Goal: Information Seeking & Learning: Learn about a topic

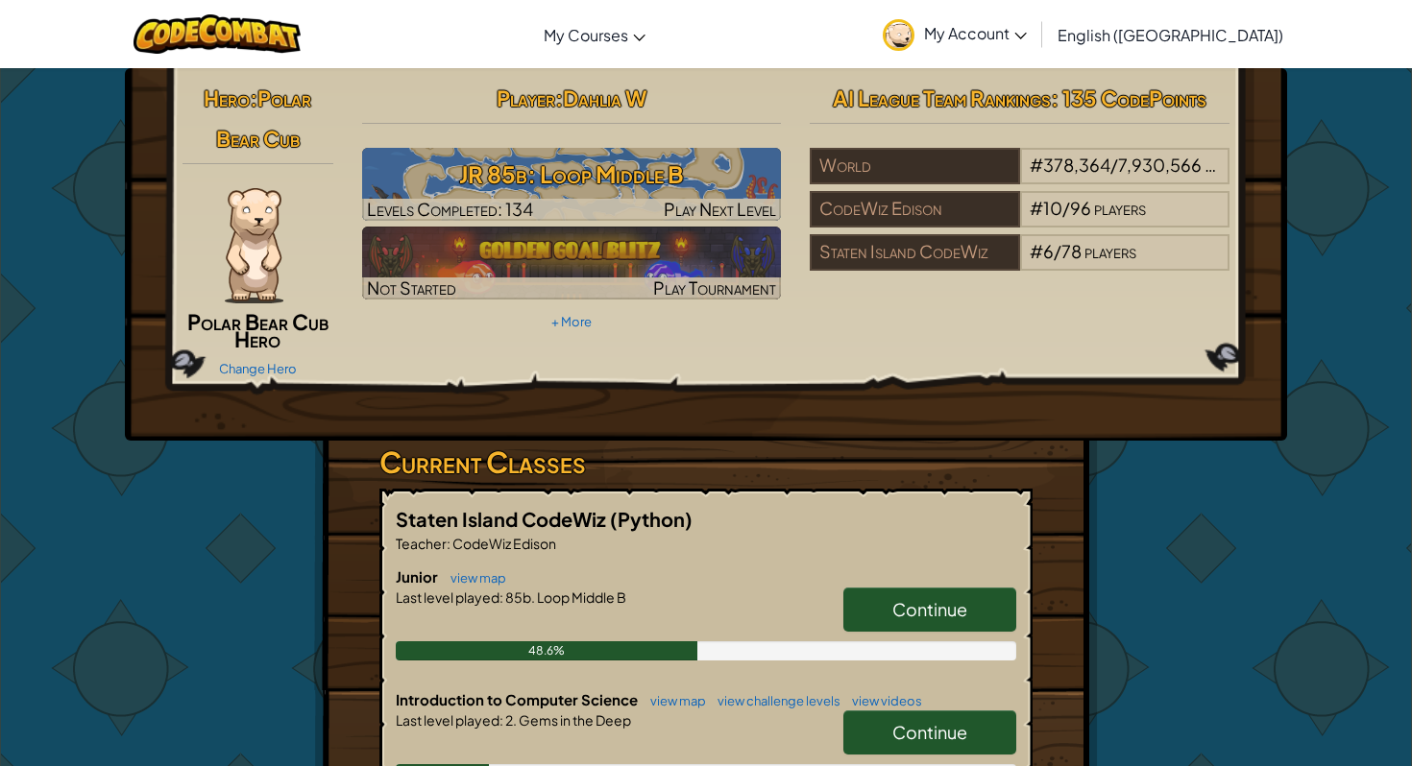
click at [914, 603] on span "Continue" at bounding box center [929, 609] width 75 height 22
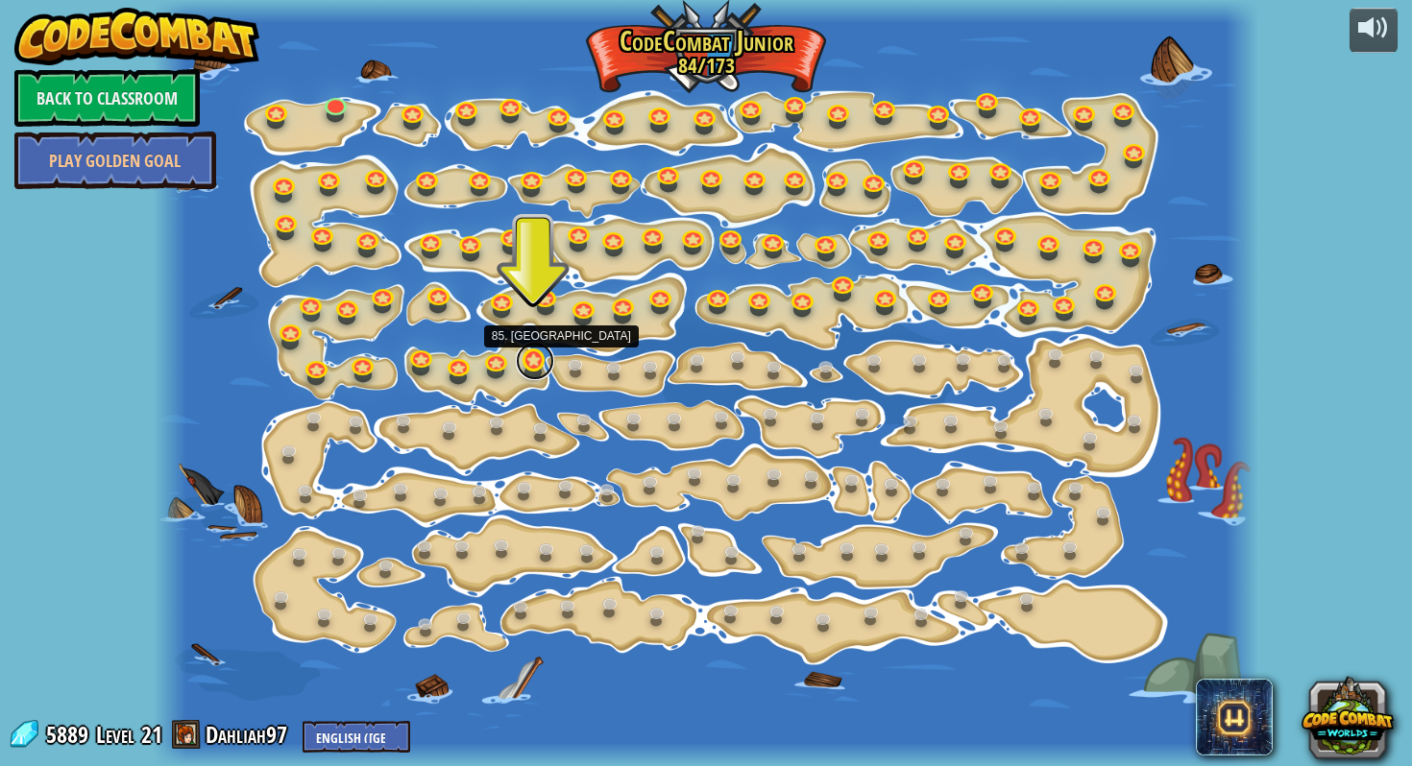
click at [531, 366] on link at bounding box center [535, 361] width 38 height 38
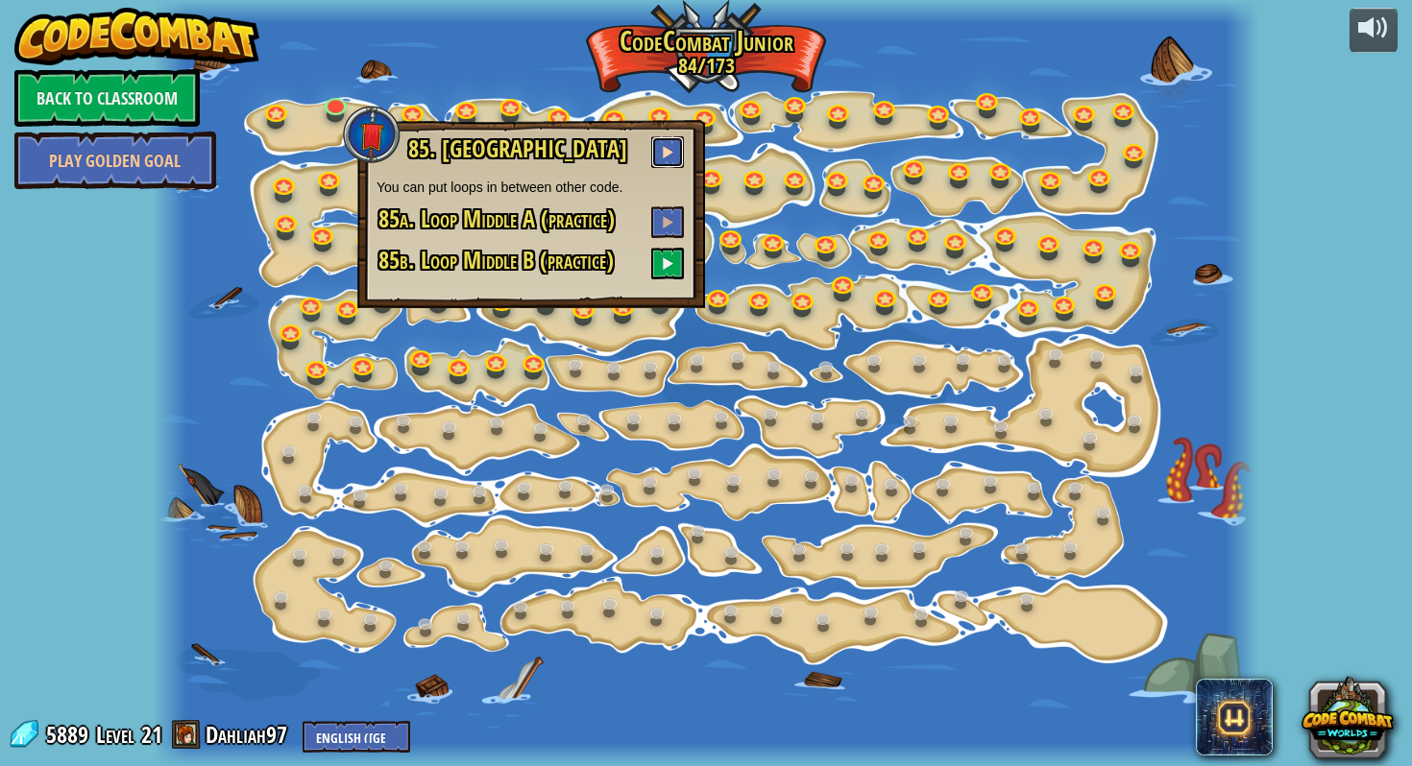
click at [667, 146] on span at bounding box center [667, 151] width 13 height 13
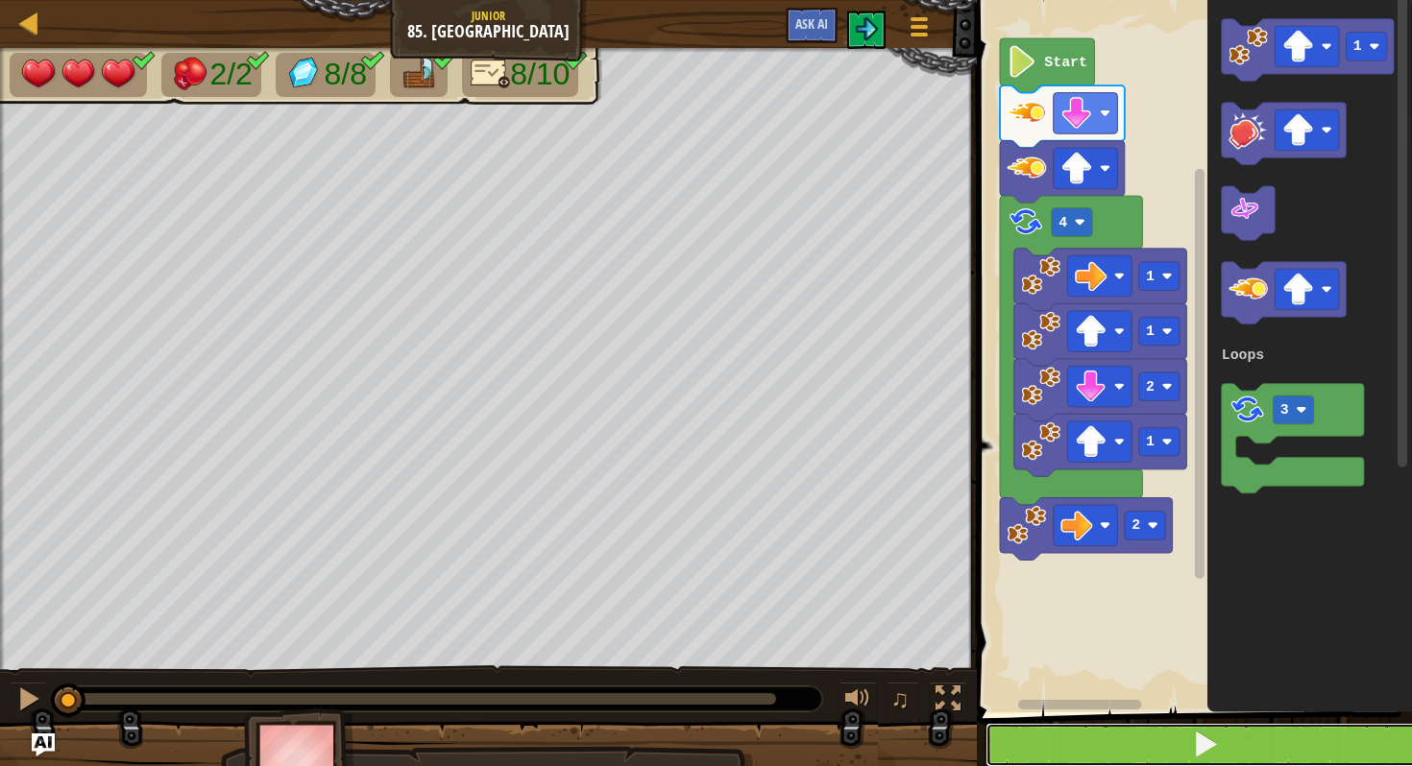
click at [1223, 746] on button at bounding box center [1205, 745] width 441 height 44
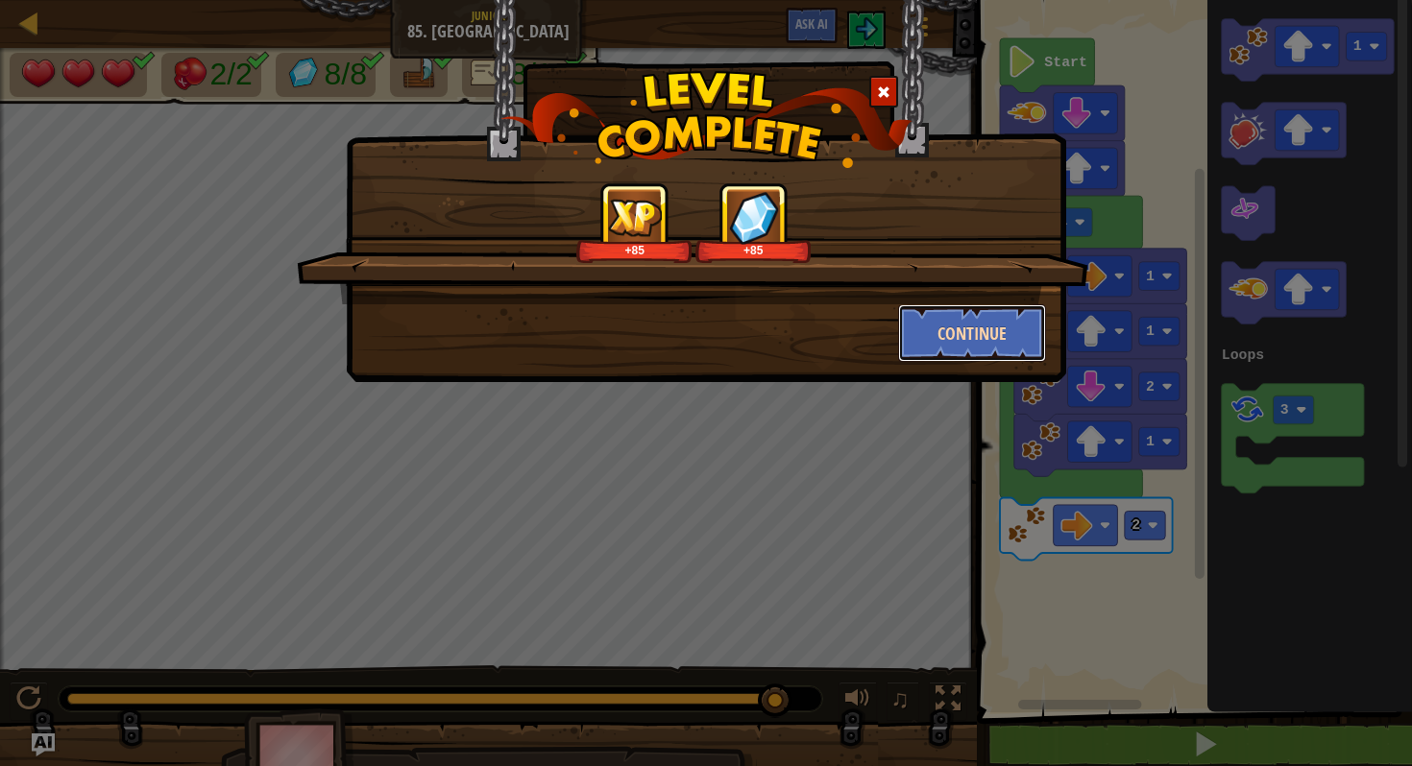
click at [1010, 333] on button "Continue" at bounding box center [972, 333] width 149 height 58
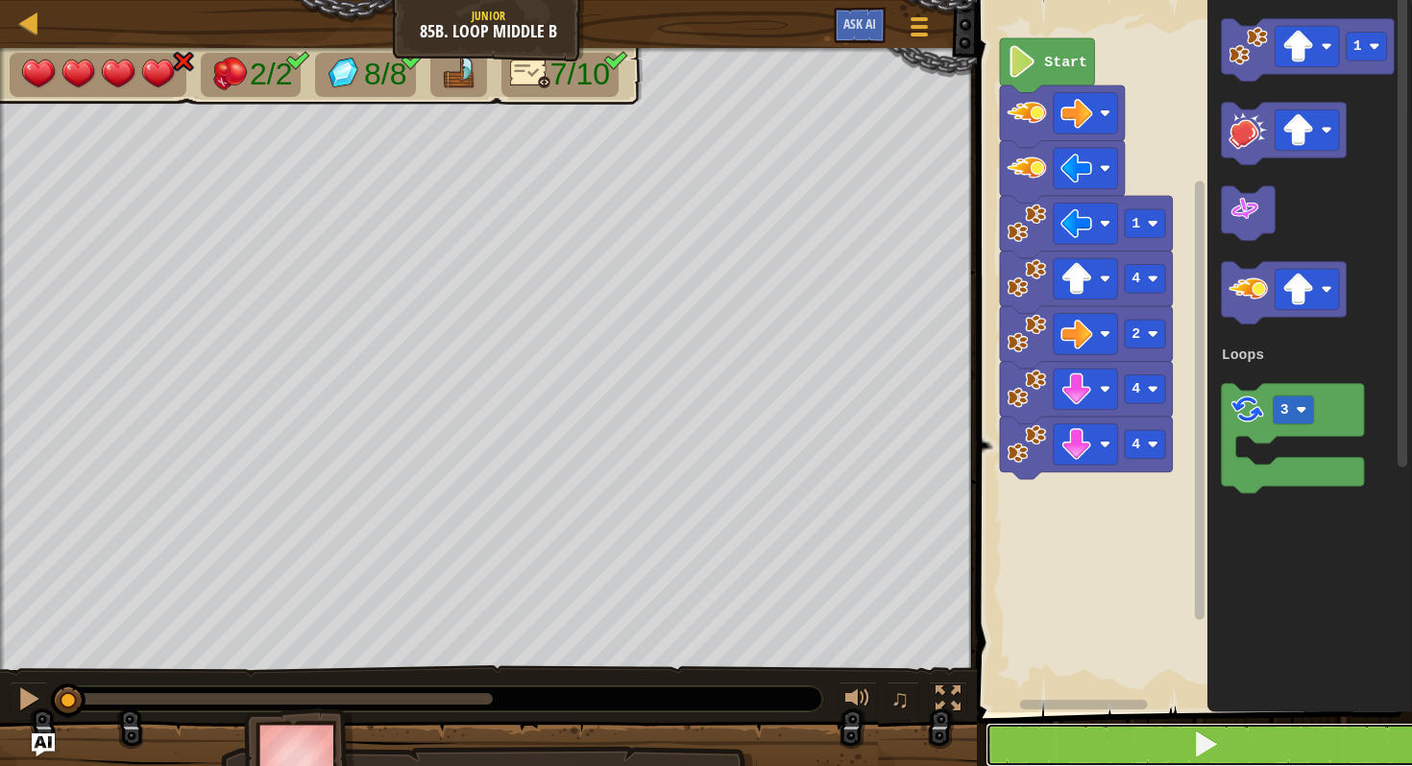
click at [1144, 733] on button at bounding box center [1205, 745] width 441 height 44
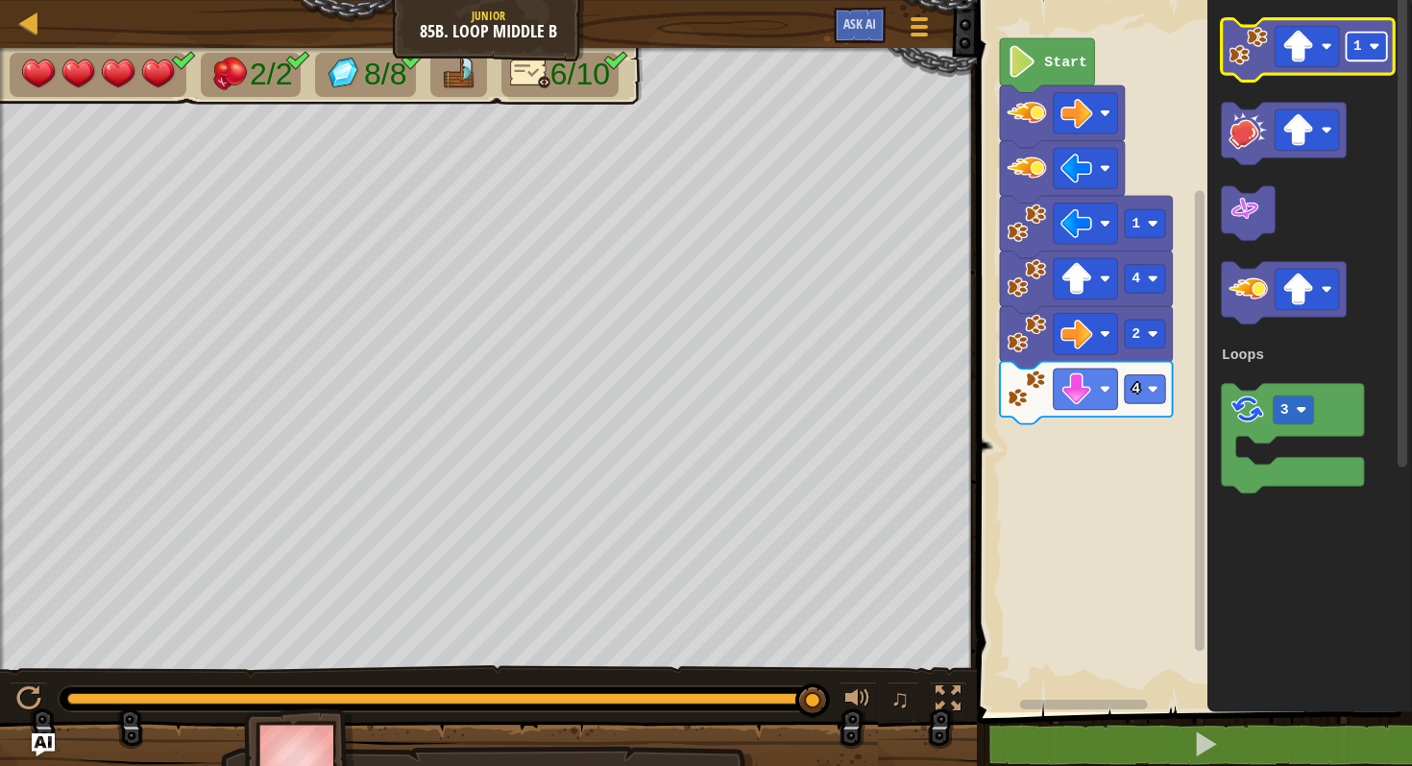
click at [1362, 50] on rect "Blockly Workspace" at bounding box center [1365, 47] width 40 height 29
click at [1256, 85] on icon "4 3 Loops" at bounding box center [1309, 351] width 205 height 722
click at [1251, 71] on icon "Blockly Workspace" at bounding box center [1307, 50] width 173 height 62
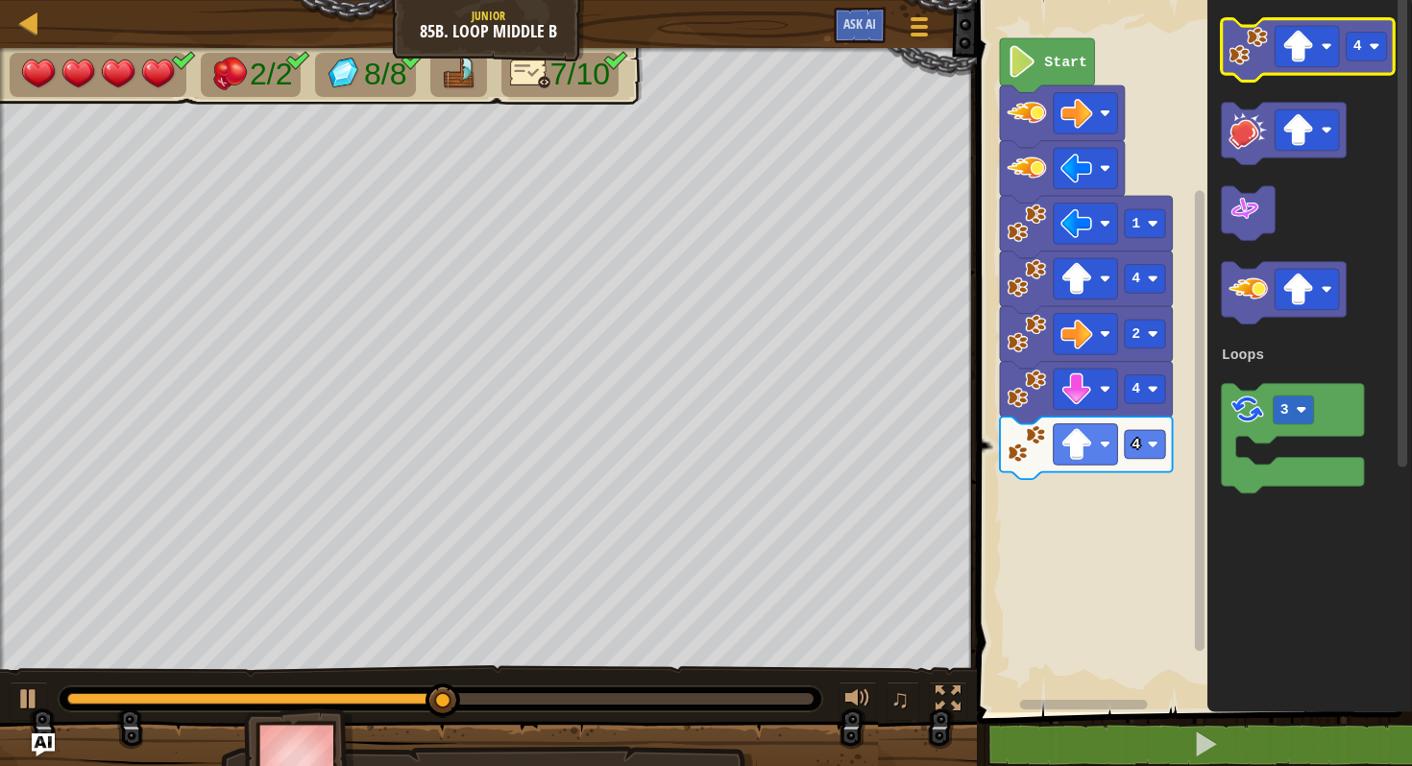
click at [1250, 65] on icon "Blockly Workspace" at bounding box center [1307, 50] width 173 height 62
click at [1315, 55] on rect "Blockly Workspace" at bounding box center [1306, 46] width 64 height 41
click at [1368, 40] on rect "Blockly Workspace" at bounding box center [1365, 47] width 40 height 29
click at [1251, 48] on image "Blockly Workspace" at bounding box center [1247, 46] width 39 height 39
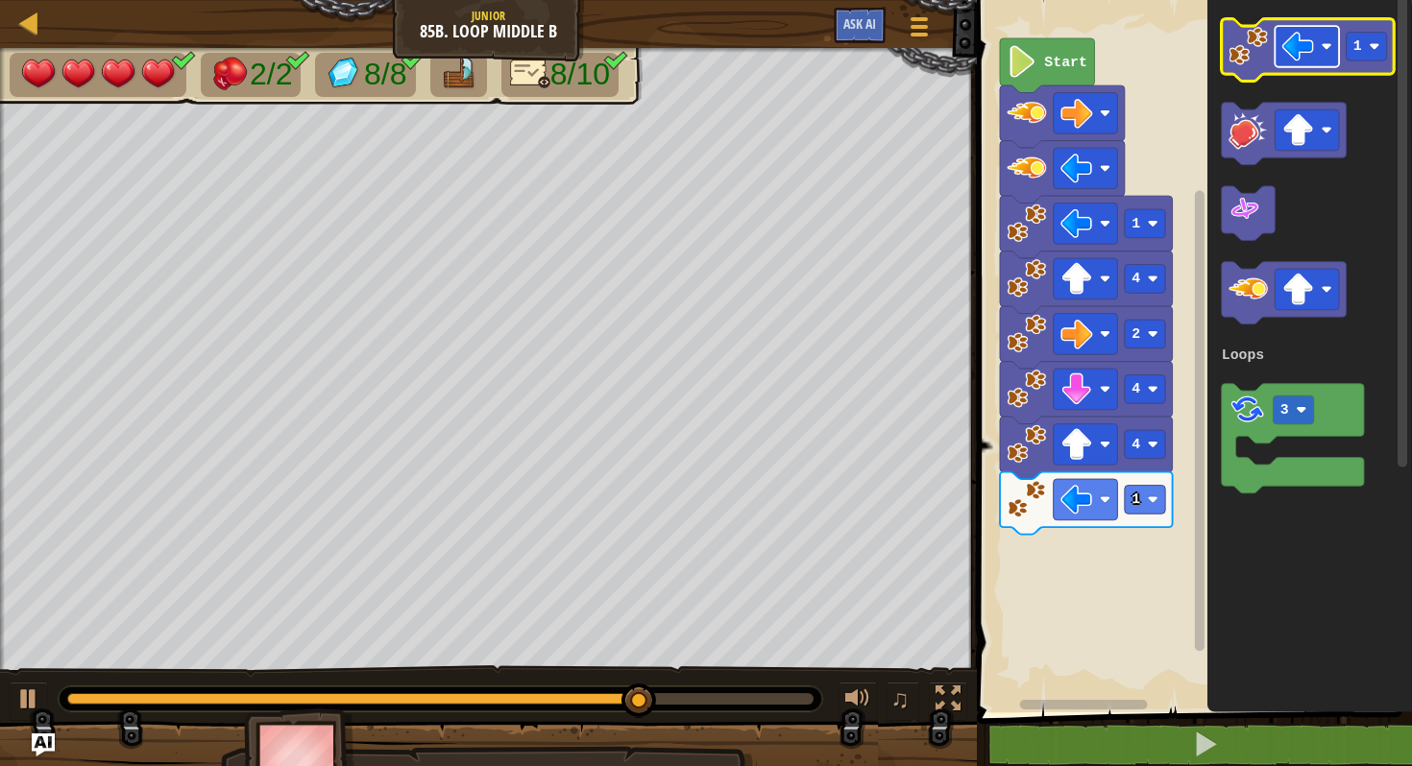
click at [1316, 33] on rect "Blockly Workspace" at bounding box center [1306, 46] width 64 height 41
click at [1359, 48] on text "1" at bounding box center [1357, 45] width 9 height 15
click at [1248, 66] on icon "Blockly Workspace" at bounding box center [1307, 50] width 173 height 62
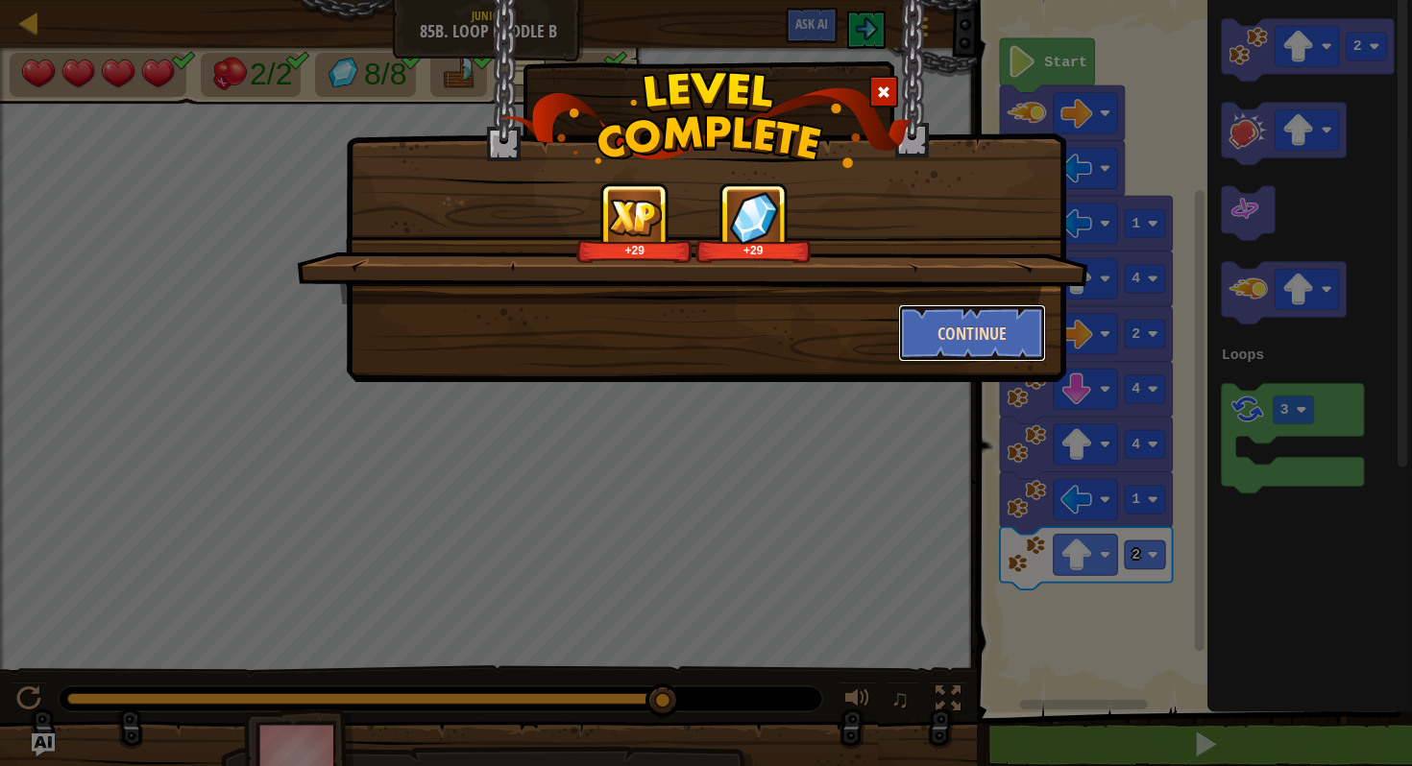
click at [981, 332] on button "Continue" at bounding box center [972, 333] width 149 height 58
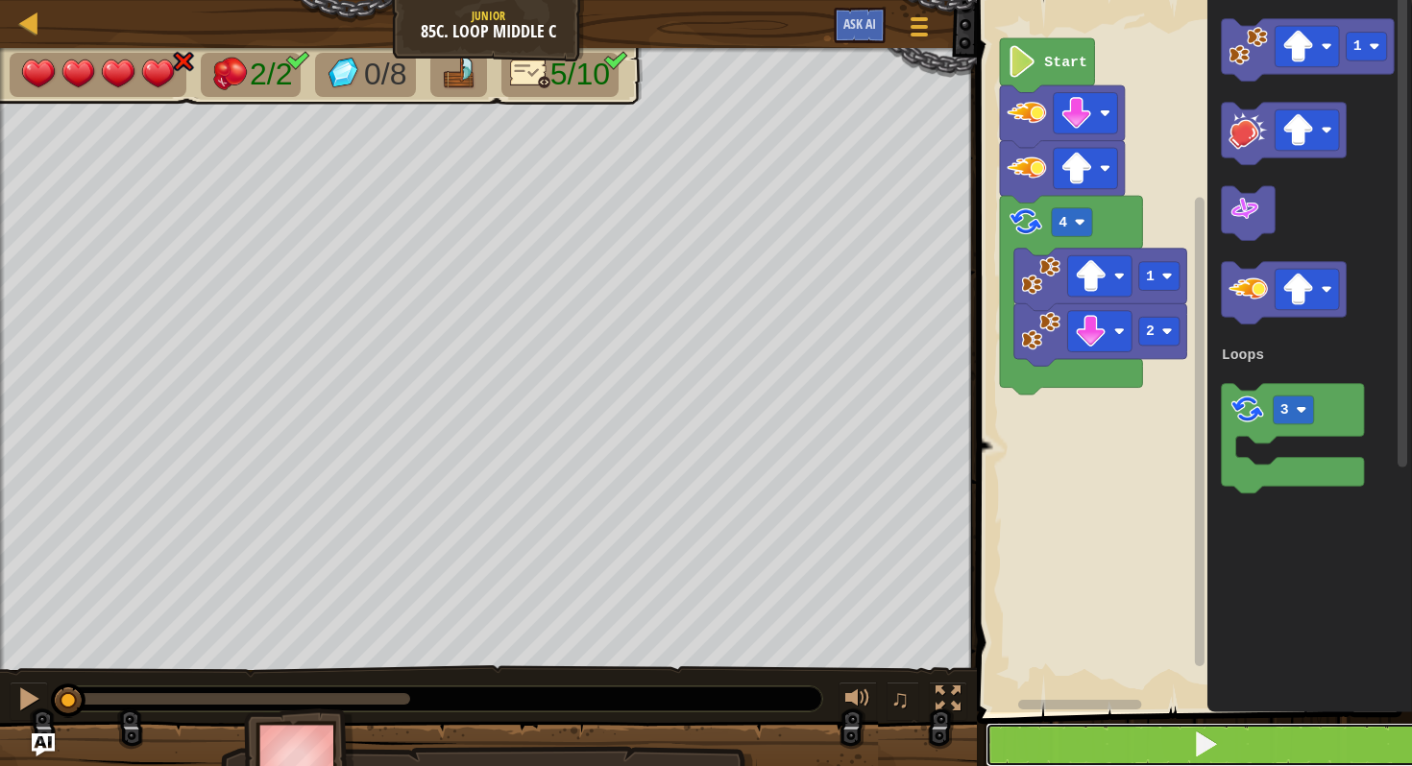
click at [1154, 745] on button at bounding box center [1205, 745] width 441 height 44
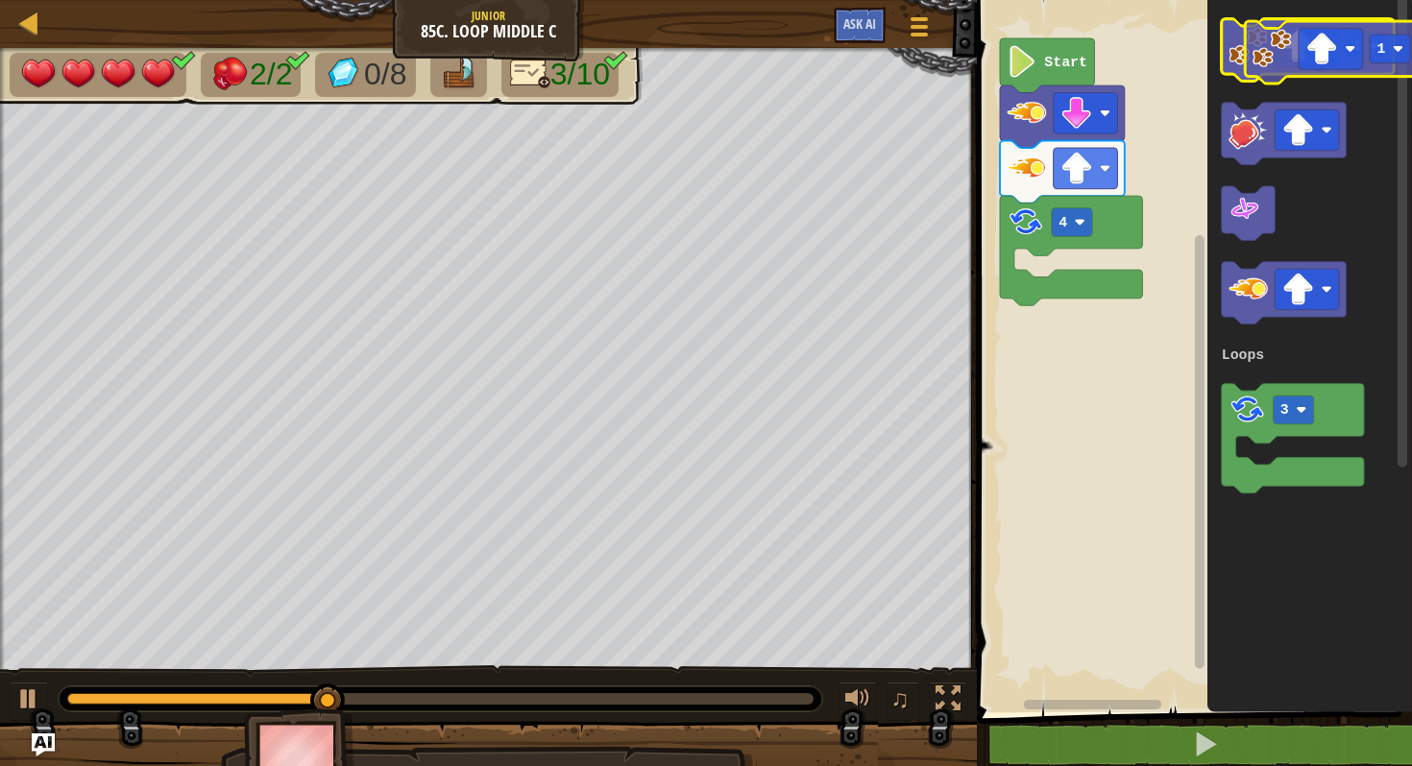
click at [1273, 50] on g "1" at bounding box center [1307, 50] width 173 height 62
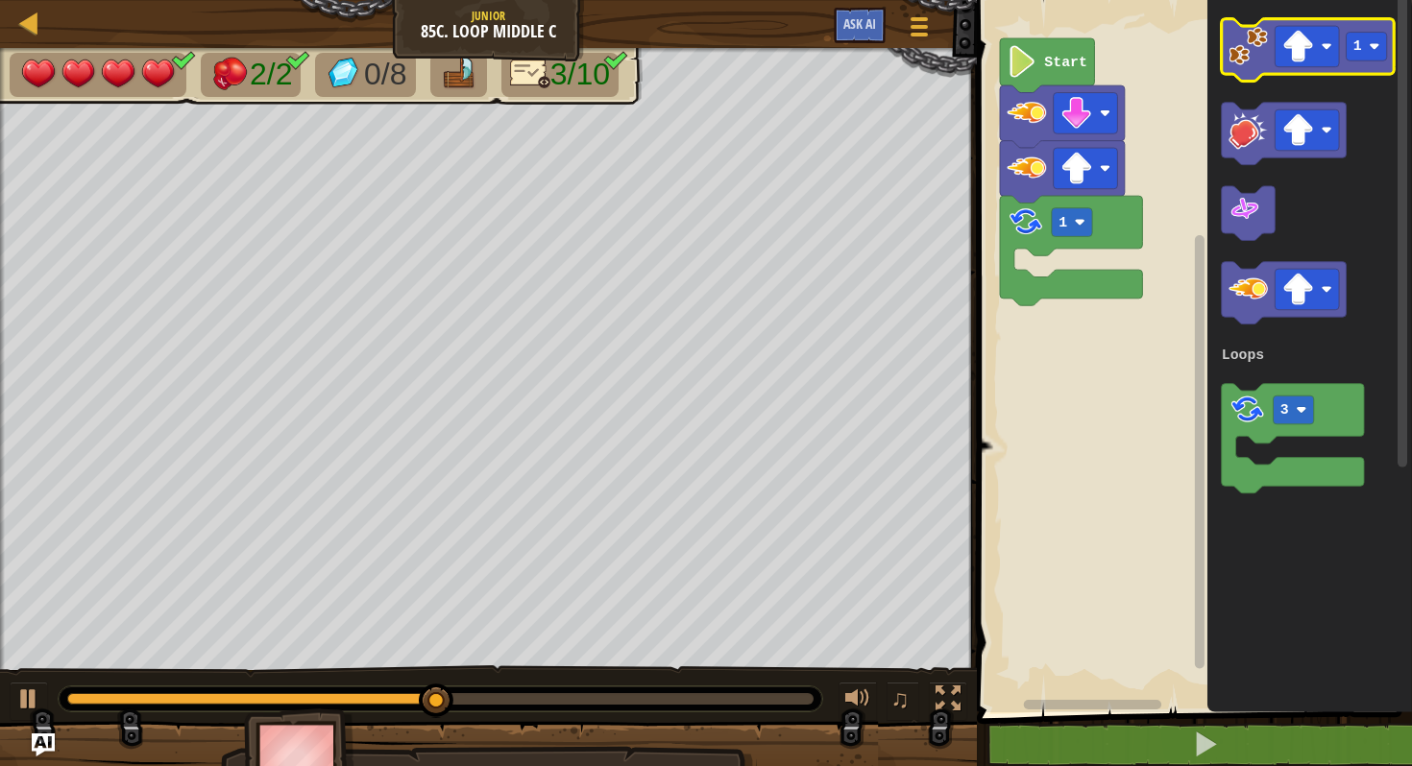
click at [1260, 50] on image "Blockly Workspace" at bounding box center [1247, 46] width 39 height 39
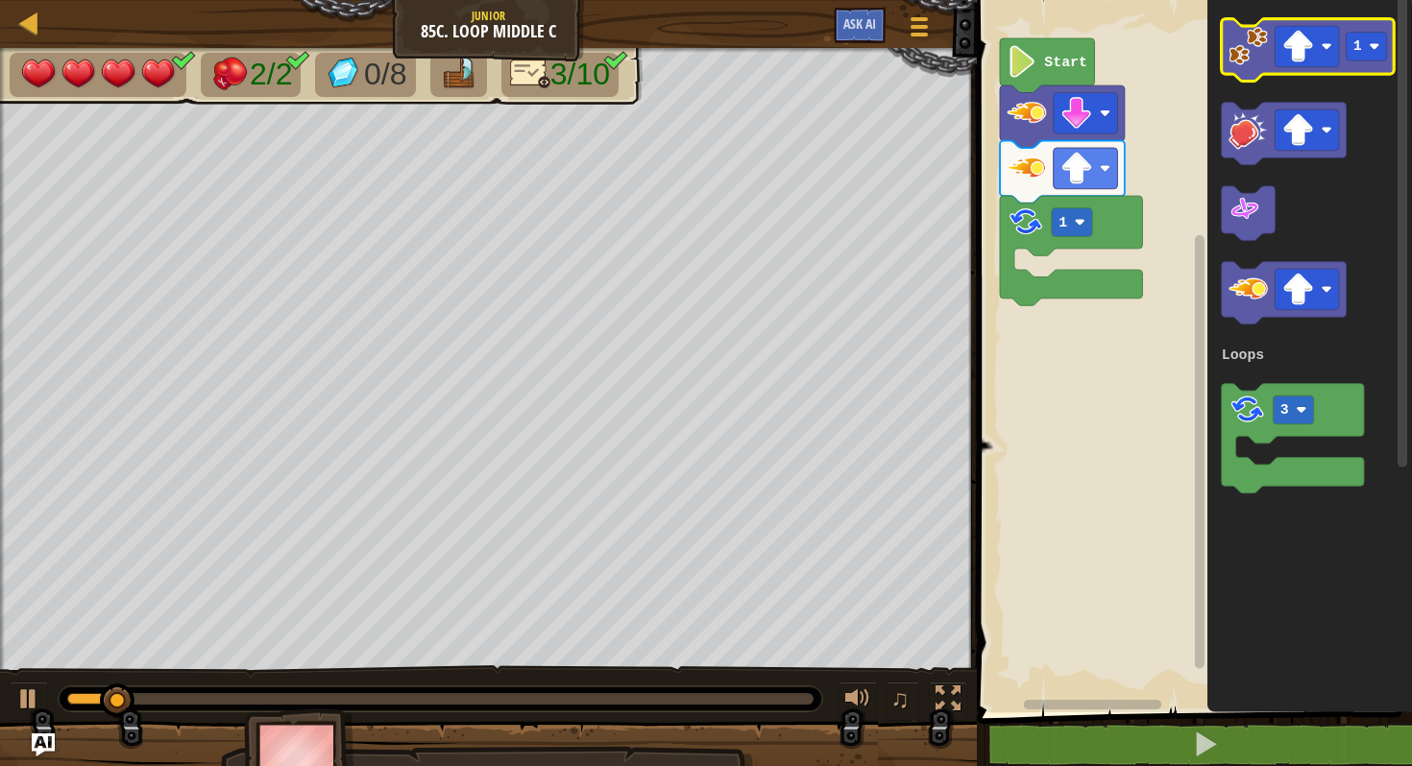
click at [1296, 68] on icon "Blockly Workspace" at bounding box center [1307, 50] width 173 height 62
click at [1321, 45] on image "Blockly Workspace" at bounding box center [1326, 46] width 11 height 11
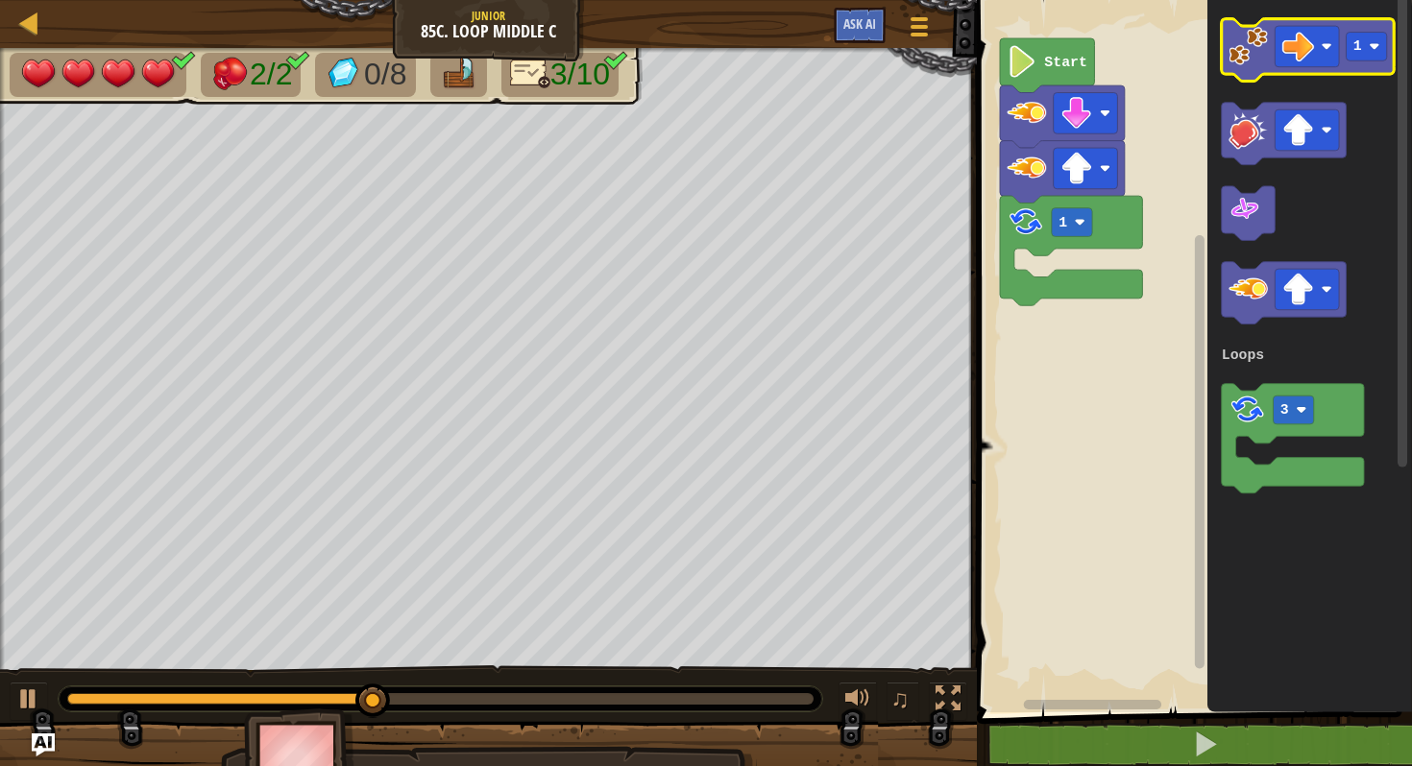
click at [1256, 59] on image "Blockly Workspace" at bounding box center [1247, 46] width 39 height 39
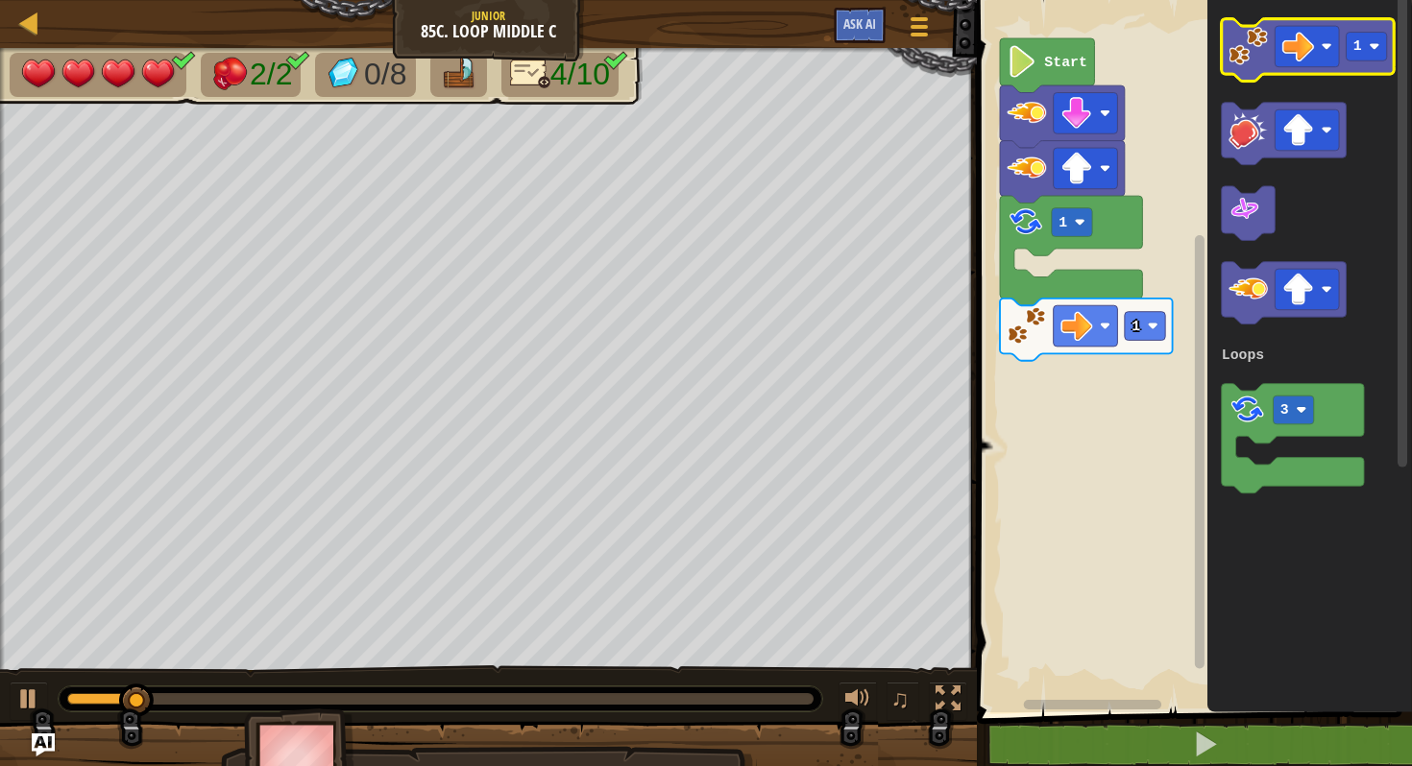
click at [1258, 58] on image "Blockly Workspace" at bounding box center [1247, 46] width 39 height 39
click at [1258, 59] on image "Blockly Workspace" at bounding box center [1247, 46] width 39 height 39
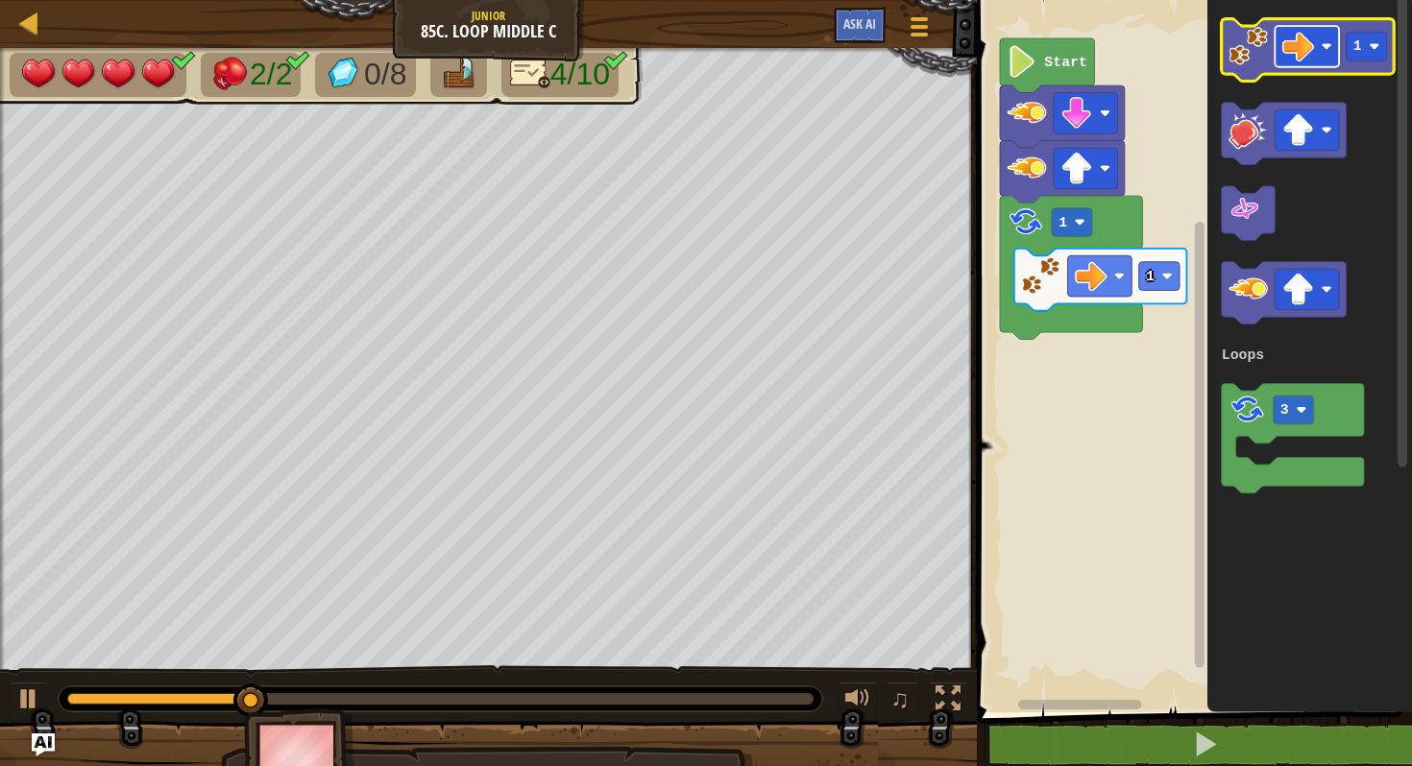
click at [1308, 51] on image "Blockly Workspace" at bounding box center [1298, 47] width 32 height 32
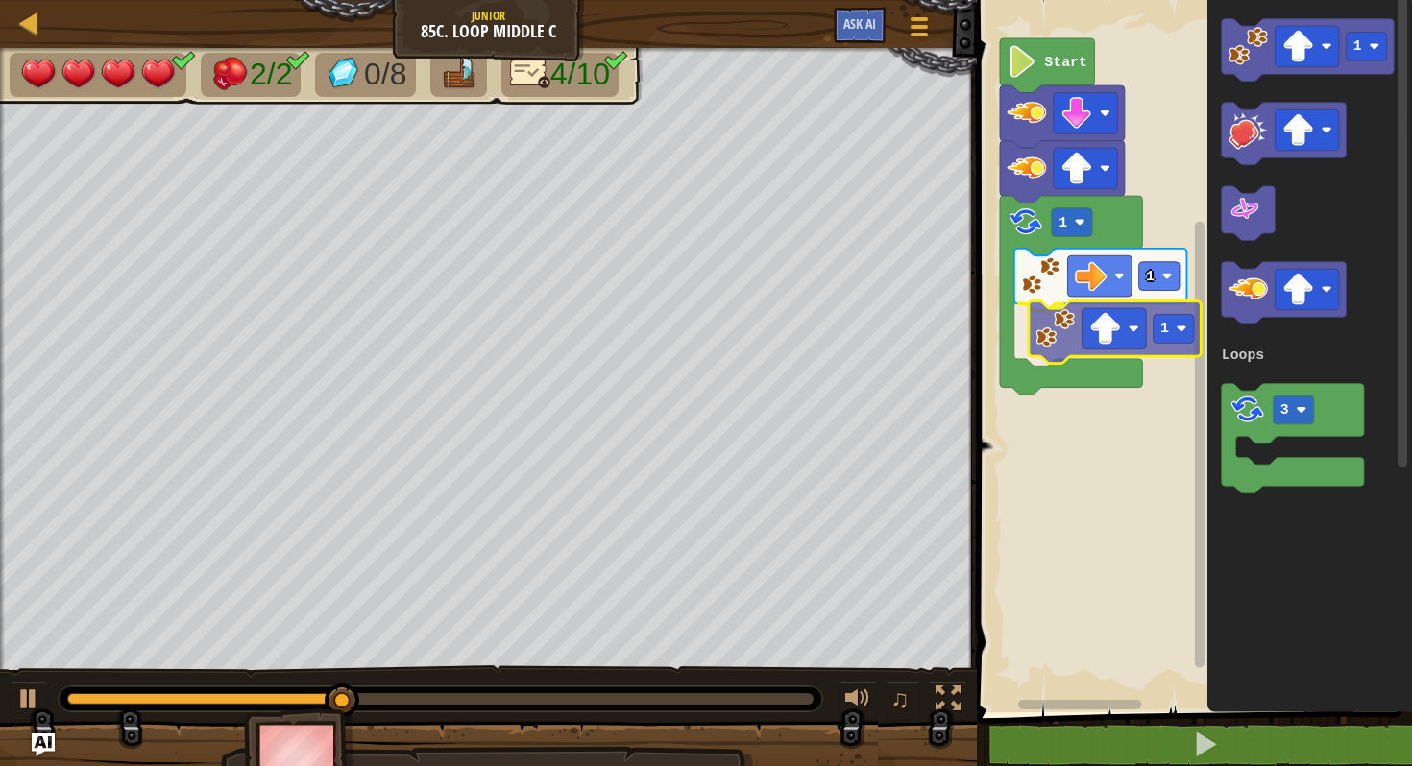
click at [1073, 332] on div "Loops Start 1 1 1 1 3 Loops 1" at bounding box center [1191, 351] width 441 height 722
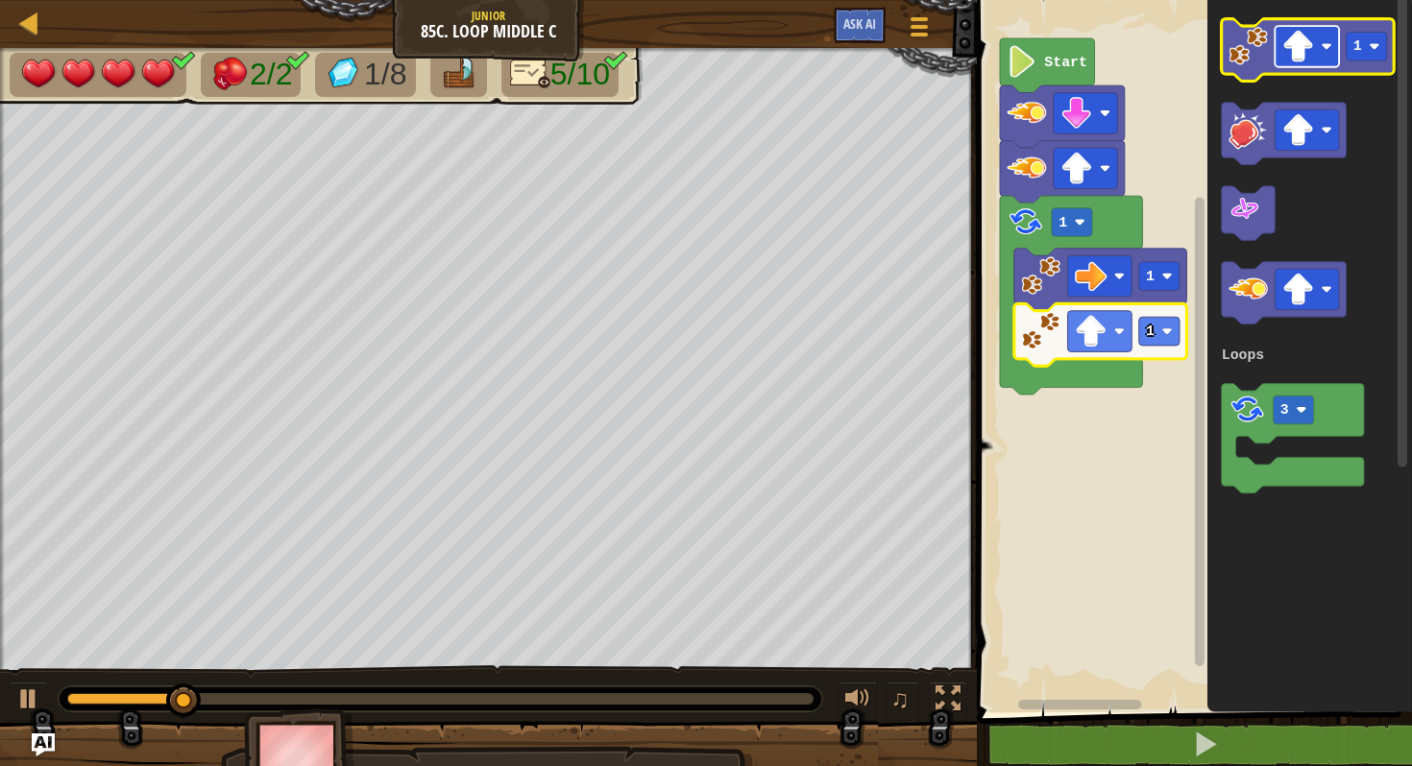
click at [1296, 47] on image "Blockly Workspace" at bounding box center [1298, 47] width 32 height 32
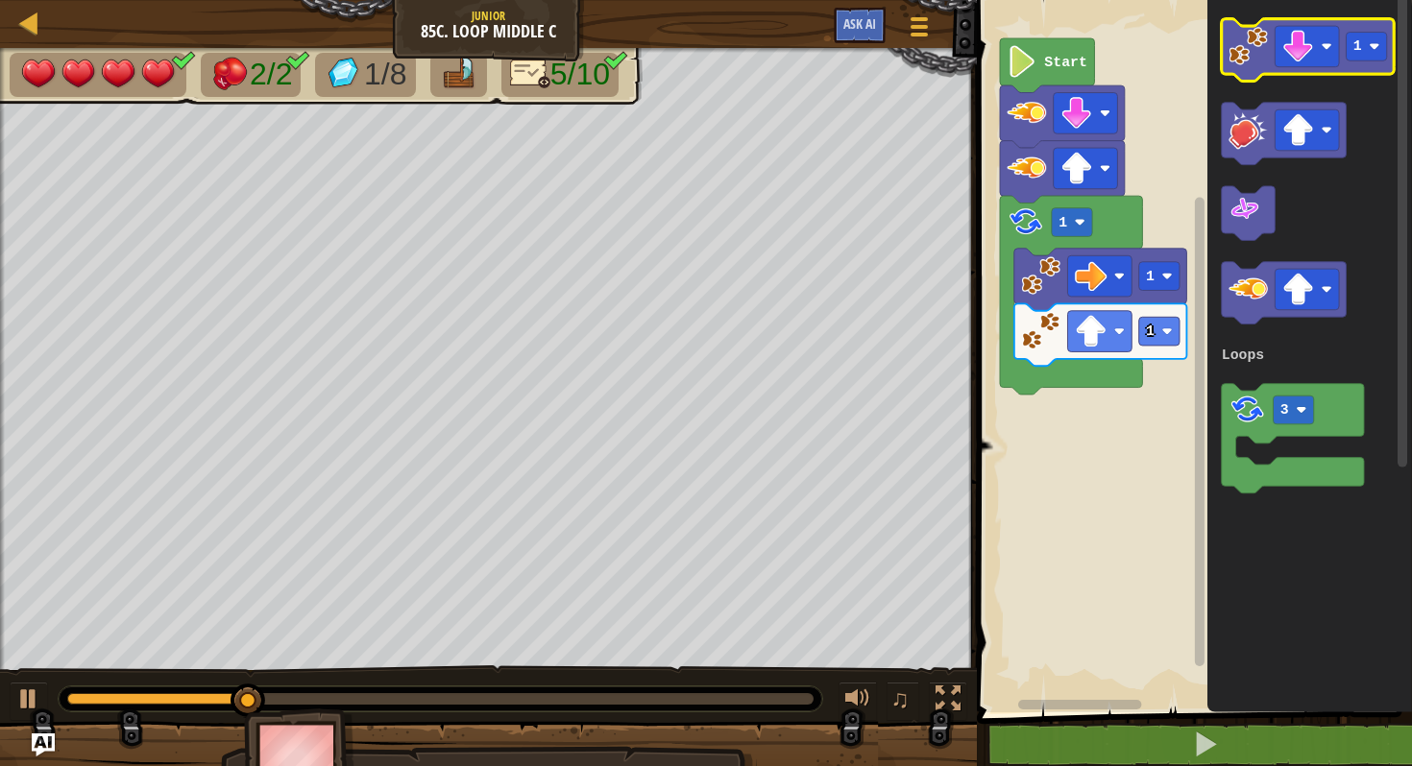
click at [1245, 50] on image "Blockly Workspace" at bounding box center [1247, 46] width 39 height 39
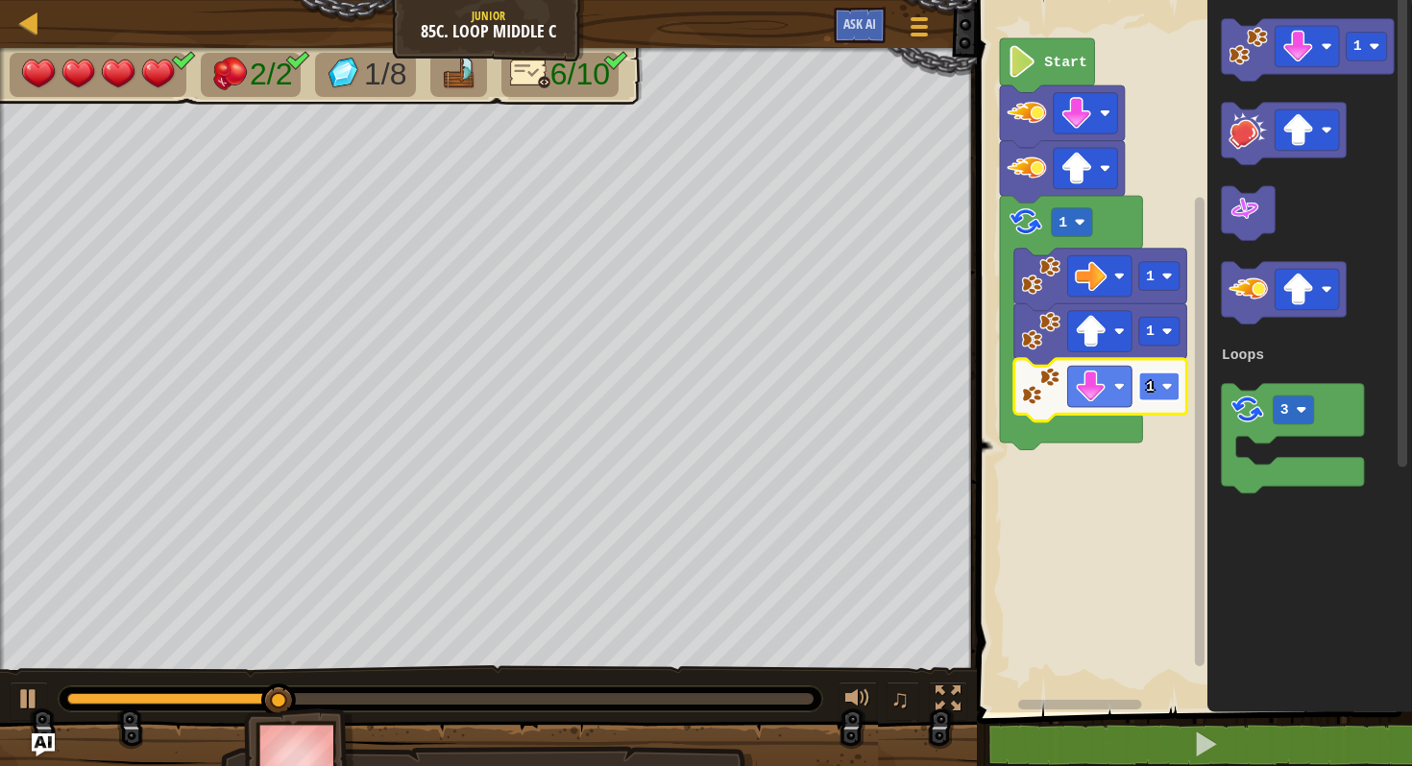
click at [1160, 387] on rect "Blockly Workspace" at bounding box center [1158, 387] width 40 height 29
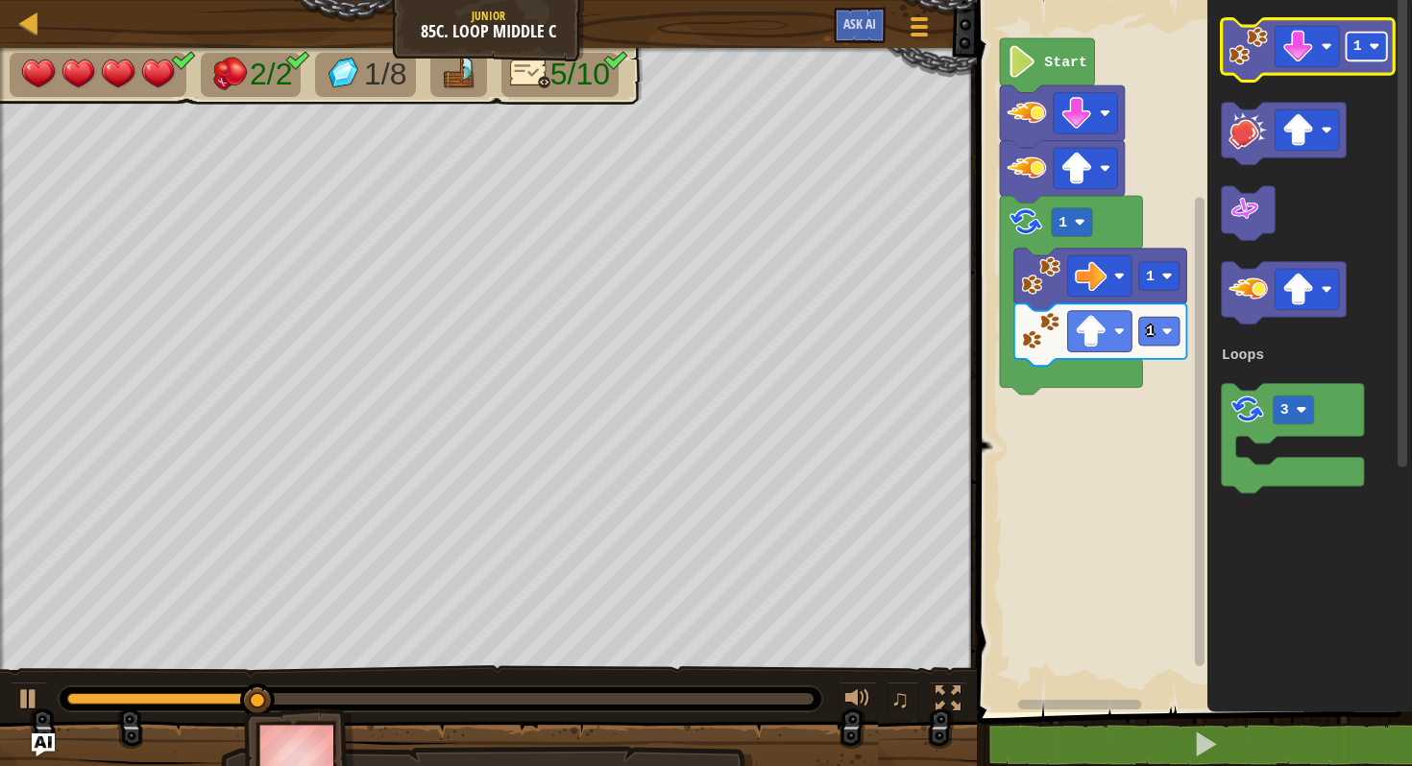
click at [1369, 48] on image "Blockly Workspace" at bounding box center [1374, 46] width 11 height 11
click at [1249, 46] on image "Blockly Workspace" at bounding box center [1247, 46] width 39 height 39
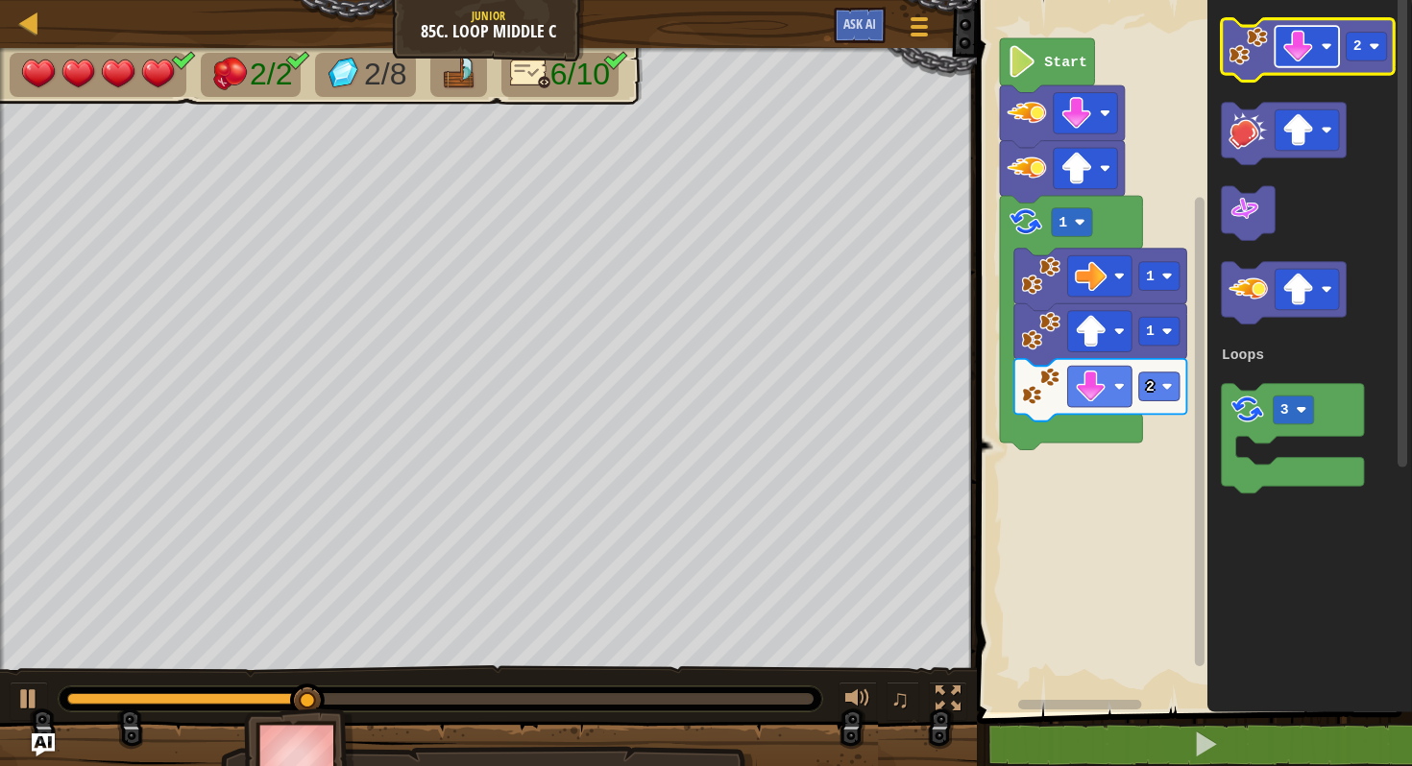
click at [1308, 36] on image "Blockly Workspace" at bounding box center [1298, 47] width 32 height 32
click at [1377, 46] on image "Blockly Workspace" at bounding box center [1374, 46] width 11 height 11
click at [1241, 50] on image "Blockly Workspace" at bounding box center [1247, 46] width 39 height 39
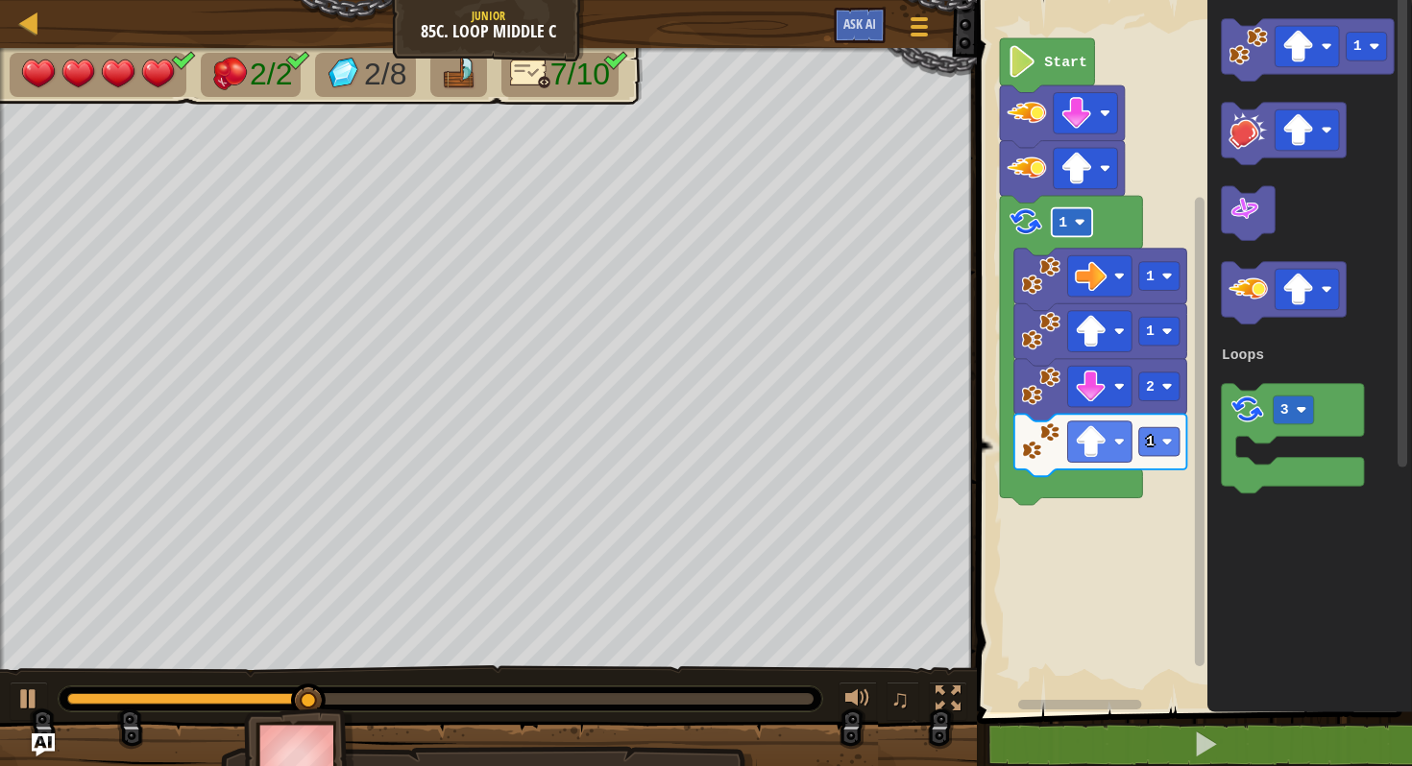
click at [1079, 231] on rect "Blockly Workspace" at bounding box center [1072, 222] width 40 height 29
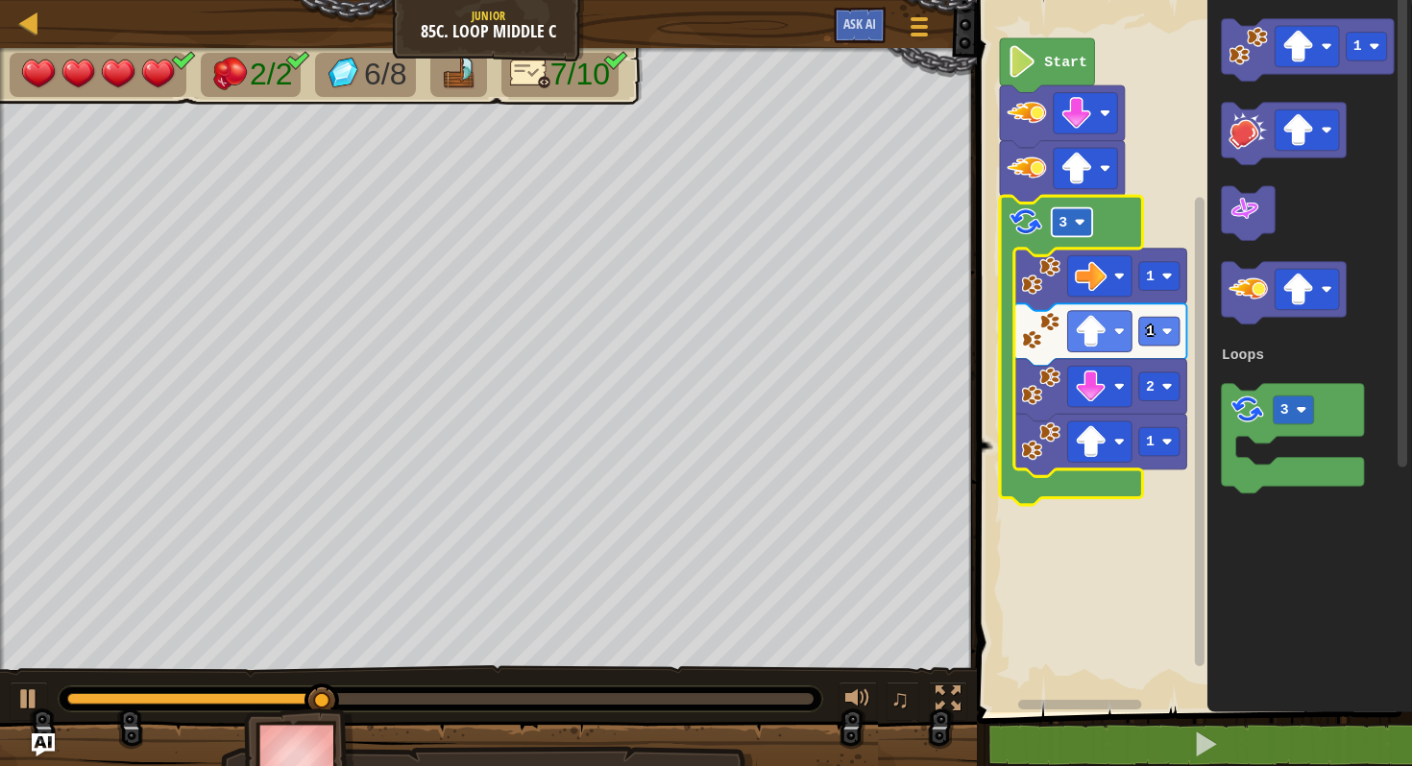
click at [1073, 221] on rect "Blockly Workspace" at bounding box center [1072, 222] width 40 height 29
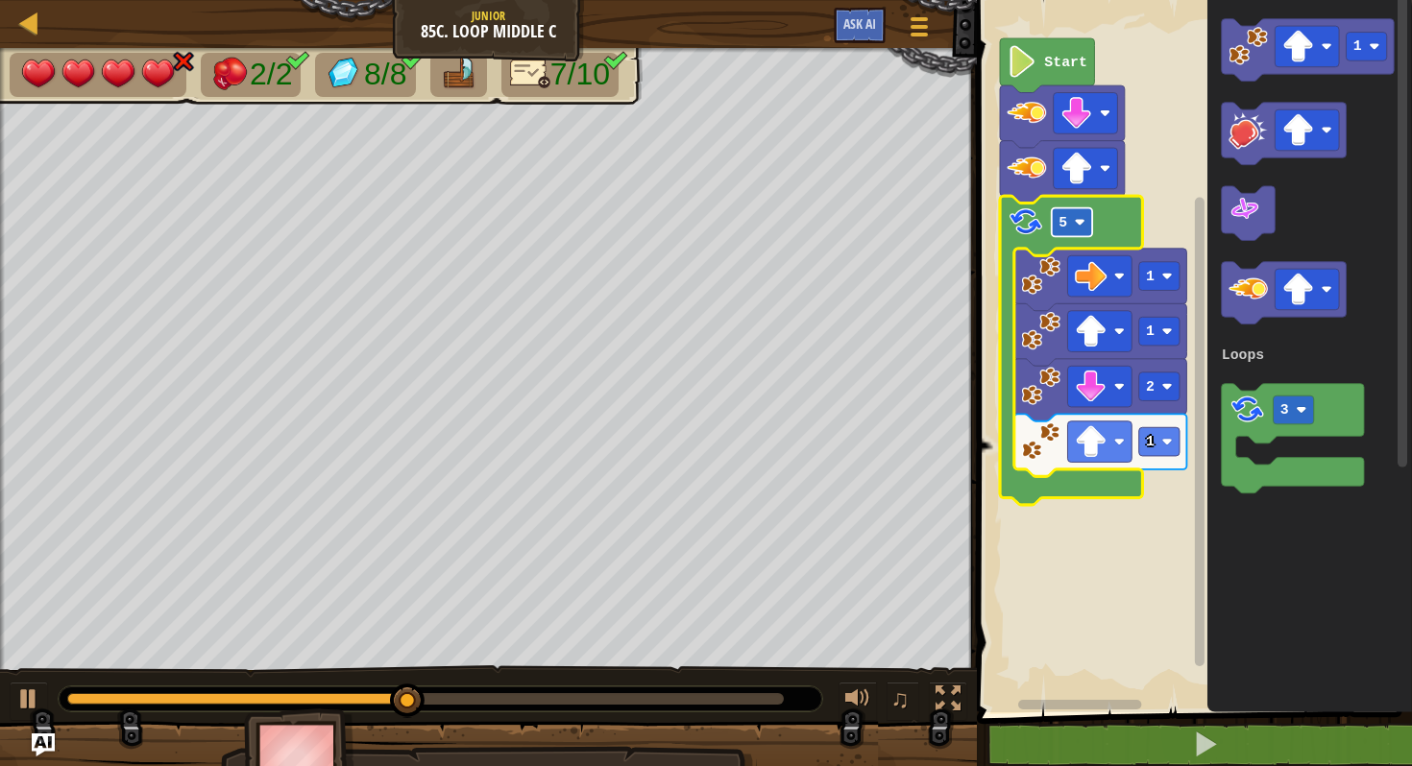
click at [1070, 215] on rect "Blockly Workspace" at bounding box center [1072, 222] width 40 height 29
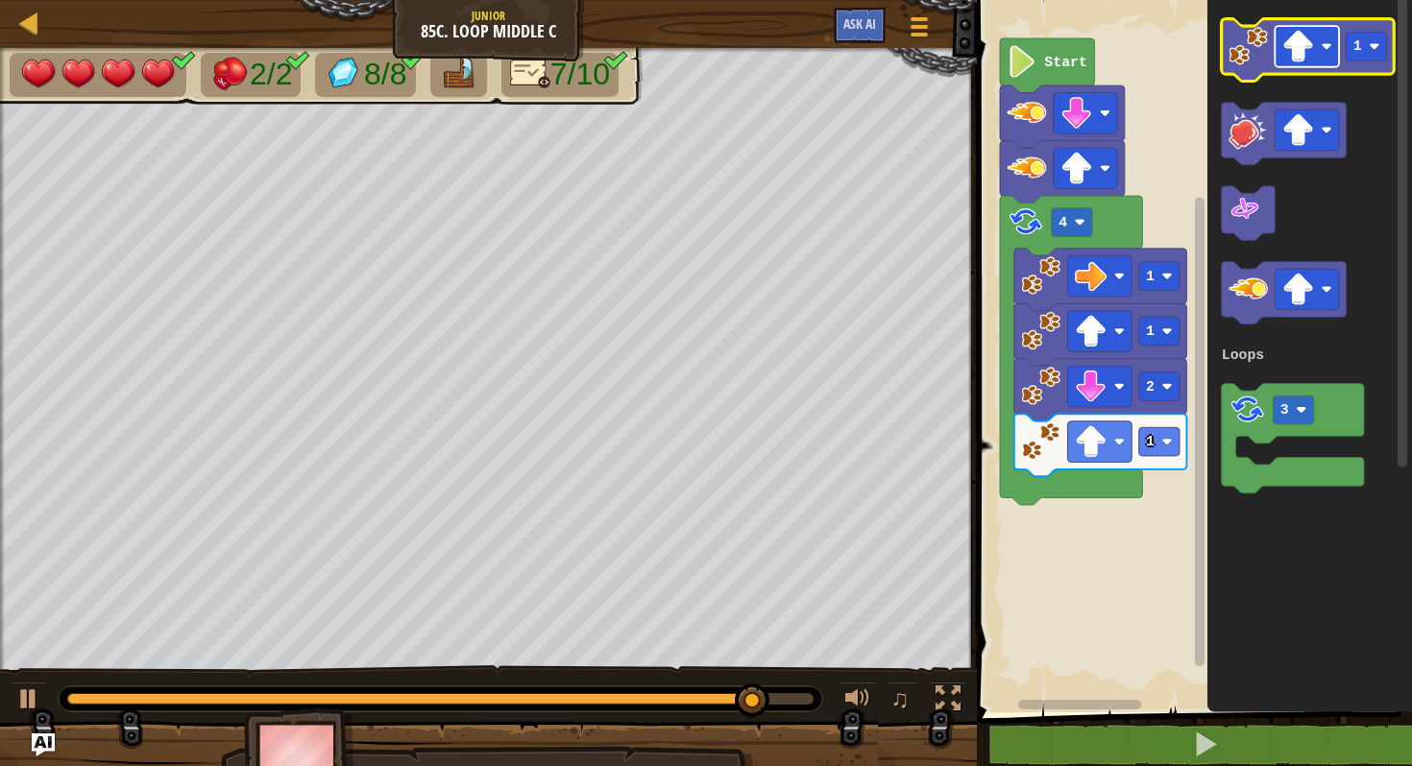
click at [1330, 51] on image "Blockly Workspace" at bounding box center [1326, 46] width 11 height 11
click at [1364, 47] on rect "Blockly Workspace" at bounding box center [1365, 47] width 40 height 29
click at [1248, 41] on image "Blockly Workspace" at bounding box center [1247, 46] width 39 height 39
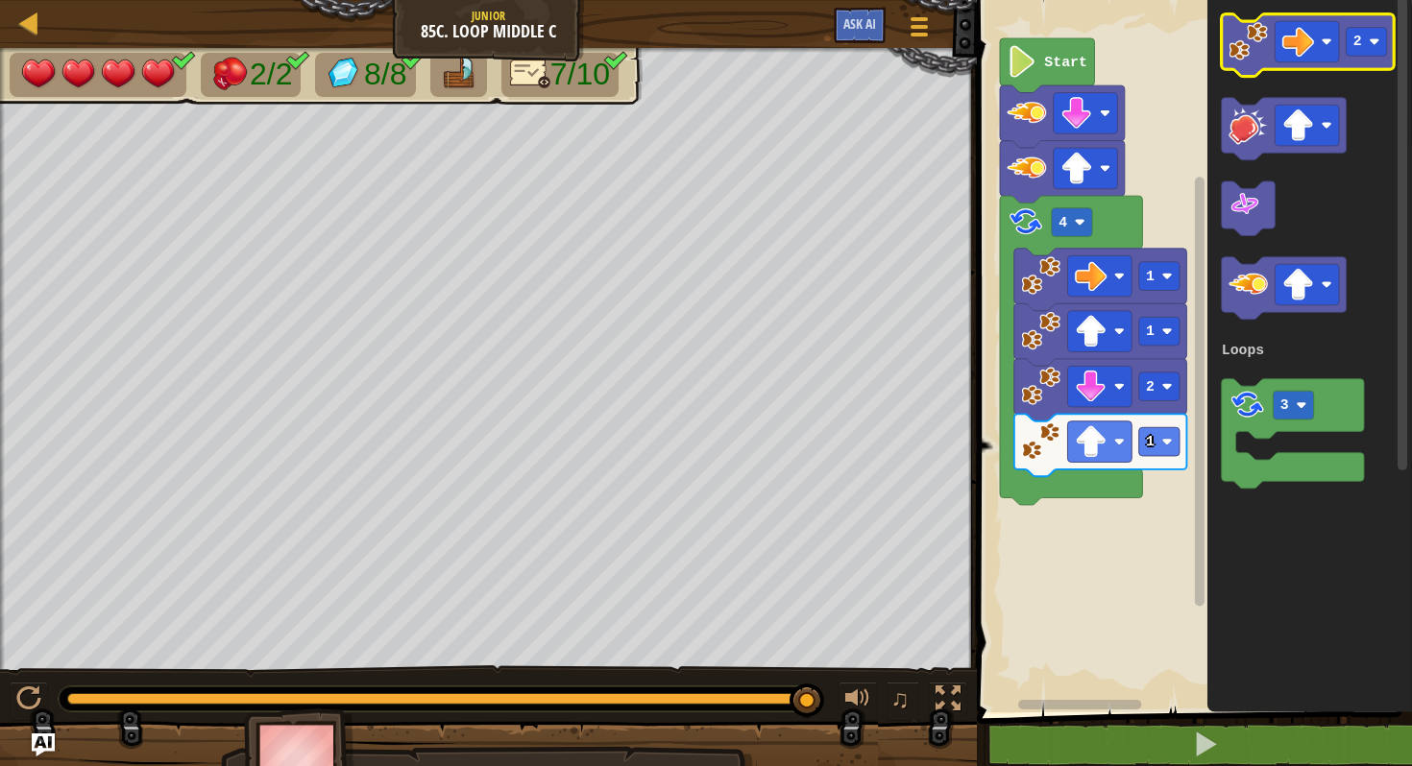
click at [1253, 66] on g "2" at bounding box center [1307, 45] width 173 height 62
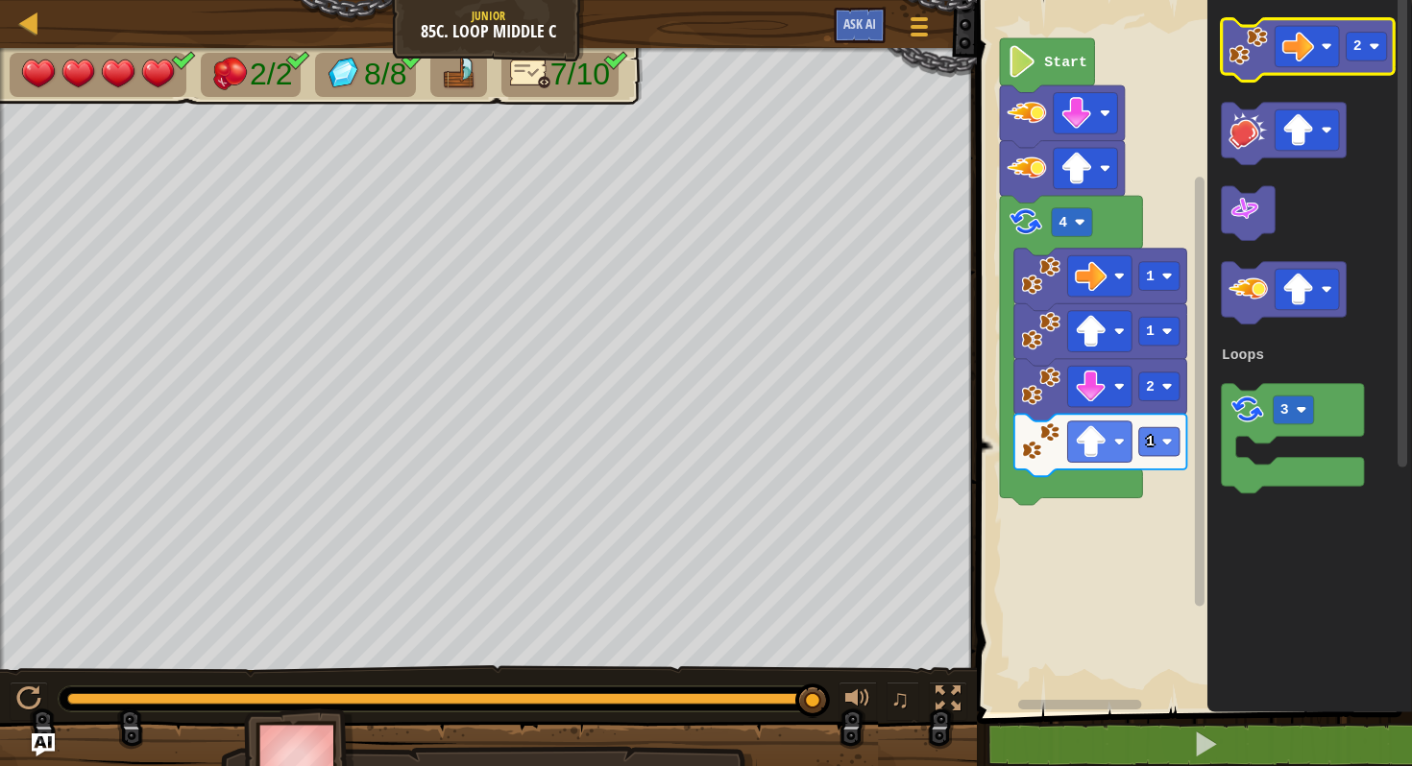
click at [1253, 66] on icon "Blockly Workspace" at bounding box center [1307, 50] width 173 height 62
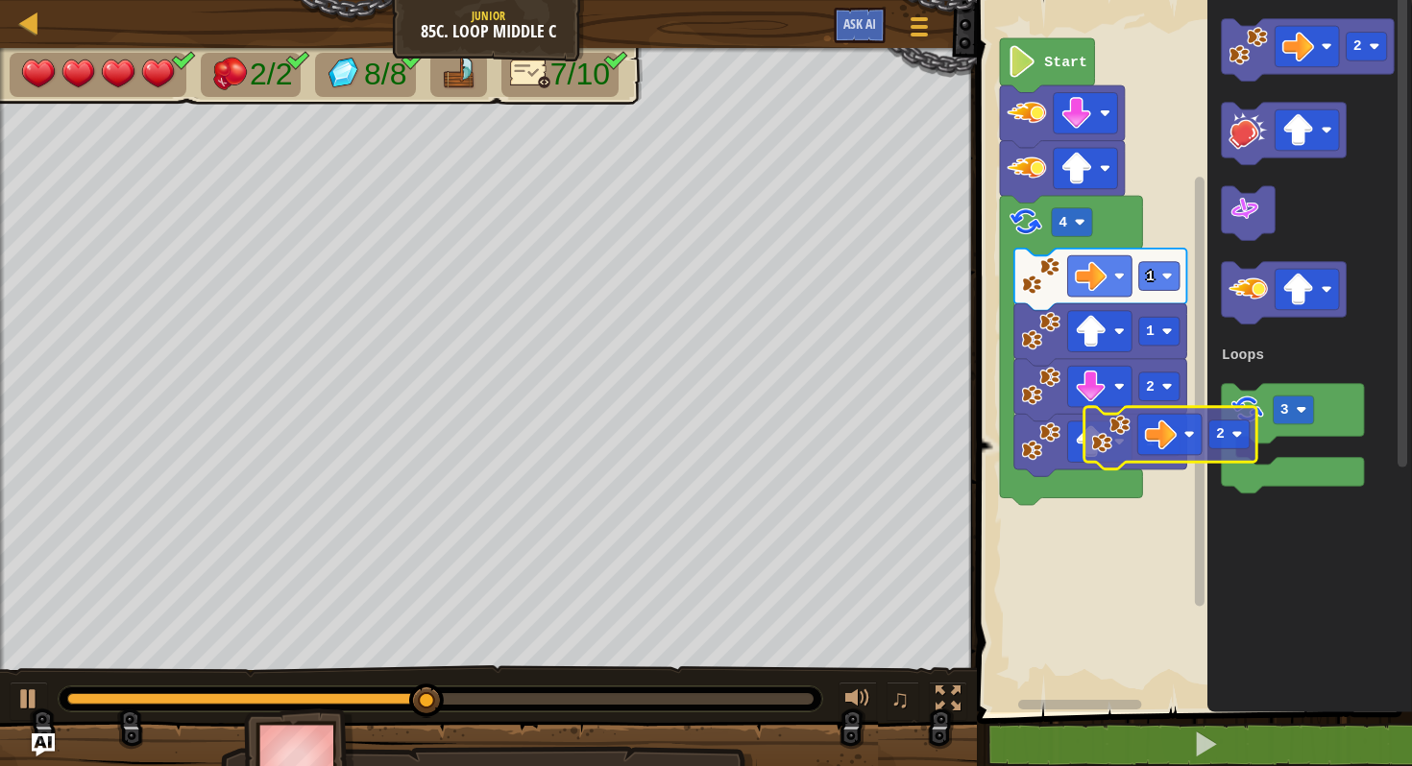
click at [1119, 424] on div "Loops Start 4 1 1 2 1 2 3 Loops 2" at bounding box center [1191, 351] width 441 height 722
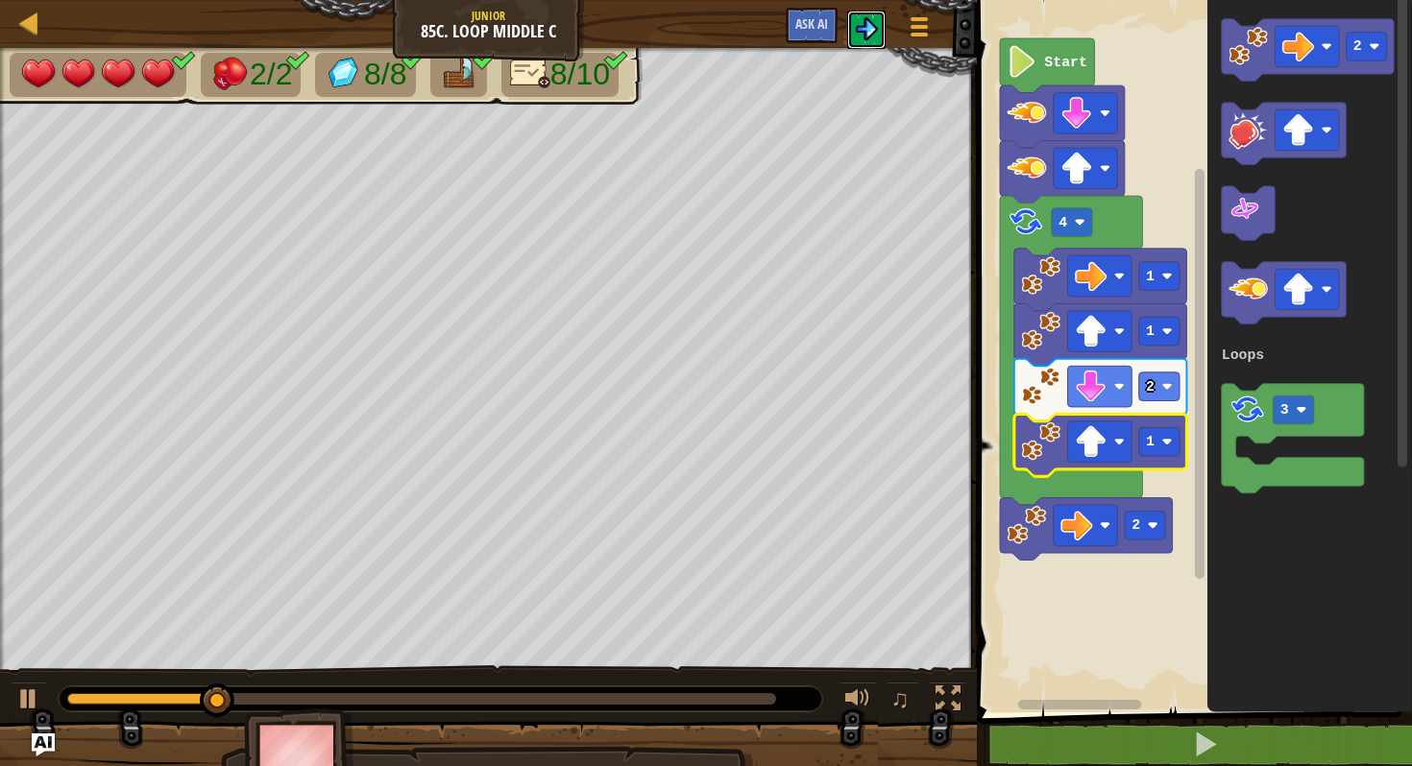
click at [863, 17] on button at bounding box center [866, 30] width 38 height 38
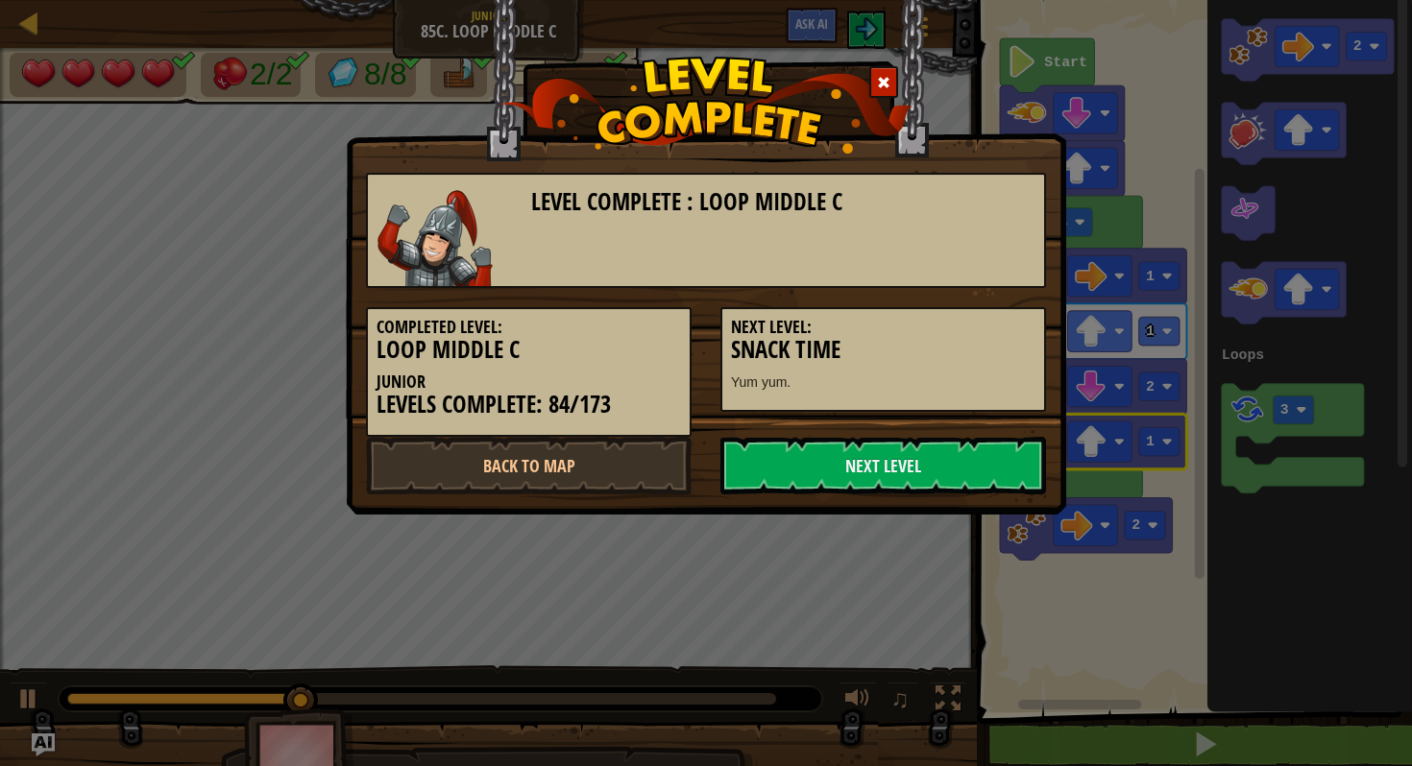
click at [885, 73] on div at bounding box center [883, 82] width 29 height 32
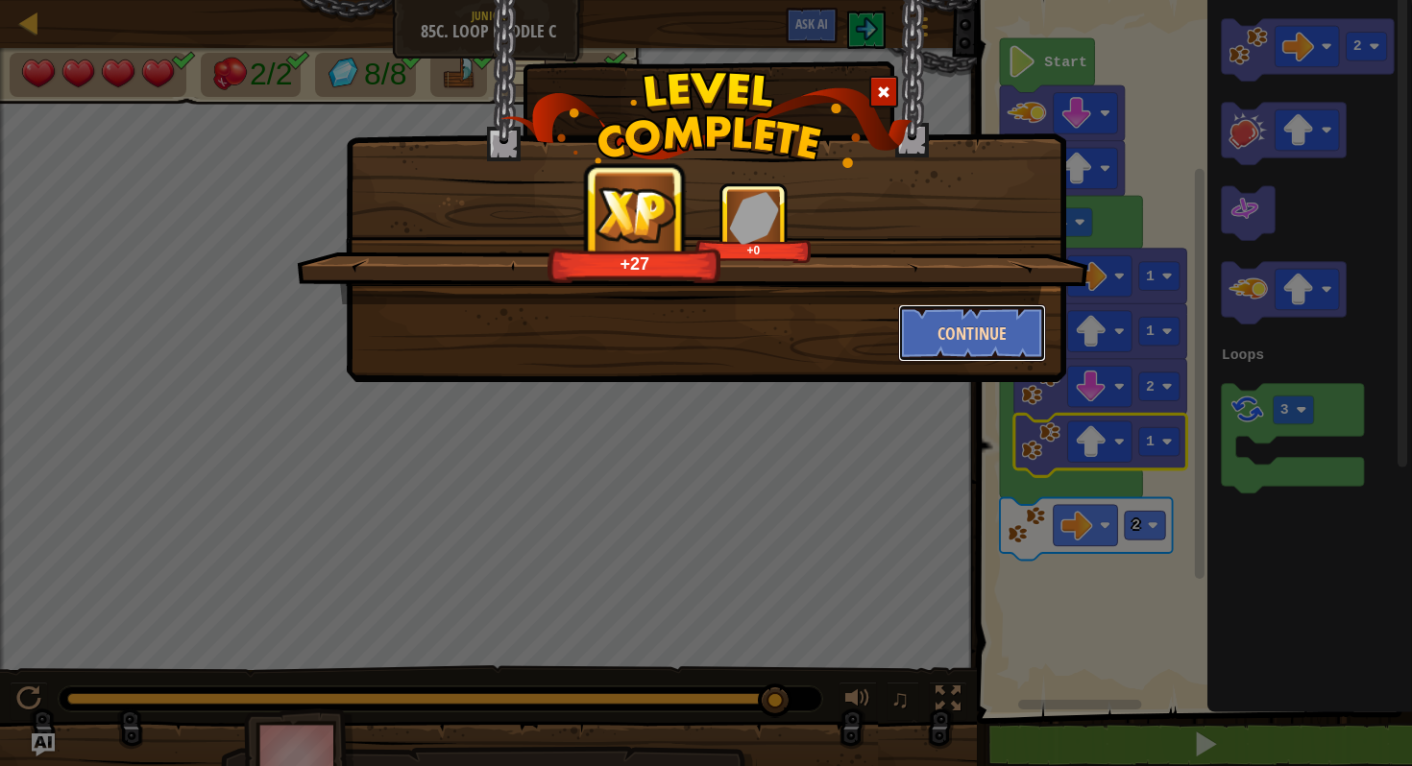
click at [974, 317] on button "Continue" at bounding box center [972, 333] width 149 height 58
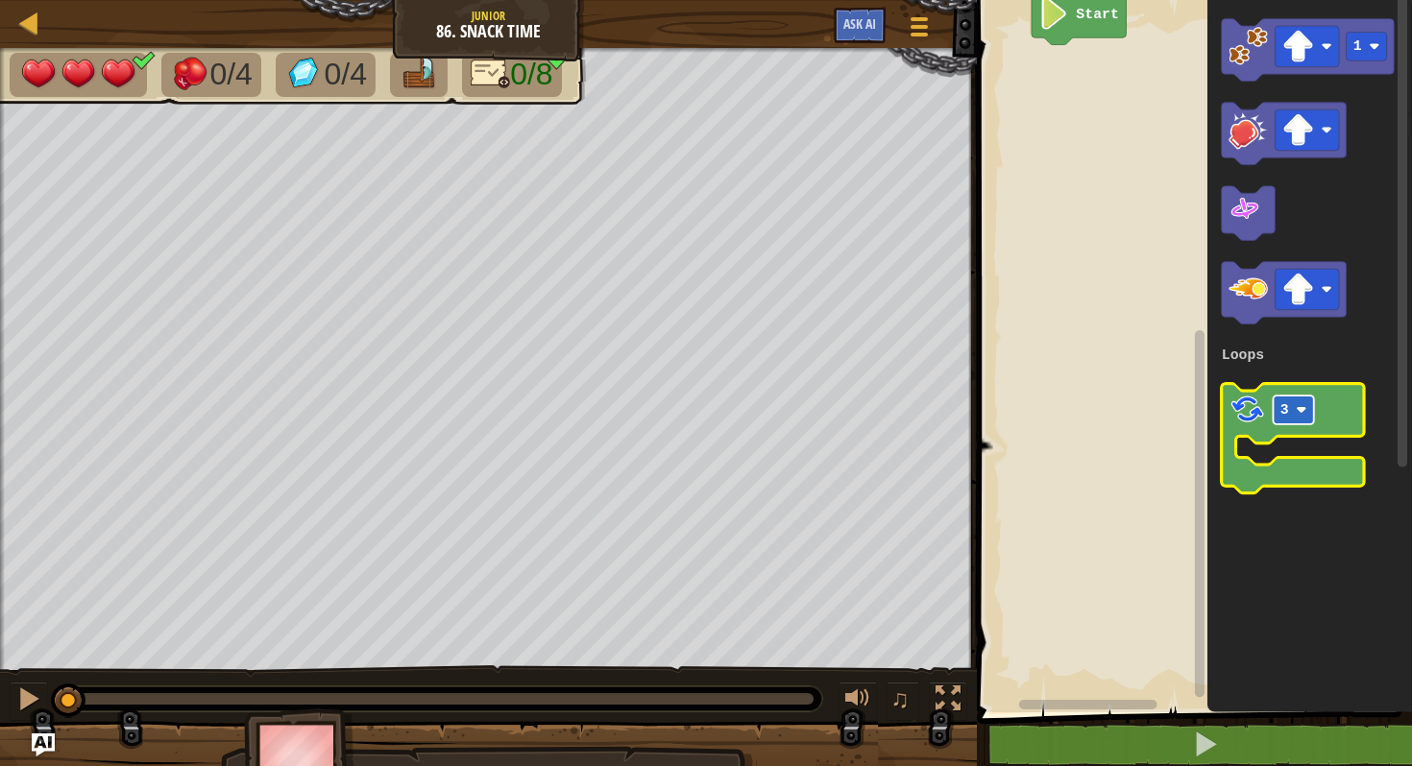
click at [1294, 401] on rect "Blockly Workspace" at bounding box center [1292, 410] width 40 height 29
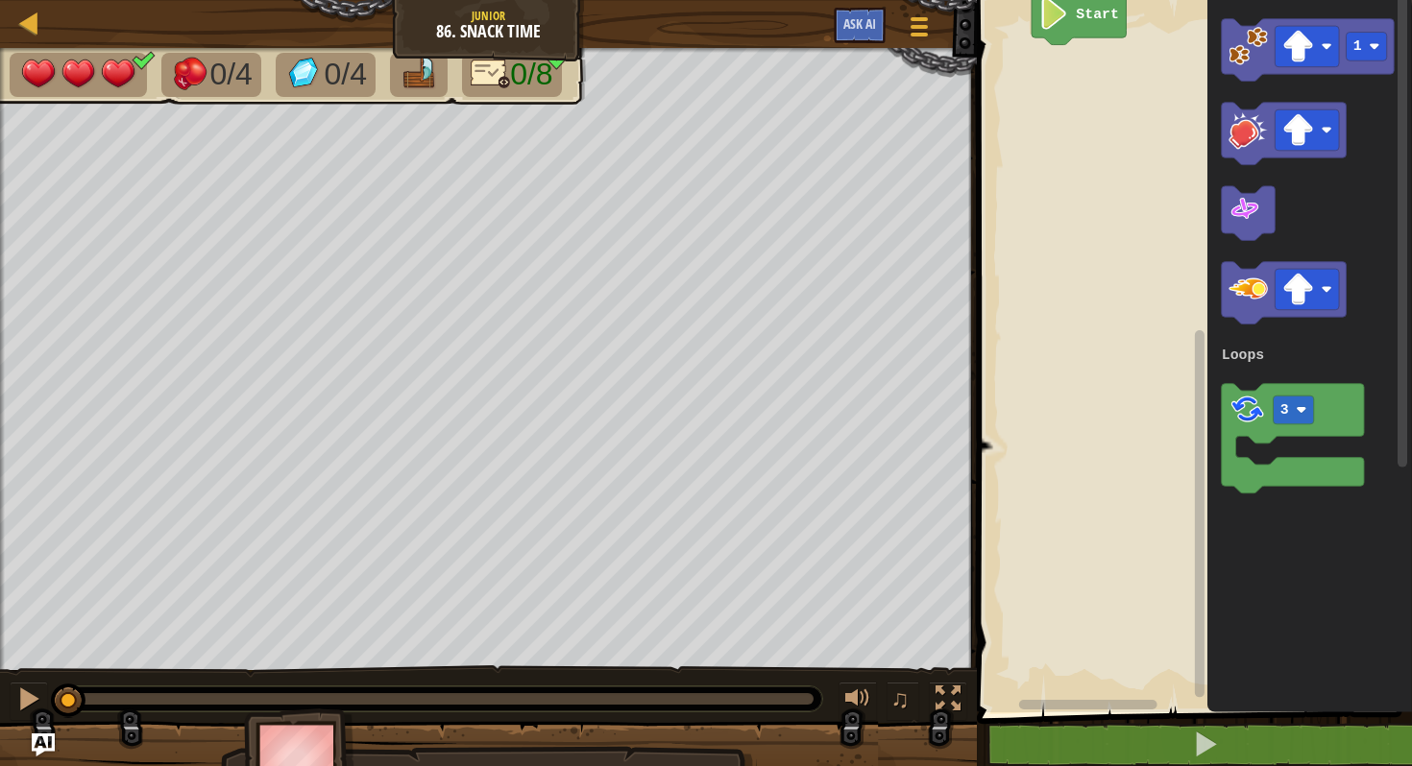
click at [1300, 326] on icon "Blockly Workspace" at bounding box center [1309, 351] width 205 height 722
click at [1197, 112] on div "Loops Start 1 3 Loops" at bounding box center [1191, 351] width 441 height 722
click at [1248, 47] on image "Blockly Workspace" at bounding box center [1247, 46] width 39 height 39
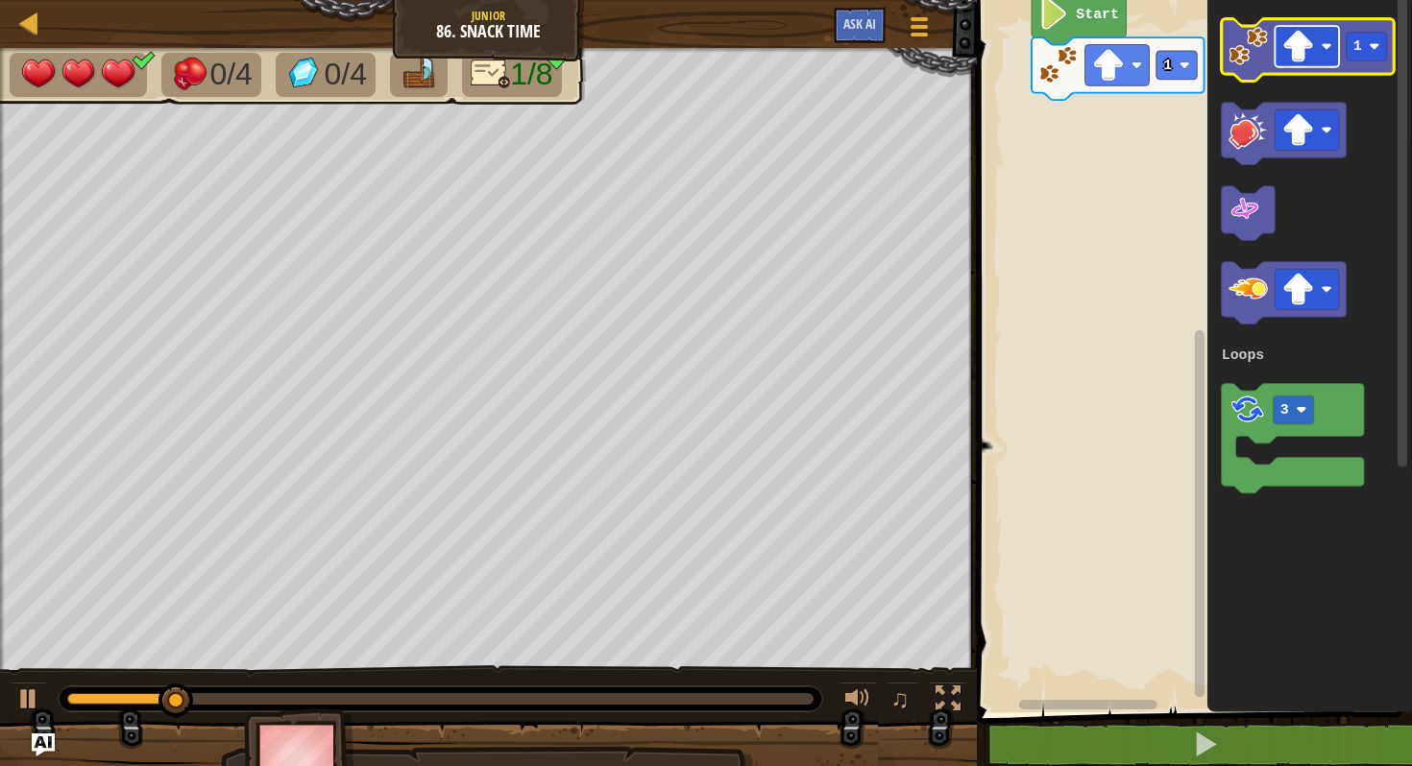
click at [1285, 40] on image "Blockly Workspace" at bounding box center [1298, 47] width 32 height 32
click at [1352, 36] on rect "Blockly Workspace" at bounding box center [1365, 47] width 40 height 29
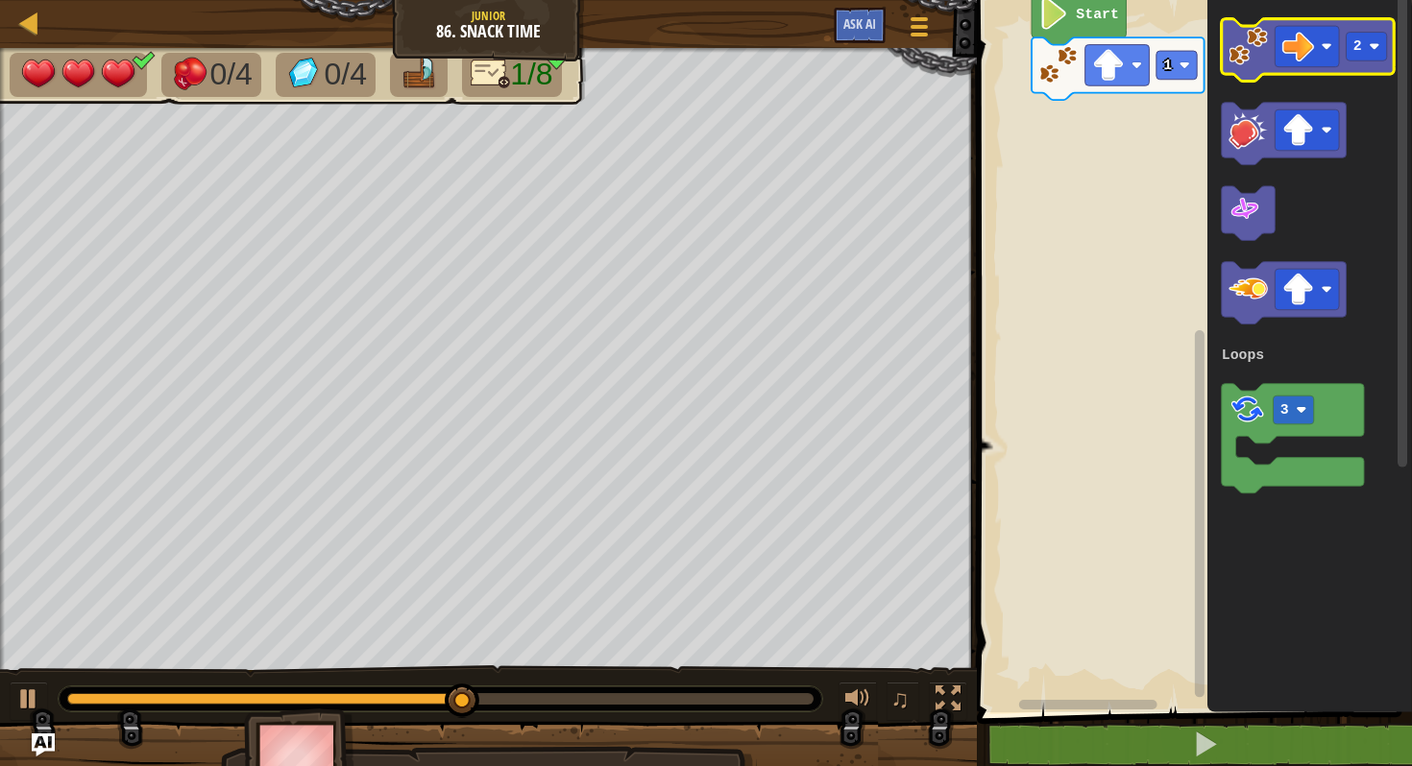
click at [1243, 62] on image "Blockly Workspace" at bounding box center [1247, 46] width 39 height 39
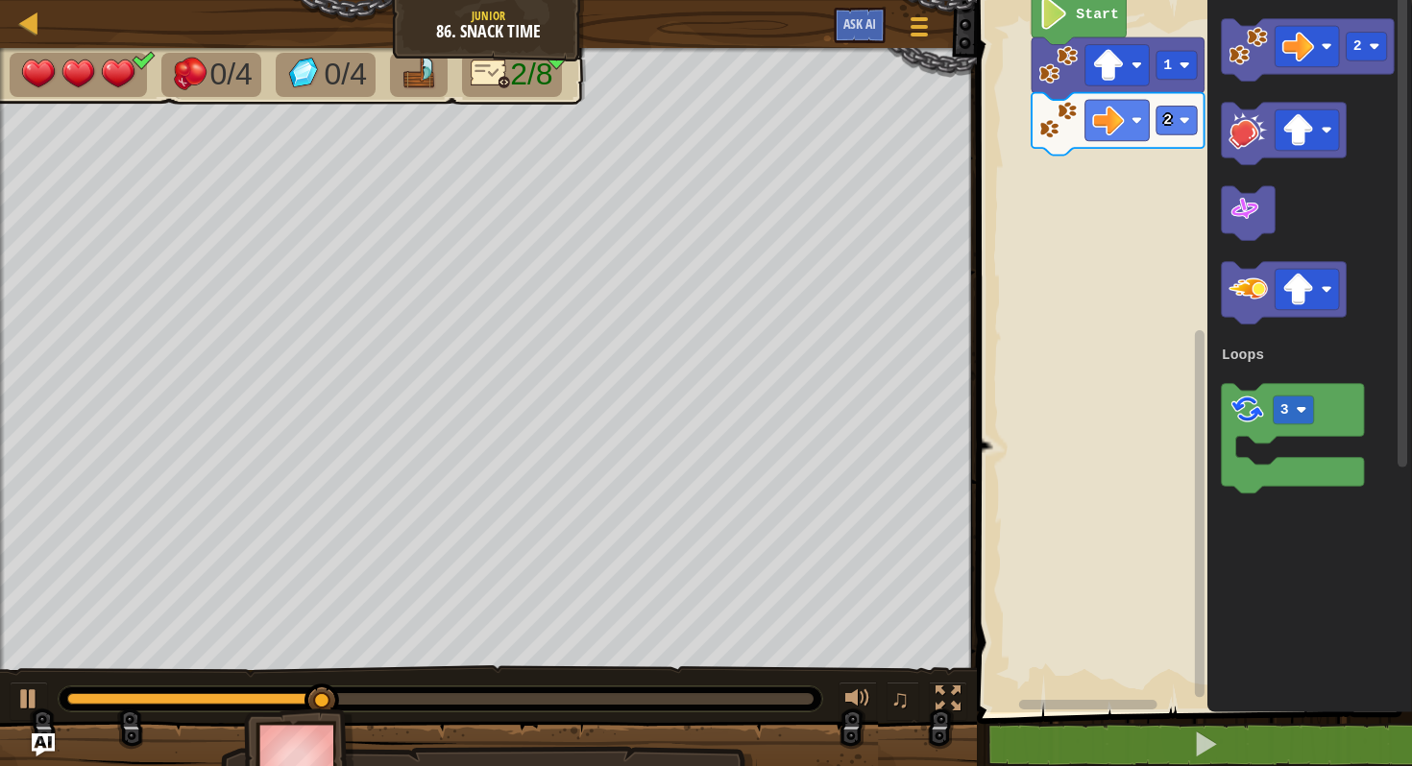
click at [1276, 377] on icon "Blockly Workspace" at bounding box center [1309, 351] width 205 height 722
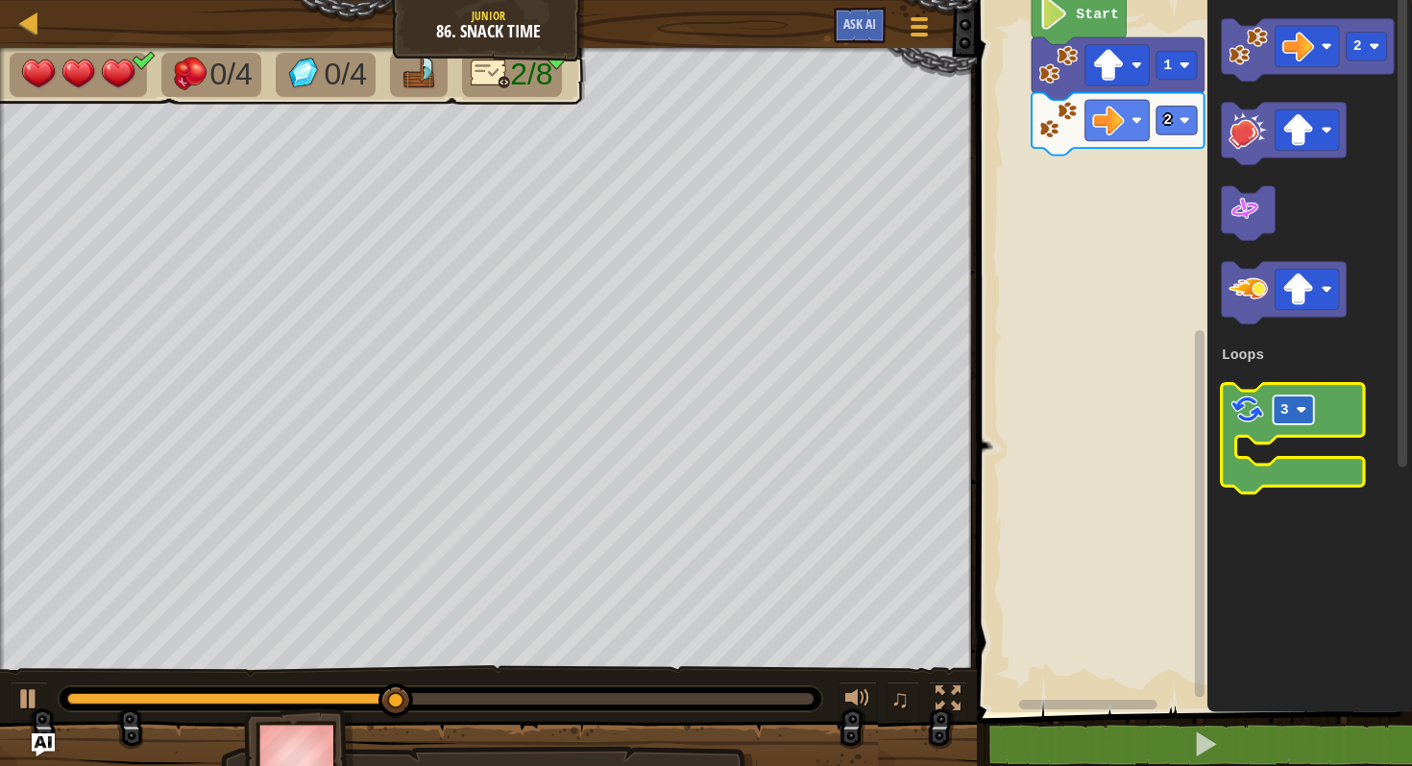
click at [1280, 410] on text "3" at bounding box center [1284, 409] width 9 height 15
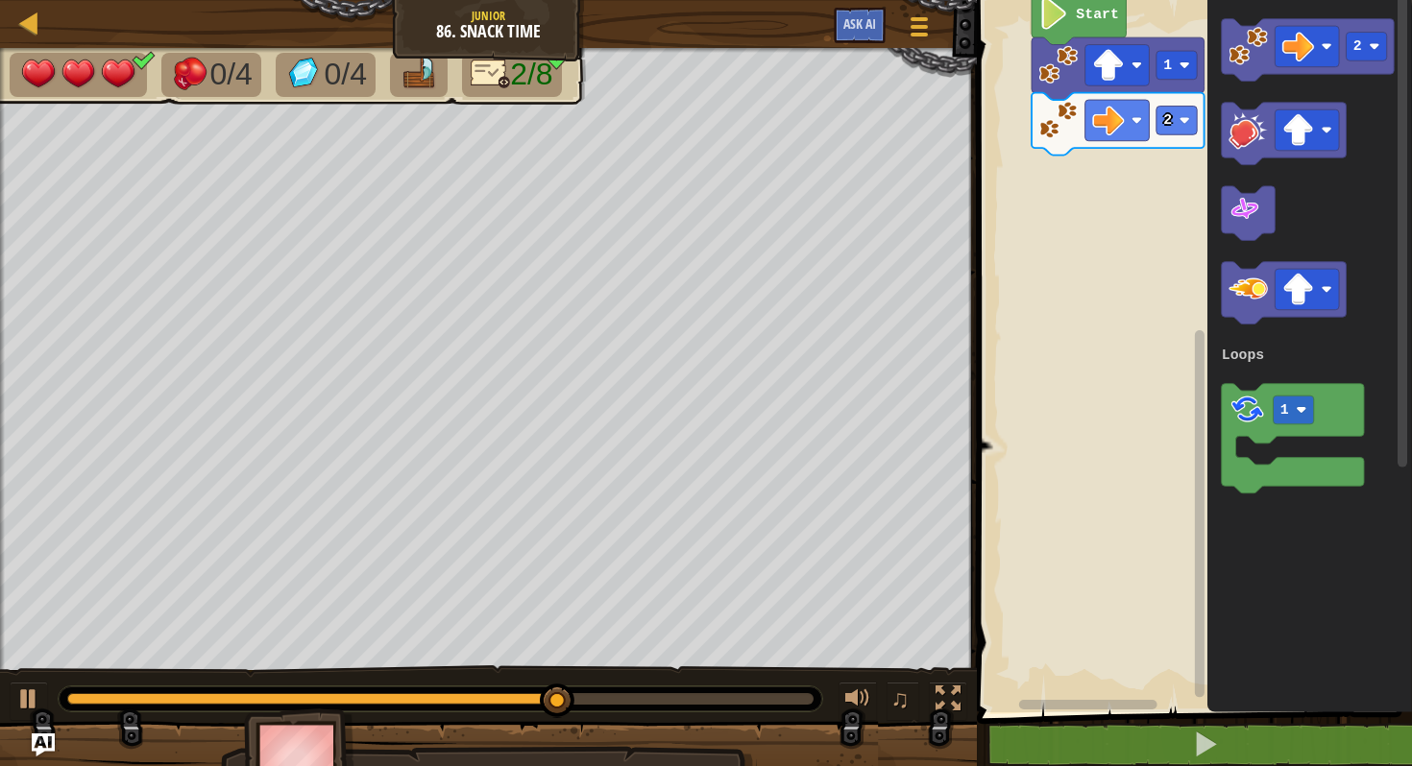
click at [1190, 532] on div "Loops Start 1 2 2 1 Loops" at bounding box center [1191, 351] width 441 height 722
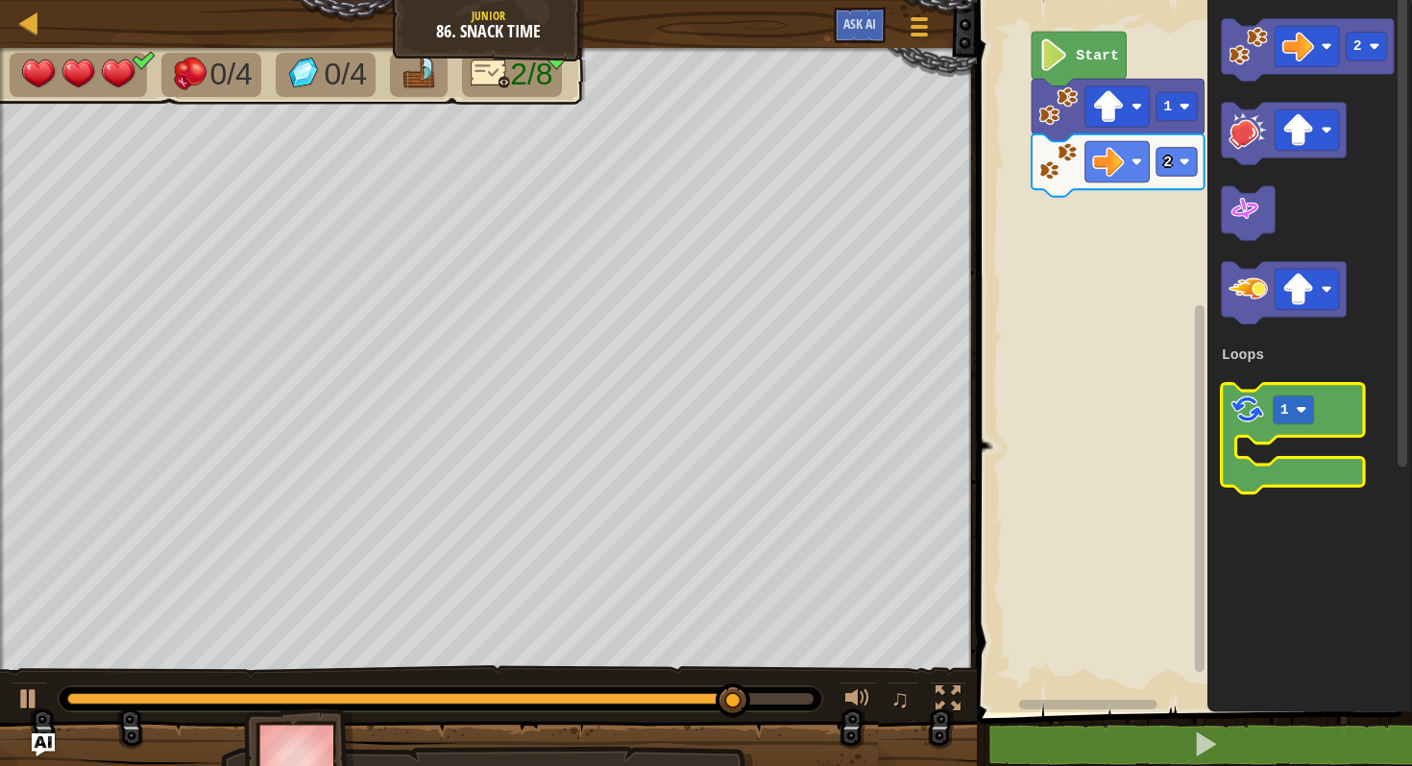
click at [1357, 406] on div "Loops Start 1 2 2 1 Loops" at bounding box center [1191, 351] width 441 height 722
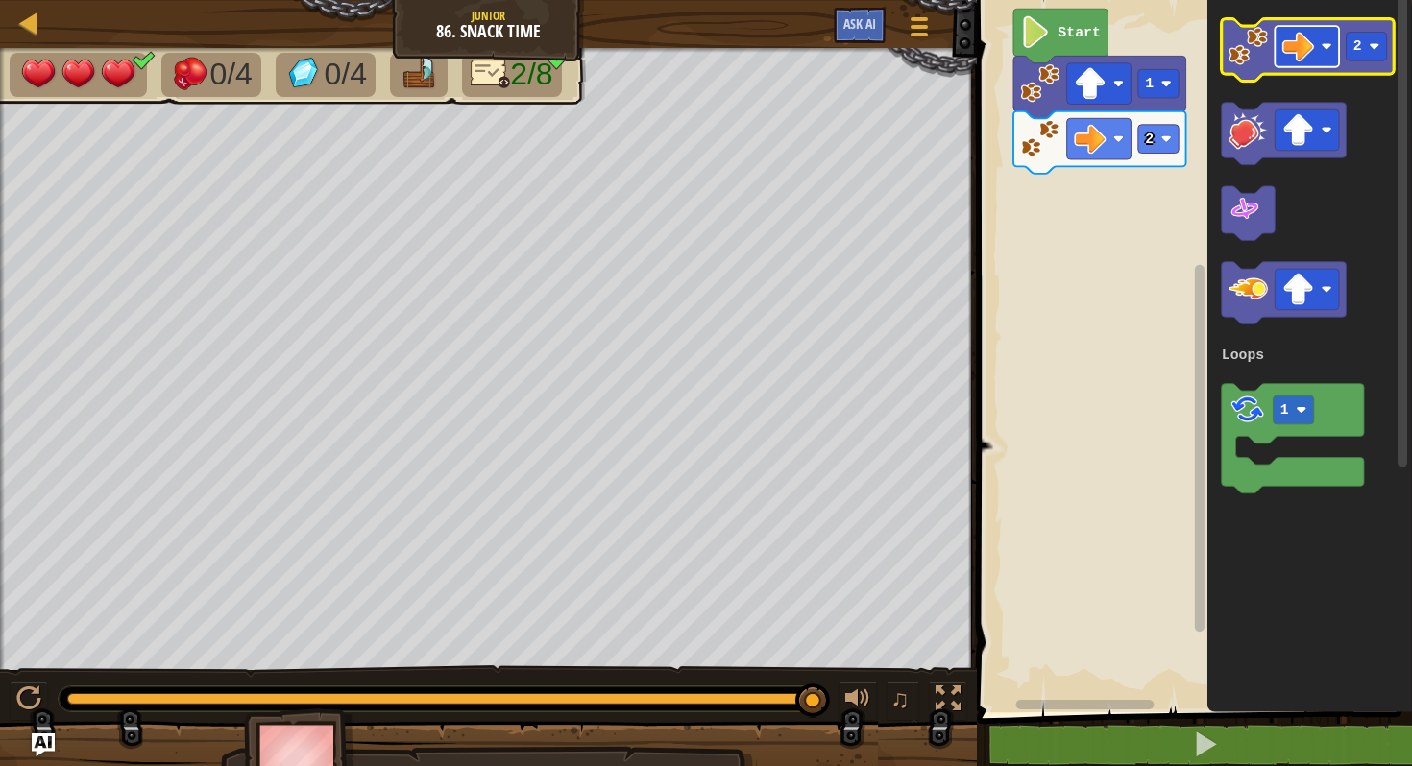
click at [1304, 37] on image "Blockly Workspace" at bounding box center [1298, 47] width 32 height 32
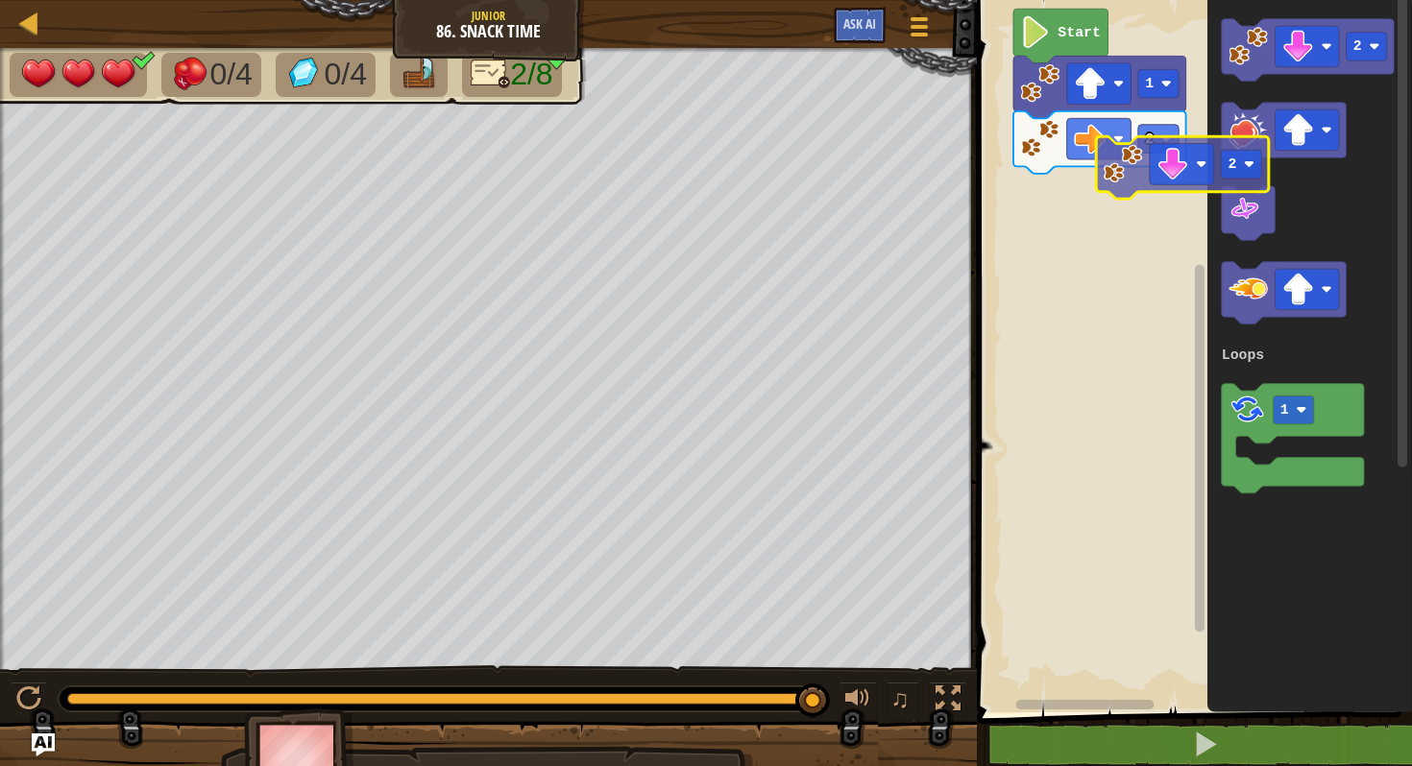
click at [1094, 182] on div "Loops Start 1 2 2 1 Loops 2" at bounding box center [1191, 351] width 441 height 722
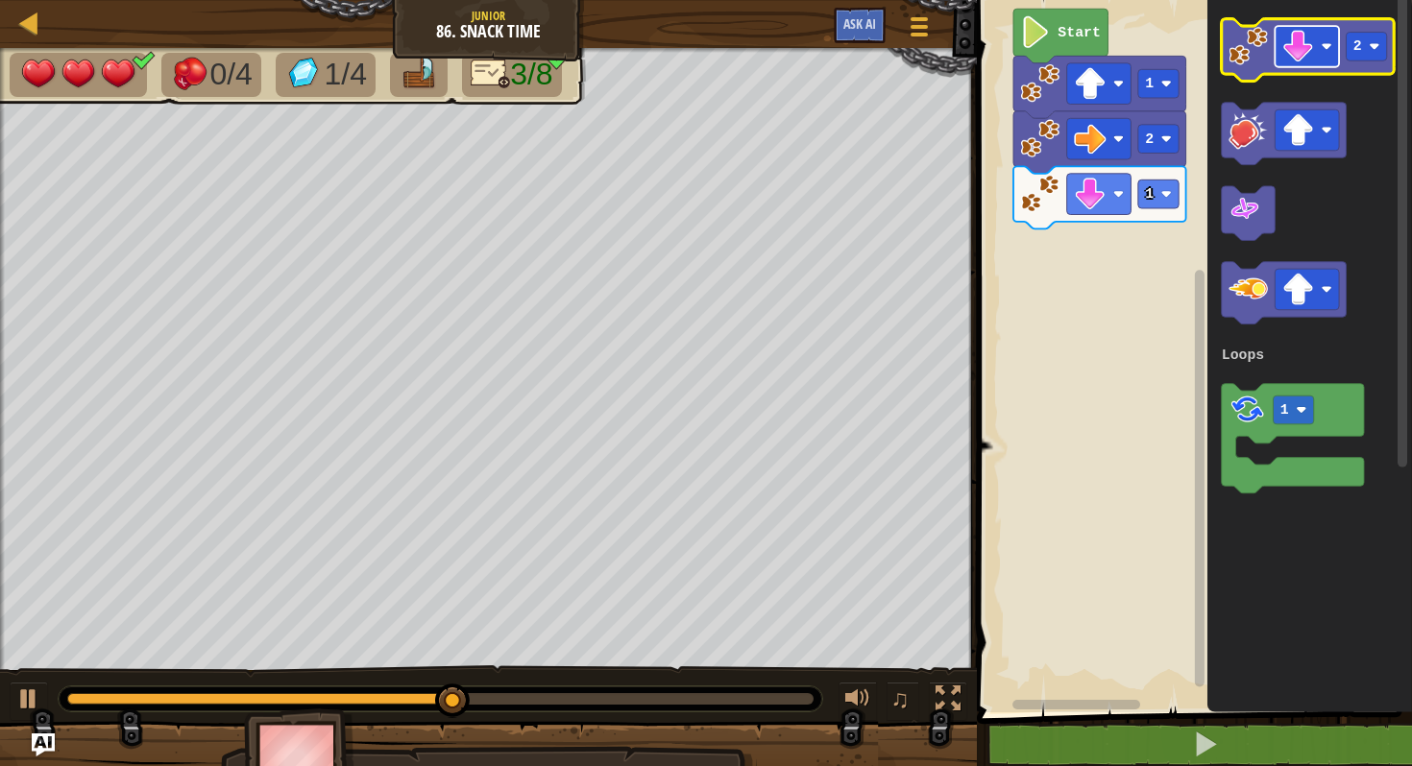
click at [1303, 51] on image "Blockly Workspace" at bounding box center [1298, 47] width 32 height 32
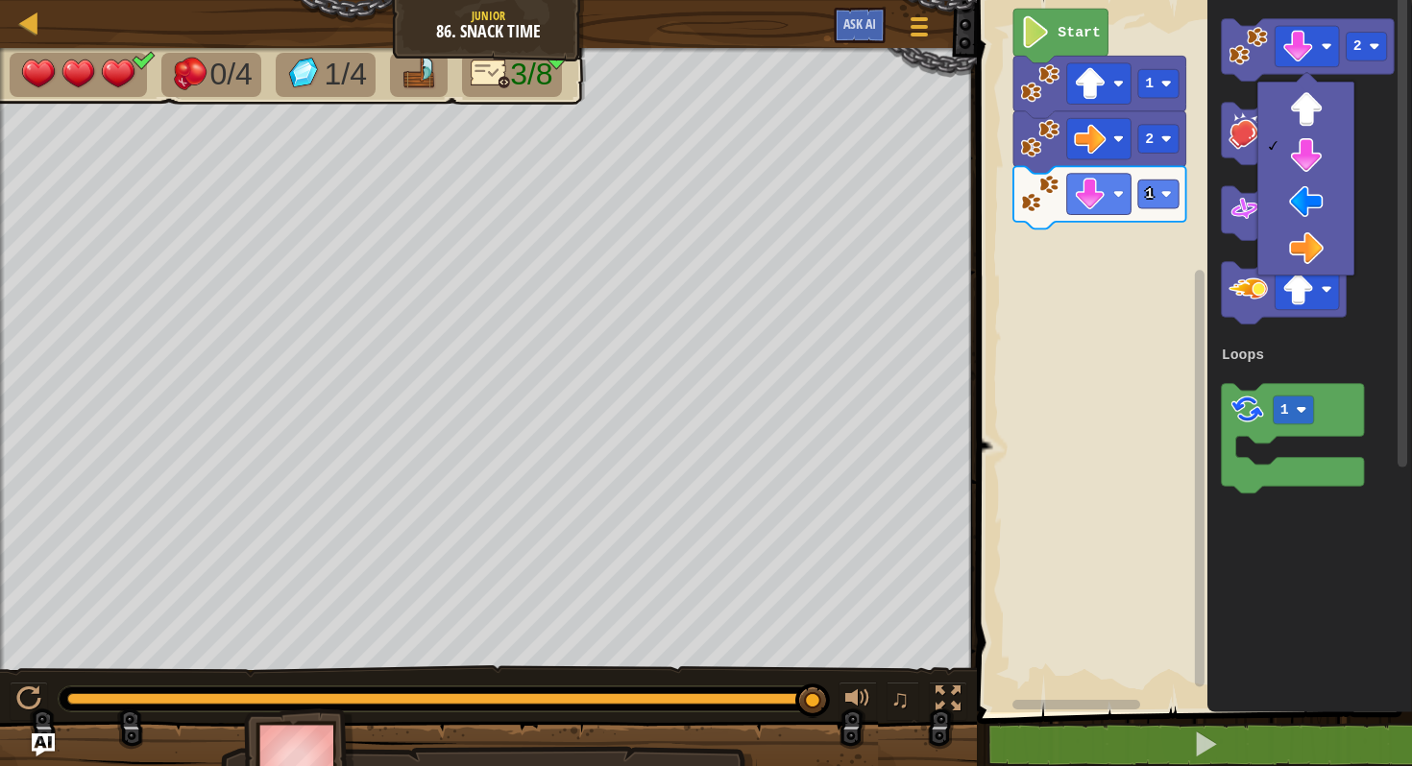
click at [1137, 253] on rect "Blockly Workspace" at bounding box center [1191, 351] width 441 height 722
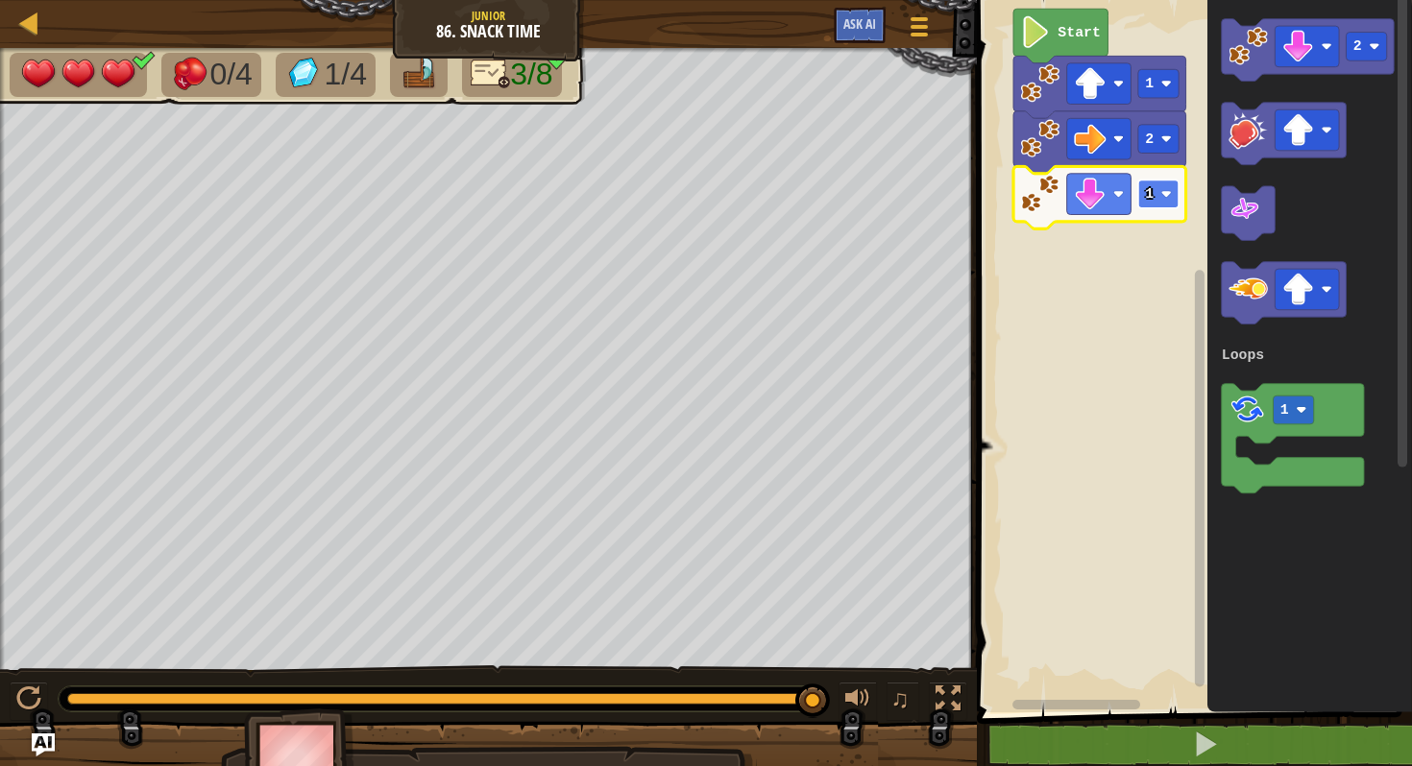
click at [1148, 193] on text "1" at bounding box center [1149, 193] width 9 height 15
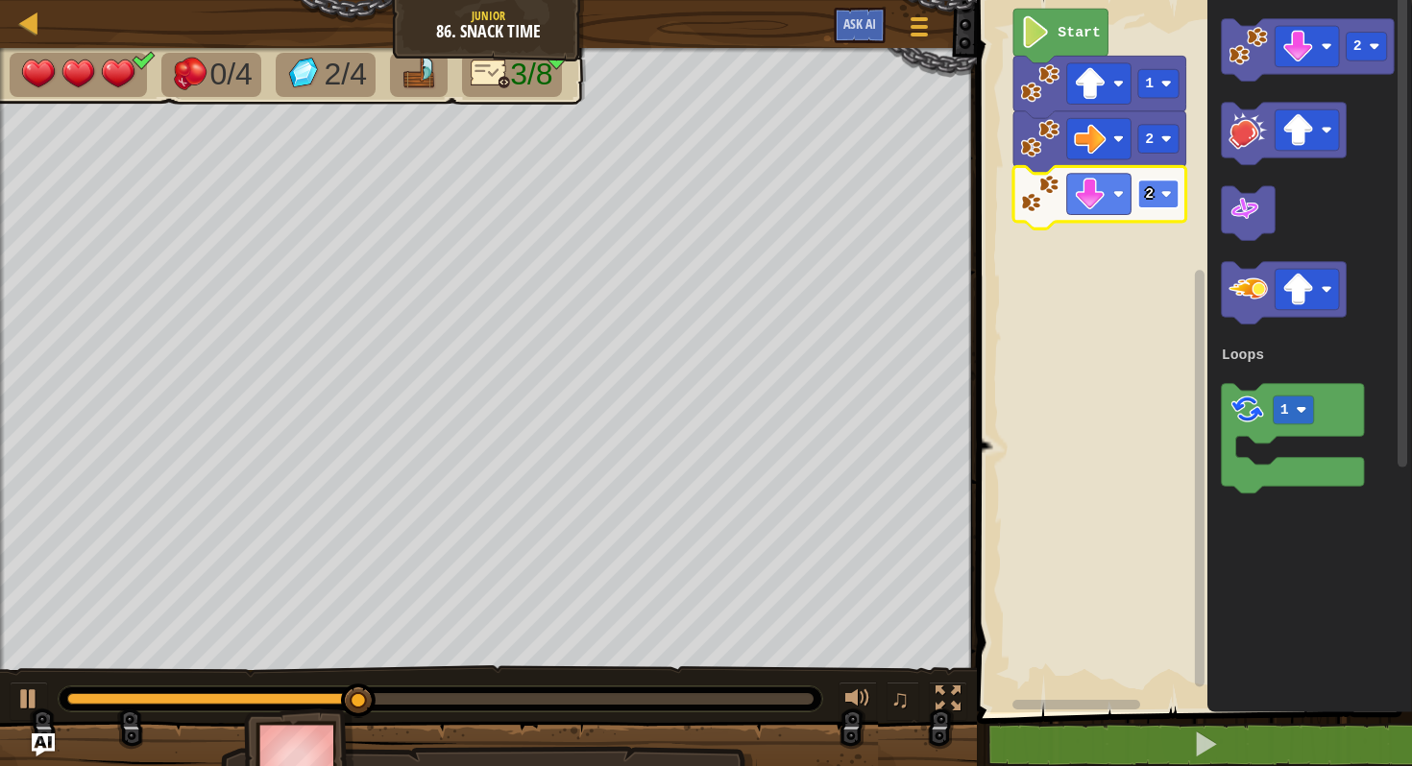
click at [1168, 191] on image "Blockly Workspace" at bounding box center [1165, 194] width 11 height 11
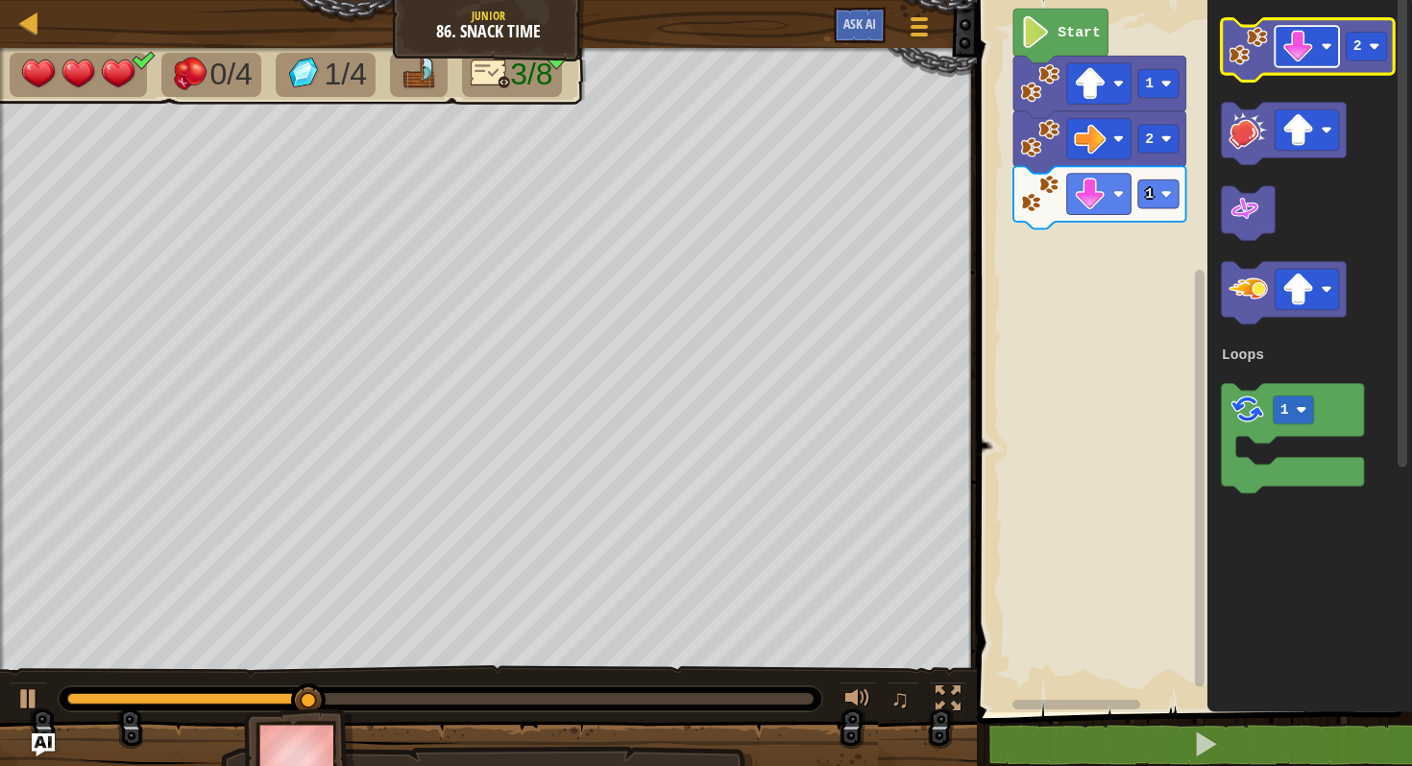
click at [1308, 45] on image "Blockly Workspace" at bounding box center [1298, 47] width 32 height 32
click at [1255, 41] on image "Blockly Workspace" at bounding box center [1247, 46] width 39 height 39
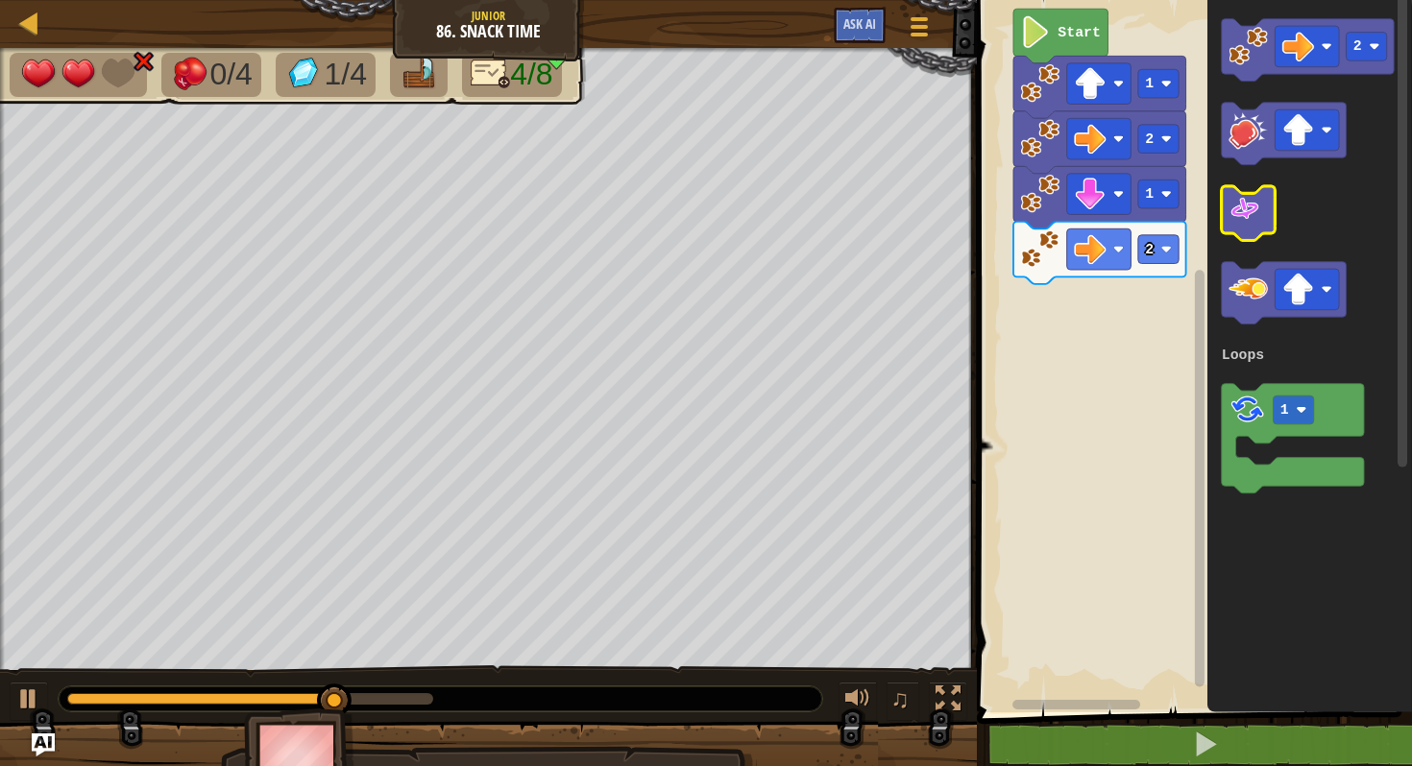
click at [1256, 215] on image "Blockly Workspace" at bounding box center [1244, 209] width 32 height 32
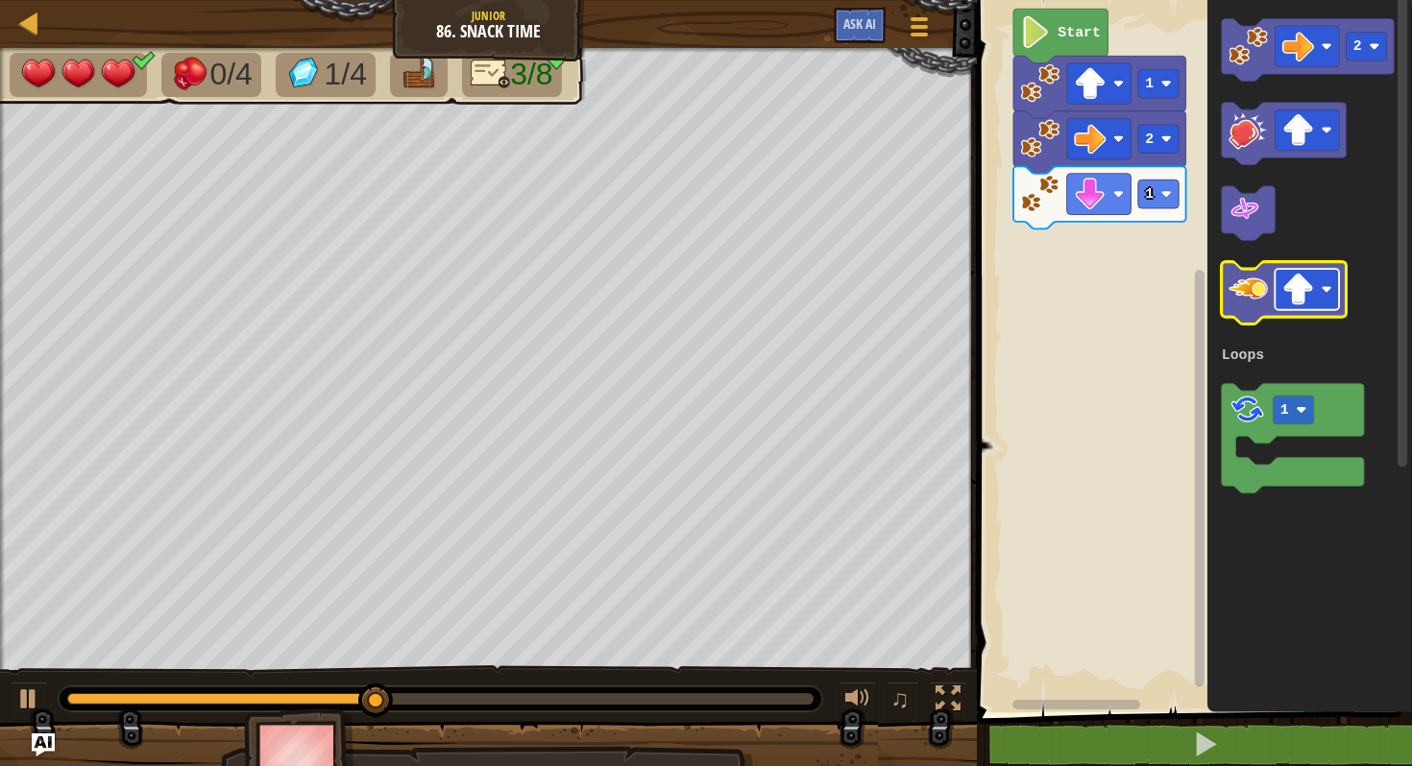
click at [1298, 291] on image "Blockly Workspace" at bounding box center [1298, 290] width 32 height 32
click at [1248, 287] on image "Blockly Workspace" at bounding box center [1247, 289] width 39 height 39
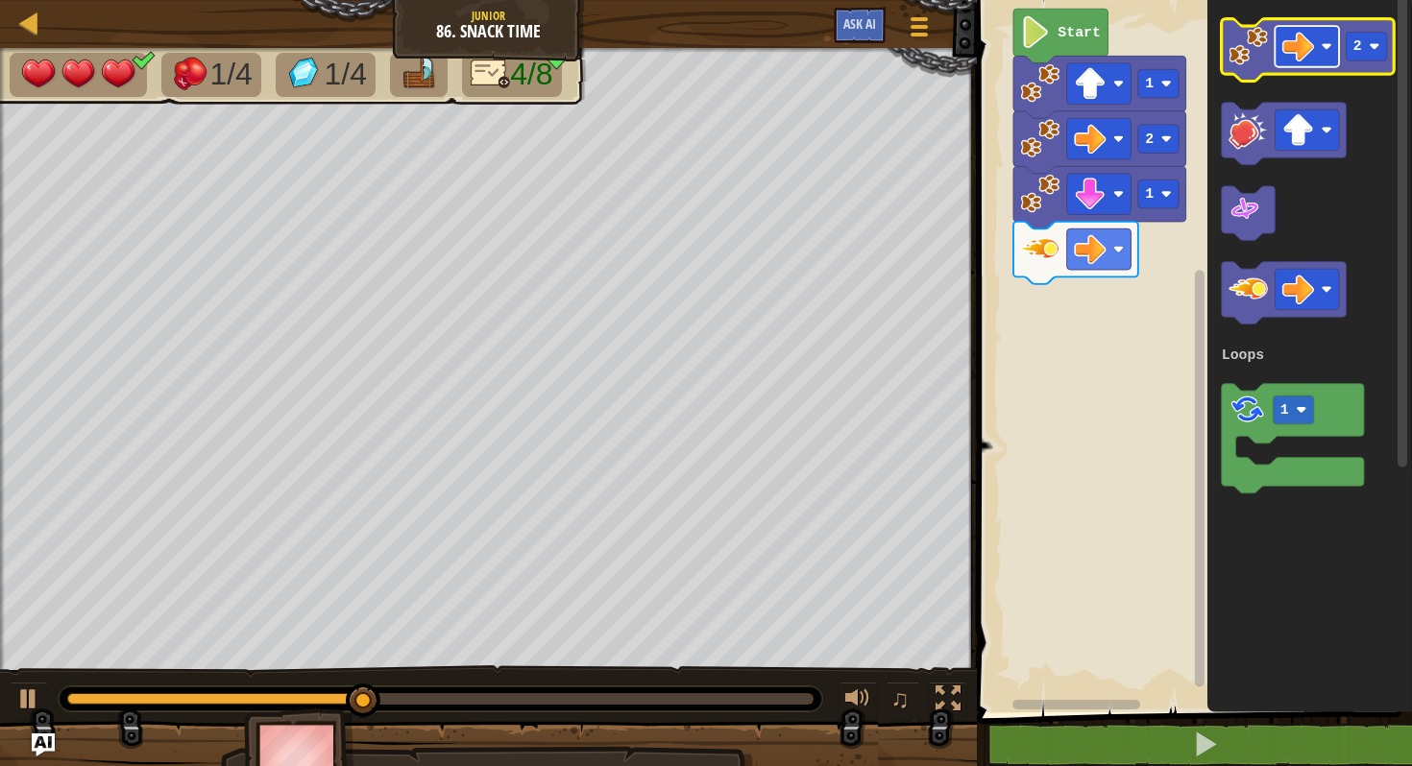
click at [1309, 44] on image "Blockly Workspace" at bounding box center [1298, 47] width 32 height 32
click at [1368, 46] on rect "Blockly Workspace" at bounding box center [1365, 47] width 40 height 29
click at [1247, 41] on image "Blockly Workspace" at bounding box center [1247, 46] width 39 height 39
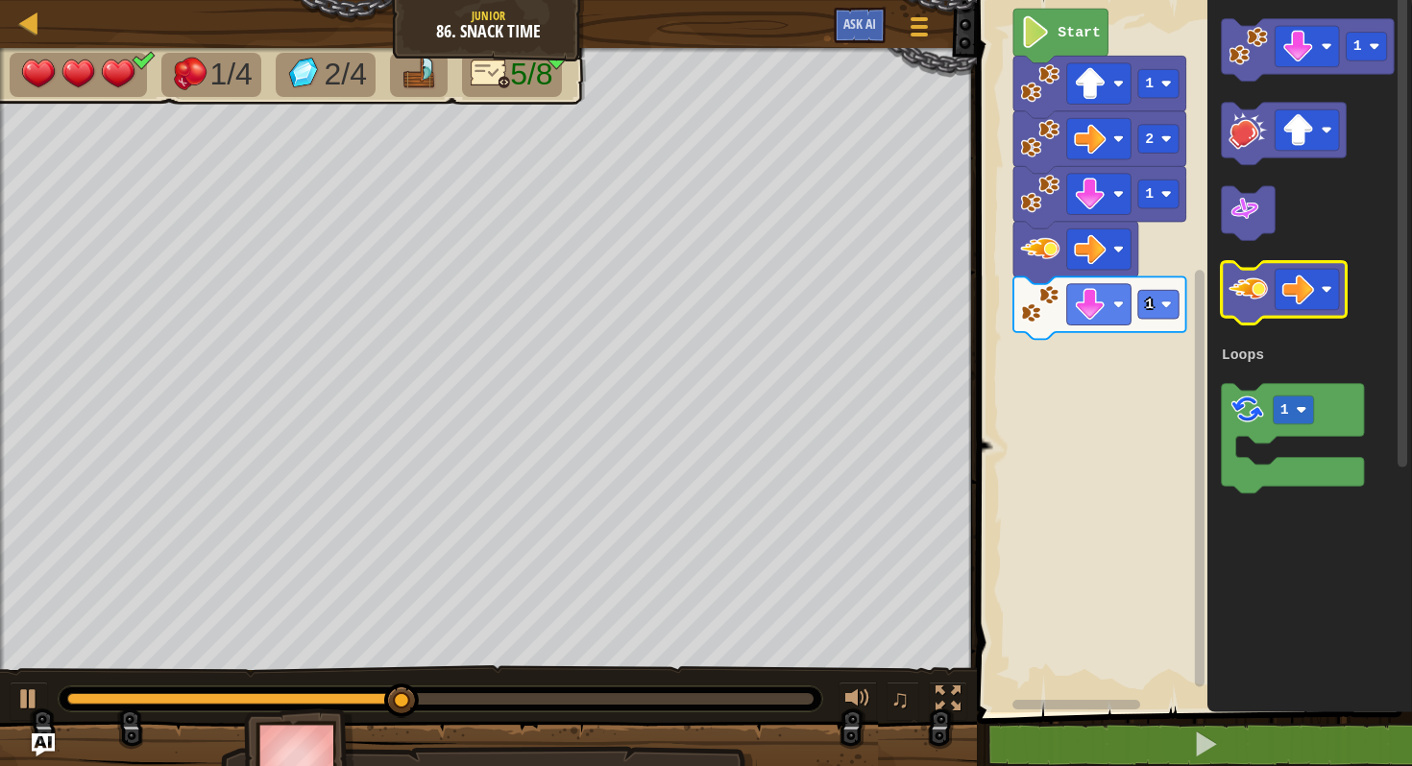
click at [1251, 285] on image "Blockly Workspace" at bounding box center [1247, 289] width 39 height 39
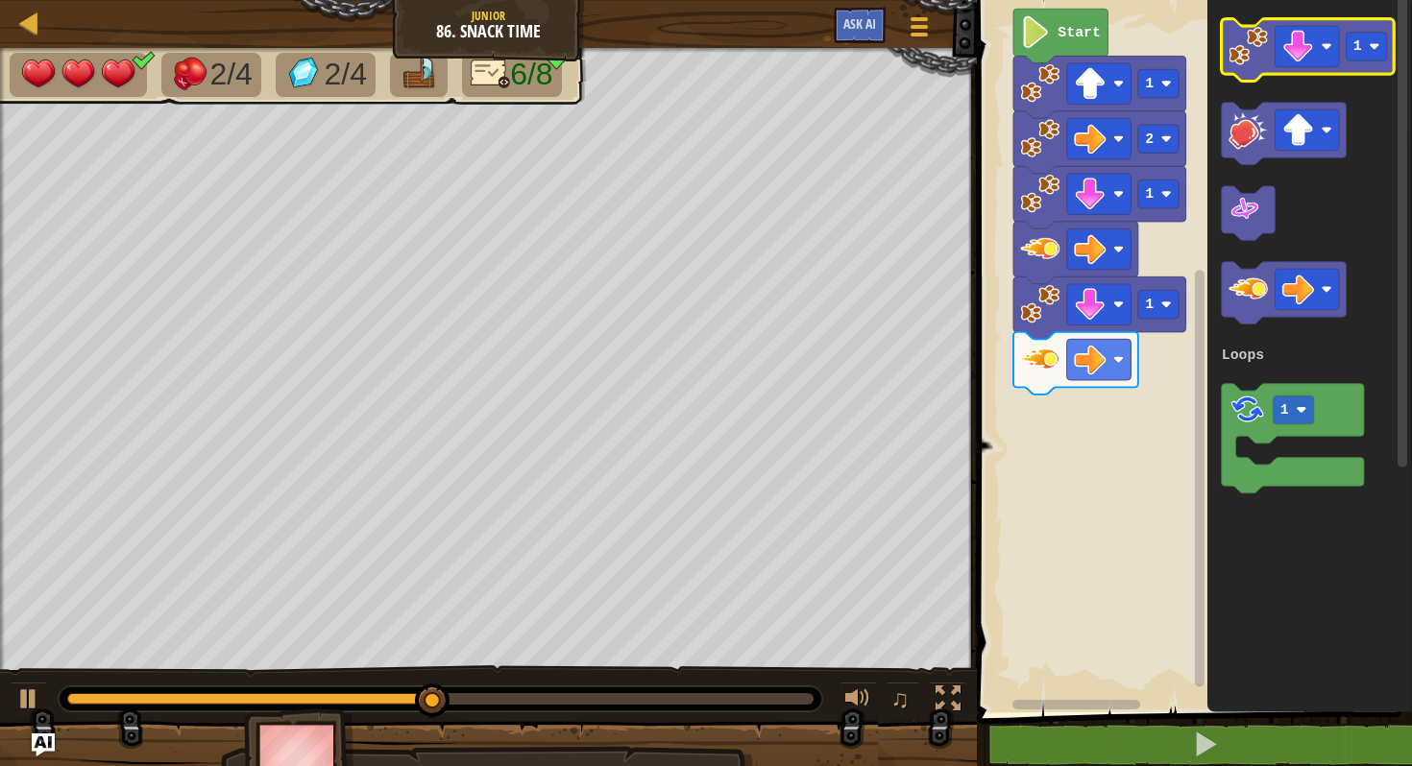
click at [1241, 51] on image "Blockly Workspace" at bounding box center [1247, 46] width 39 height 39
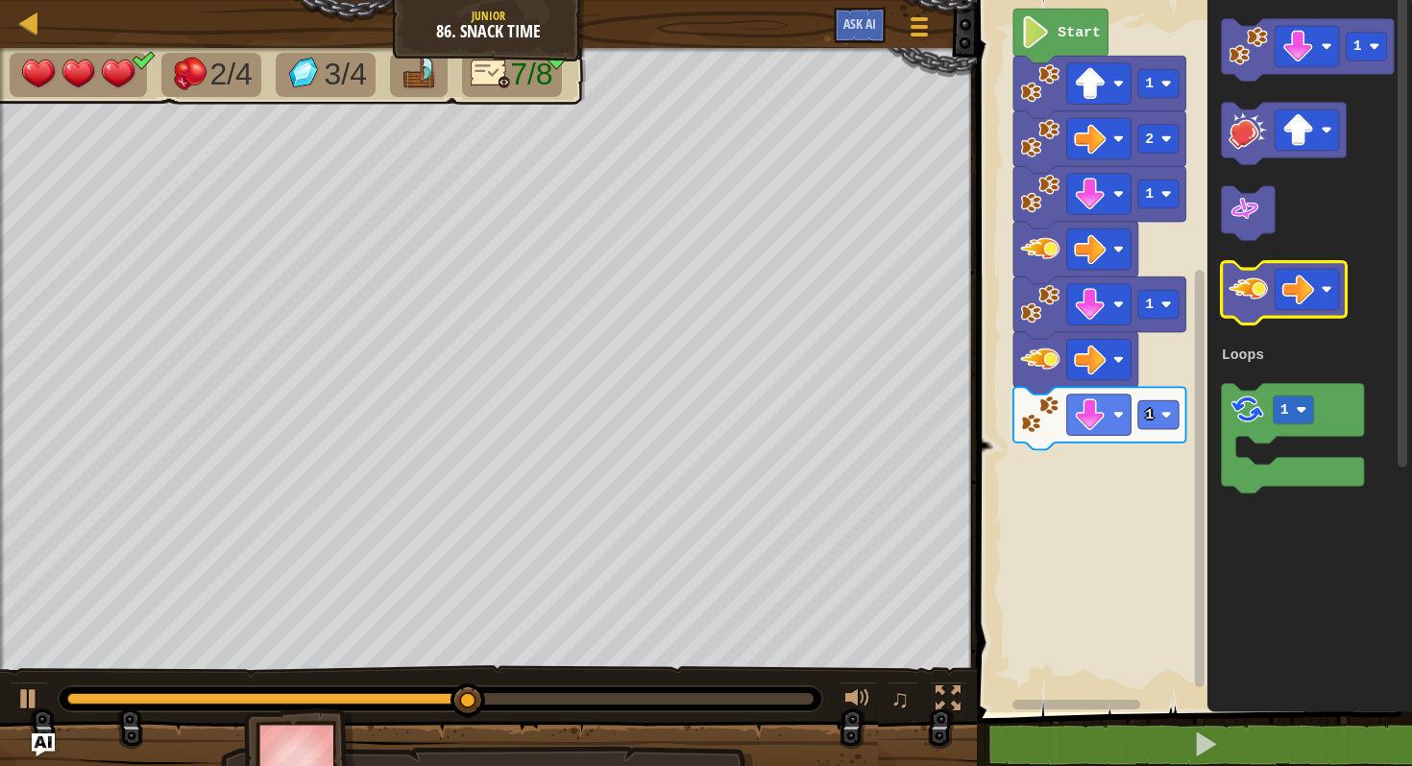
click at [1251, 286] on image "Blockly Workspace" at bounding box center [1247, 289] width 39 height 39
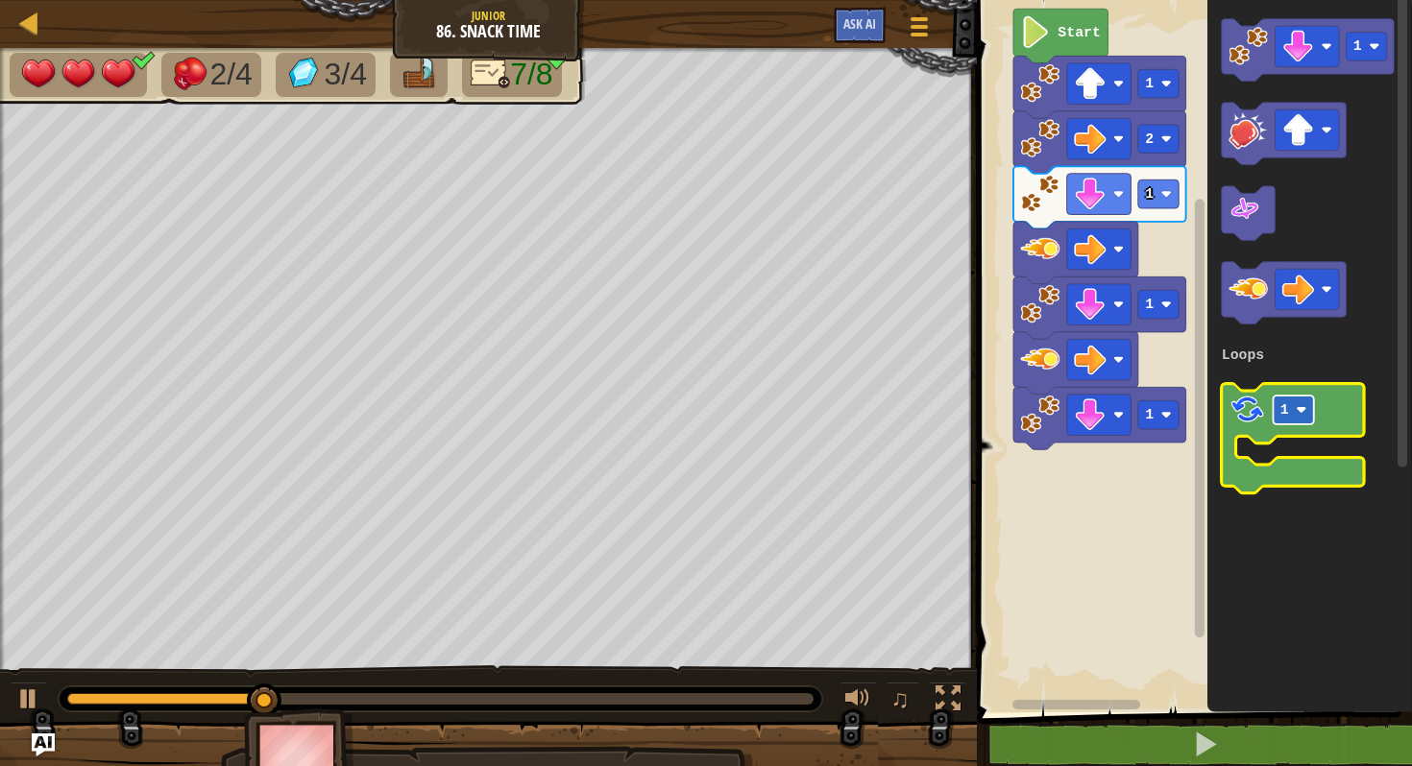
click at [1289, 400] on rect "Blockly Workspace" at bounding box center [1292, 410] width 40 height 29
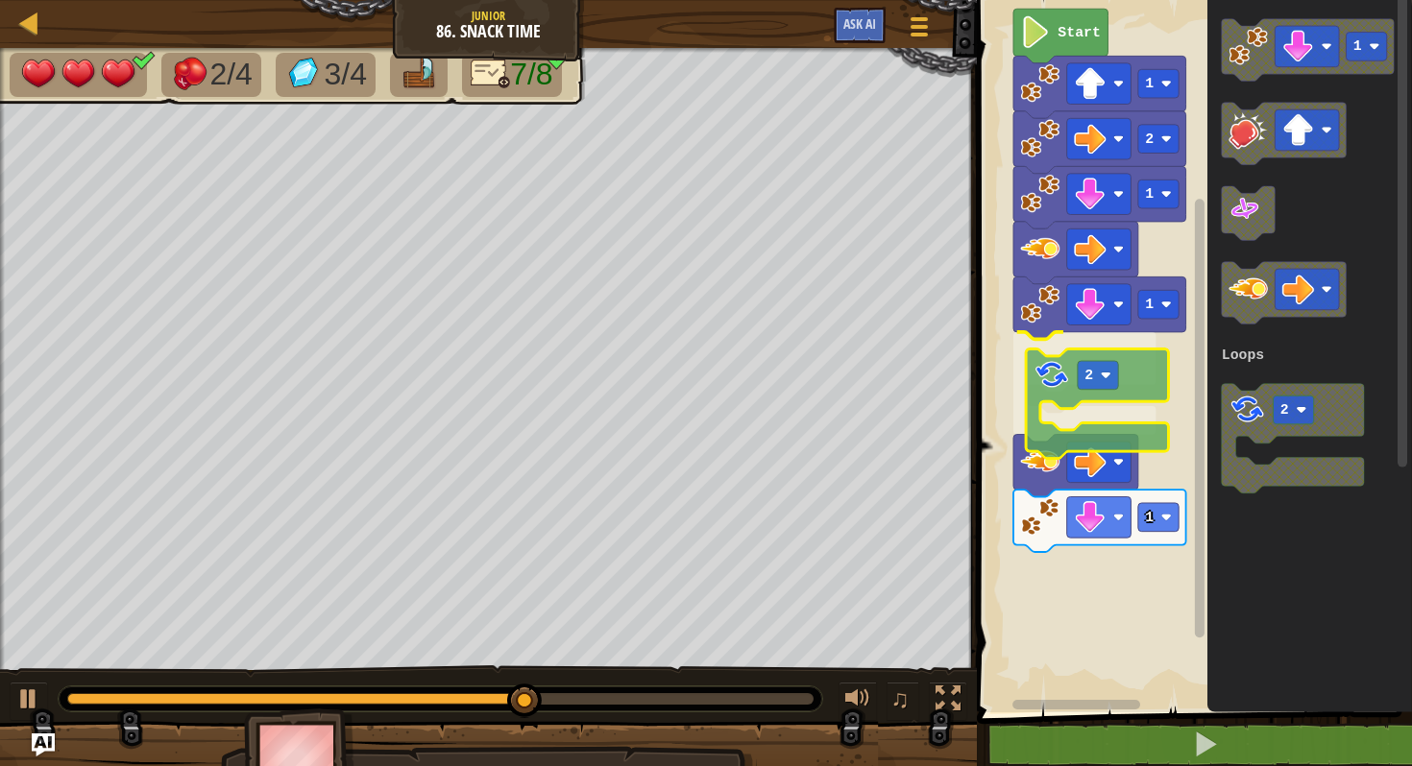
click at [1054, 400] on div "Loops Start 1 2 1 1 2 1 1 2 Loops 2" at bounding box center [1191, 351] width 441 height 722
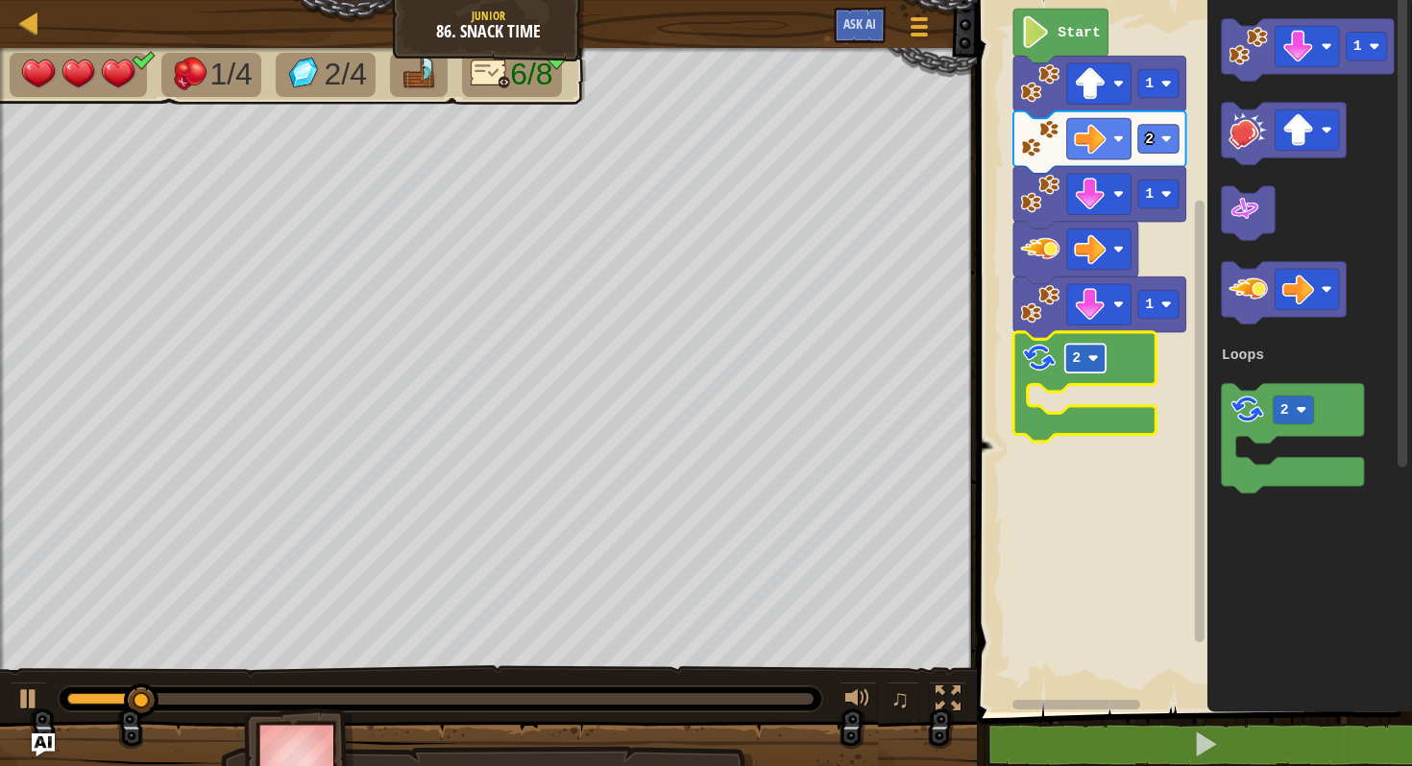
click at [1097, 355] on image "Blockly Workspace" at bounding box center [1092, 358] width 11 height 11
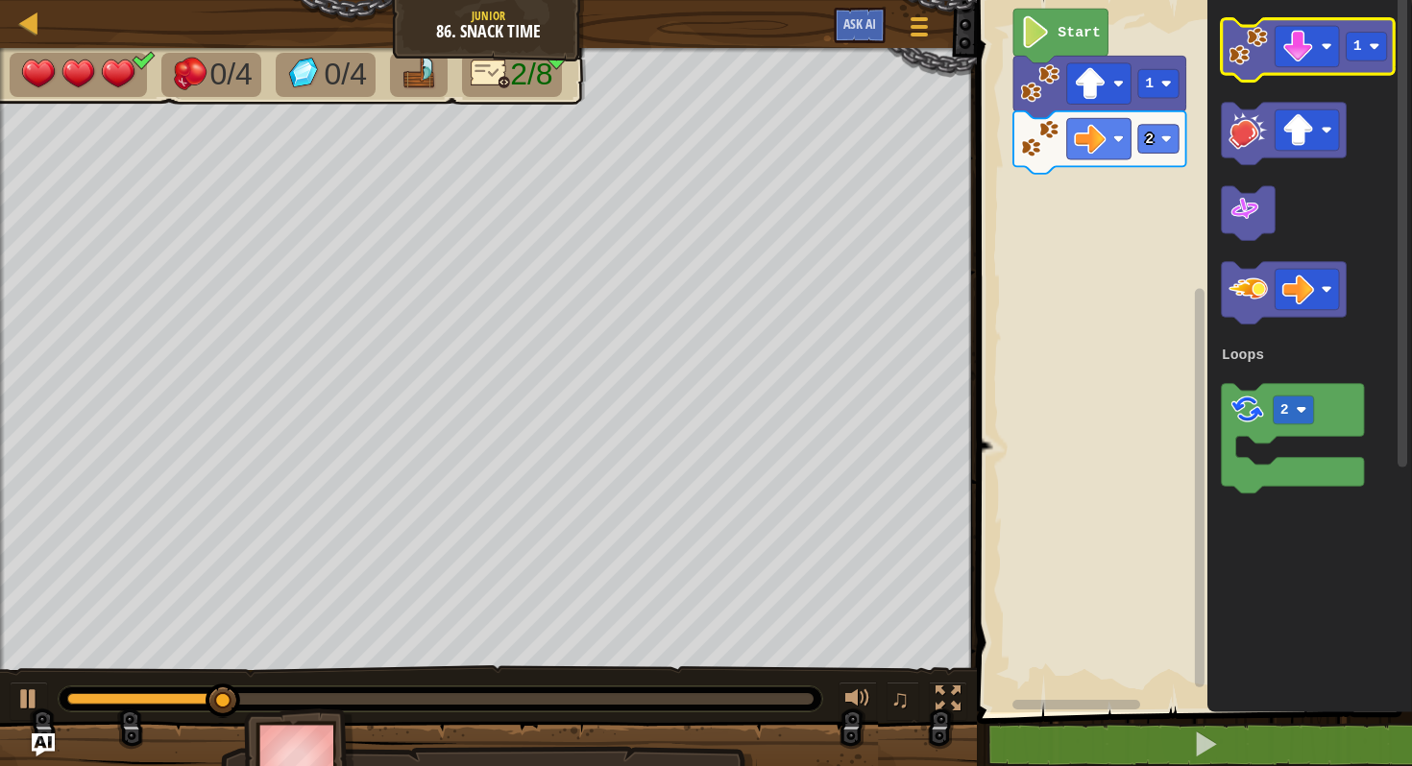
click at [1235, 41] on image "Blockly Workspace" at bounding box center [1247, 46] width 39 height 39
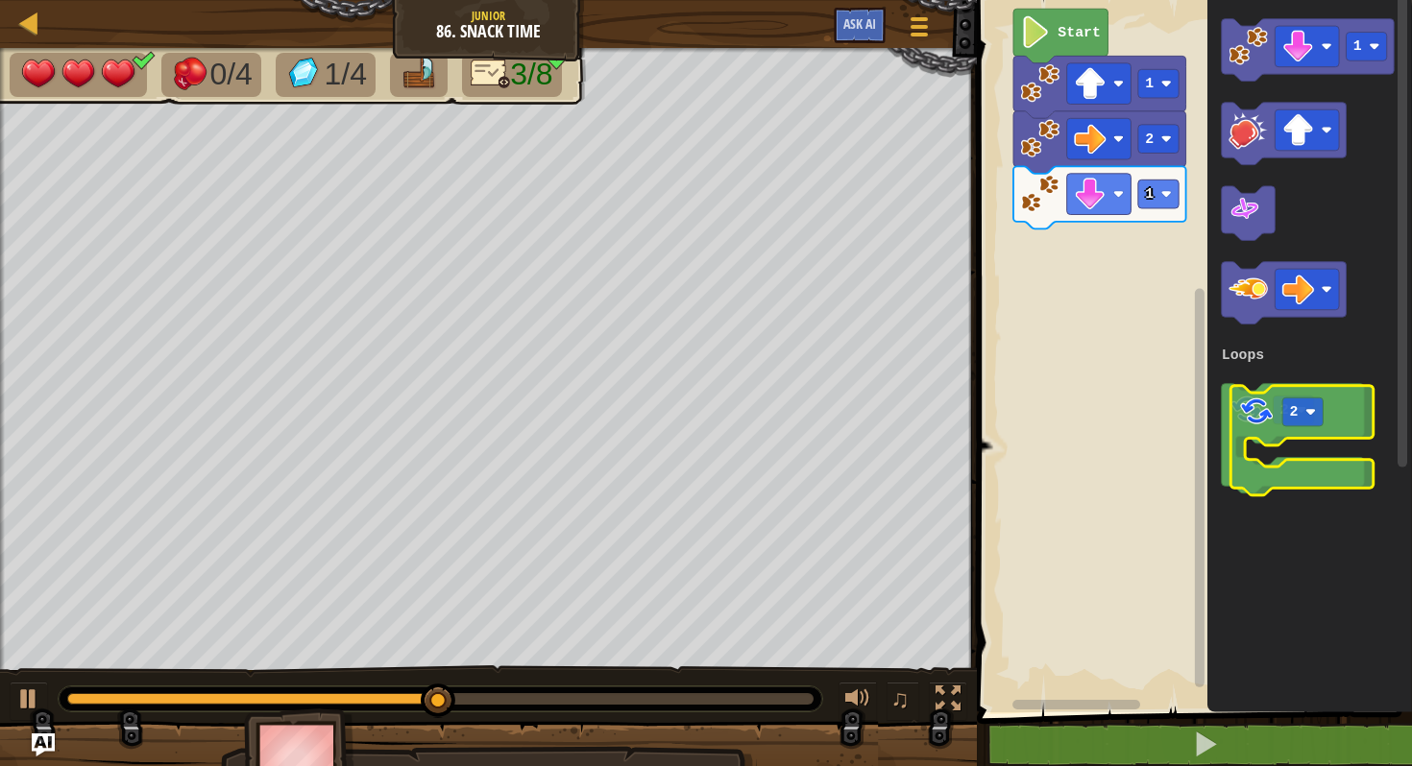
click at [1275, 423] on g "2" at bounding box center [1292, 438] width 142 height 109
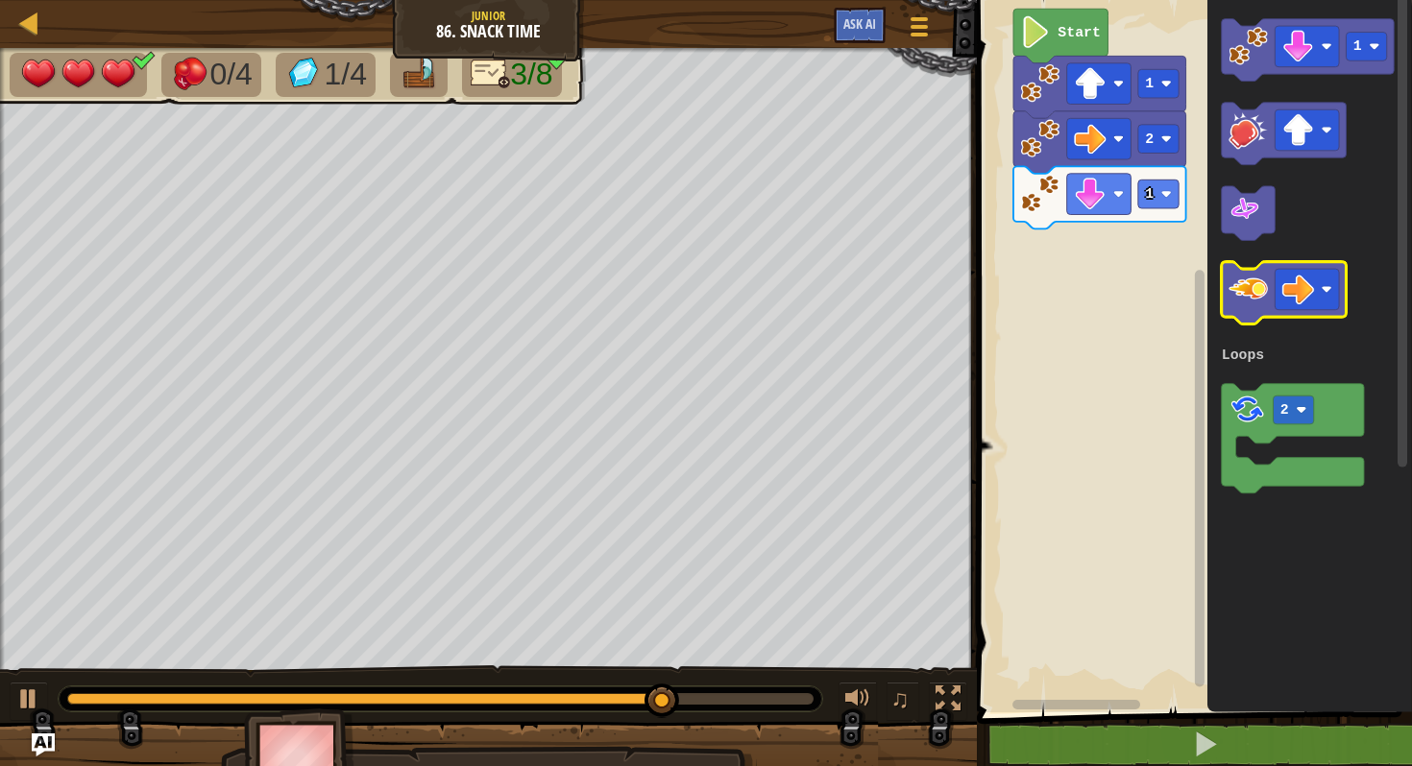
click at [1252, 301] on image "Blockly Workspace" at bounding box center [1247, 289] width 39 height 39
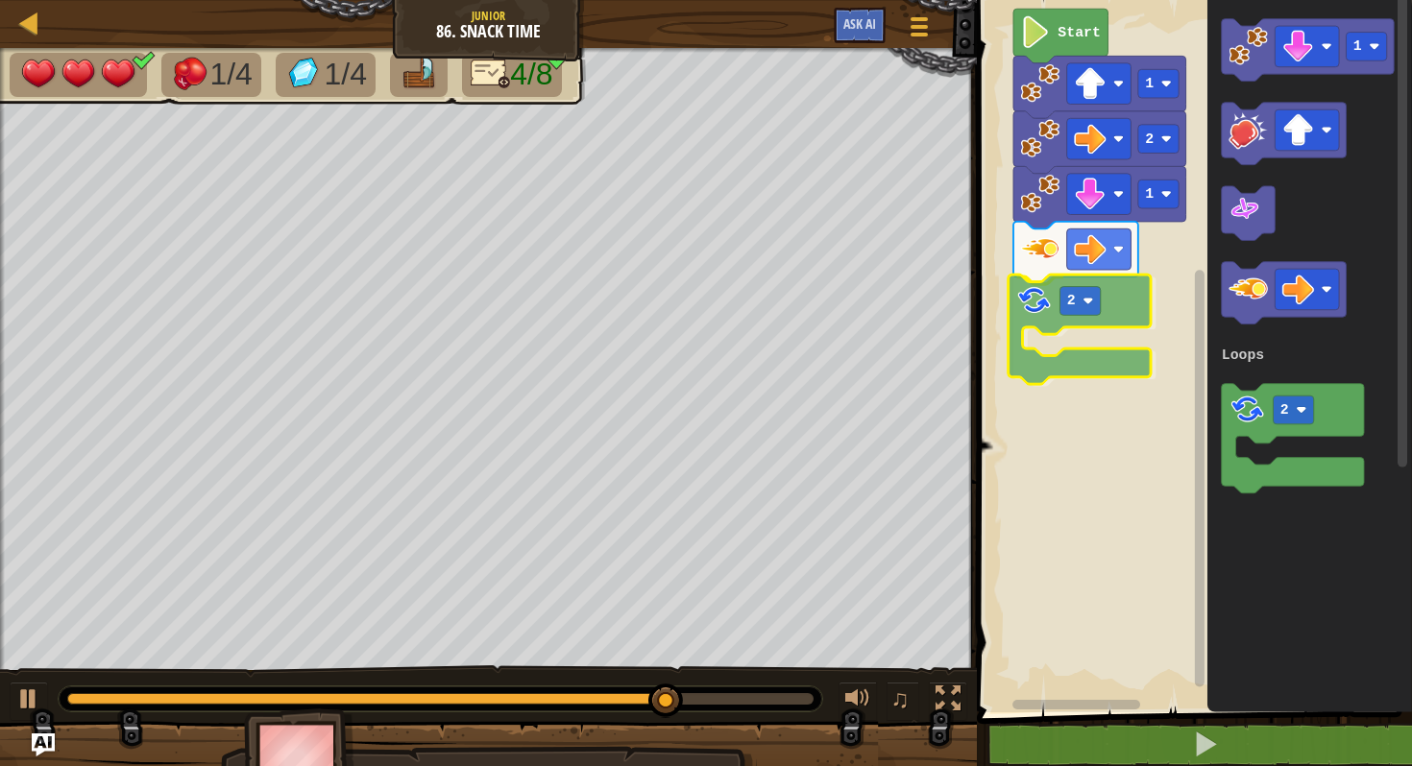
click at [1048, 311] on div "Loops Start 1 2 1 2 1 2 Loops 2" at bounding box center [1191, 351] width 441 height 722
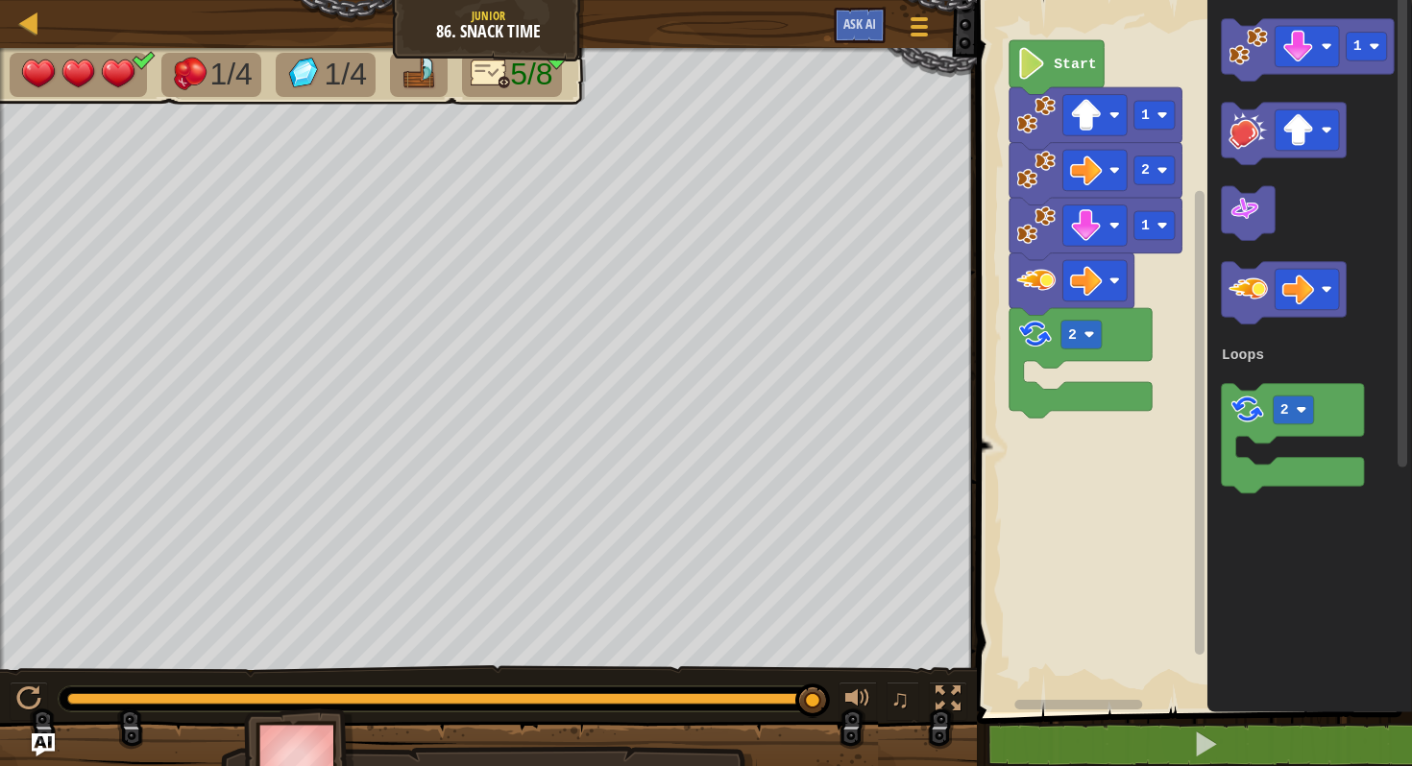
click at [1035, 372] on rect "Blockly Workspace" at bounding box center [1191, 351] width 441 height 722
click at [1044, 283] on image "Blockly Workspace" at bounding box center [1035, 280] width 39 height 39
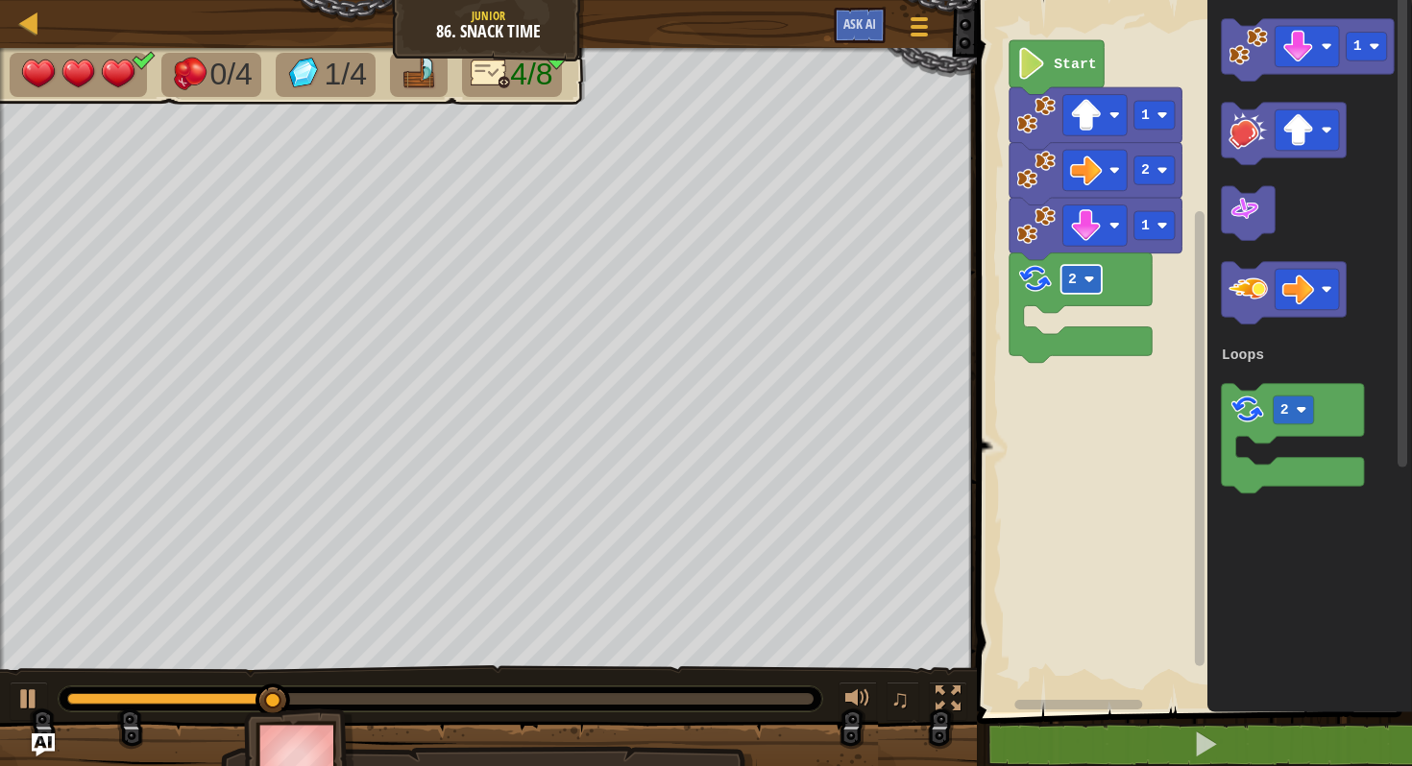
click at [1082, 277] on rect "Blockly Workspace" at bounding box center [1080, 279] width 40 height 29
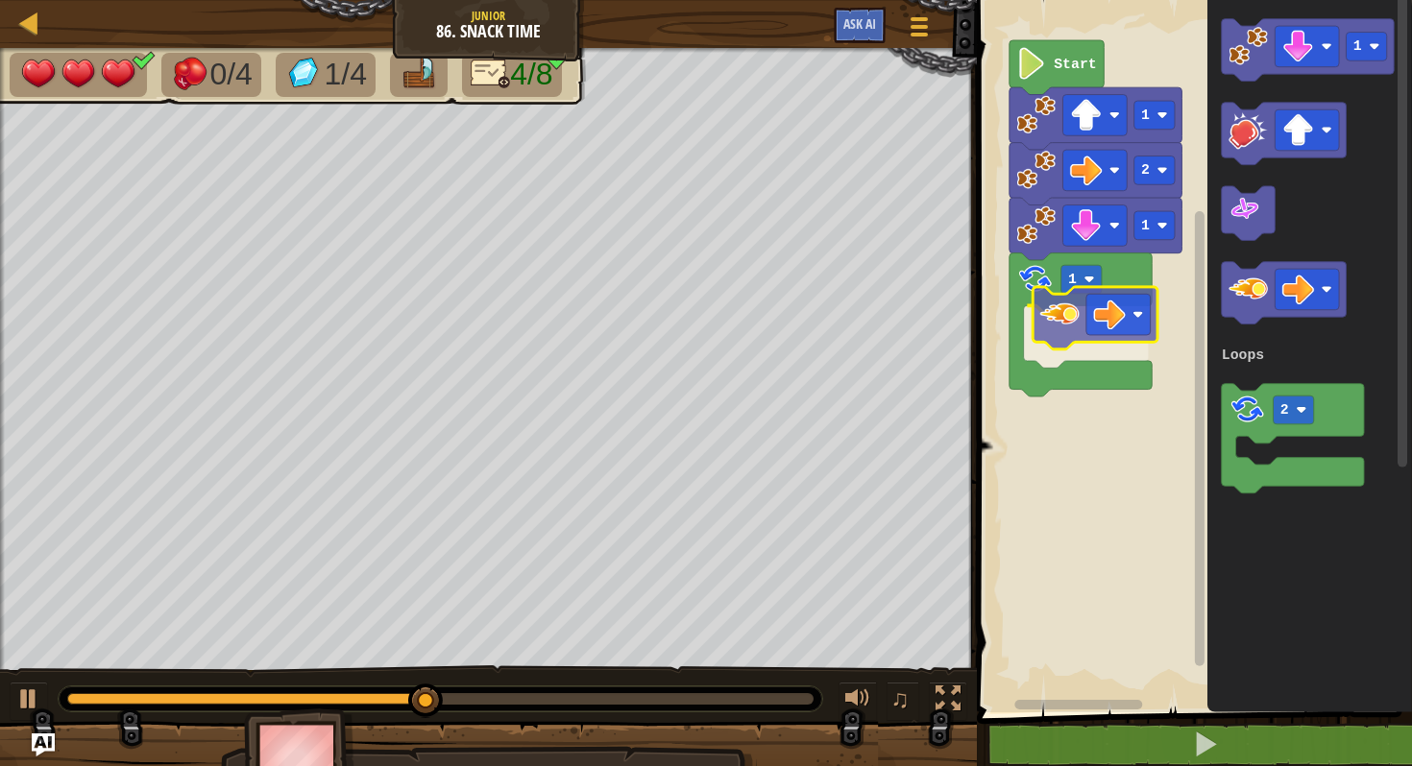
click at [1058, 319] on div "Loops Start 1 2 1 1 1 2 Loops" at bounding box center [1191, 351] width 441 height 722
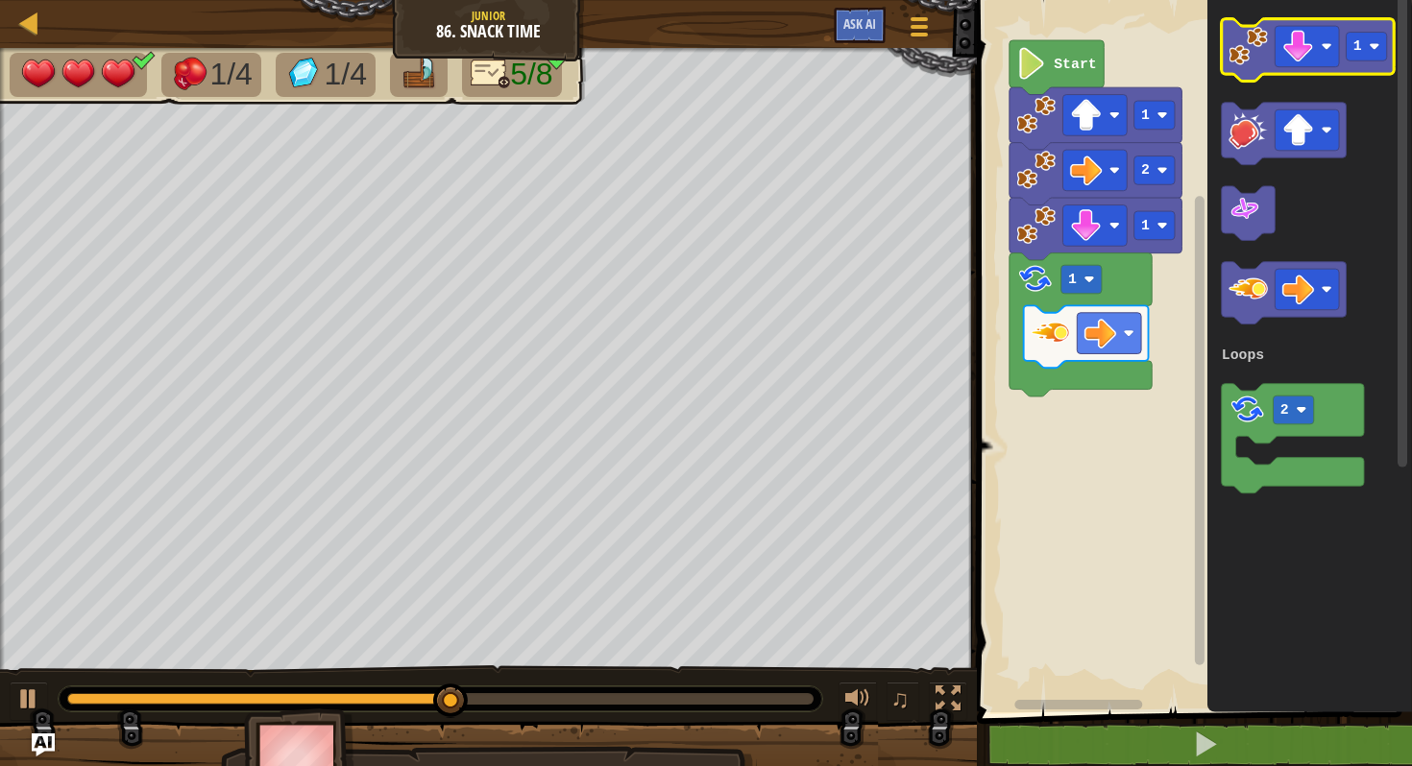
click at [1248, 50] on image "Blockly Workspace" at bounding box center [1247, 46] width 39 height 39
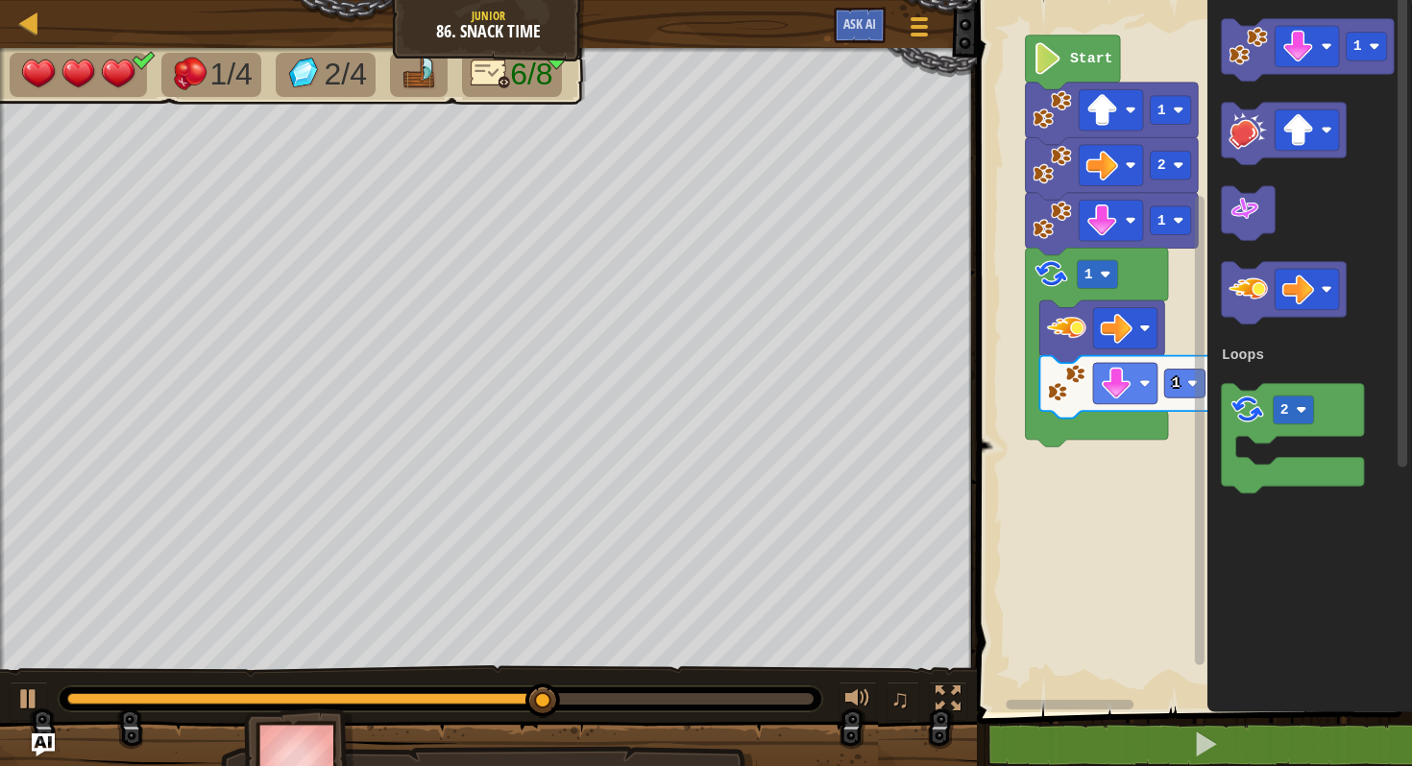
click at [1194, 215] on div "Loops Start 1 2 1 1 1 1 2 Loops" at bounding box center [1191, 351] width 441 height 722
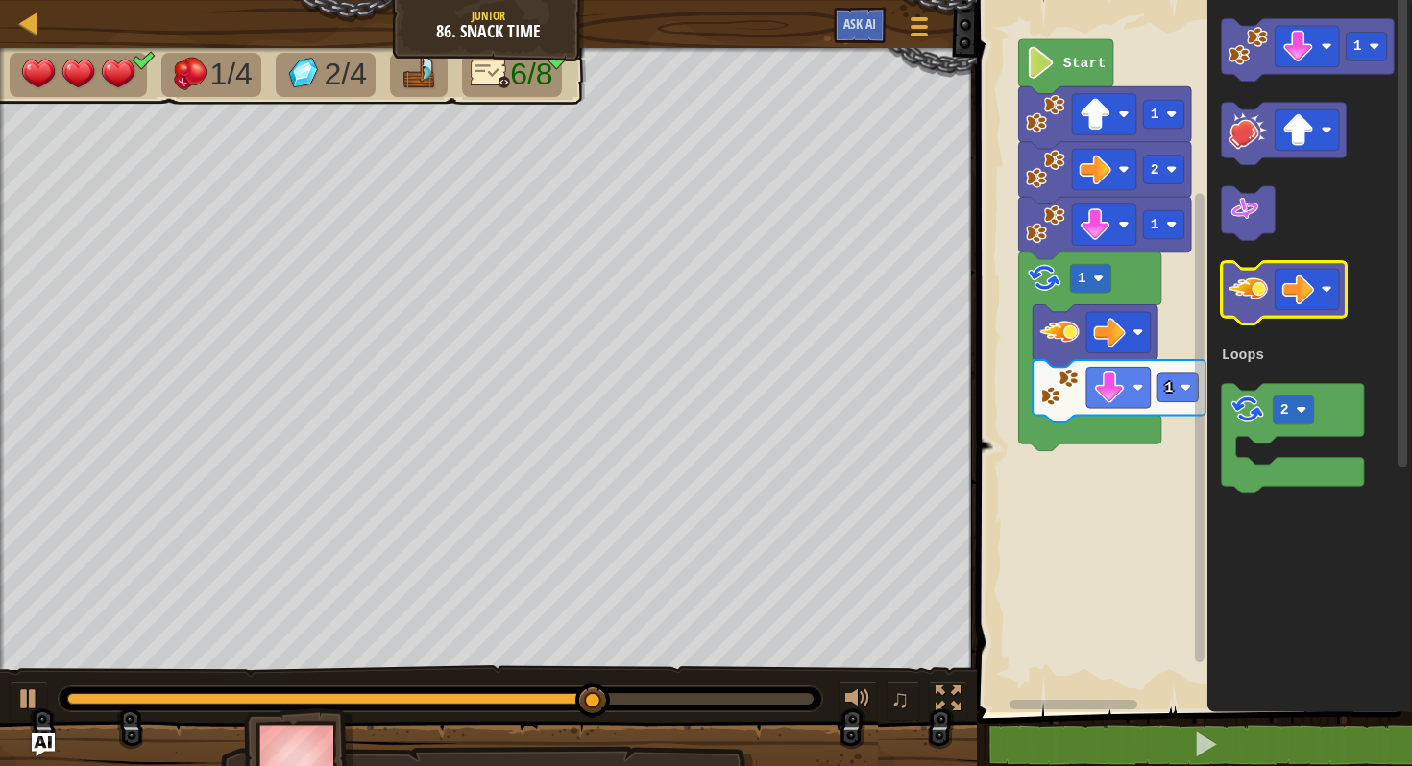
click at [1264, 285] on image "Blockly Workspace" at bounding box center [1247, 289] width 39 height 39
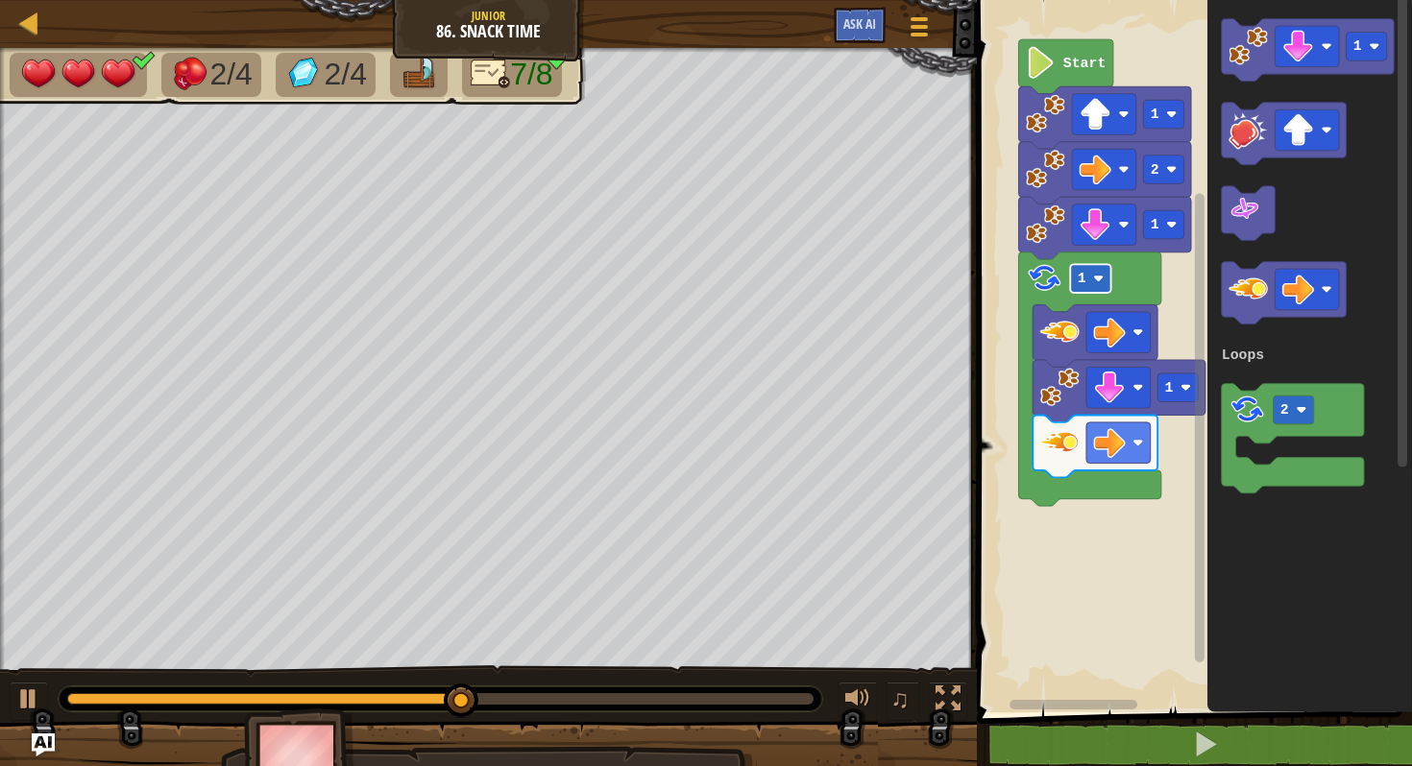
click at [1090, 285] on rect "Blockly Workspace" at bounding box center [1090, 278] width 40 height 29
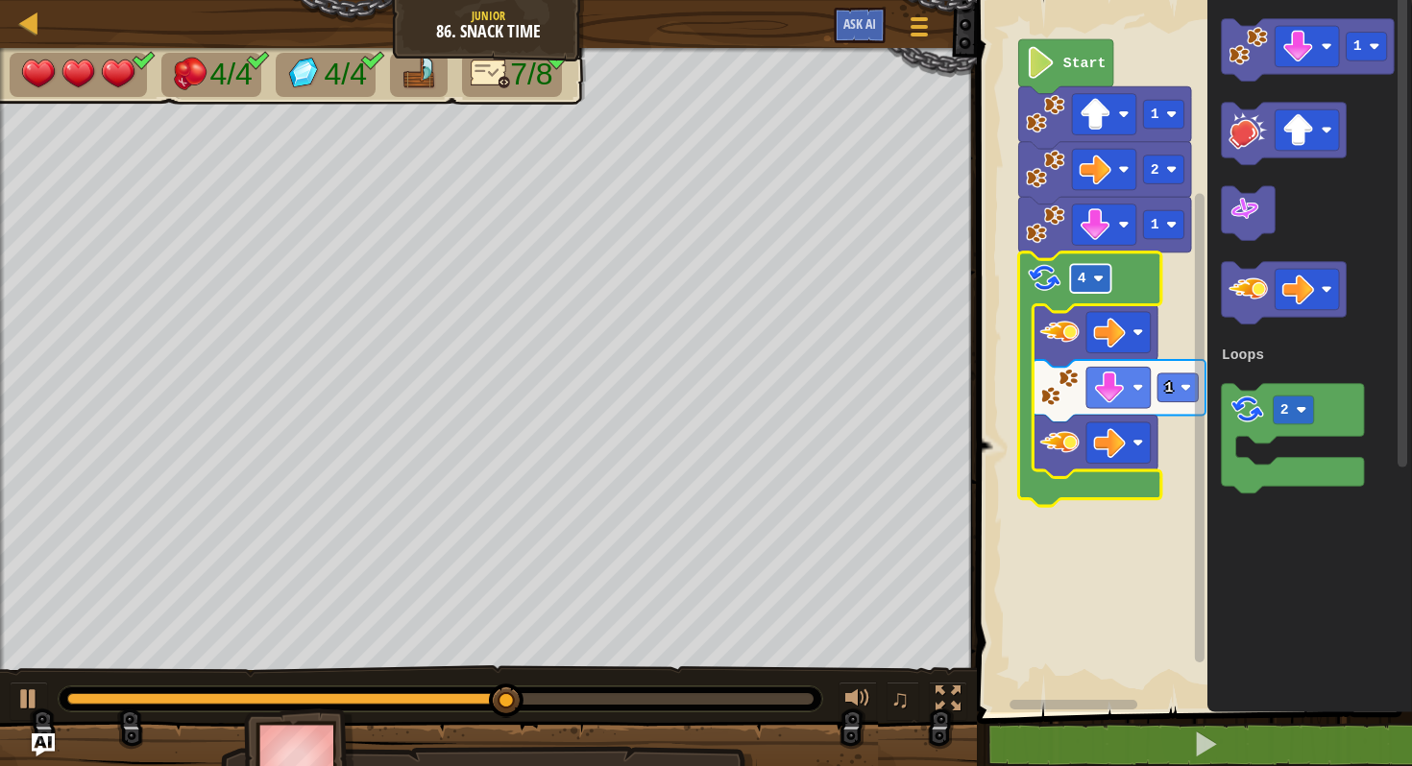
click at [1080, 281] on text "4" at bounding box center [1081, 278] width 9 height 15
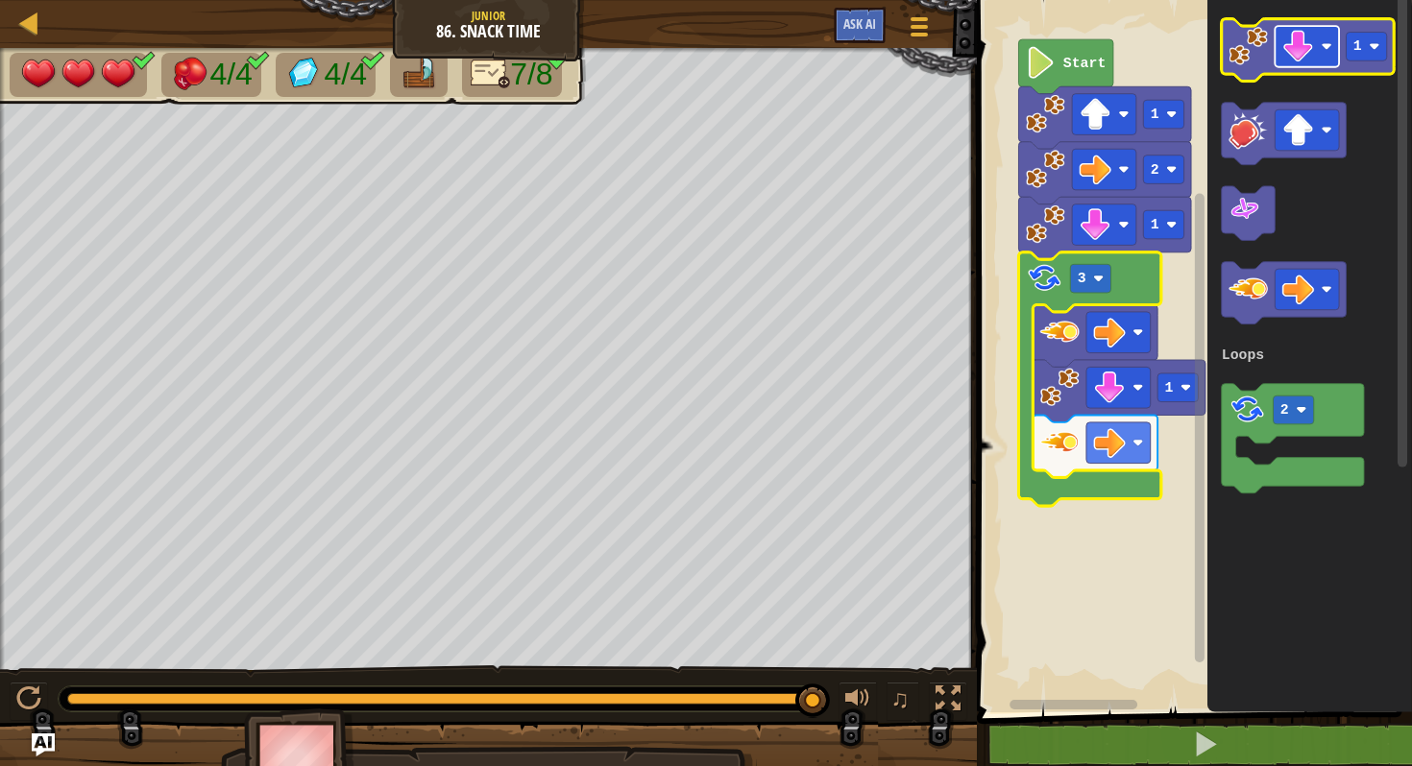
click at [1320, 37] on rect "Blockly Workspace" at bounding box center [1306, 46] width 64 height 41
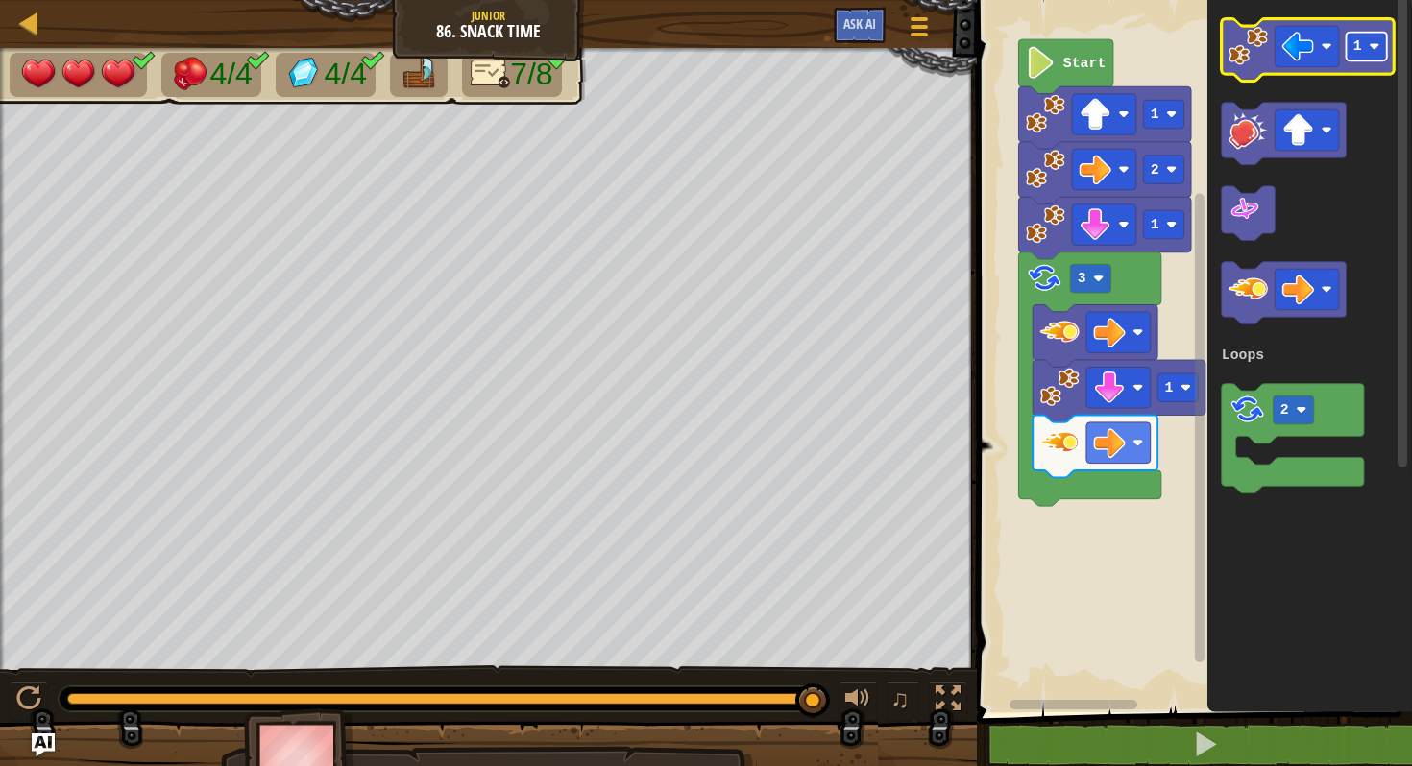
click at [1362, 43] on rect "Blockly Workspace" at bounding box center [1365, 47] width 40 height 29
click at [1251, 36] on image "Blockly Workspace" at bounding box center [1247, 46] width 39 height 39
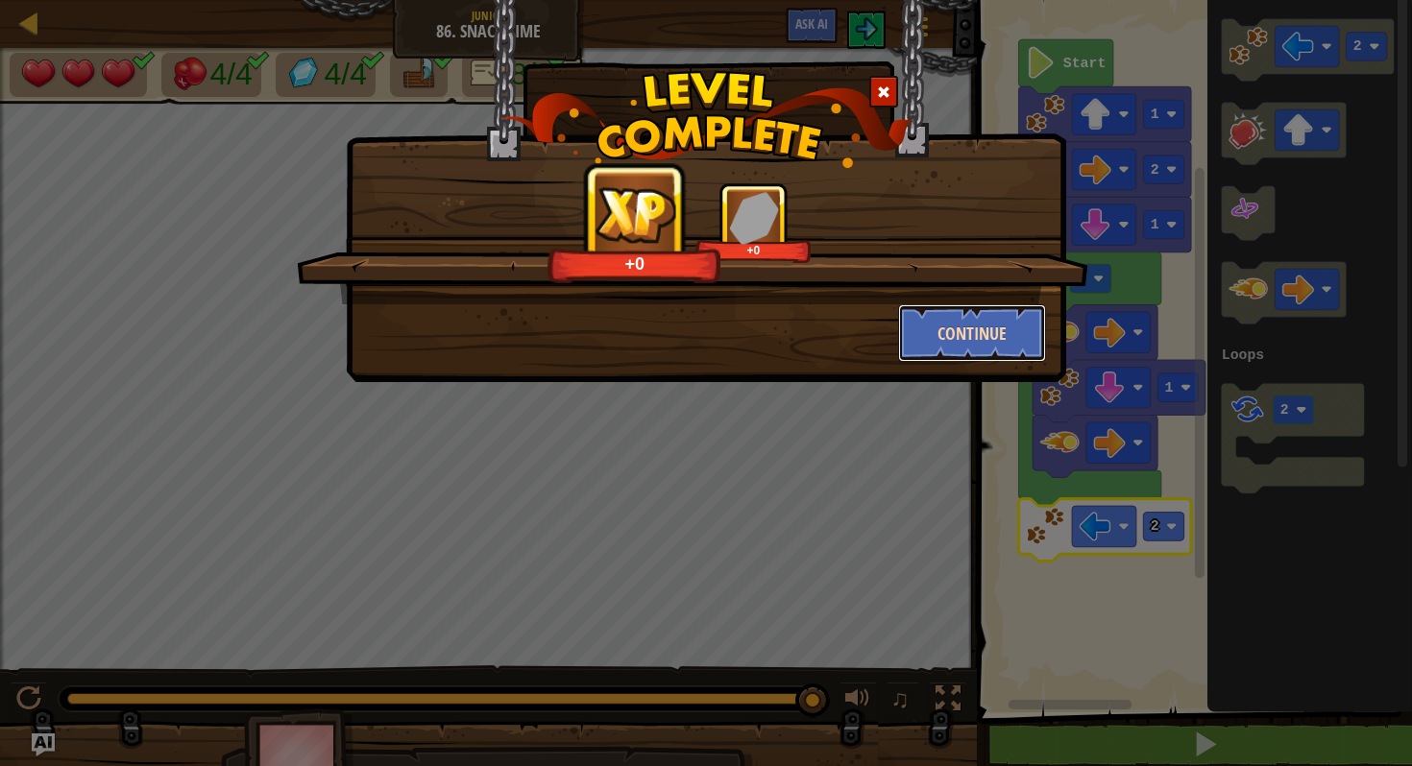
click at [940, 343] on button "Continue" at bounding box center [972, 333] width 149 height 58
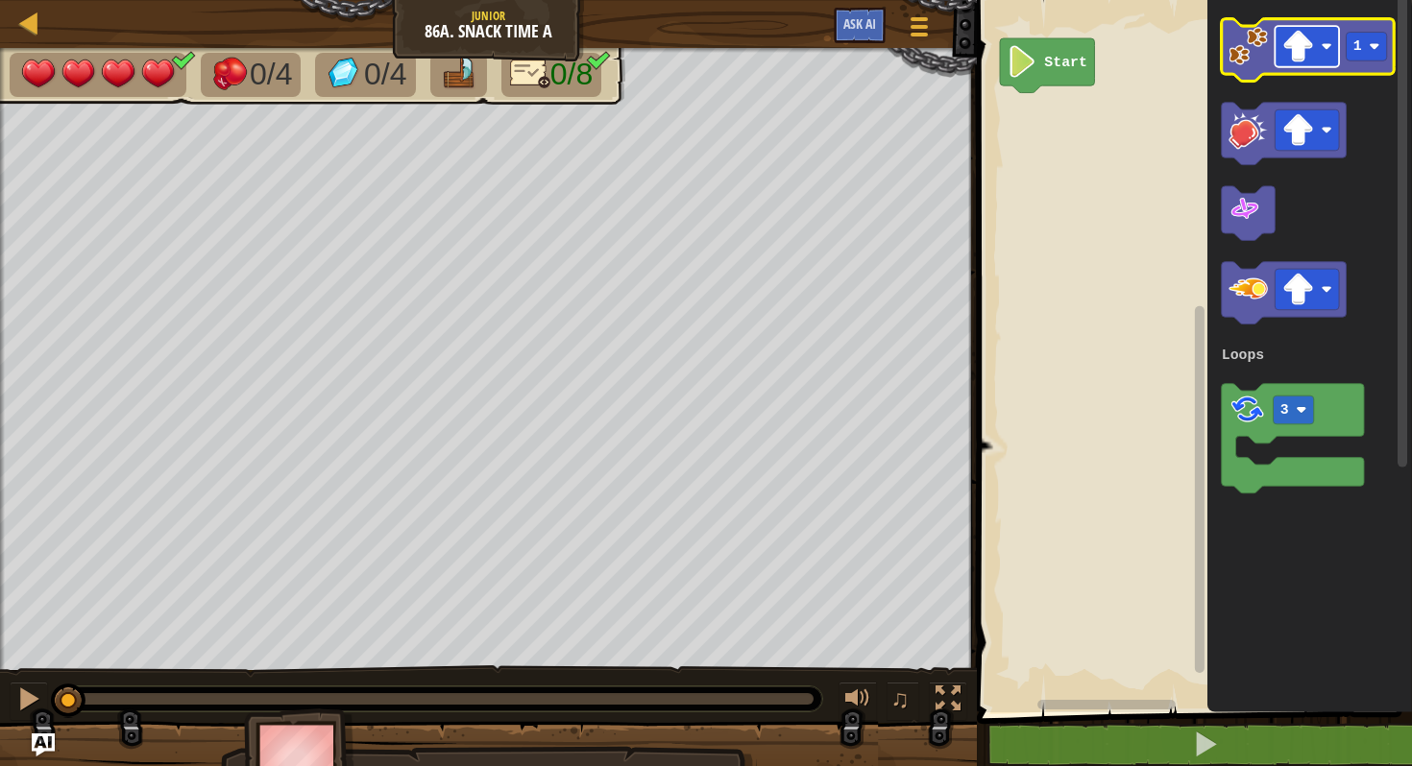
click at [1288, 32] on image "Blockly Workspace" at bounding box center [1298, 47] width 32 height 32
click at [1253, 50] on image "Blockly Workspace" at bounding box center [1247, 46] width 39 height 39
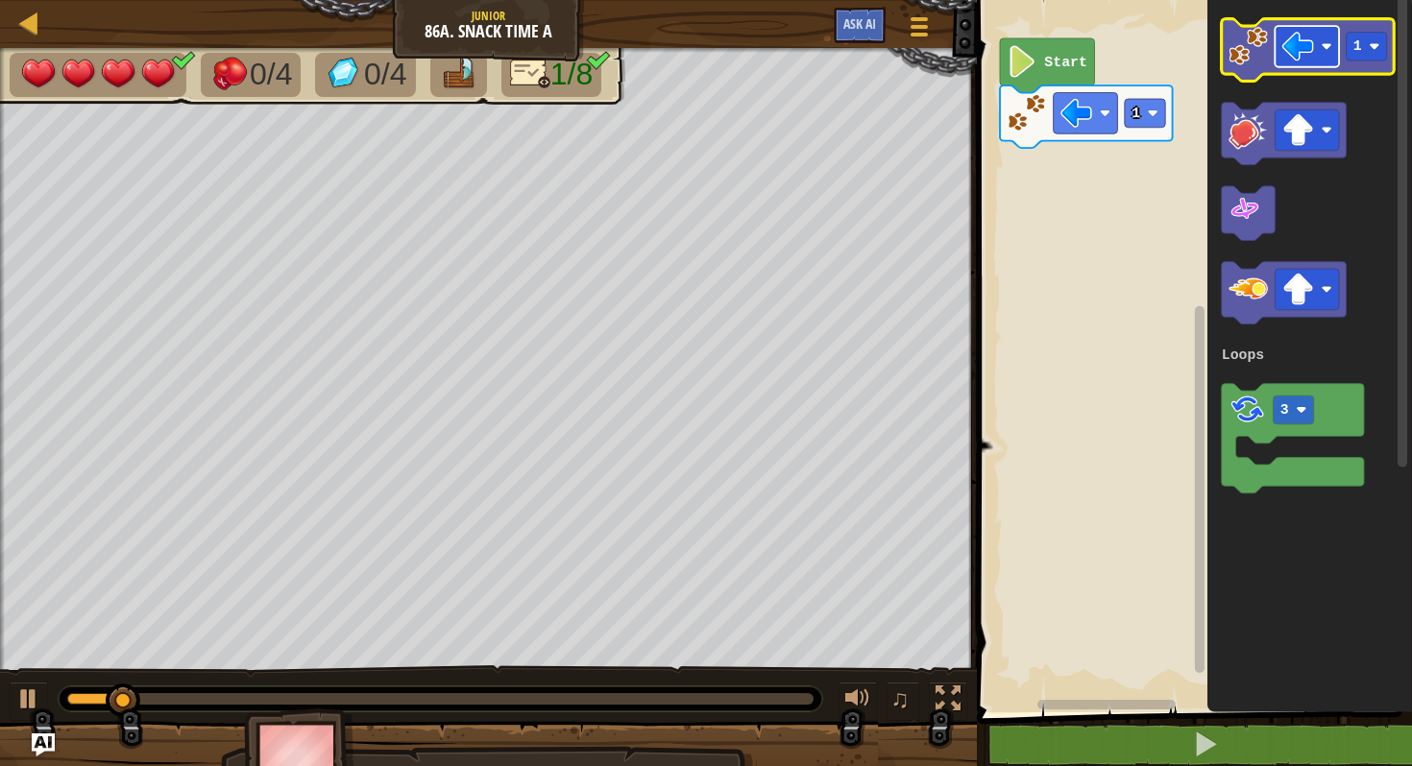
click at [1309, 39] on image "Blockly Workspace" at bounding box center [1298, 47] width 32 height 32
click at [1362, 43] on rect "Blockly Workspace" at bounding box center [1365, 47] width 40 height 29
click at [1248, 47] on image "Blockly Workspace" at bounding box center [1247, 46] width 39 height 39
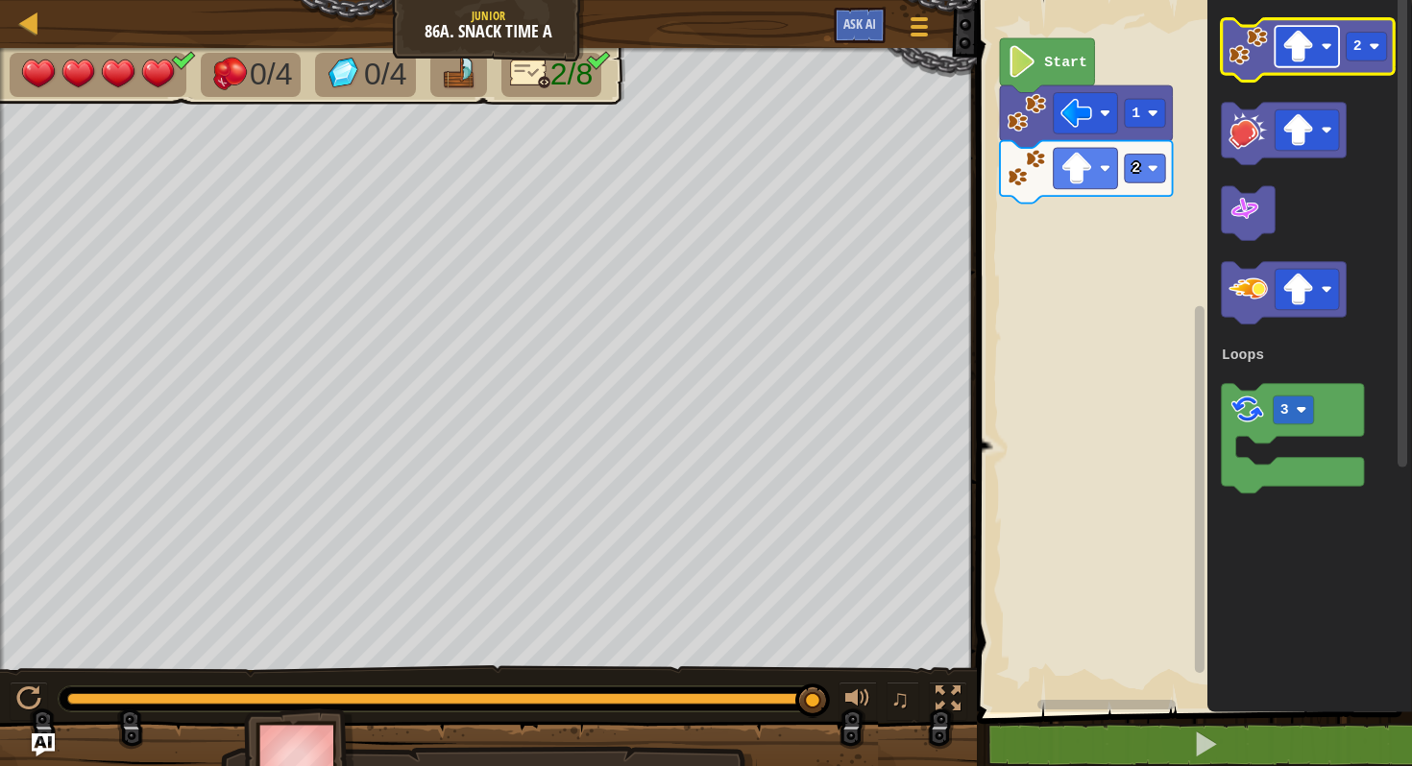
click at [1287, 49] on image "Blockly Workspace" at bounding box center [1298, 47] width 32 height 32
click at [1371, 45] on image "Blockly Workspace" at bounding box center [1374, 46] width 11 height 11
click at [1359, 42] on text "2" at bounding box center [1357, 45] width 9 height 15
click at [1260, 49] on image "Blockly Workspace" at bounding box center [1247, 46] width 39 height 39
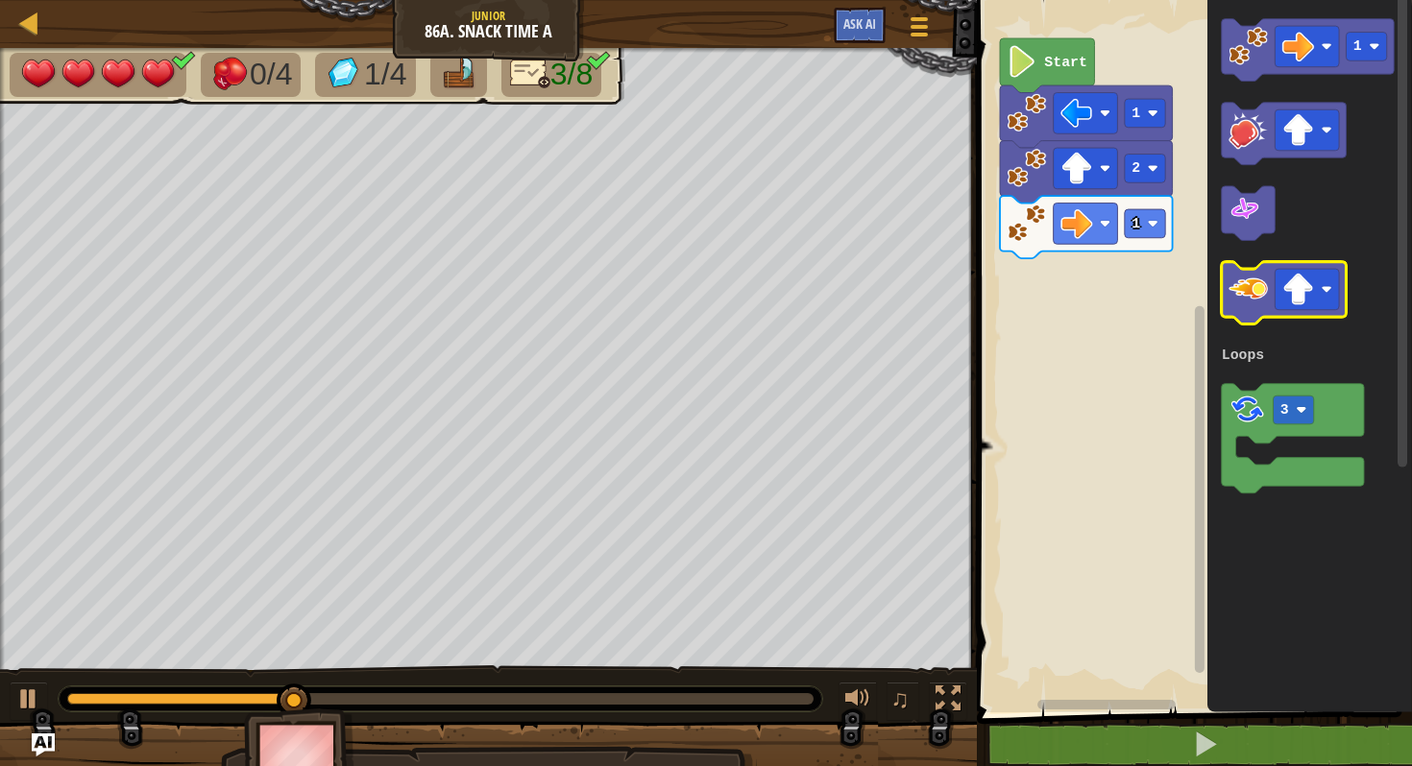
click at [1255, 282] on image "Blockly Workspace" at bounding box center [1247, 289] width 39 height 39
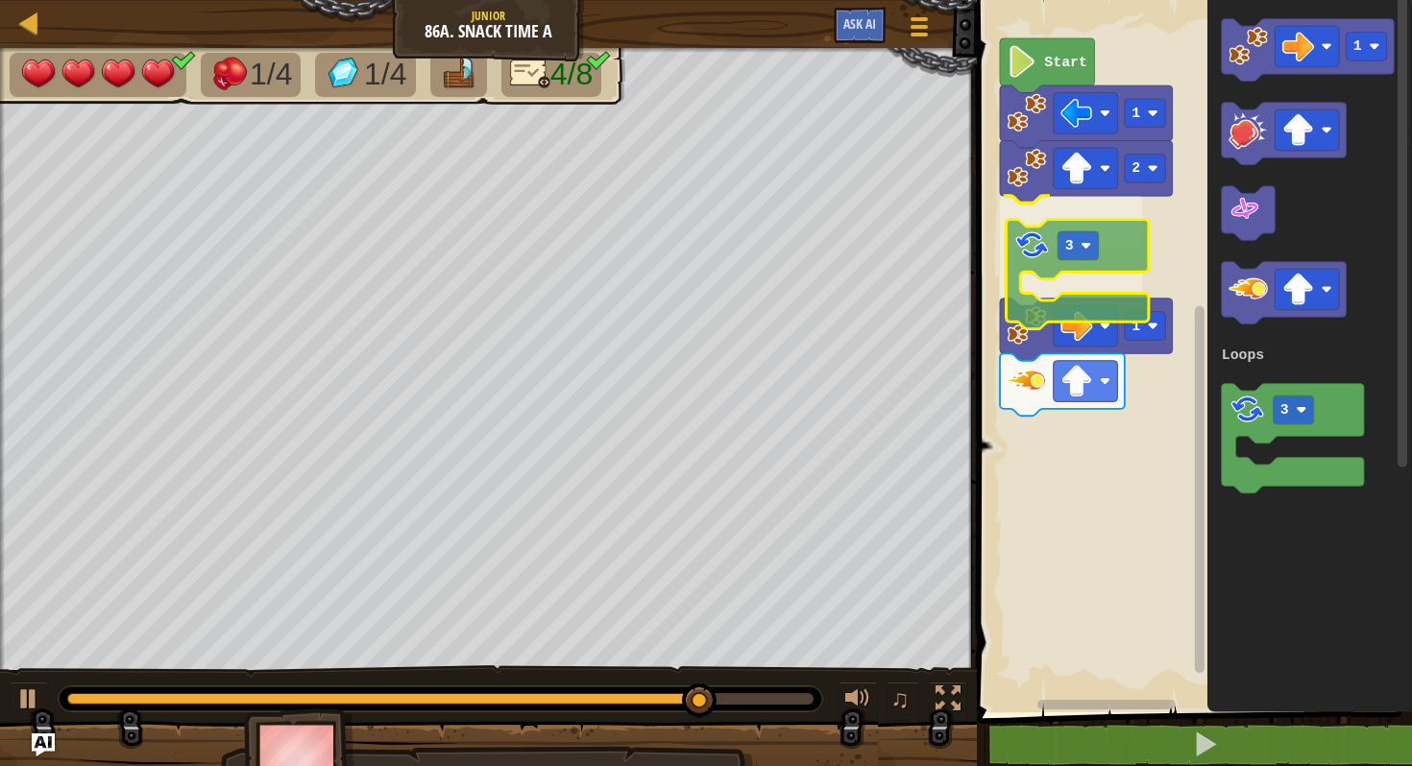
click at [1042, 263] on div "Loops Start 1 2 3 1 1 3 Loops 3" at bounding box center [1191, 351] width 441 height 722
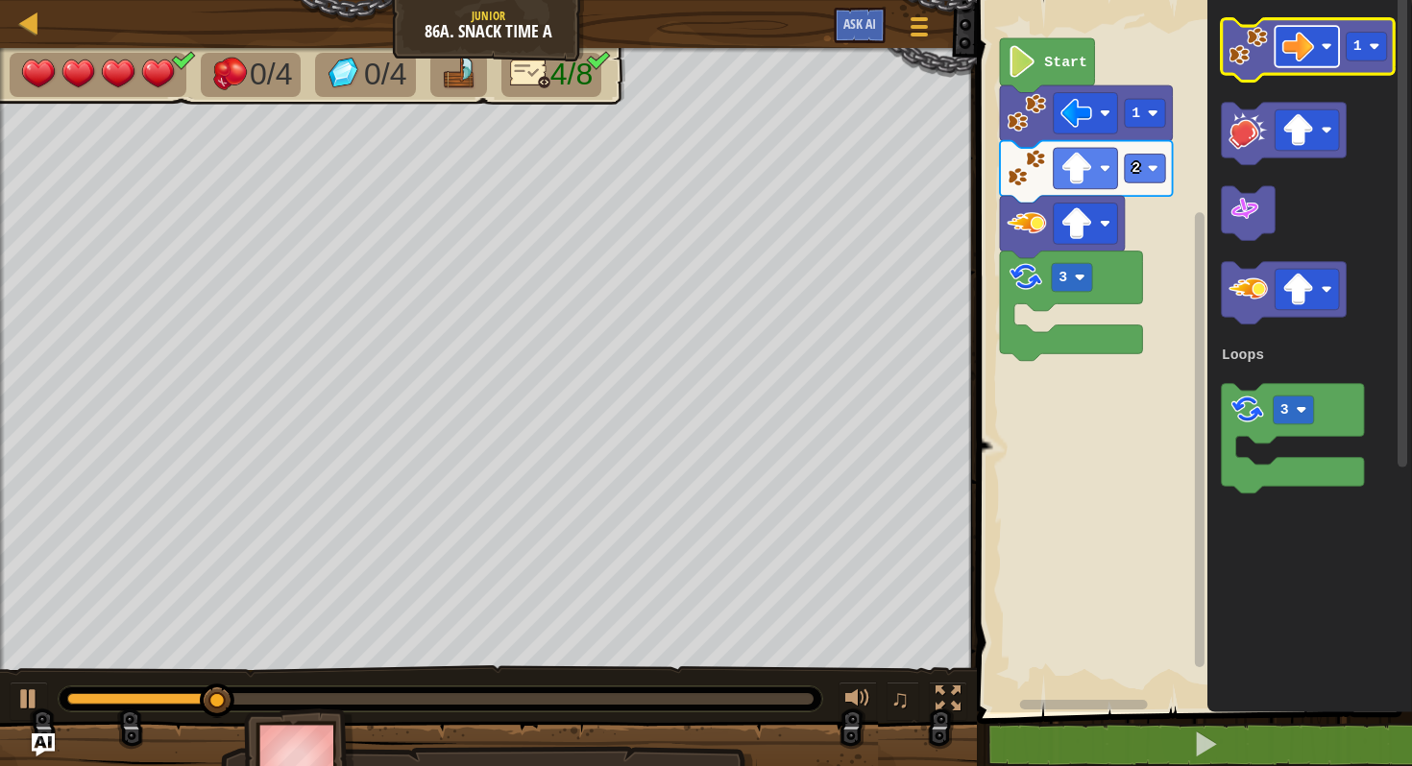
click at [1293, 50] on image "Blockly Workspace" at bounding box center [1298, 47] width 32 height 32
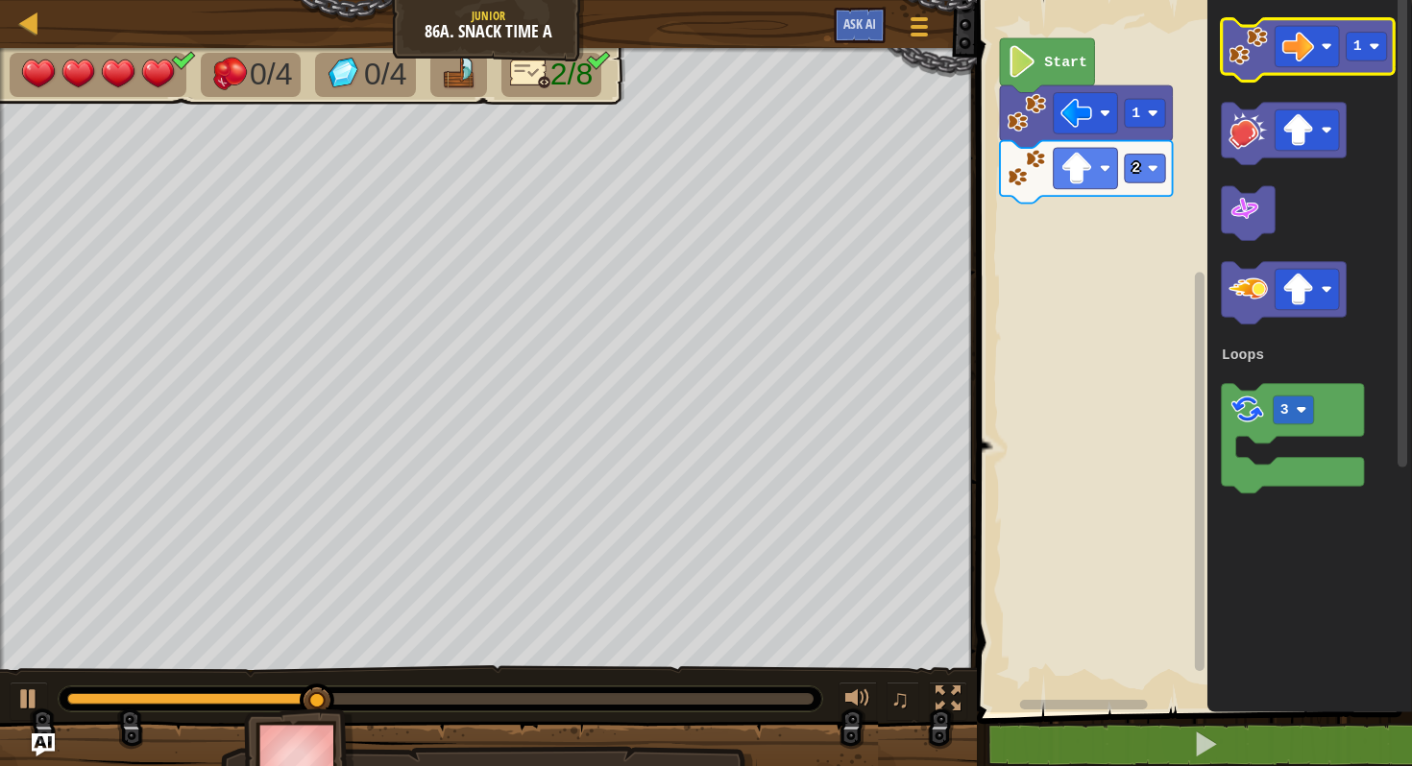
click at [1253, 41] on image "Blockly Workspace" at bounding box center [1247, 46] width 39 height 39
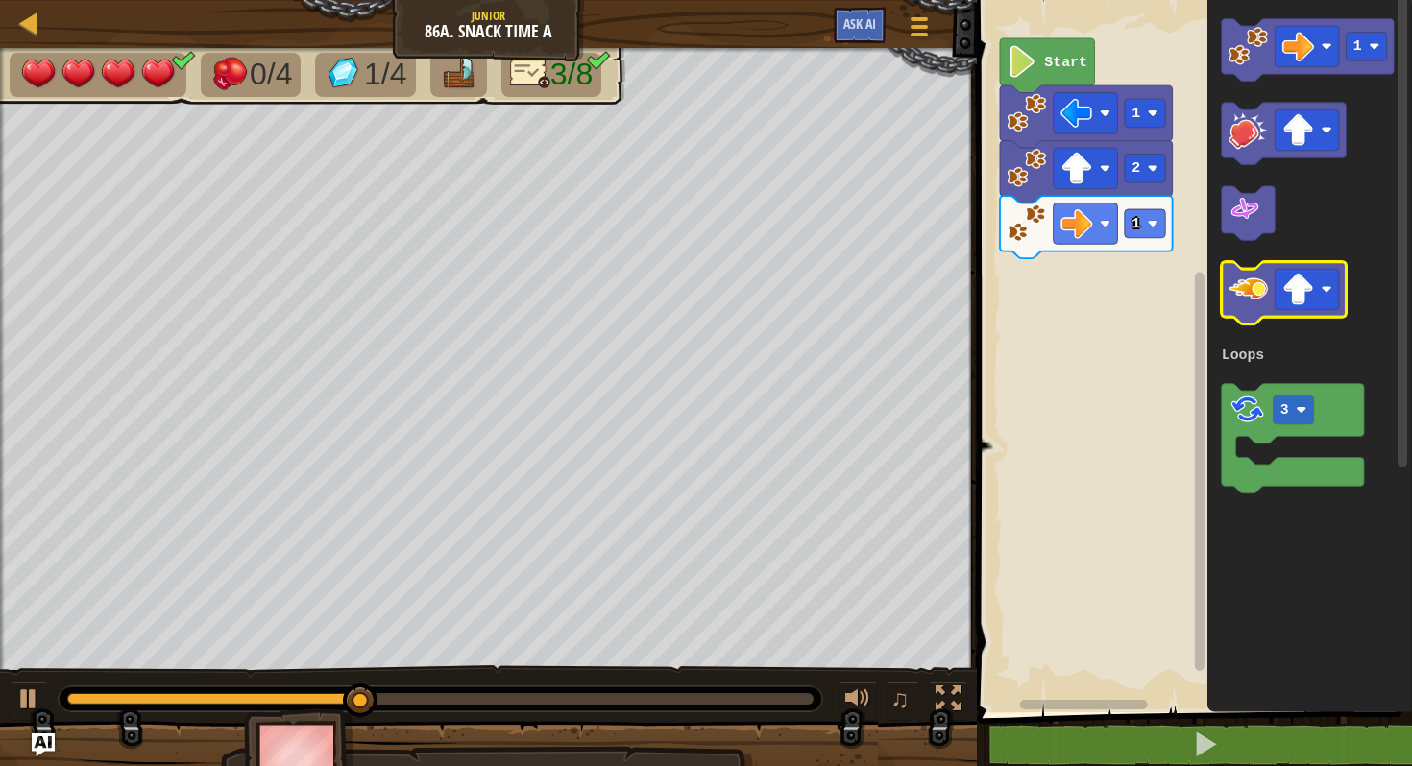
click at [1242, 277] on image "Blockly Workspace" at bounding box center [1247, 289] width 39 height 39
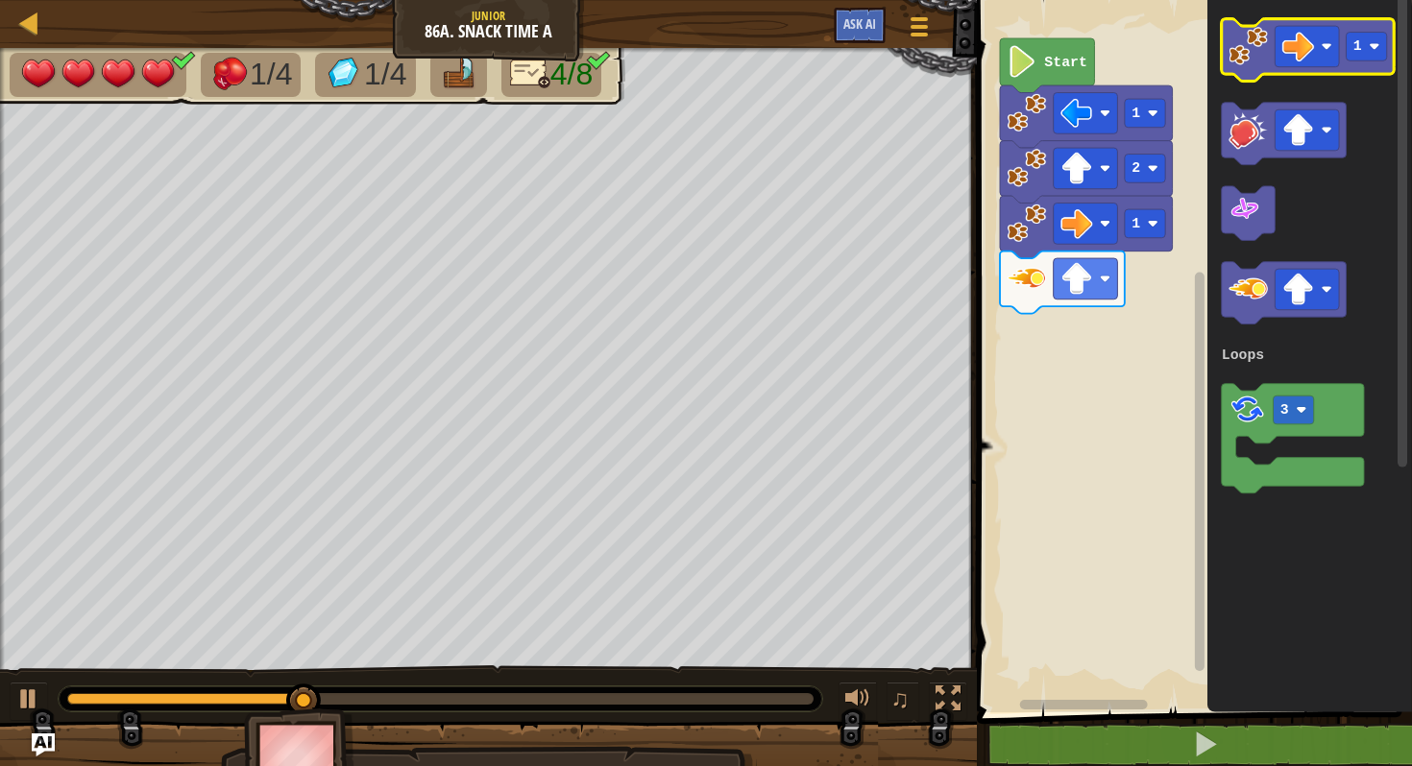
click at [1246, 46] on image "Blockly Workspace" at bounding box center [1247, 46] width 39 height 39
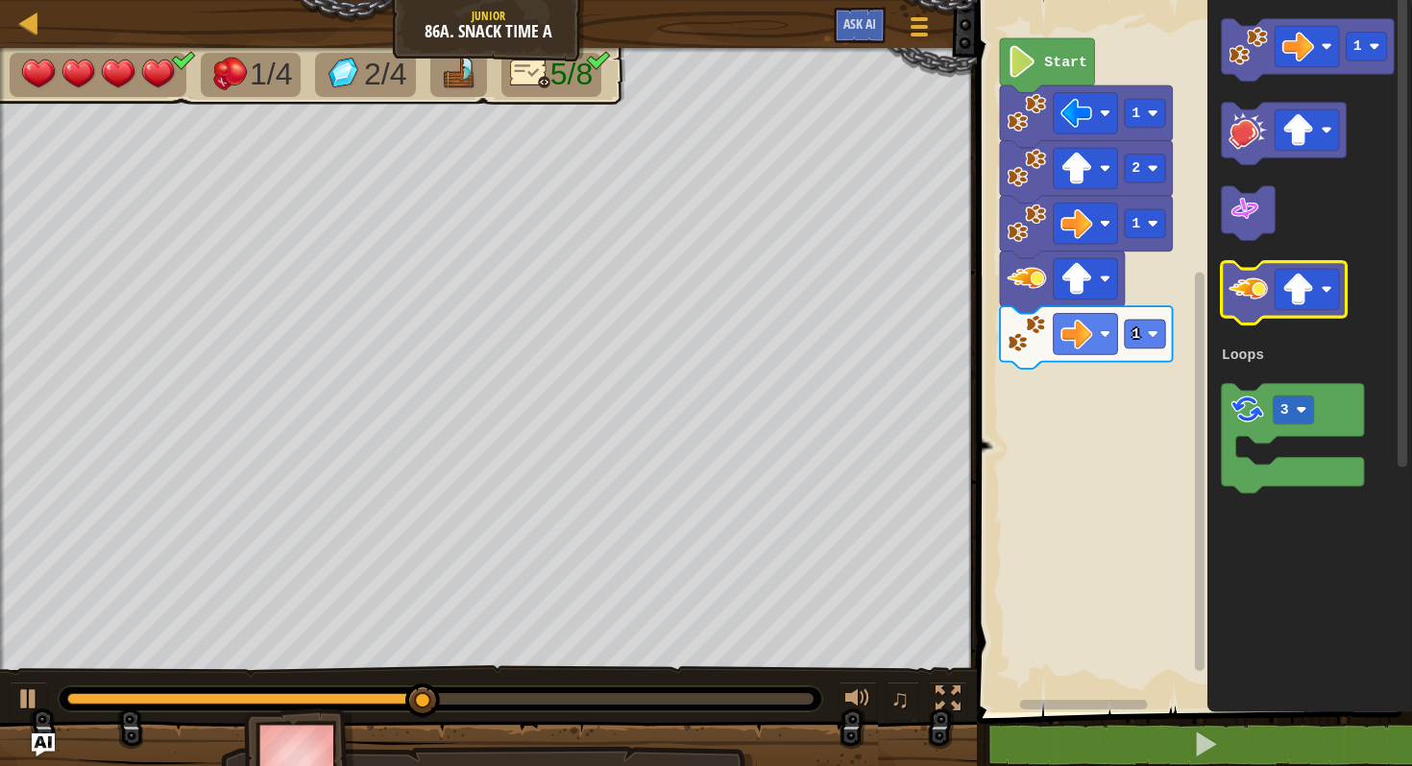
click at [1249, 276] on image "Blockly Workspace" at bounding box center [1247, 289] width 39 height 39
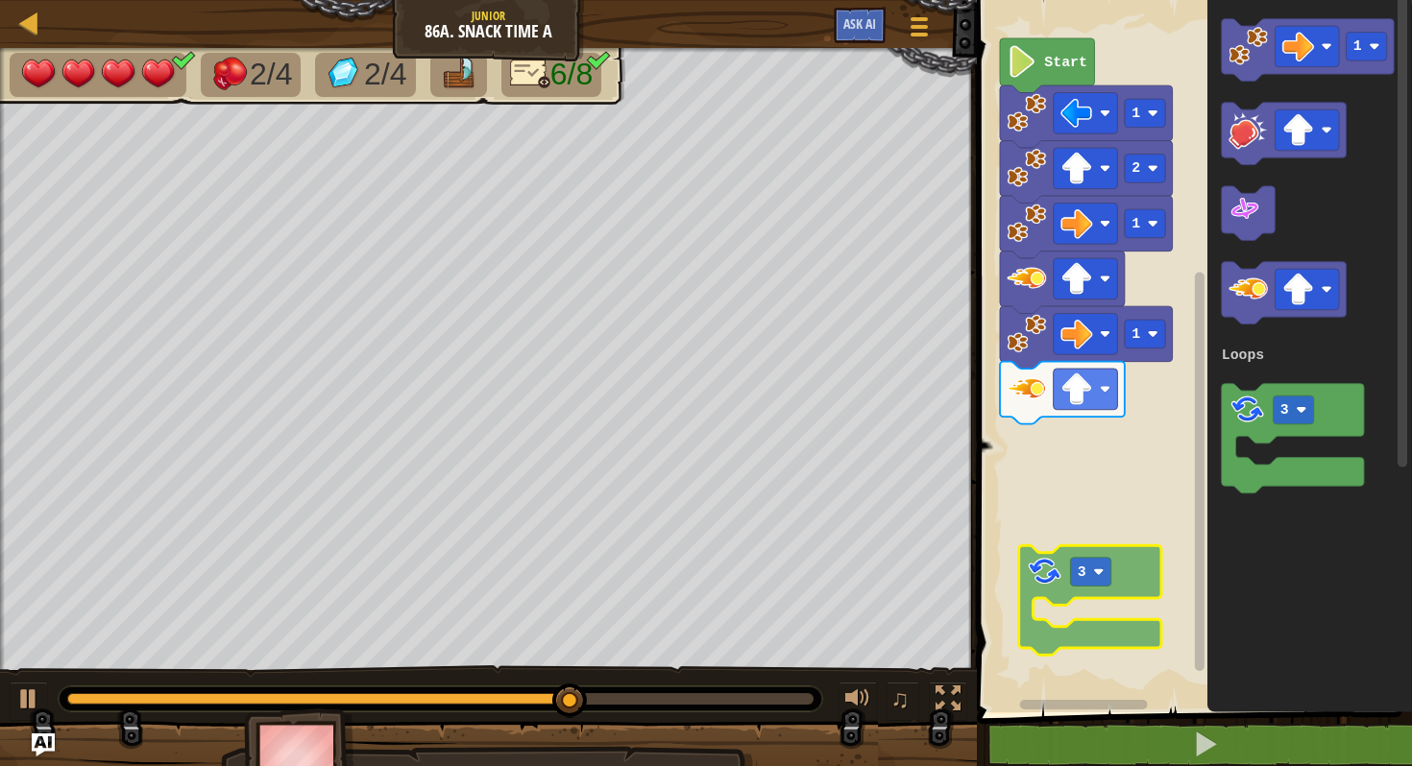
click at [1064, 569] on div "Loops 2 1 1 1 Start 3 1 3 Loops 3" at bounding box center [1191, 351] width 441 height 722
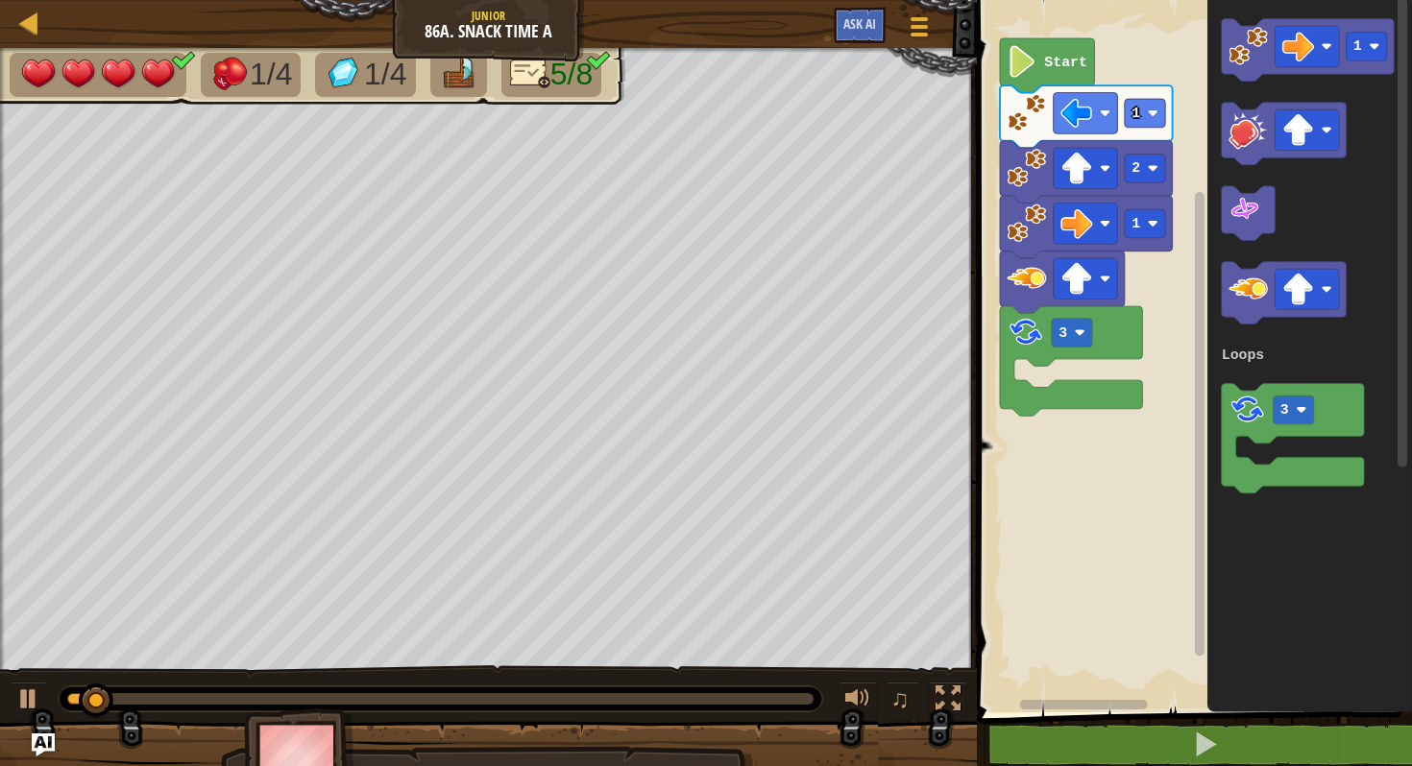
click at [1035, 280] on image "Blockly Workspace" at bounding box center [1025, 278] width 39 height 39
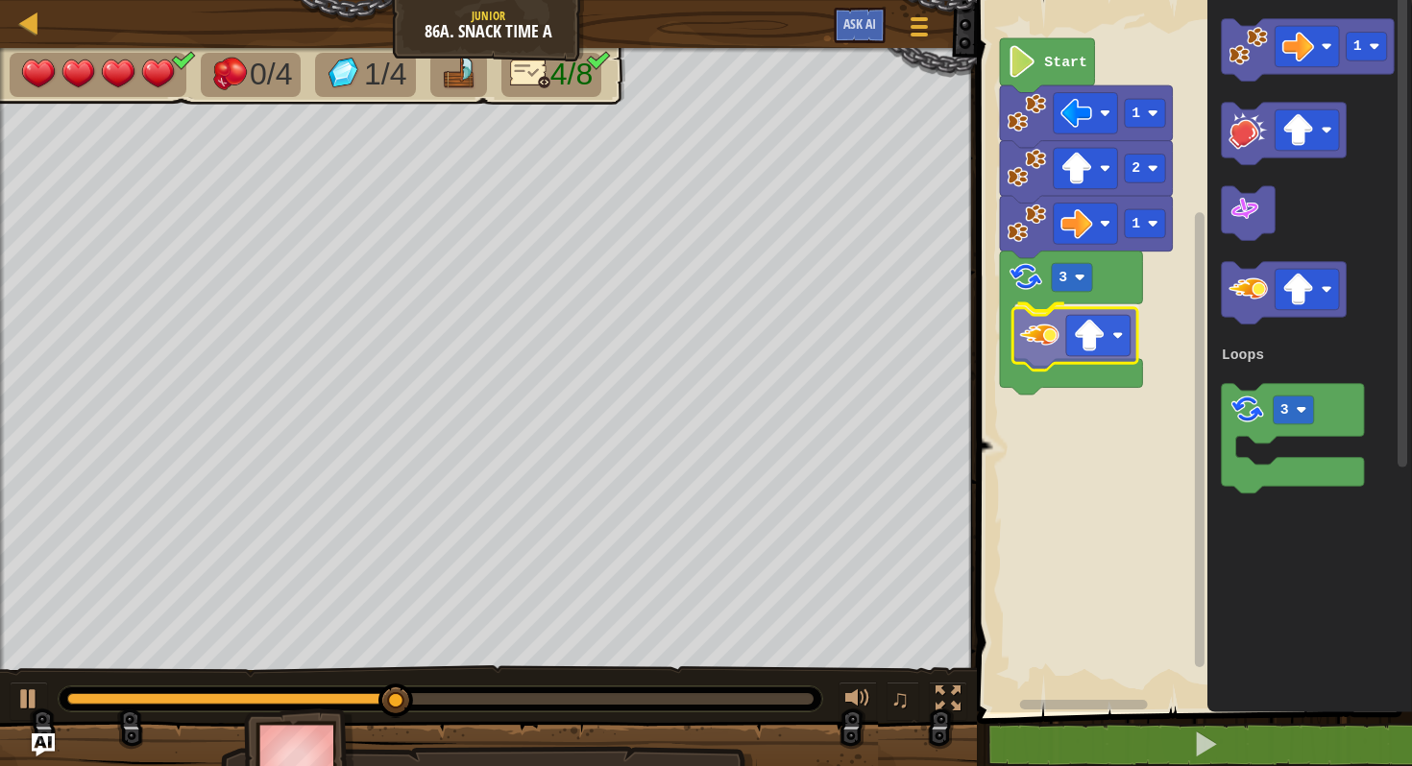
click at [1048, 339] on div "Loops Start 1 2 1 3 1 3 Loops" at bounding box center [1191, 351] width 441 height 722
click at [1237, 51] on image "Blockly Workspace" at bounding box center [1247, 46] width 39 height 39
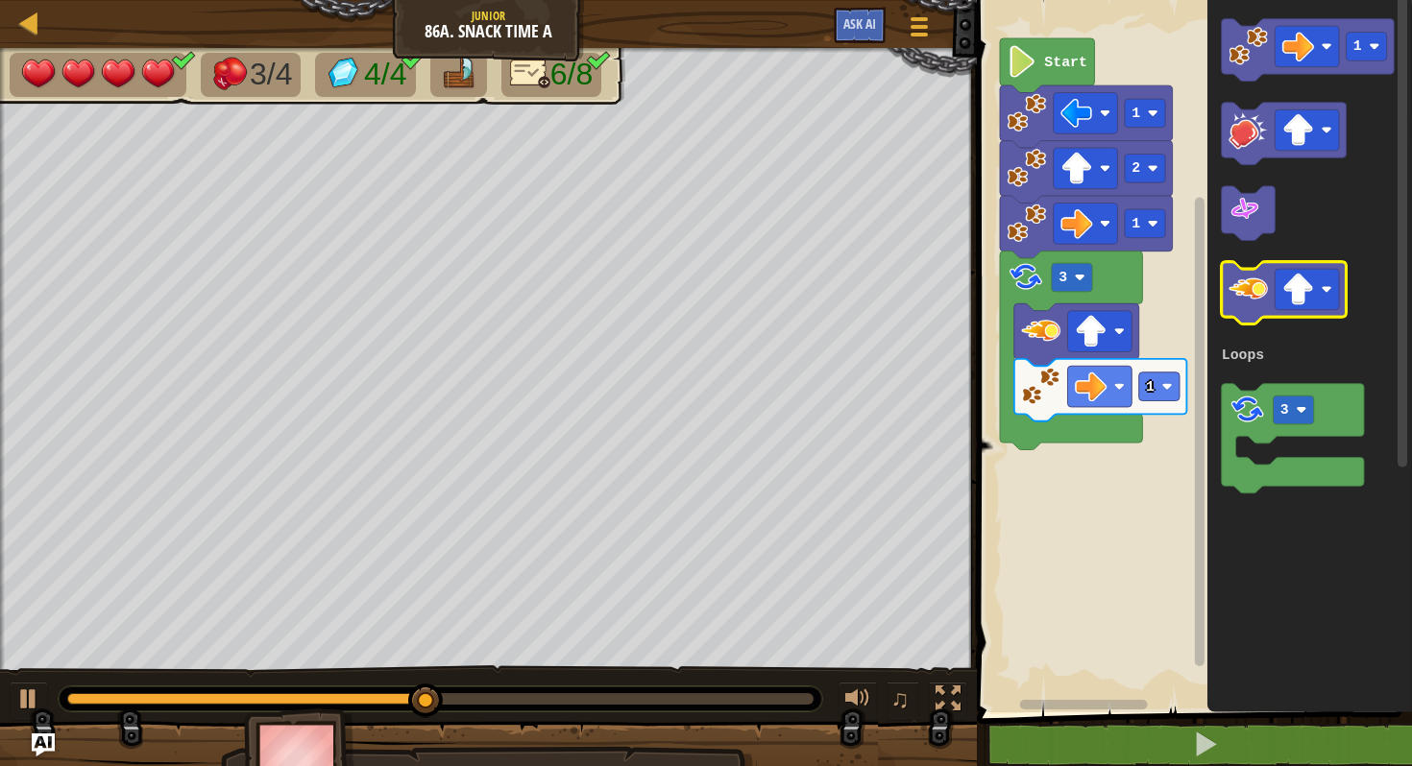
click at [1255, 288] on image "Blockly Workspace" at bounding box center [1247, 289] width 39 height 39
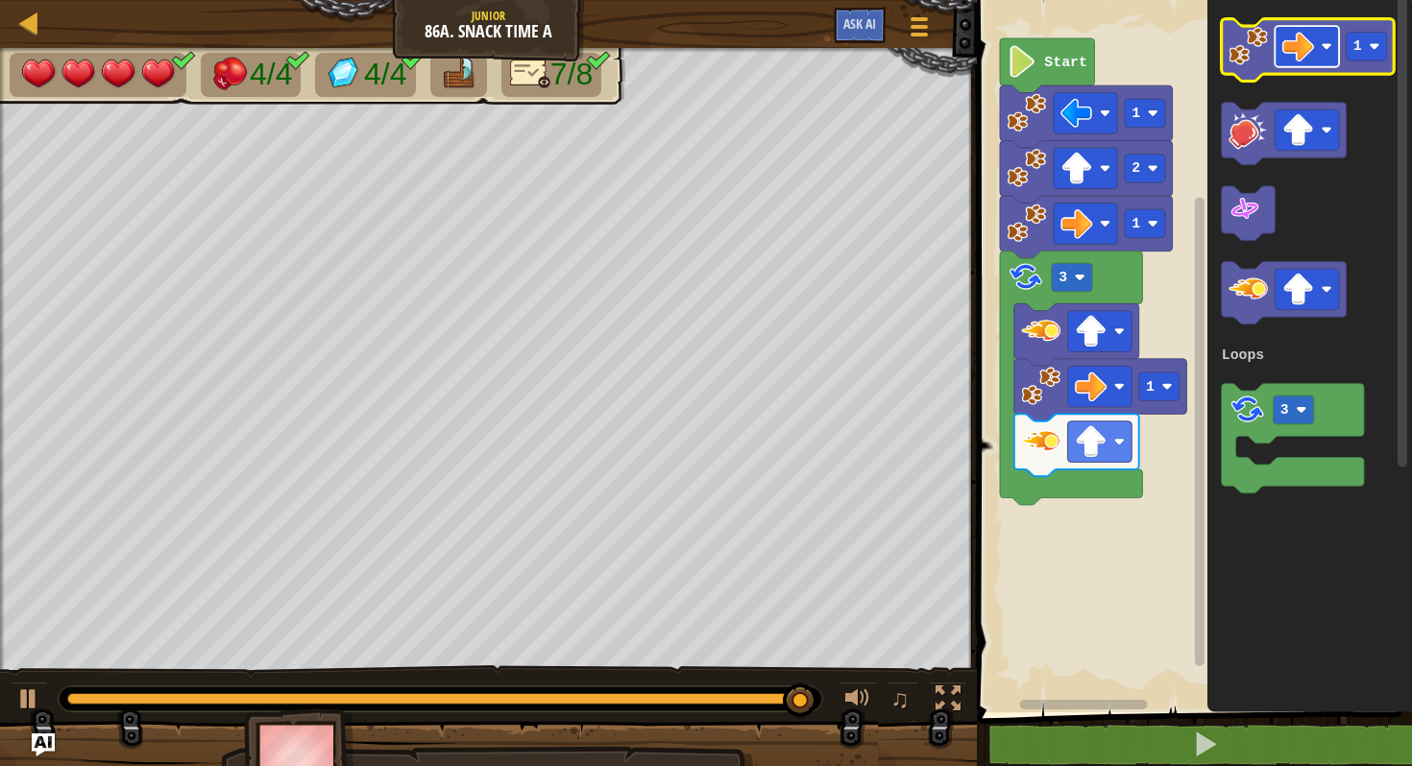
click at [1304, 34] on image "Blockly Workspace" at bounding box center [1298, 47] width 32 height 32
click at [1375, 36] on rect "Blockly Workspace" at bounding box center [1365, 47] width 40 height 29
click at [1243, 51] on image "Blockly Workspace" at bounding box center [1247, 46] width 39 height 39
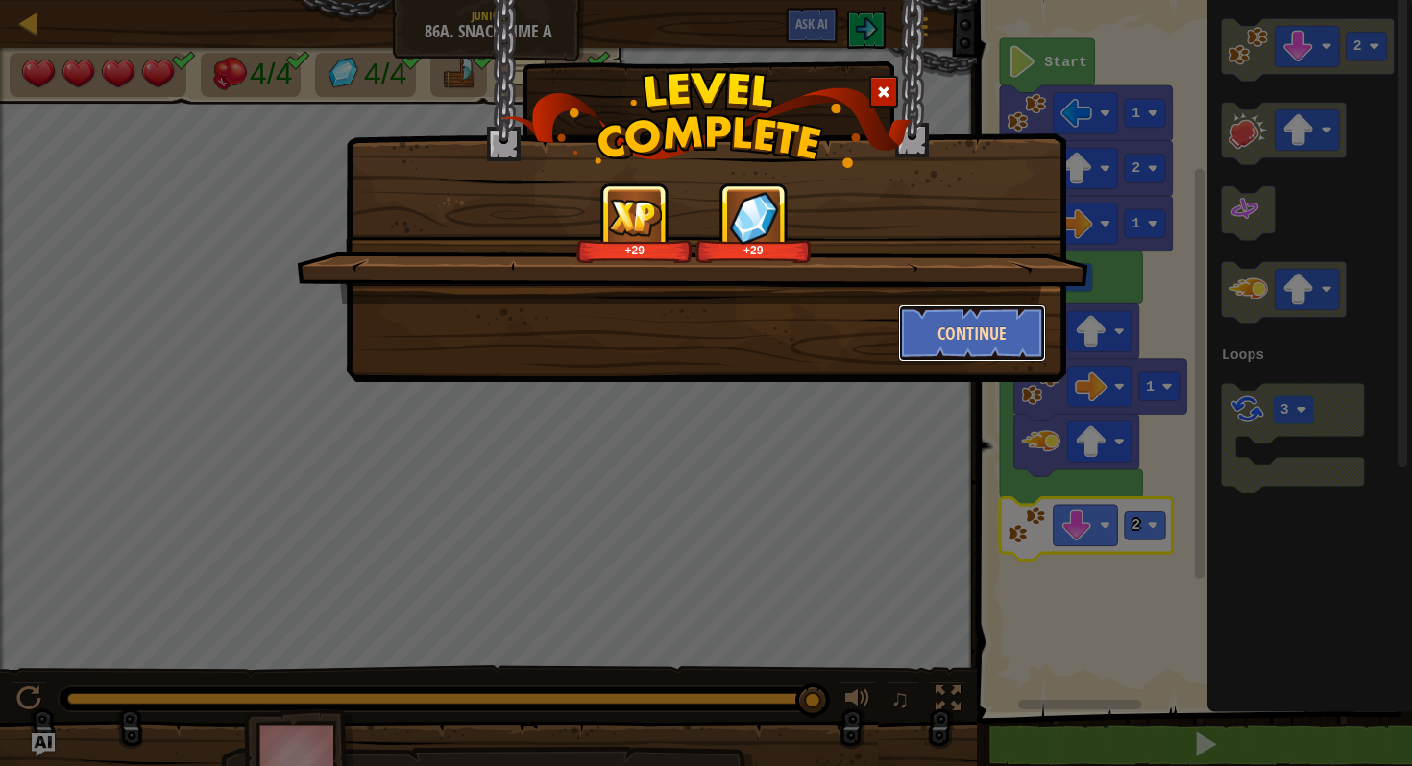
click at [969, 324] on button "Continue" at bounding box center [972, 333] width 149 height 58
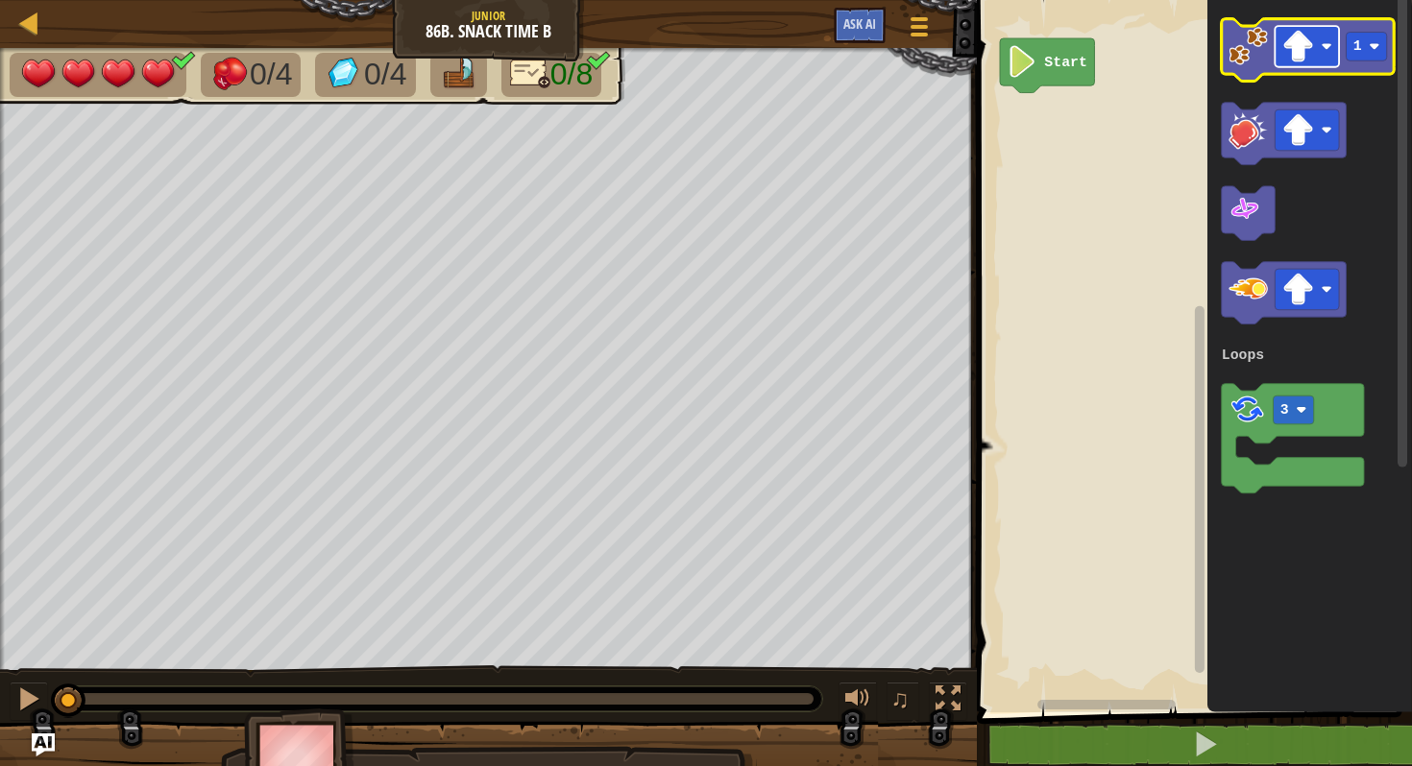
click at [1283, 36] on image "Blockly Workspace" at bounding box center [1298, 47] width 32 height 32
click at [1235, 48] on image "Blockly Workspace" at bounding box center [1247, 46] width 39 height 39
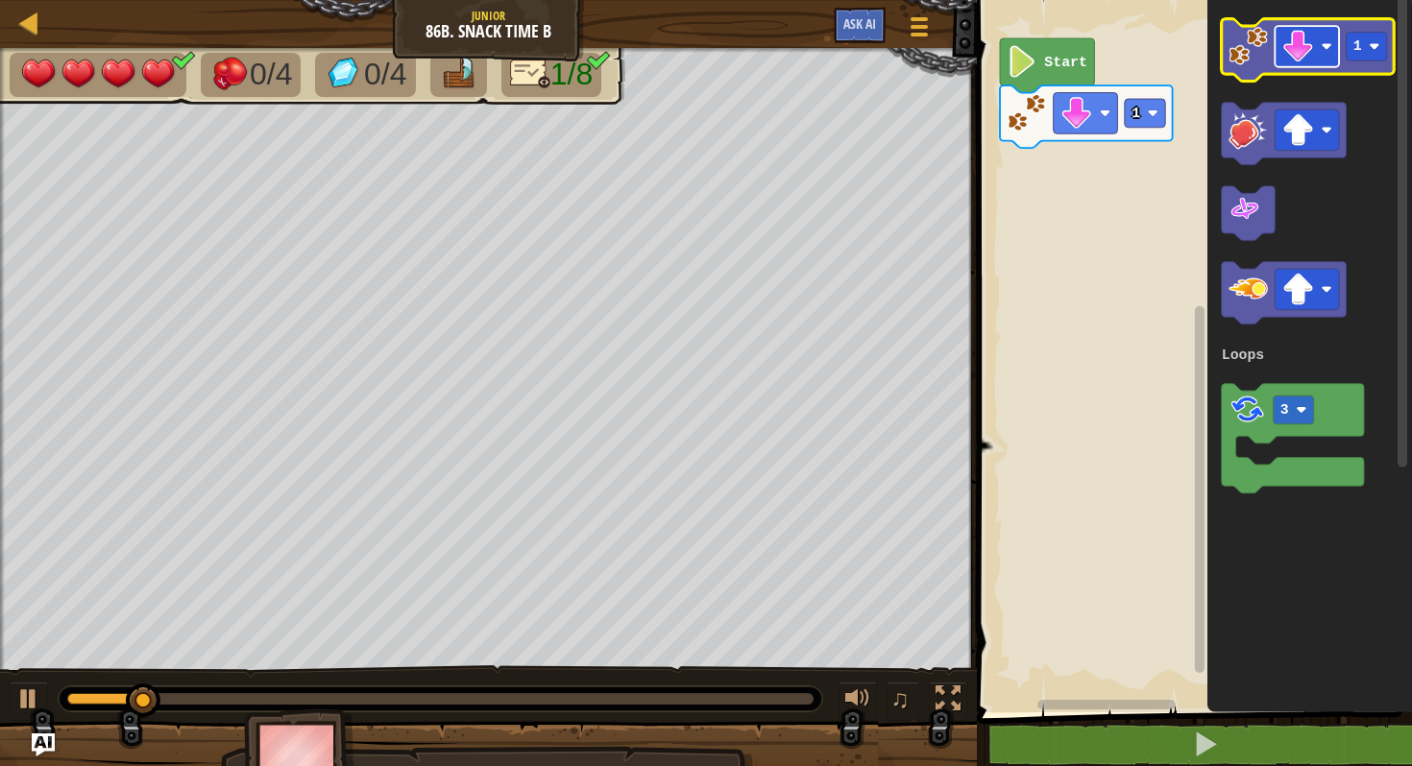
click at [1306, 32] on image "Blockly Workspace" at bounding box center [1298, 47] width 32 height 32
click at [1373, 46] on image "Blockly Workspace" at bounding box center [1374, 46] width 11 height 11
click at [1242, 45] on image "Blockly Workspace" at bounding box center [1247, 46] width 39 height 39
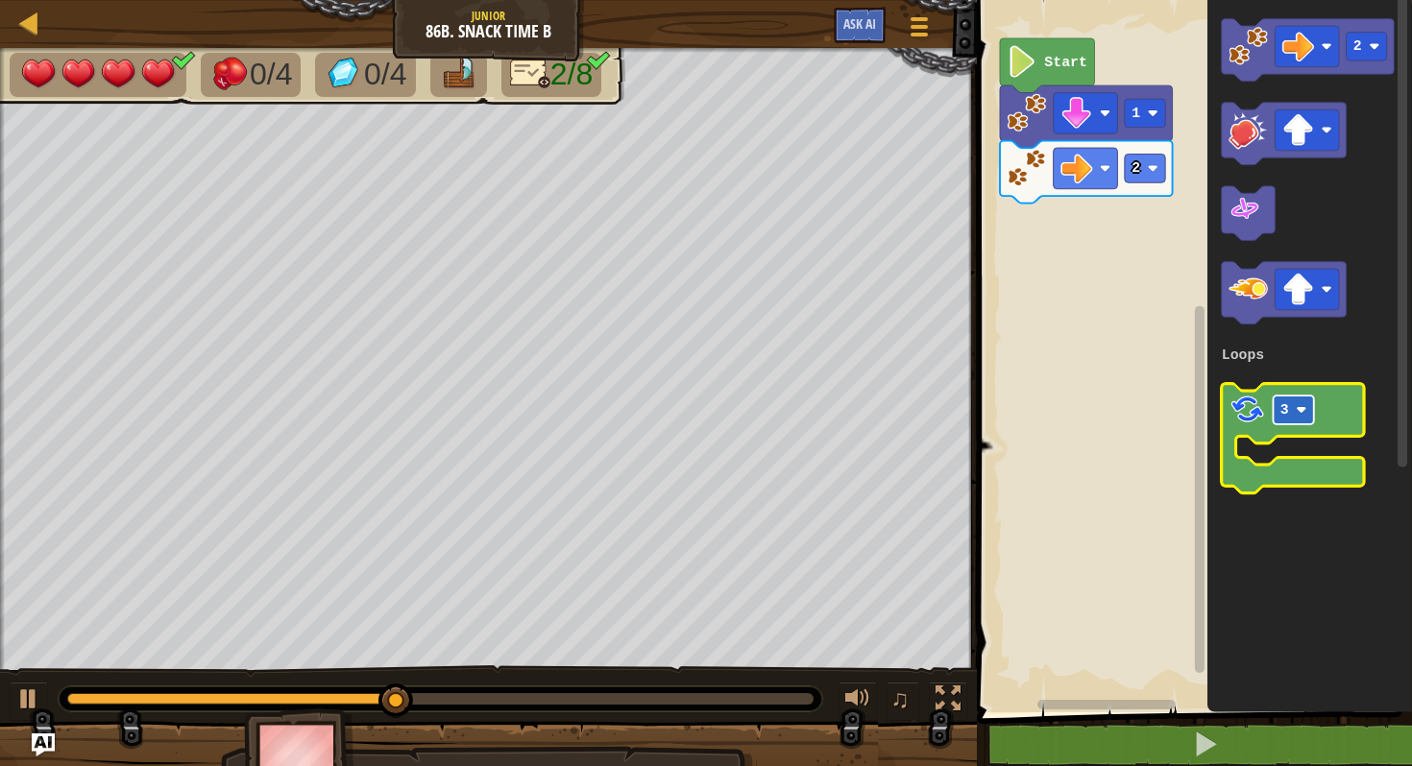
click at [1291, 417] on rect "Blockly Workspace" at bounding box center [1292, 410] width 40 height 29
click at [1253, 462] on rect "Blockly Workspace" at bounding box center [1292, 438] width 142 height 109
click at [1250, 407] on image "Blockly Workspace" at bounding box center [1246, 409] width 37 height 37
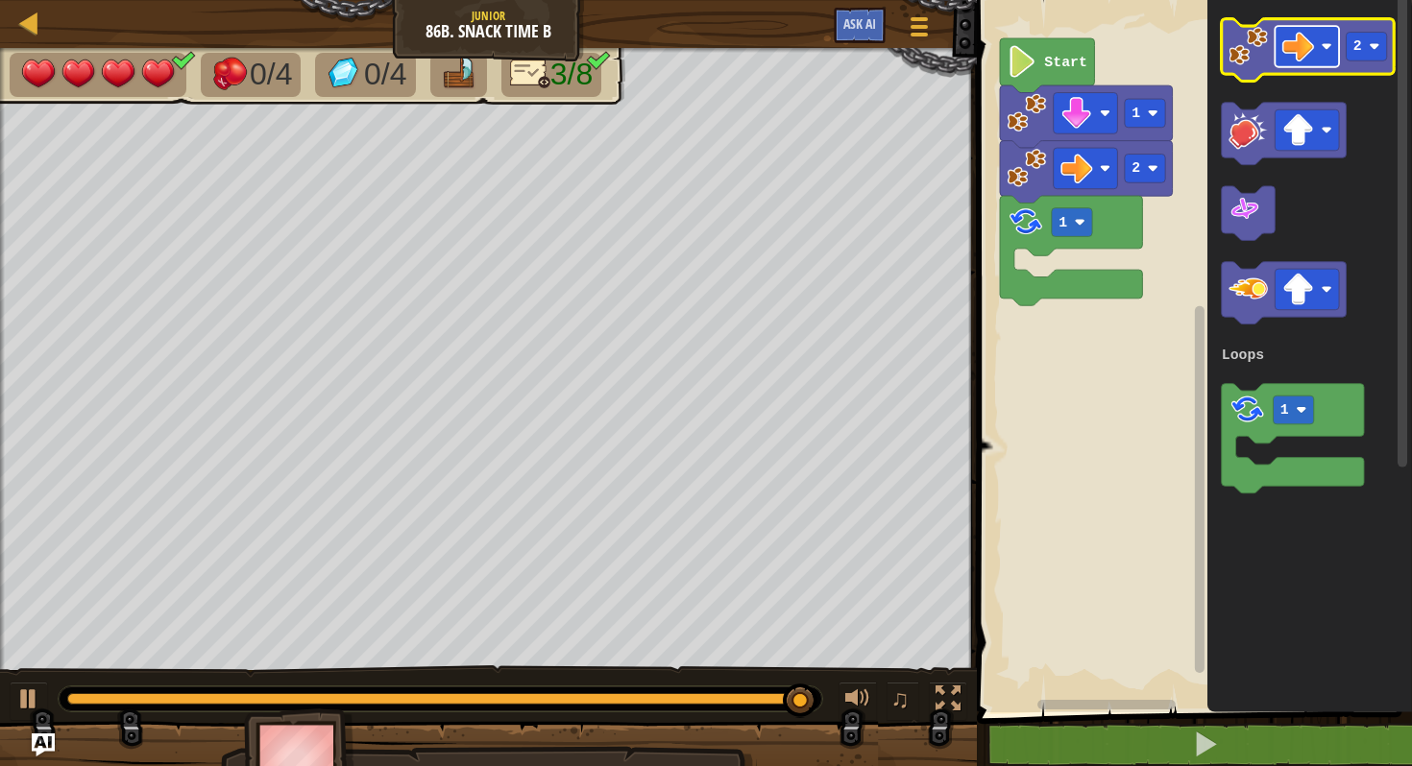
click at [1296, 41] on image "Blockly Workspace" at bounding box center [1298, 47] width 32 height 32
click at [1366, 48] on rect "Blockly Workspace" at bounding box center [1365, 47] width 40 height 29
click at [1247, 39] on image "Blockly Workspace" at bounding box center [1247, 46] width 39 height 39
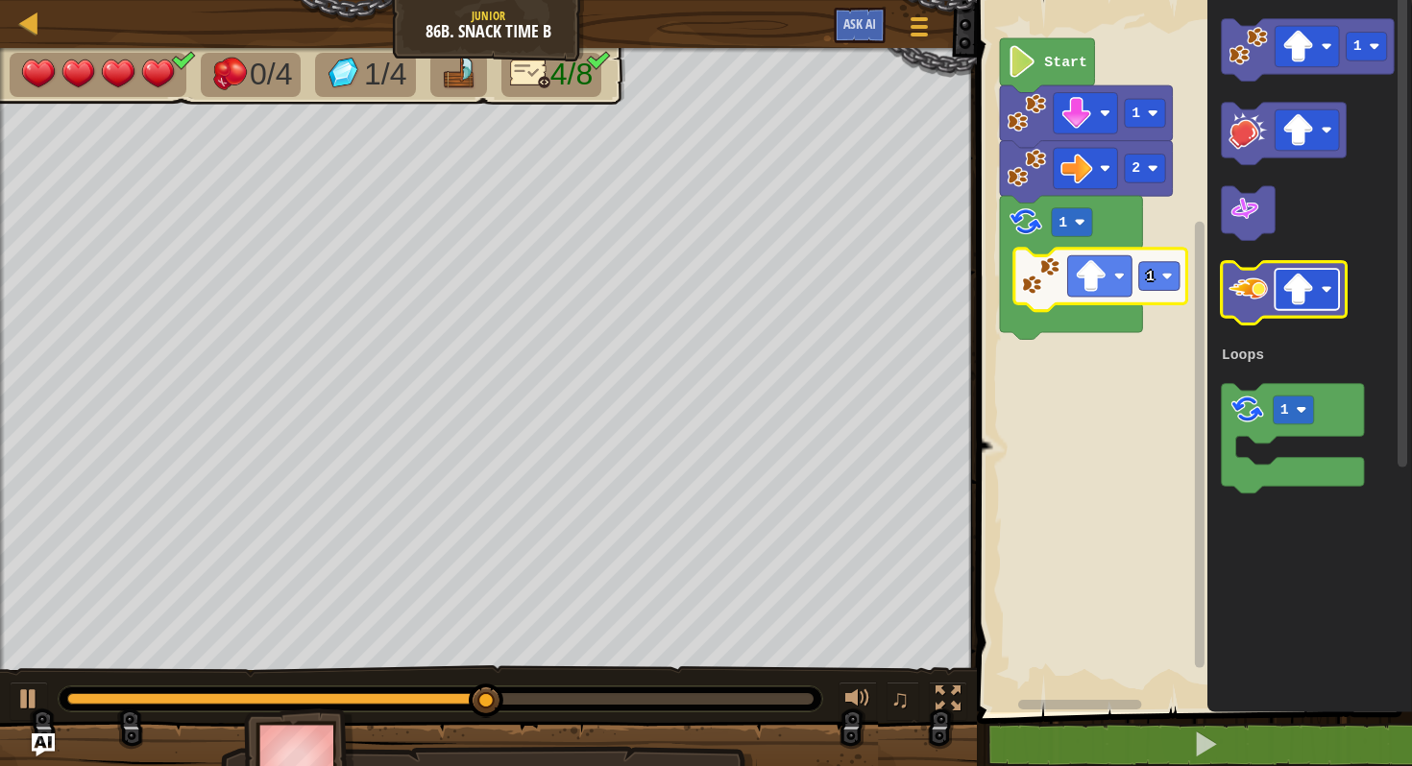
click at [1310, 294] on image "Blockly Workspace" at bounding box center [1298, 290] width 32 height 32
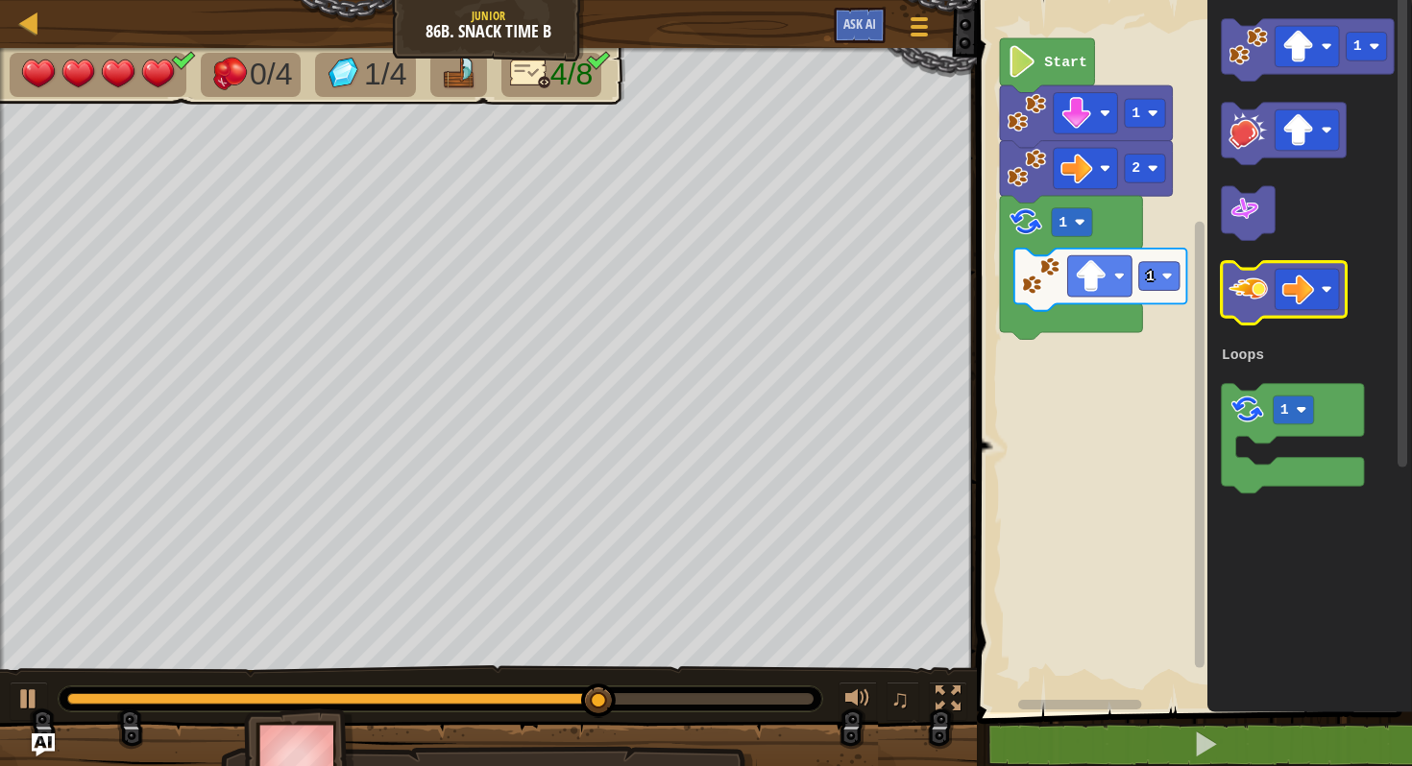
click at [1256, 295] on image "Blockly Workspace" at bounding box center [1247, 289] width 39 height 39
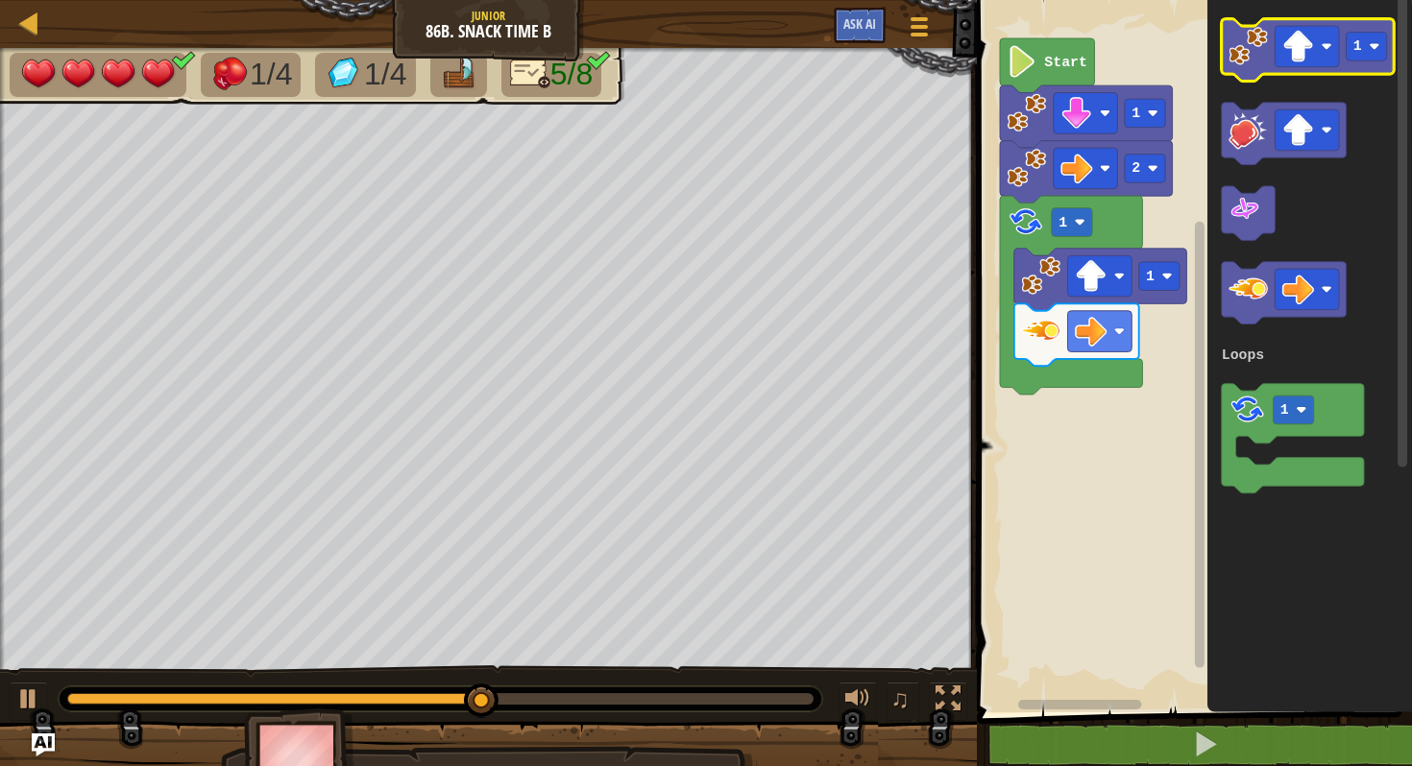
click at [1262, 42] on image "Blockly Workspace" at bounding box center [1247, 46] width 39 height 39
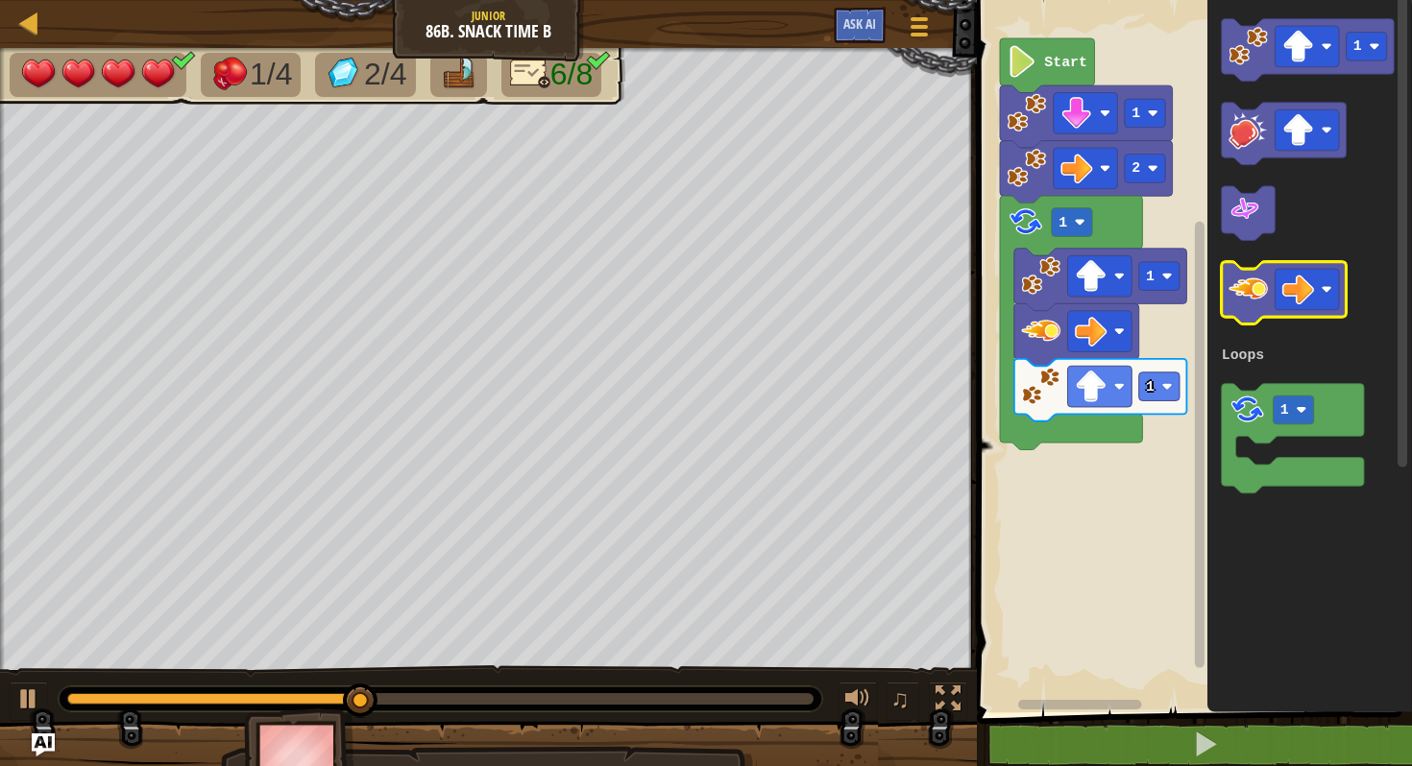
click at [1254, 289] on image "Blockly Workspace" at bounding box center [1247, 289] width 39 height 39
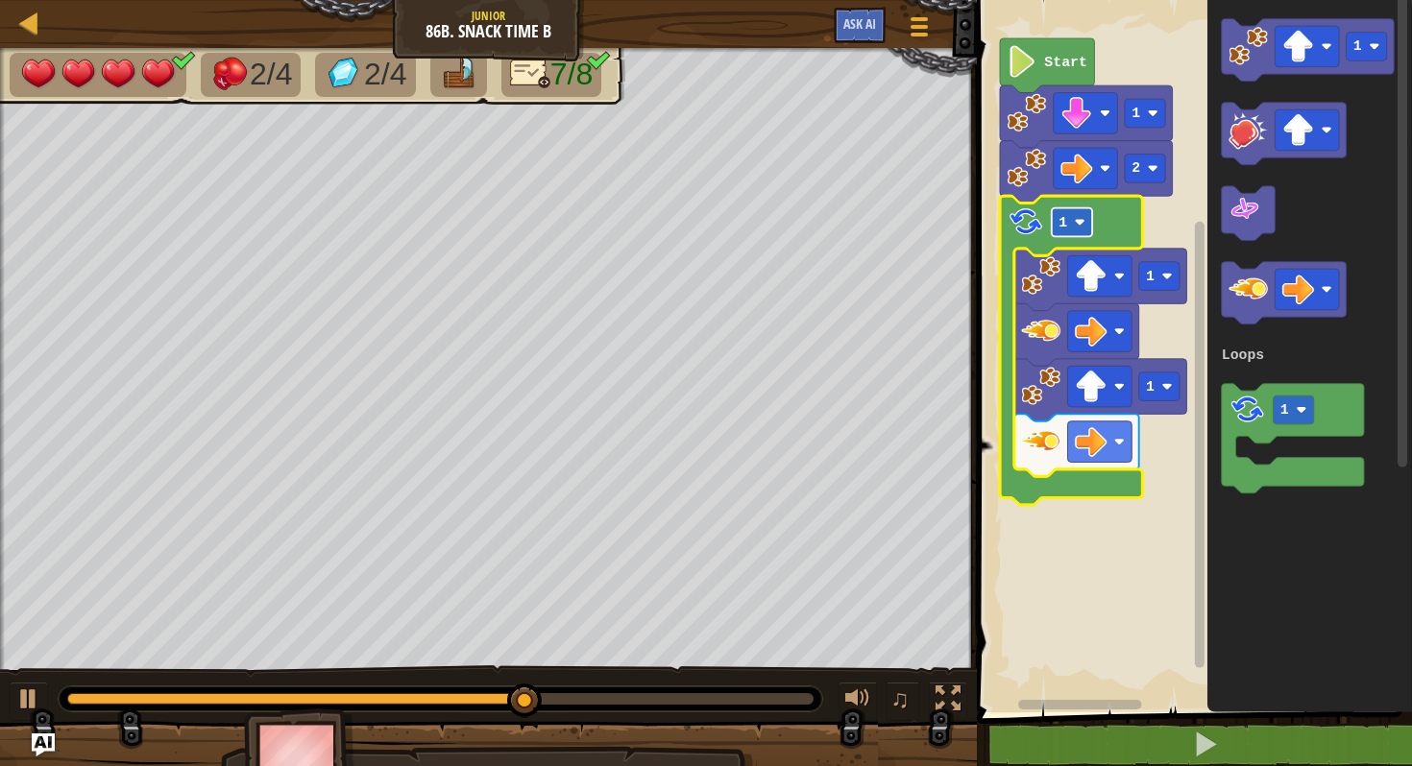
click at [1058, 225] on text "1" at bounding box center [1062, 222] width 9 height 15
click at [1064, 220] on text "5" at bounding box center [1062, 222] width 9 height 15
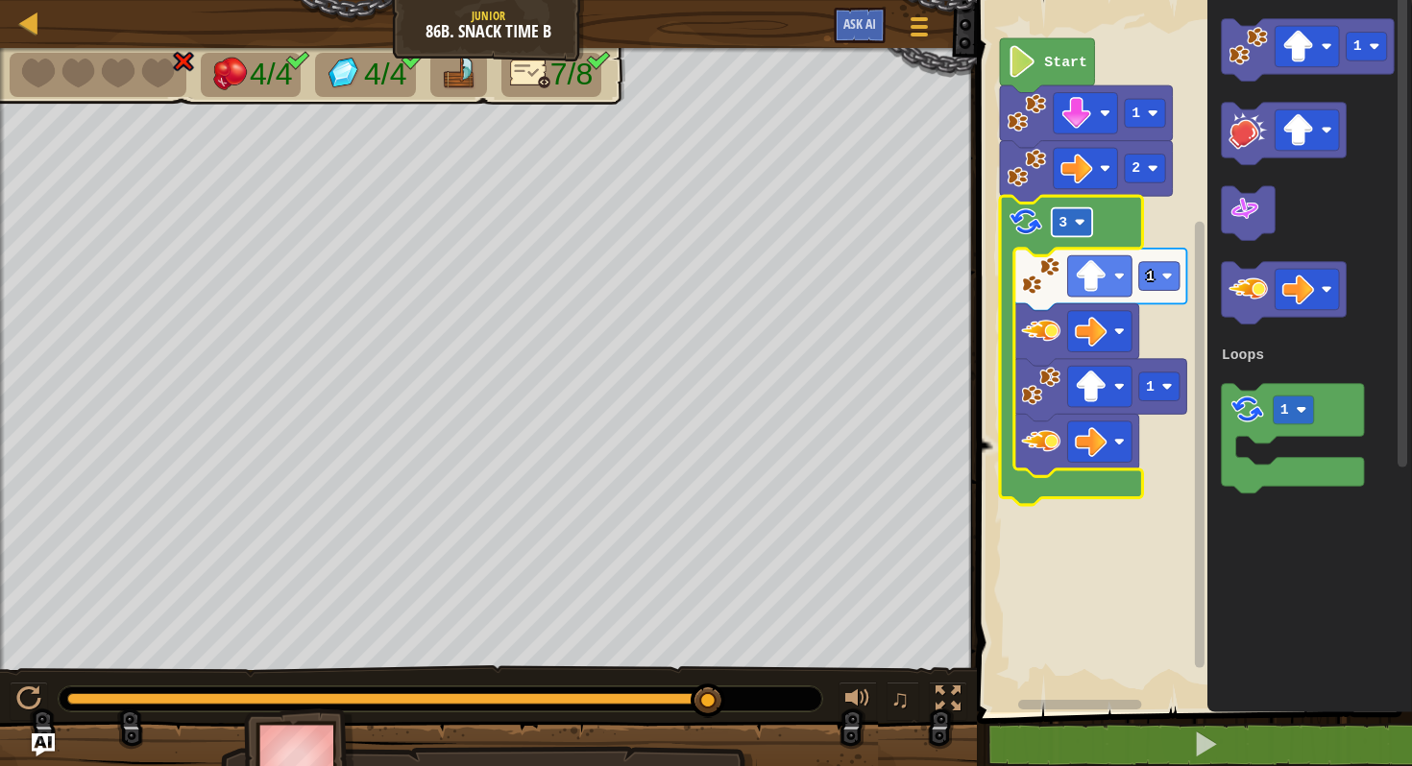
click at [1075, 225] on image "Blockly Workspace" at bounding box center [1079, 222] width 11 height 11
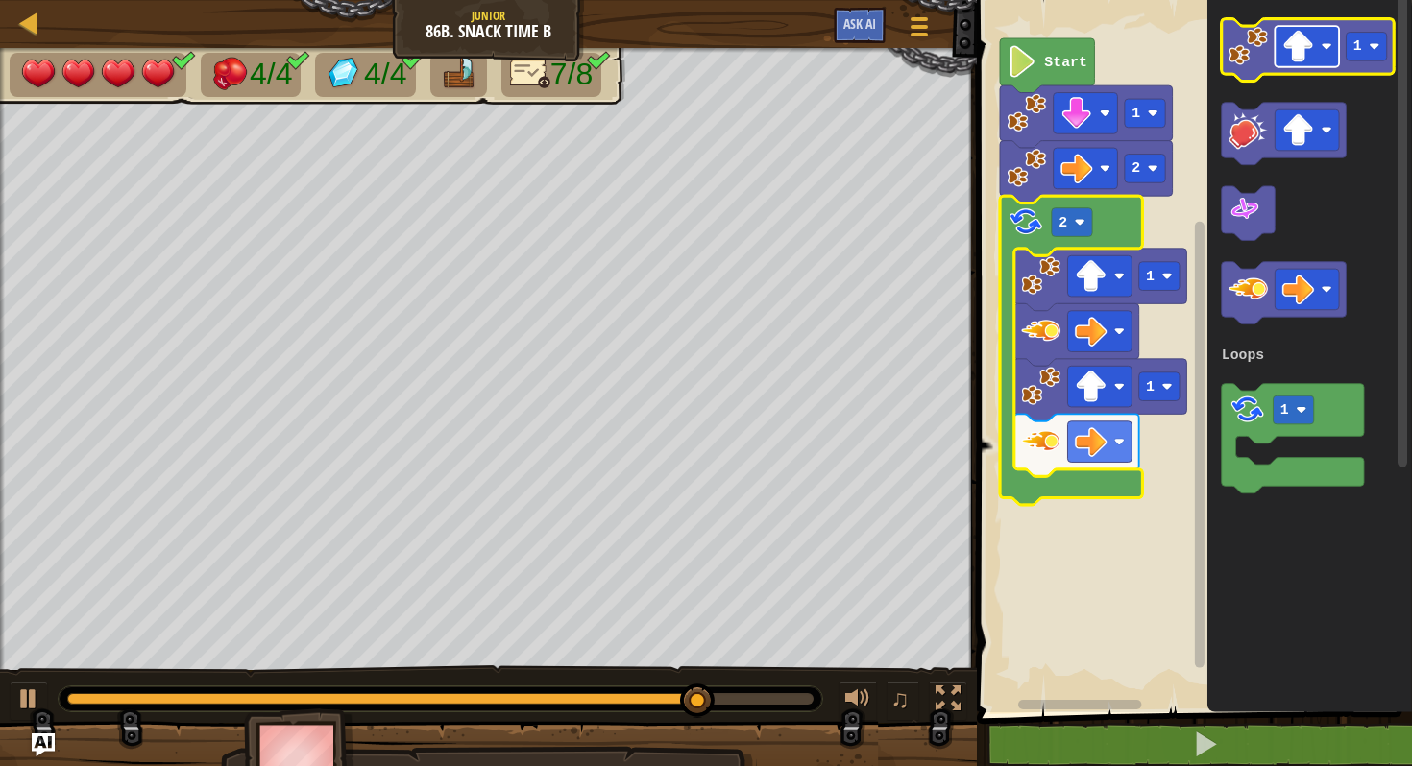
click at [1315, 40] on rect "Blockly Workspace" at bounding box center [1306, 46] width 64 height 41
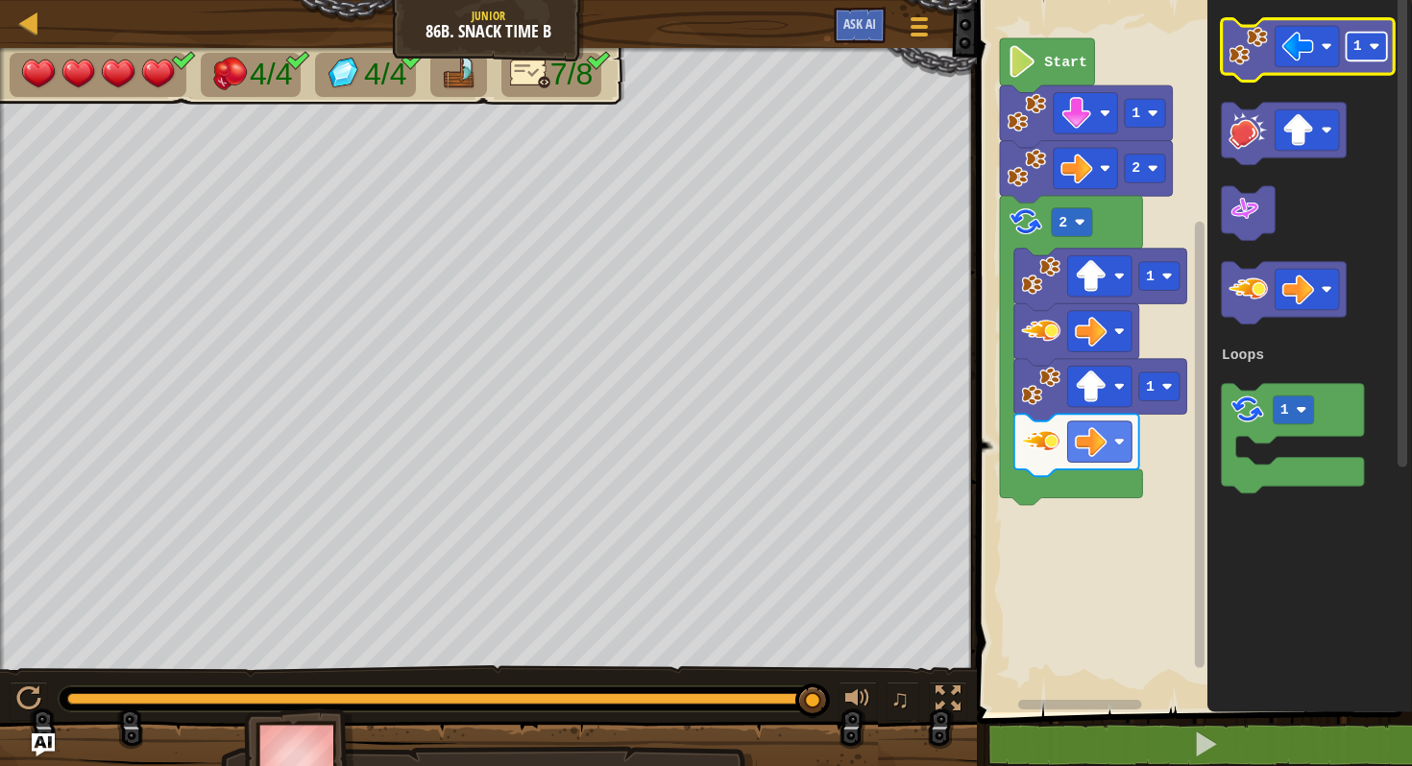
click at [1370, 47] on image "Blockly Workspace" at bounding box center [1374, 46] width 11 height 11
click at [1234, 50] on image "Blockly Workspace" at bounding box center [1247, 46] width 39 height 39
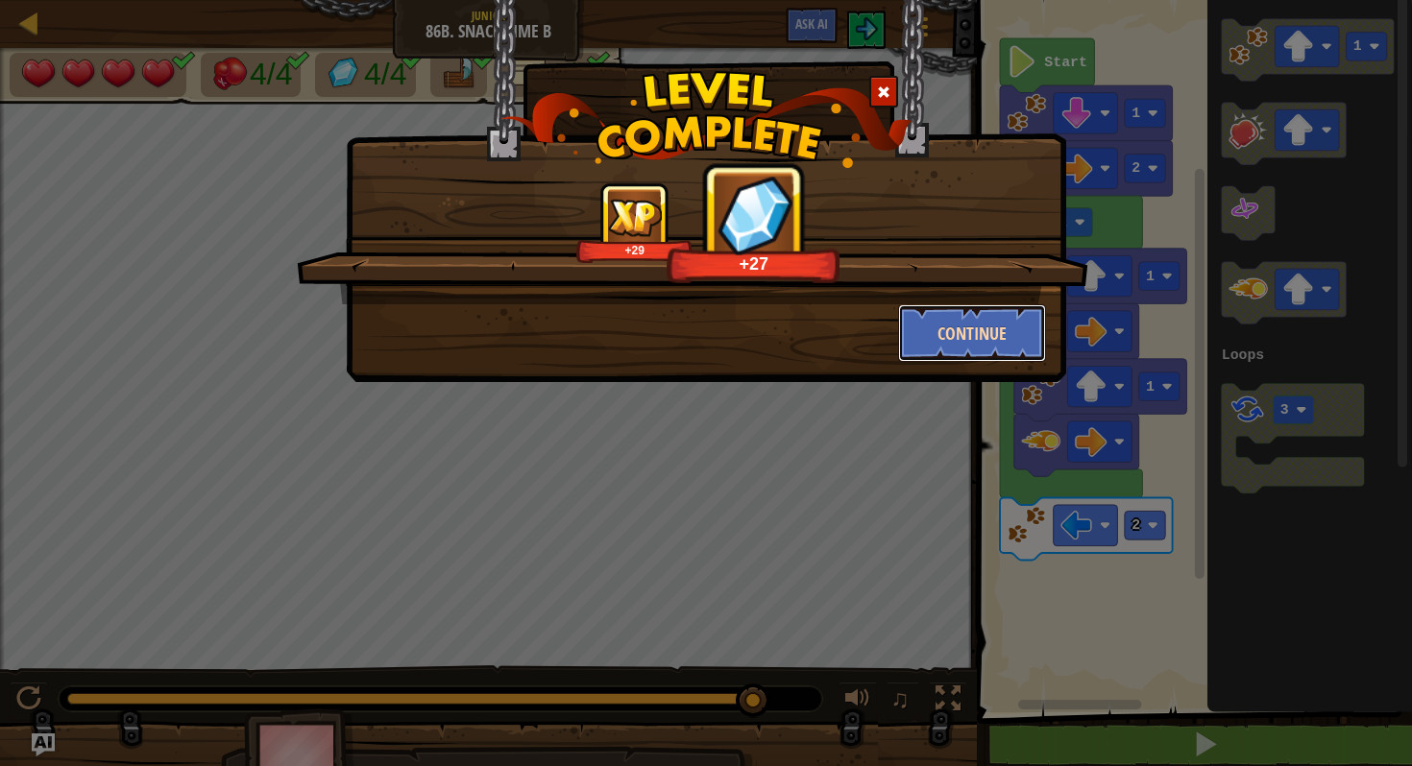
click at [1001, 340] on button "Continue" at bounding box center [972, 333] width 149 height 58
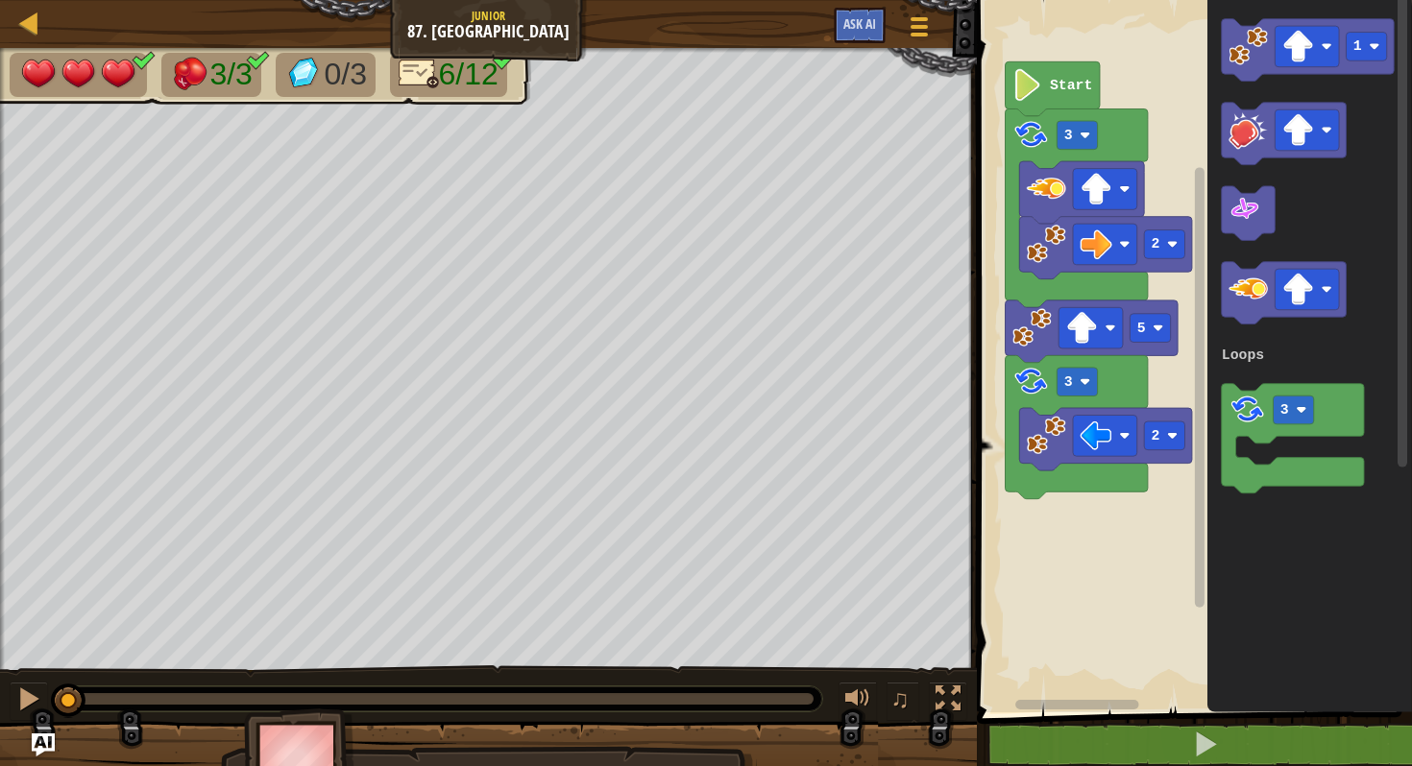
click at [998, 396] on rect "Blockly Workspace" at bounding box center [1191, 351] width 441 height 722
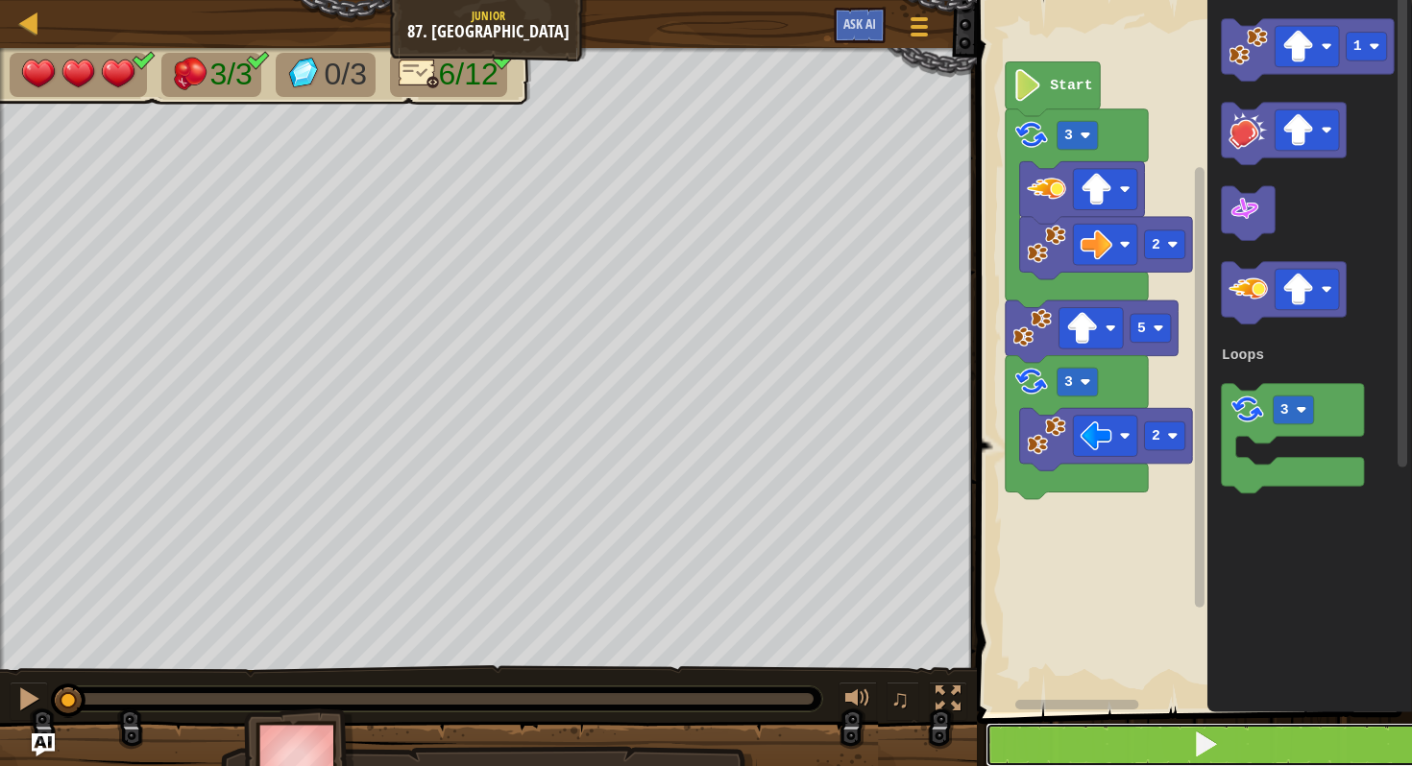
drag, startPoint x: 1008, startPoint y: 743, endPoint x: 986, endPoint y: 747, distance: 22.4
click at [1008, 743] on button at bounding box center [1205, 745] width 441 height 44
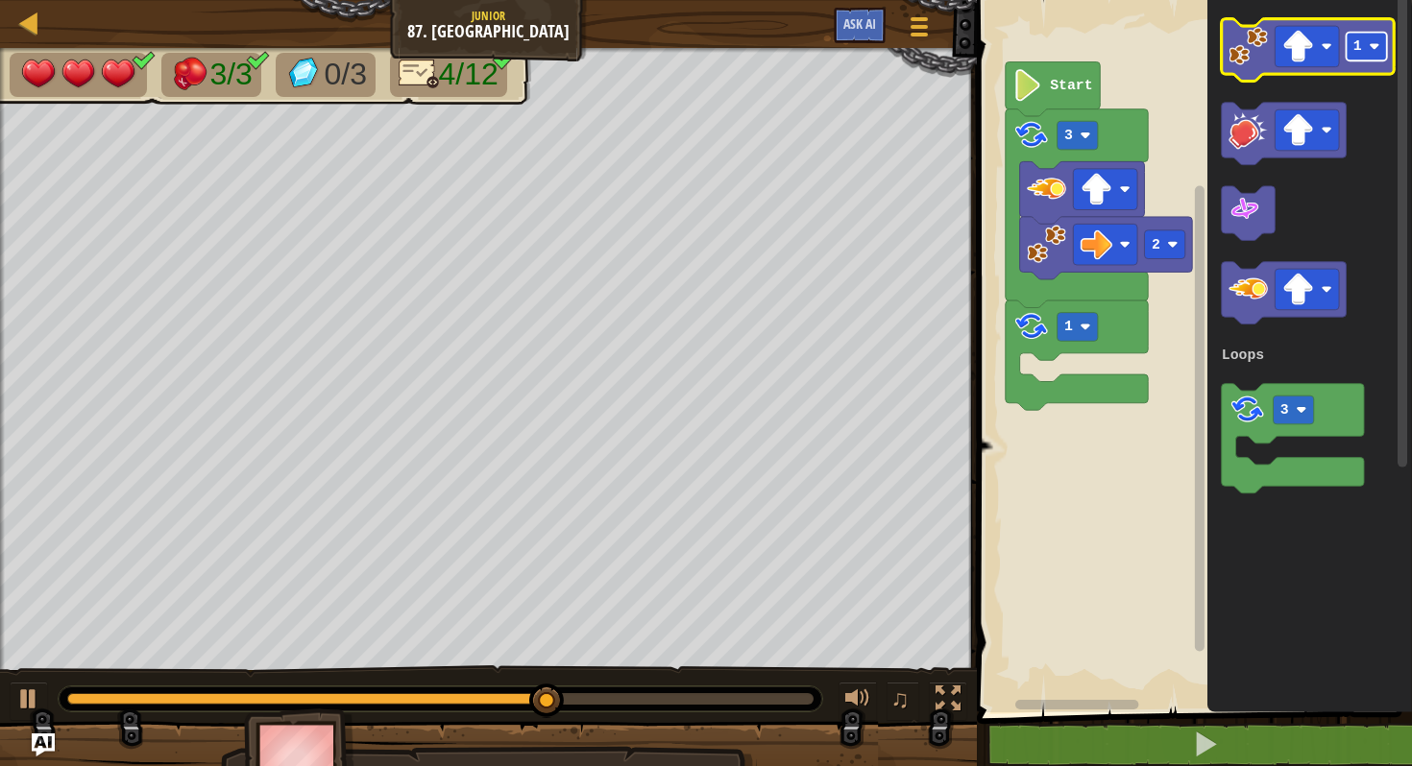
click at [1361, 43] on text "1" at bounding box center [1357, 45] width 9 height 15
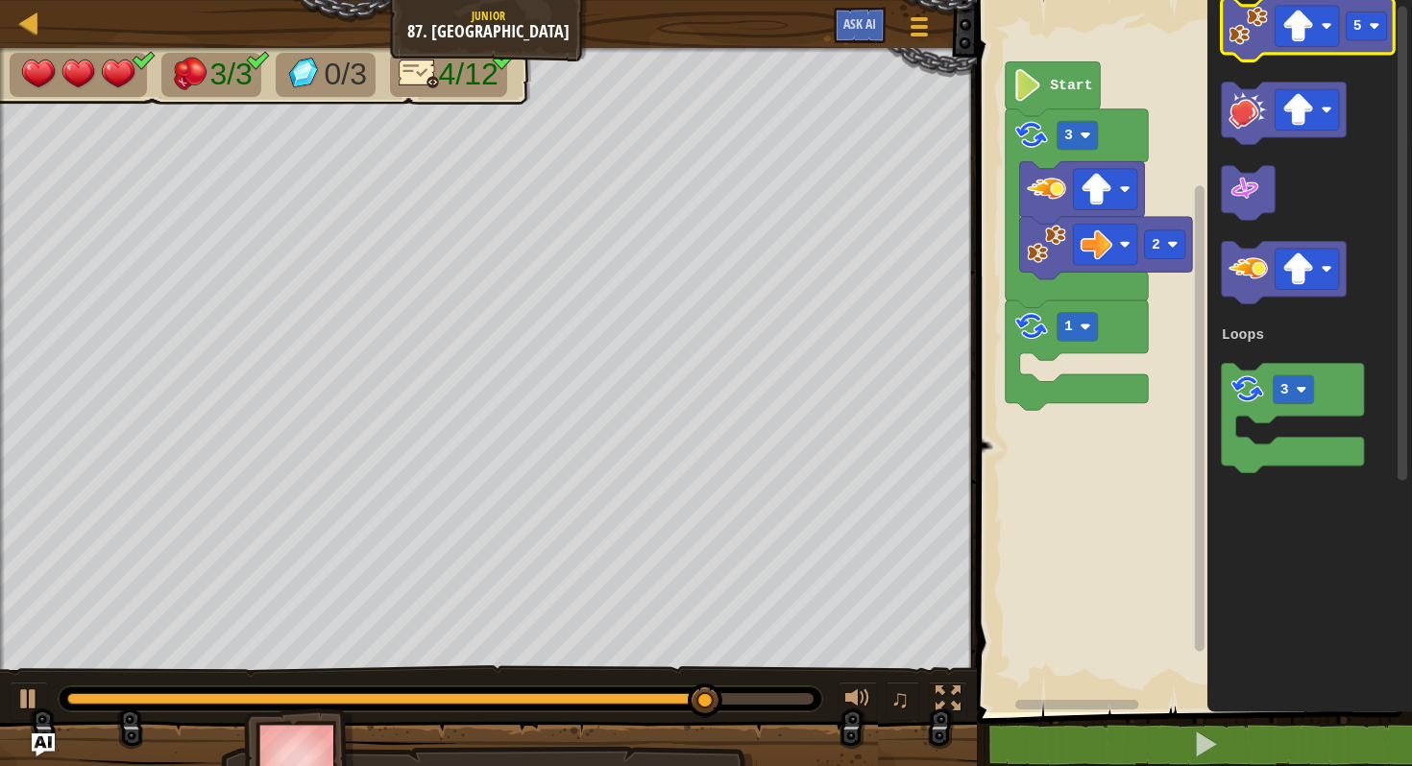
click at [1255, 30] on image "Blockly Workspace" at bounding box center [1247, 25] width 39 height 39
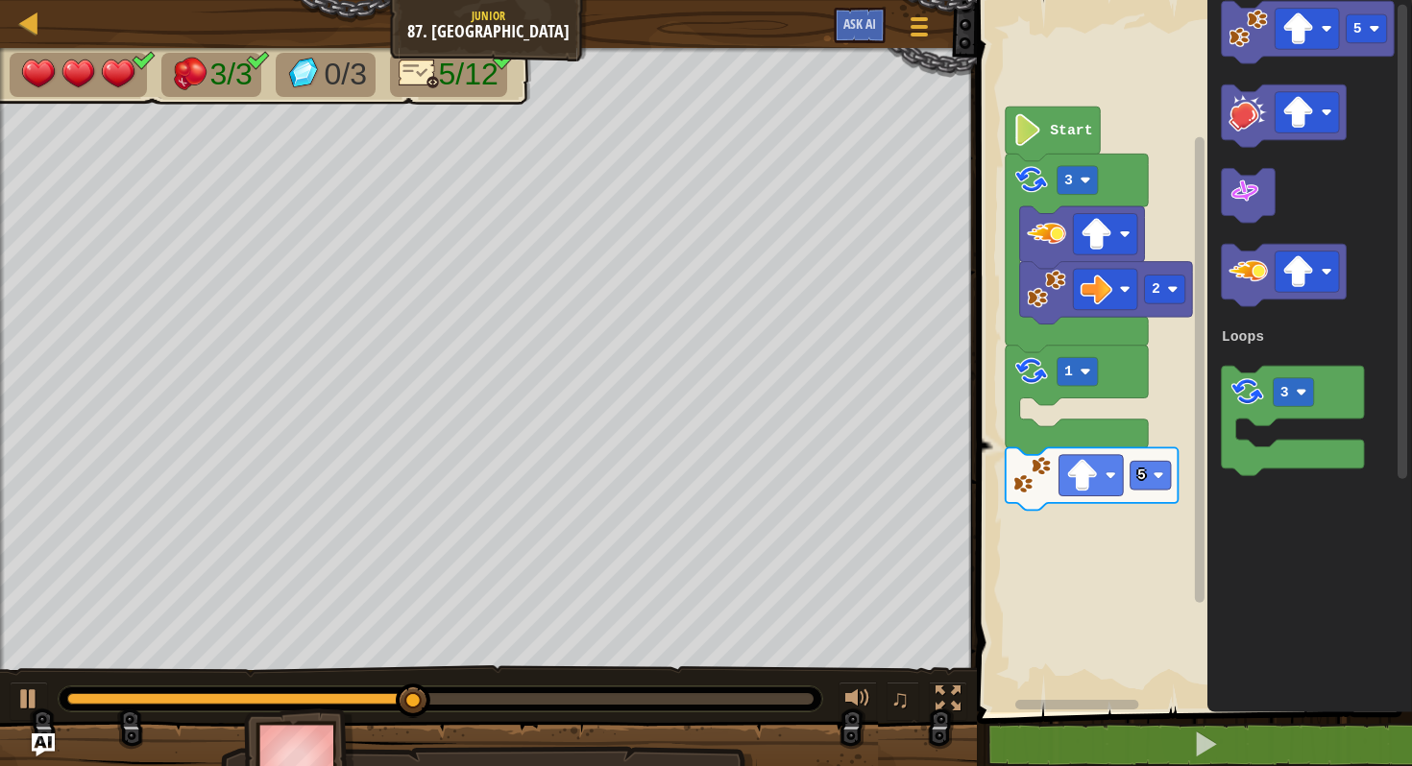
click at [1191, 416] on div "Loops Start 2 3 1 5 5 3 Loops" at bounding box center [1191, 351] width 441 height 722
click at [1409, 323] on div "Loops Start 2 3 1 5 5 3 Loops" at bounding box center [1191, 351] width 441 height 722
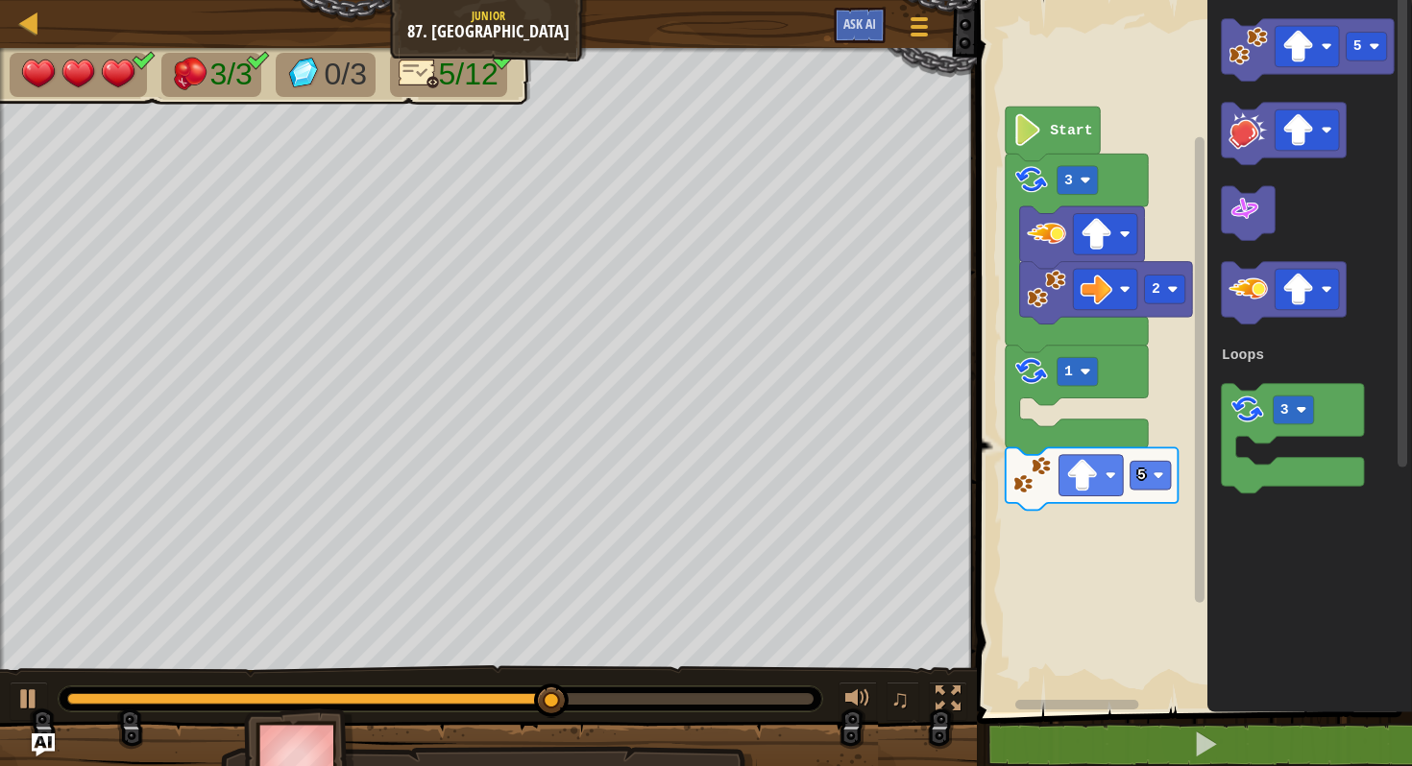
click at [1404, 186] on rect "Blockly Workspace" at bounding box center [1402, 230] width 10 height 474
click at [1235, 205] on div "Loops Start 2 3 1 5 5 3 Loops" at bounding box center [1191, 351] width 441 height 722
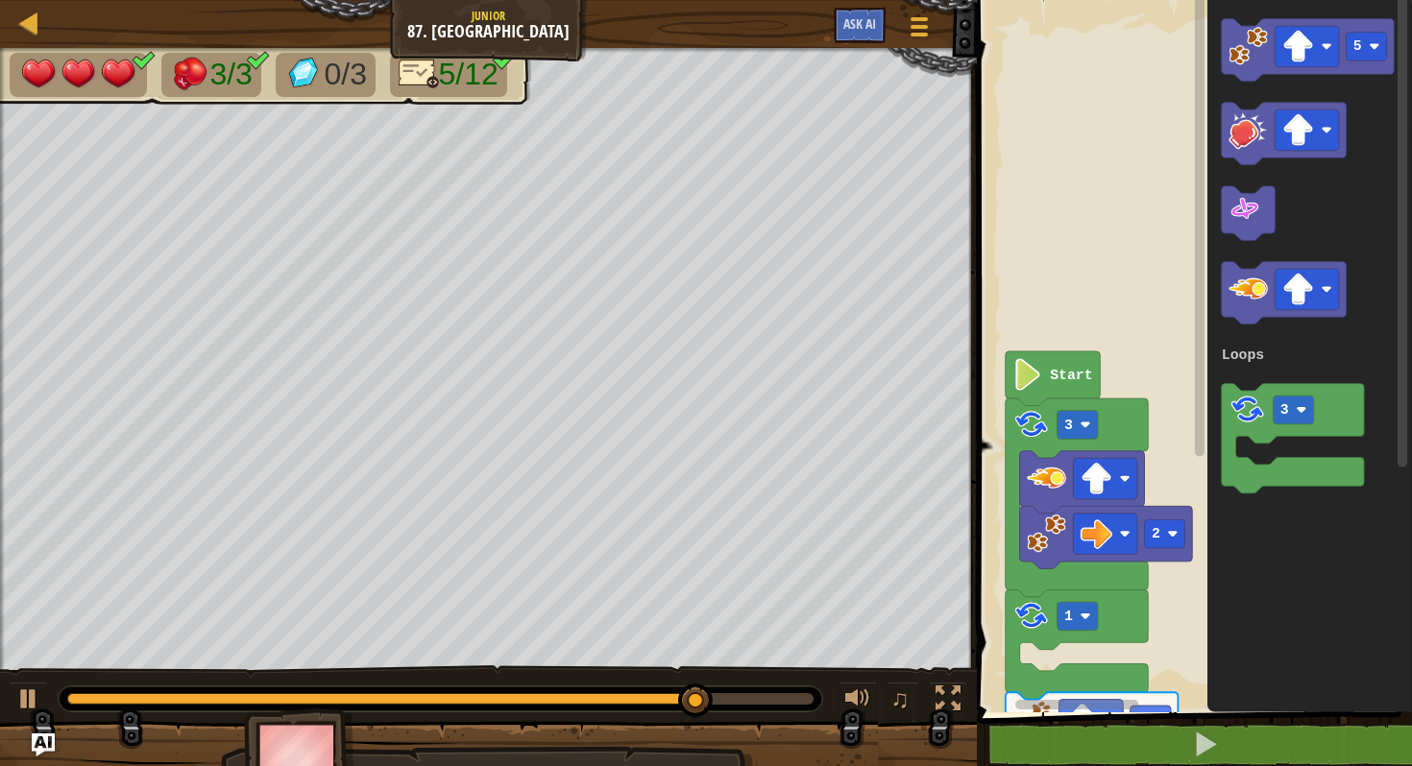
click at [1185, 229] on div "Loops Start 2 3 1 5 5 3 Loops" at bounding box center [1191, 351] width 441 height 722
click at [1200, 569] on rect "Blockly Workspace" at bounding box center [1199, 344] width 14 height 707
click at [1193, 479] on rect "Blockly Workspace" at bounding box center [1199, 344] width 14 height 707
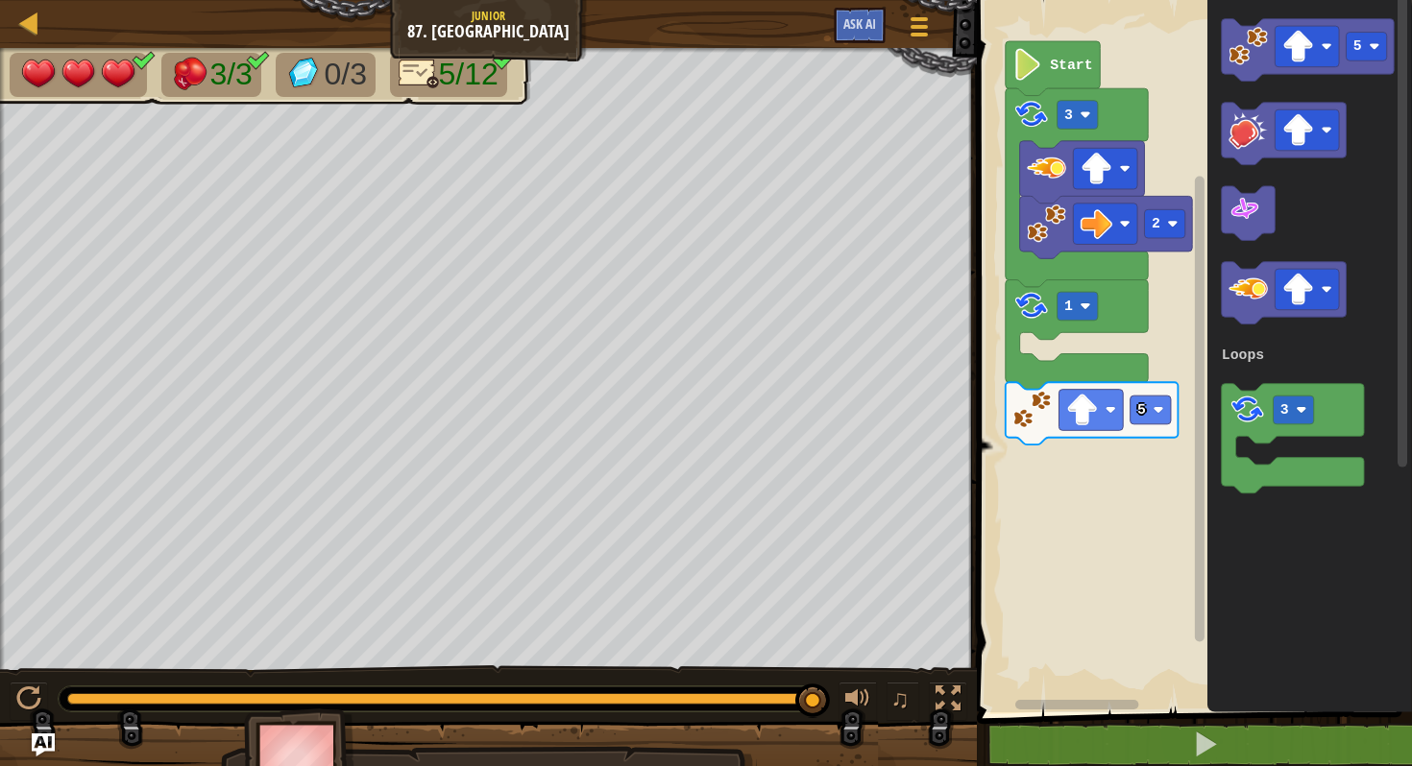
click at [1181, 465] on div "Loops Start 2 3 1 5 5 3 Loops" at bounding box center [1191, 351] width 441 height 722
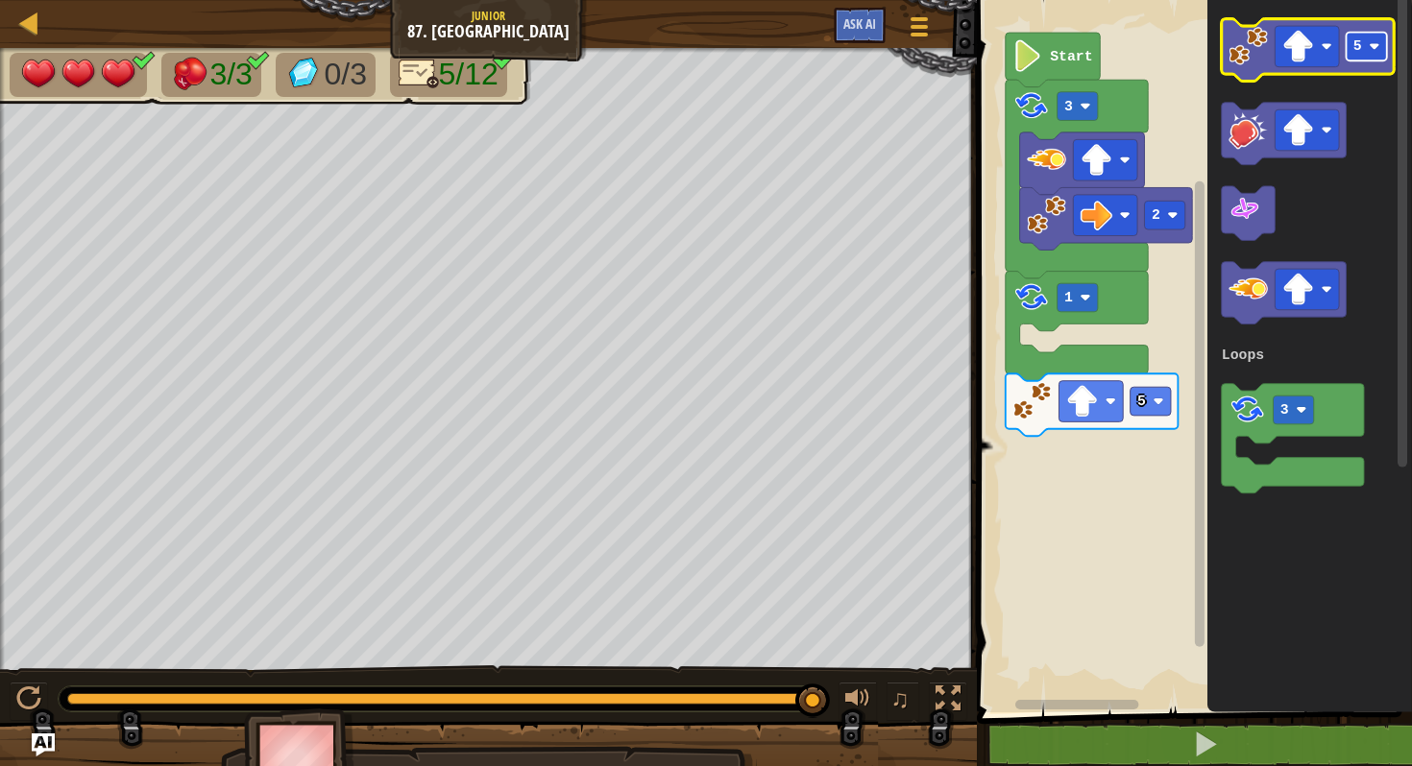
click at [1368, 44] on rect "Blockly Workspace" at bounding box center [1365, 47] width 40 height 29
click at [1310, 45] on image "Blockly Workspace" at bounding box center [1298, 47] width 32 height 32
click at [1245, 62] on image "Blockly Workspace" at bounding box center [1247, 46] width 39 height 39
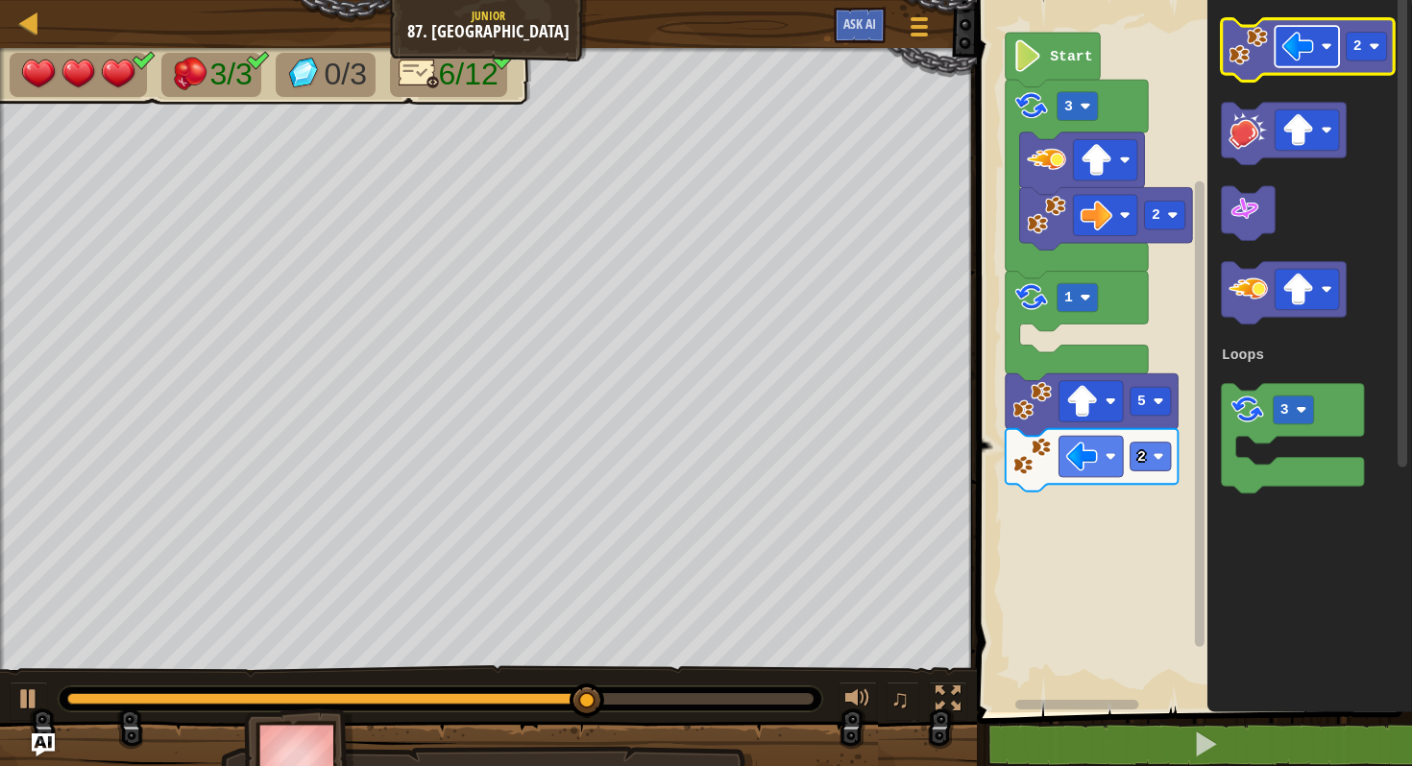
click at [1298, 46] on image "Blockly Workspace" at bounding box center [1298, 47] width 32 height 32
click at [1323, 33] on rect "Blockly Workspace" at bounding box center [1306, 46] width 64 height 41
click at [1365, 51] on rect "Blockly Workspace" at bounding box center [1365, 47] width 40 height 29
click at [1221, 61] on icon "Blockly Workspace" at bounding box center [1307, 50] width 173 height 62
click at [1243, 61] on image "Blockly Workspace" at bounding box center [1247, 46] width 39 height 39
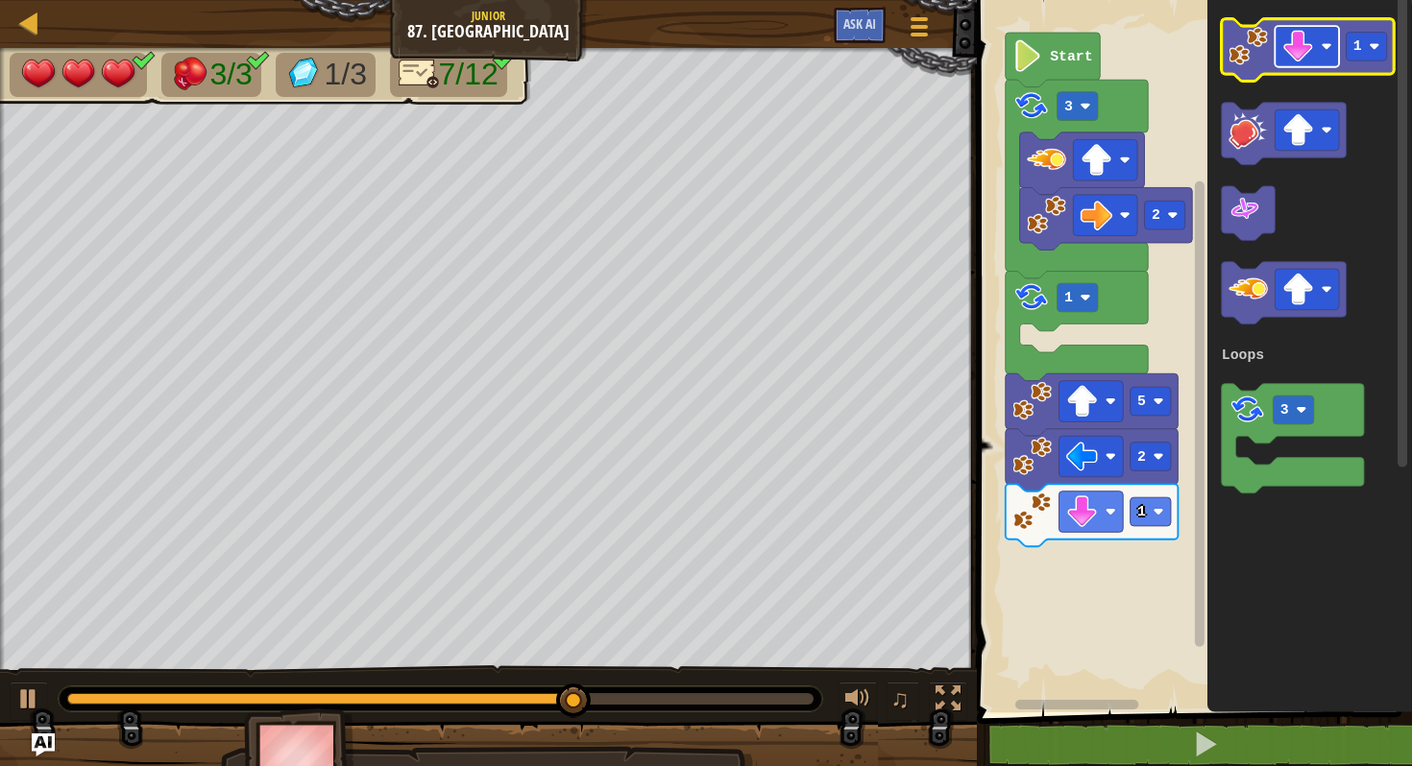
click at [1302, 34] on image "Blockly Workspace" at bounding box center [1298, 47] width 32 height 32
click at [1251, 37] on image "Blockly Workspace" at bounding box center [1247, 46] width 39 height 39
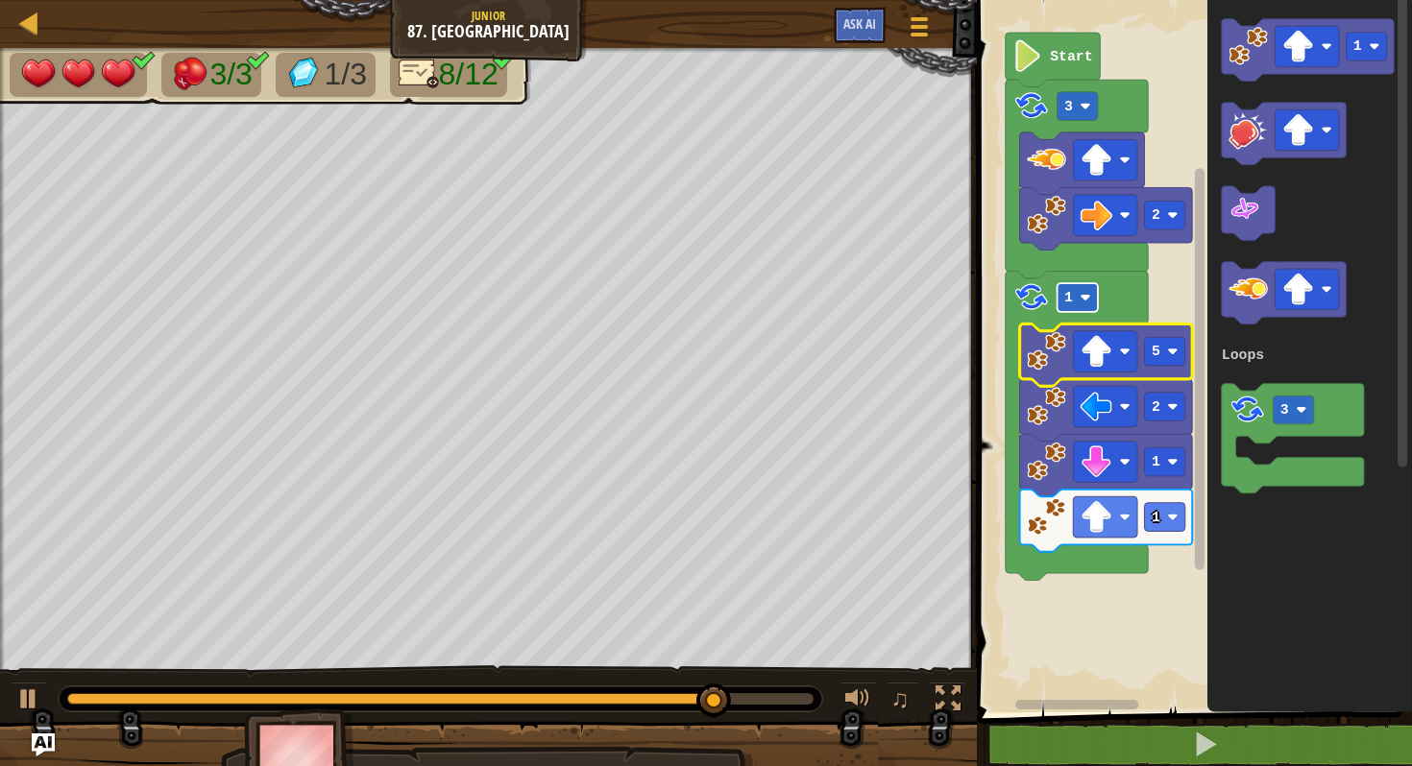
click at [1076, 303] on rect "Blockly Workspace" at bounding box center [1076, 297] width 40 height 29
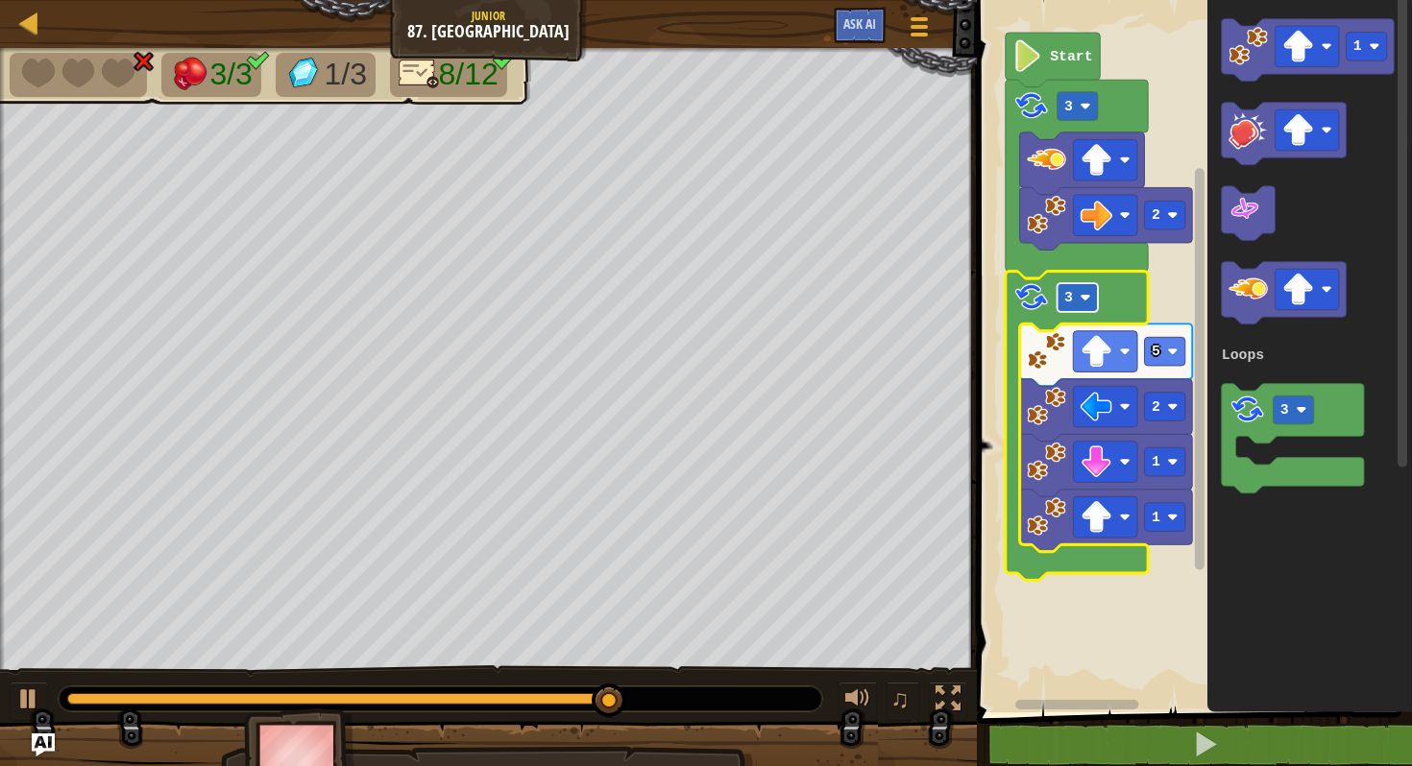
click at [1083, 293] on image "Blockly Workspace" at bounding box center [1084, 297] width 11 height 11
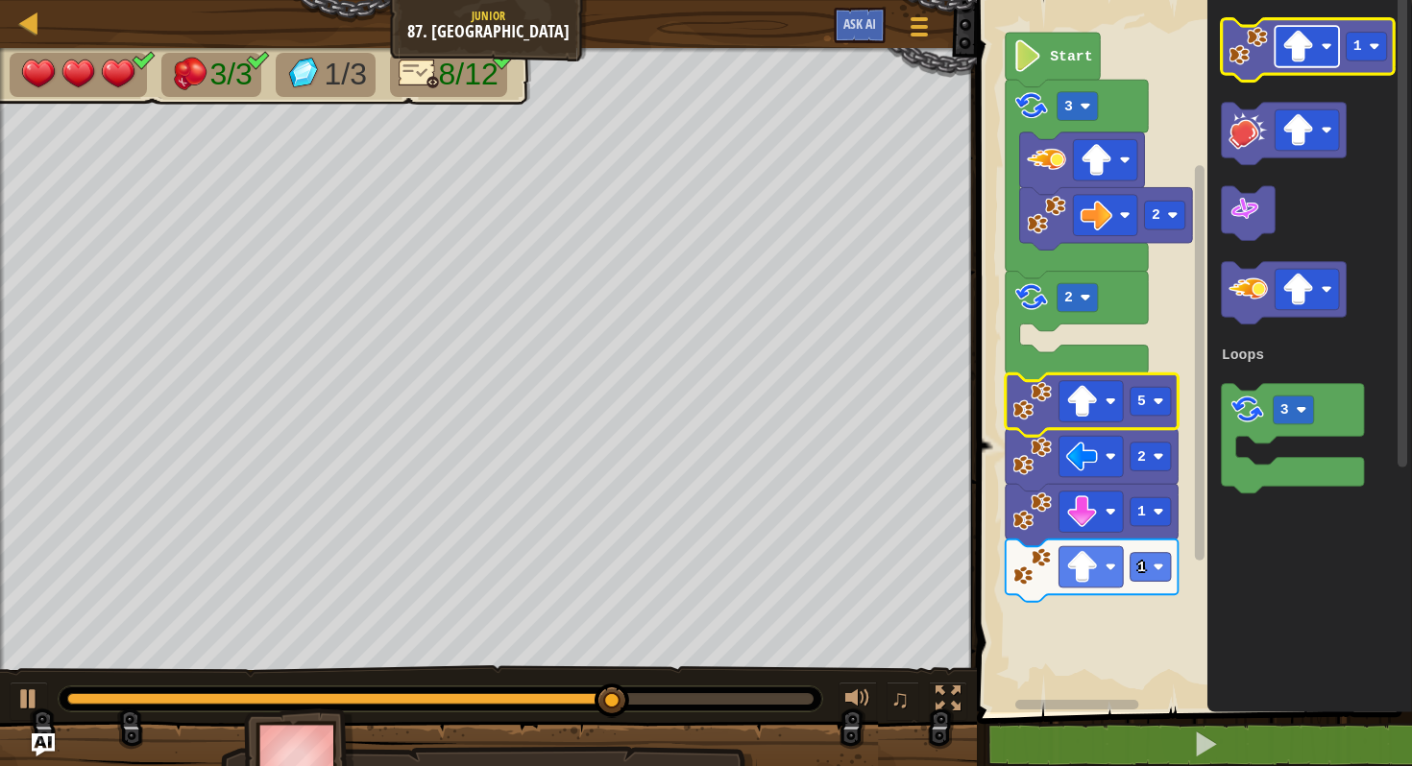
click at [1320, 34] on rect "Blockly Workspace" at bounding box center [1306, 46] width 64 height 41
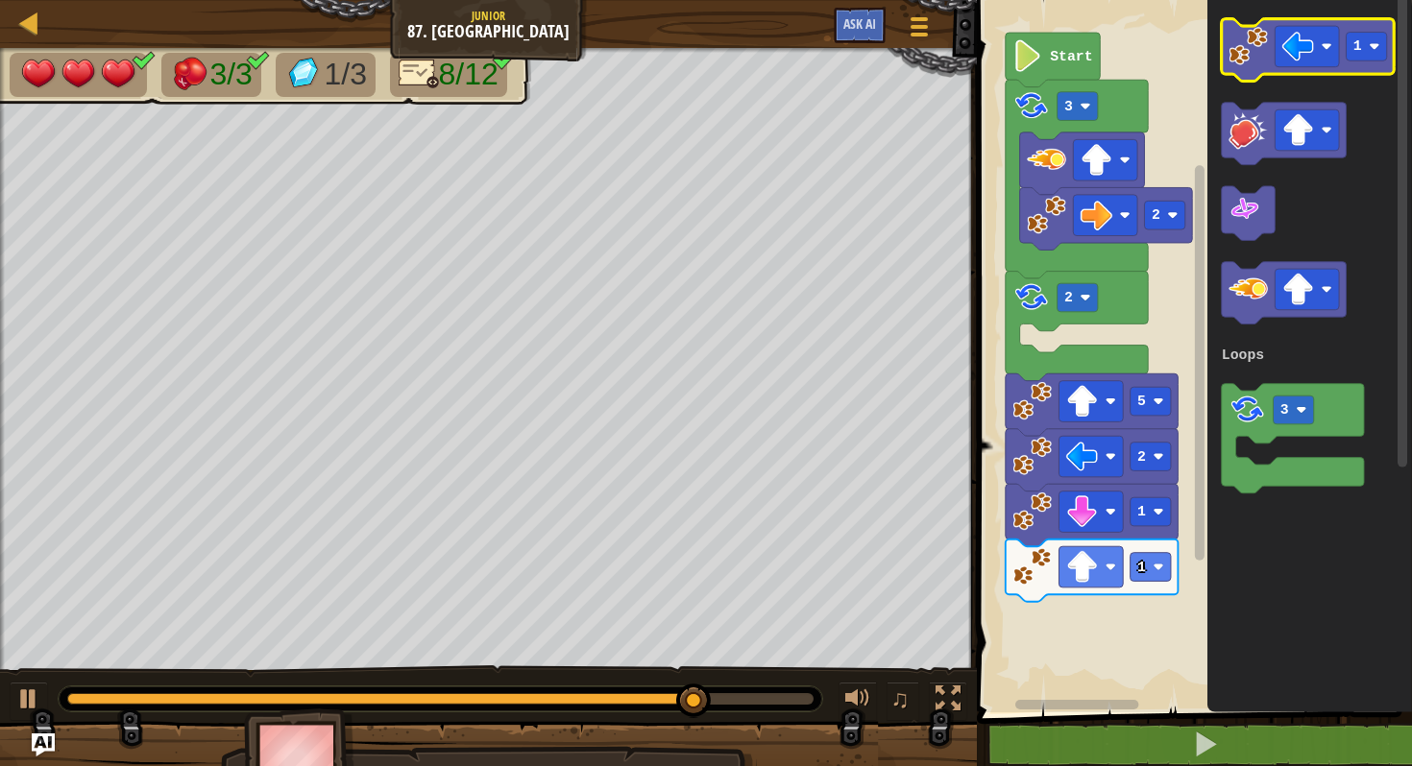
click at [1249, 61] on image "Blockly Workspace" at bounding box center [1247, 46] width 39 height 39
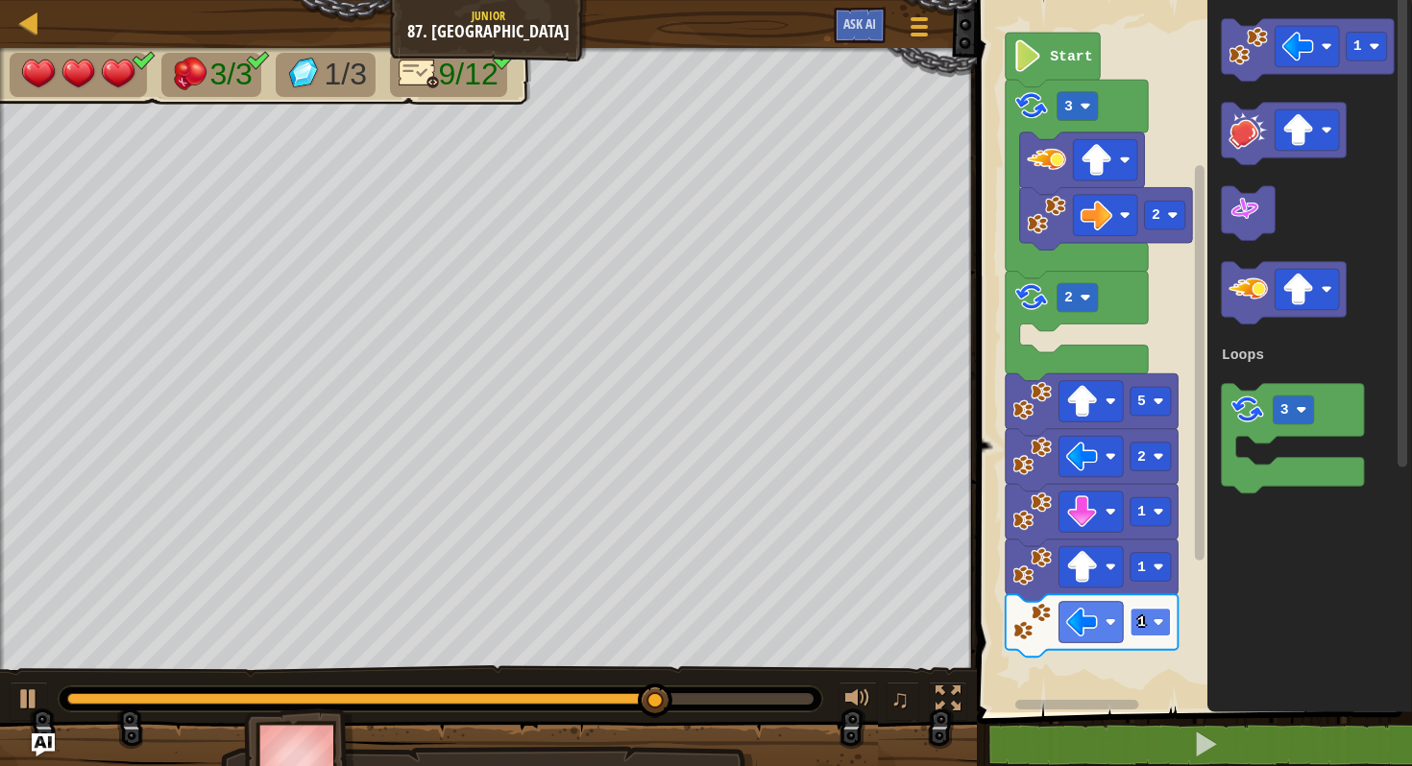
click at [1151, 627] on rect "Blockly Workspace" at bounding box center [1149, 622] width 40 height 29
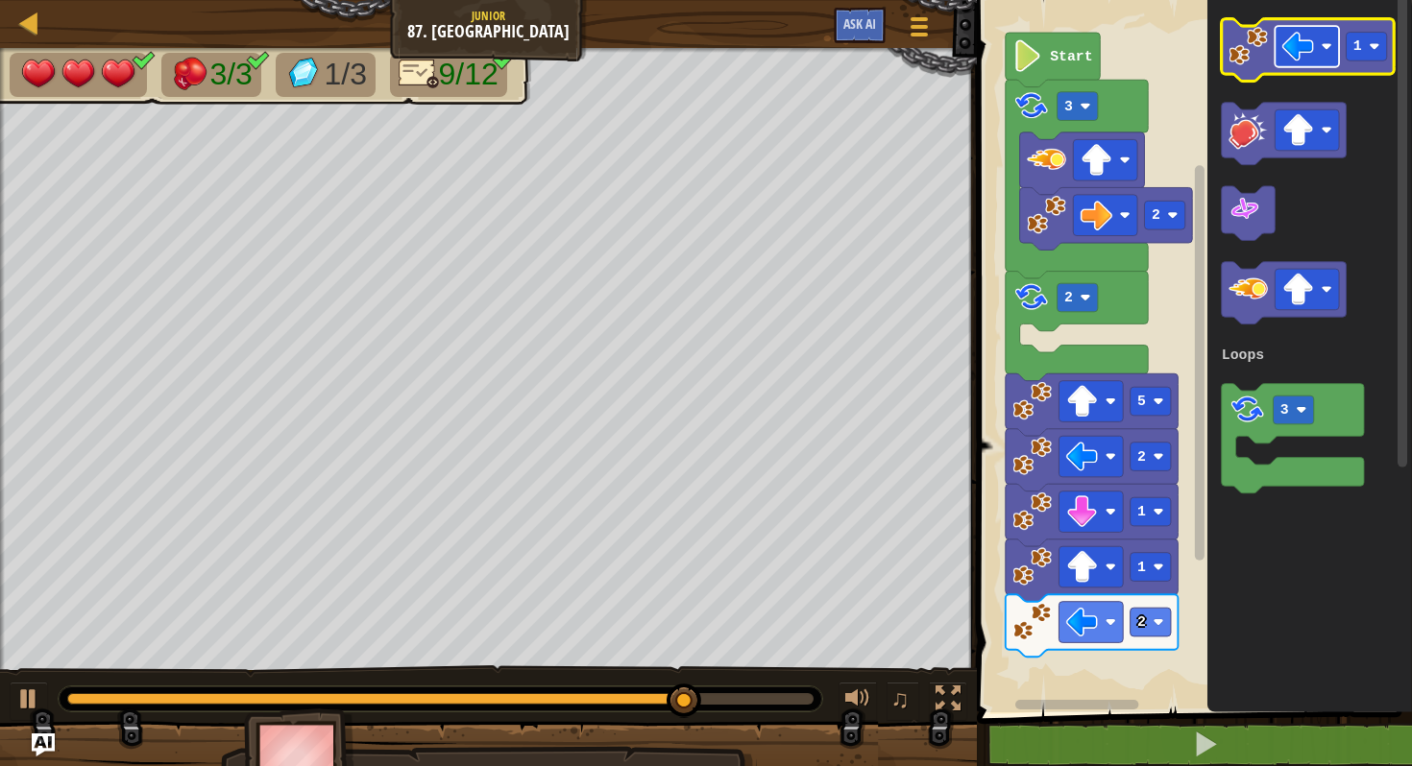
click at [1299, 51] on image "Blockly Workspace" at bounding box center [1298, 47] width 32 height 32
click at [1256, 50] on image "Blockly Workspace" at bounding box center [1247, 46] width 39 height 39
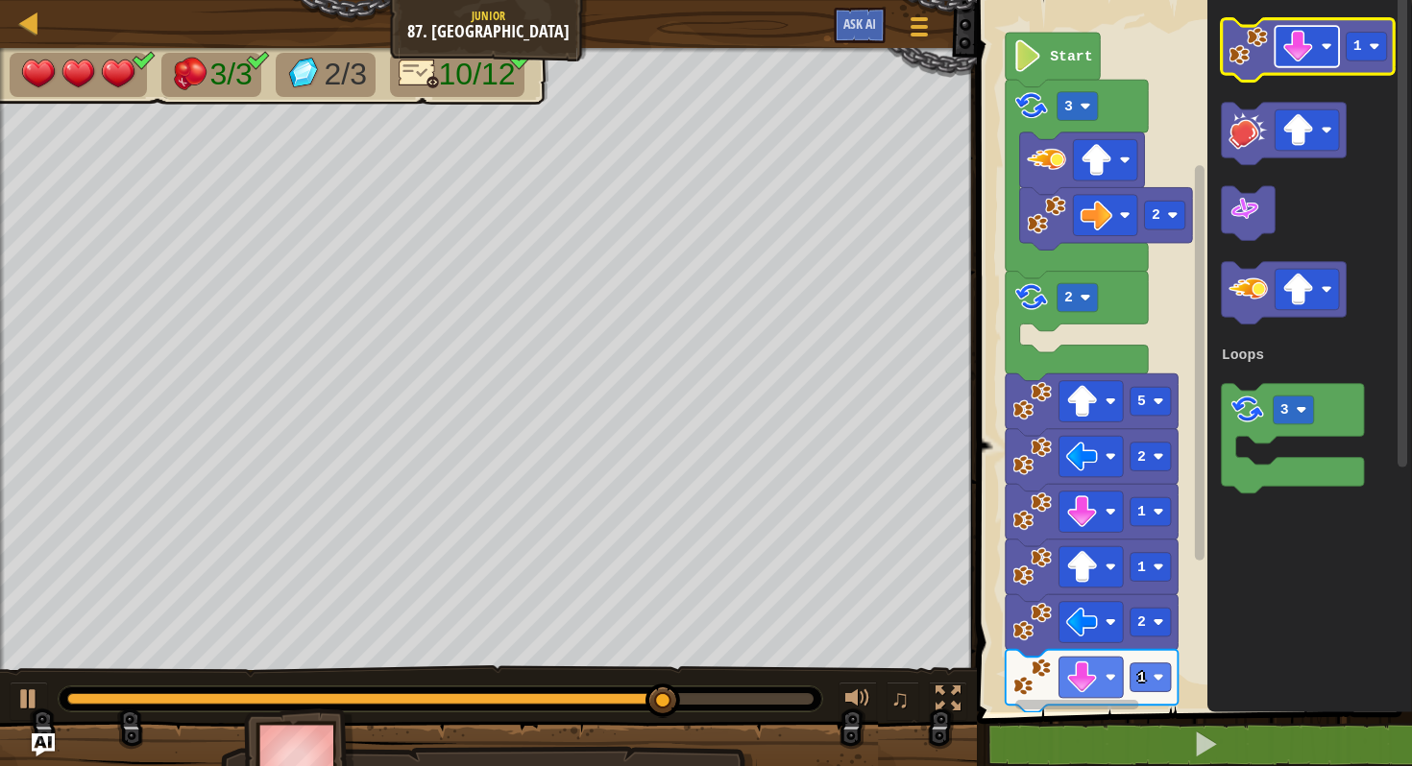
click at [1310, 43] on image "Blockly Workspace" at bounding box center [1298, 47] width 32 height 32
click at [1249, 45] on image "Blockly Workspace" at bounding box center [1247, 46] width 39 height 39
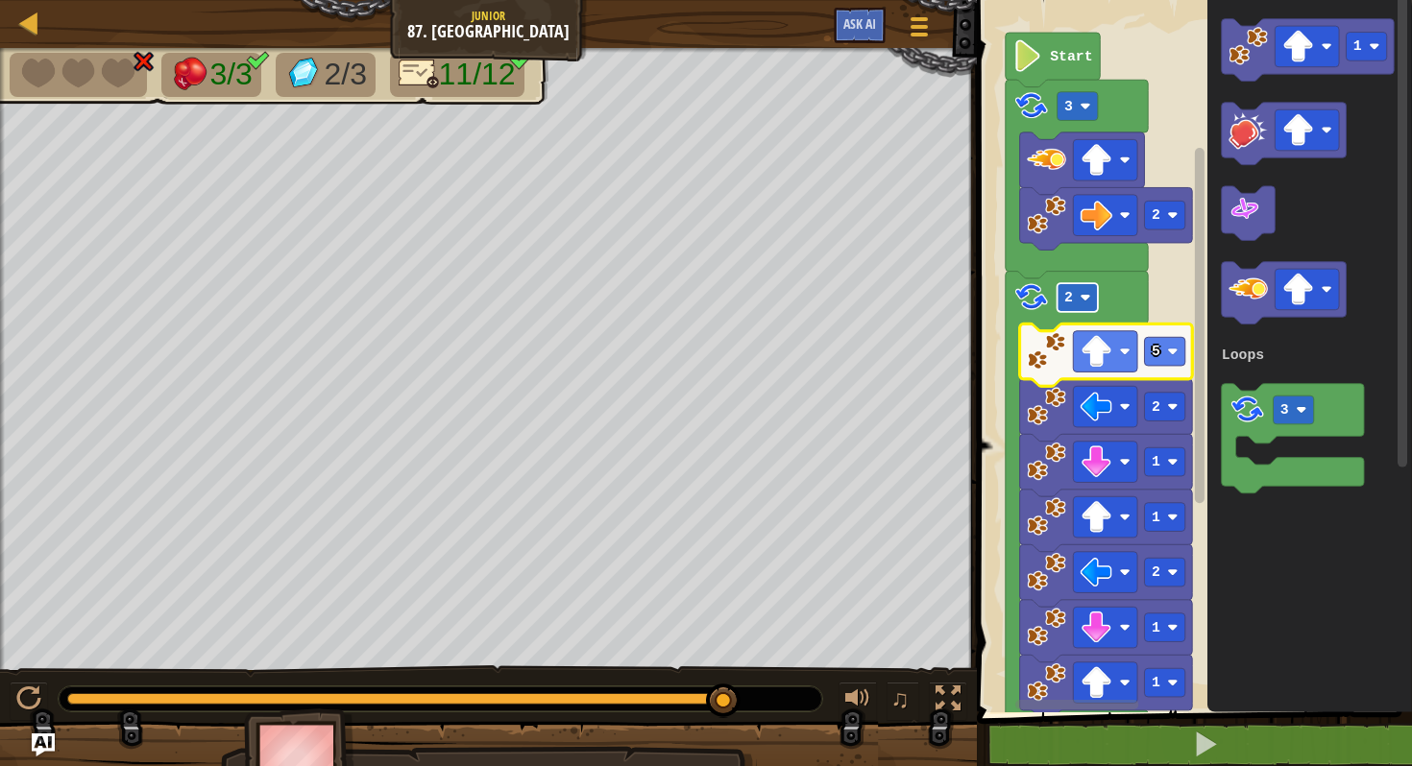
click at [1072, 286] on rect "Blockly Workspace" at bounding box center [1076, 297] width 40 height 29
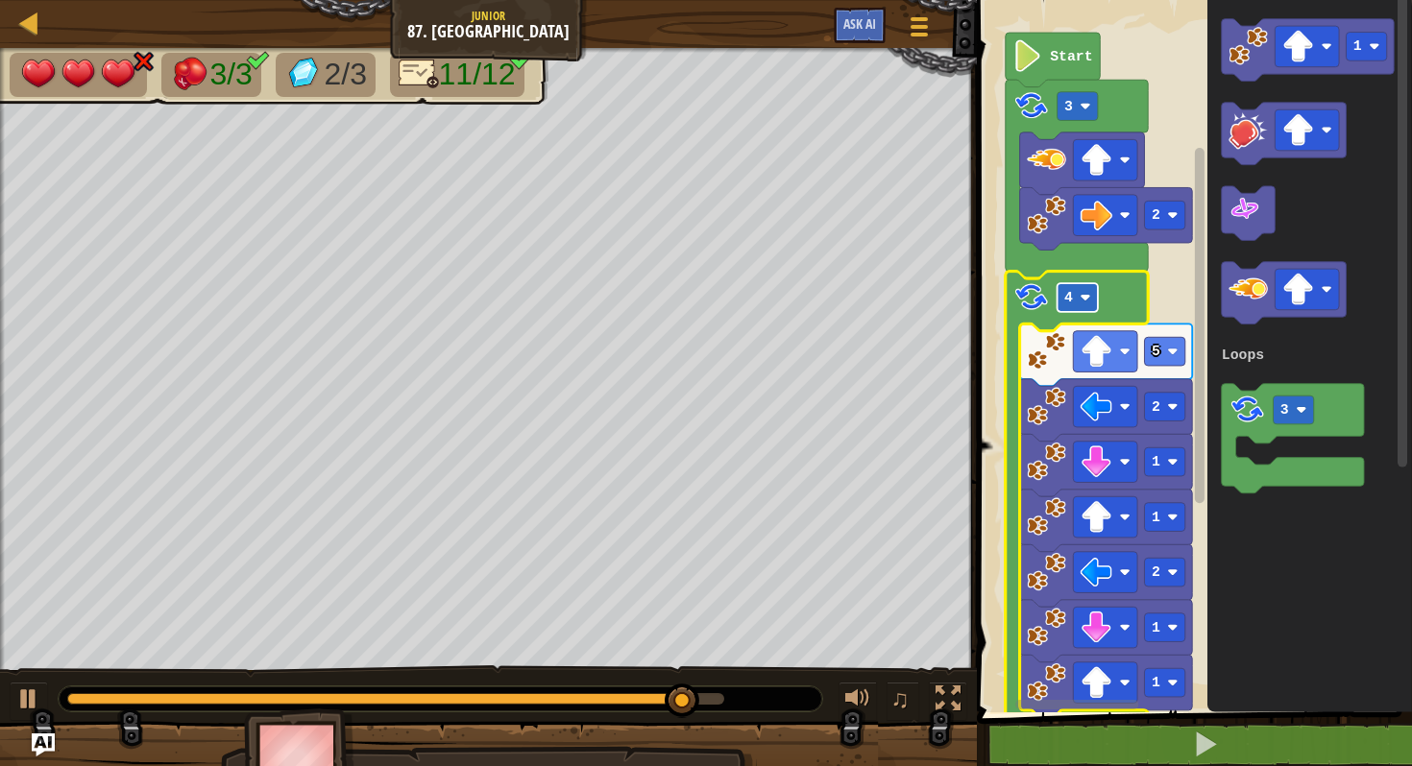
click at [1072, 296] on text "4" at bounding box center [1068, 297] width 9 height 15
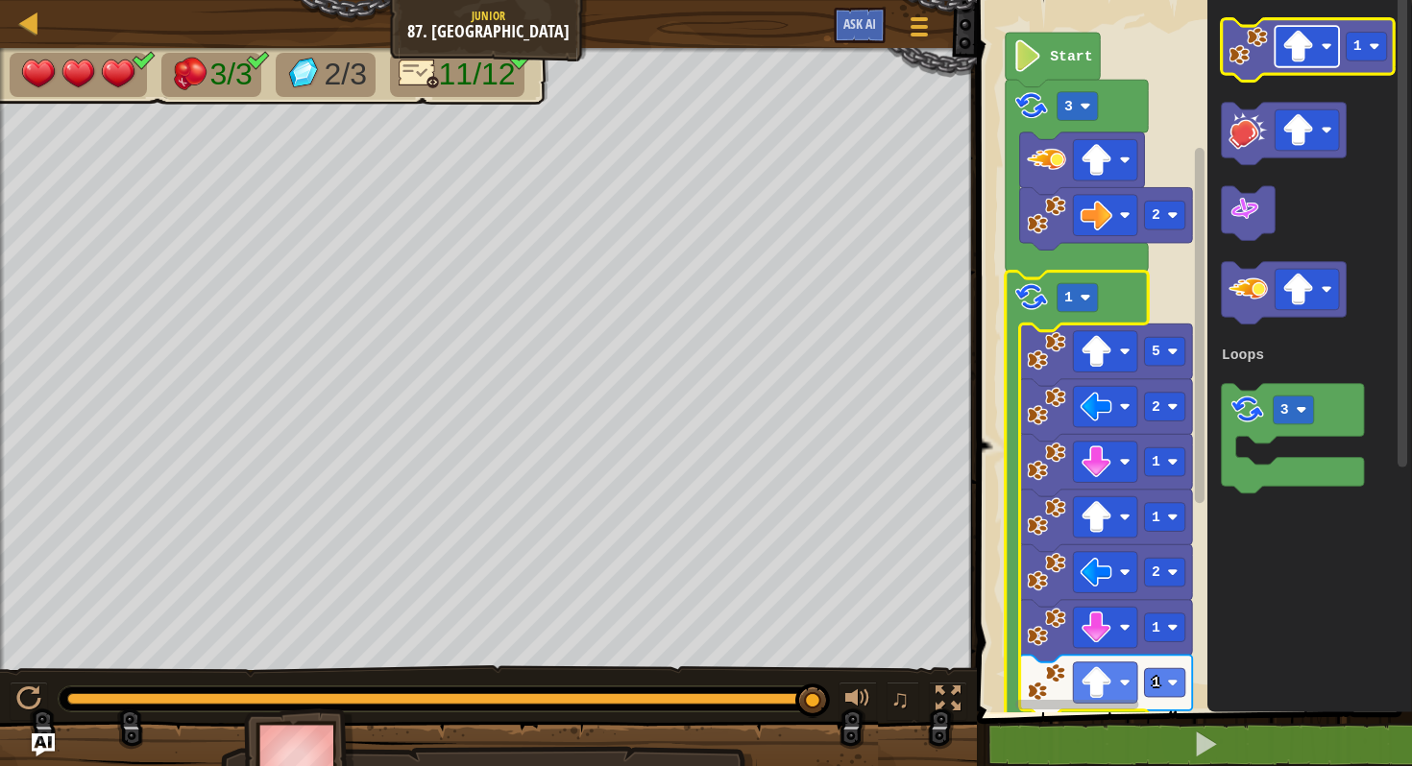
click at [1303, 55] on image "Blockly Workspace" at bounding box center [1298, 47] width 32 height 32
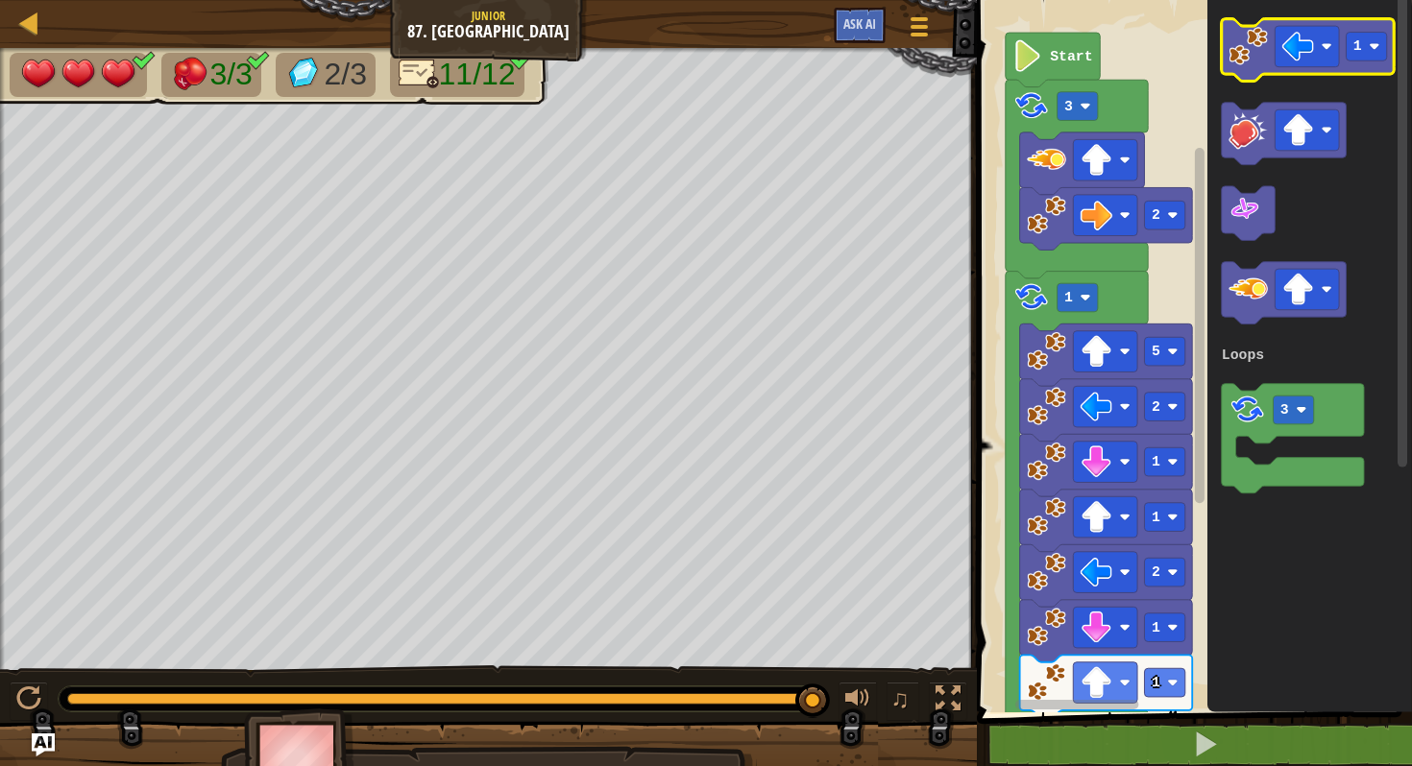
click at [1258, 54] on image "Blockly Workspace" at bounding box center [1247, 46] width 39 height 39
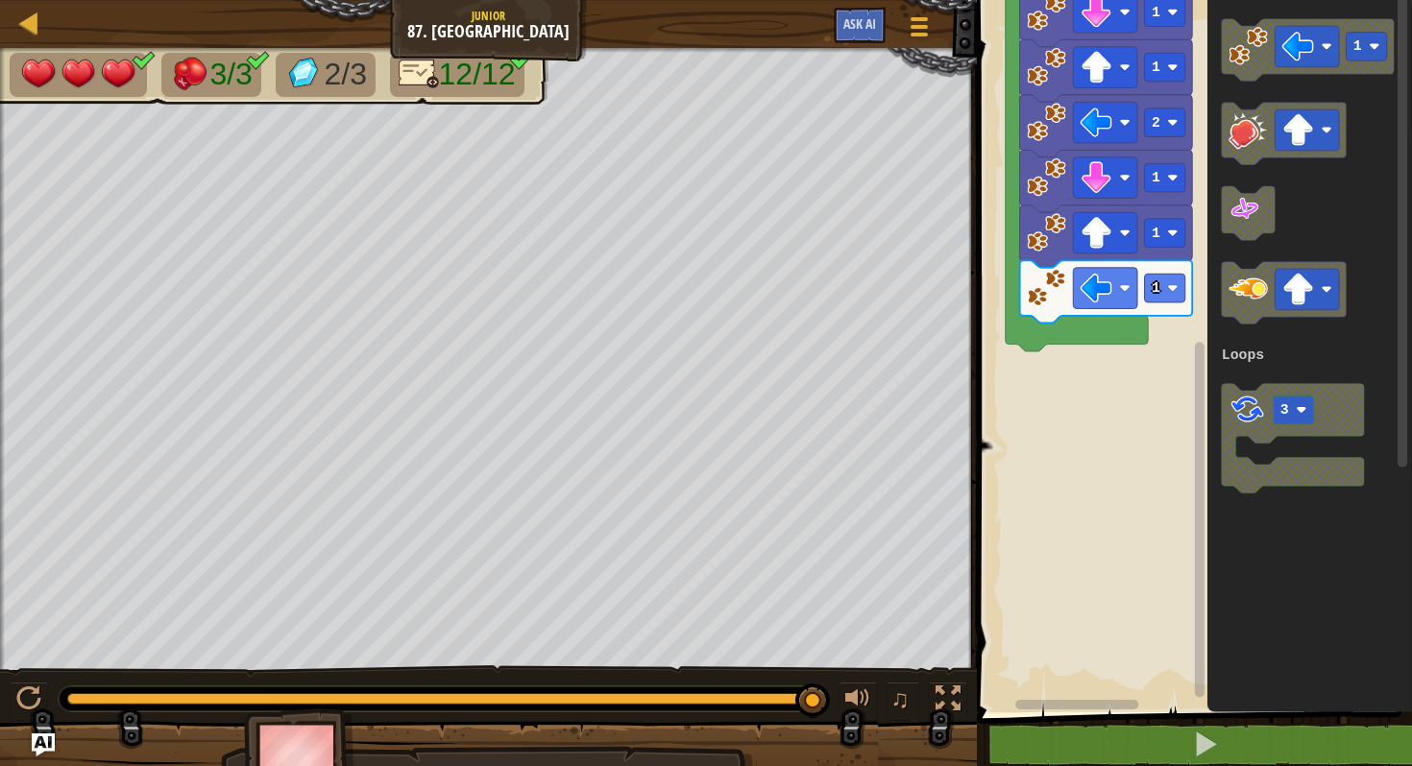
click at [1184, 616] on div "Loops Start 2 3 1 5 2 1 1 2 1 1 1 1 3 Loops" at bounding box center [1191, 351] width 441 height 722
click at [1166, 288] on rect "Blockly Workspace" at bounding box center [1164, 288] width 40 height 29
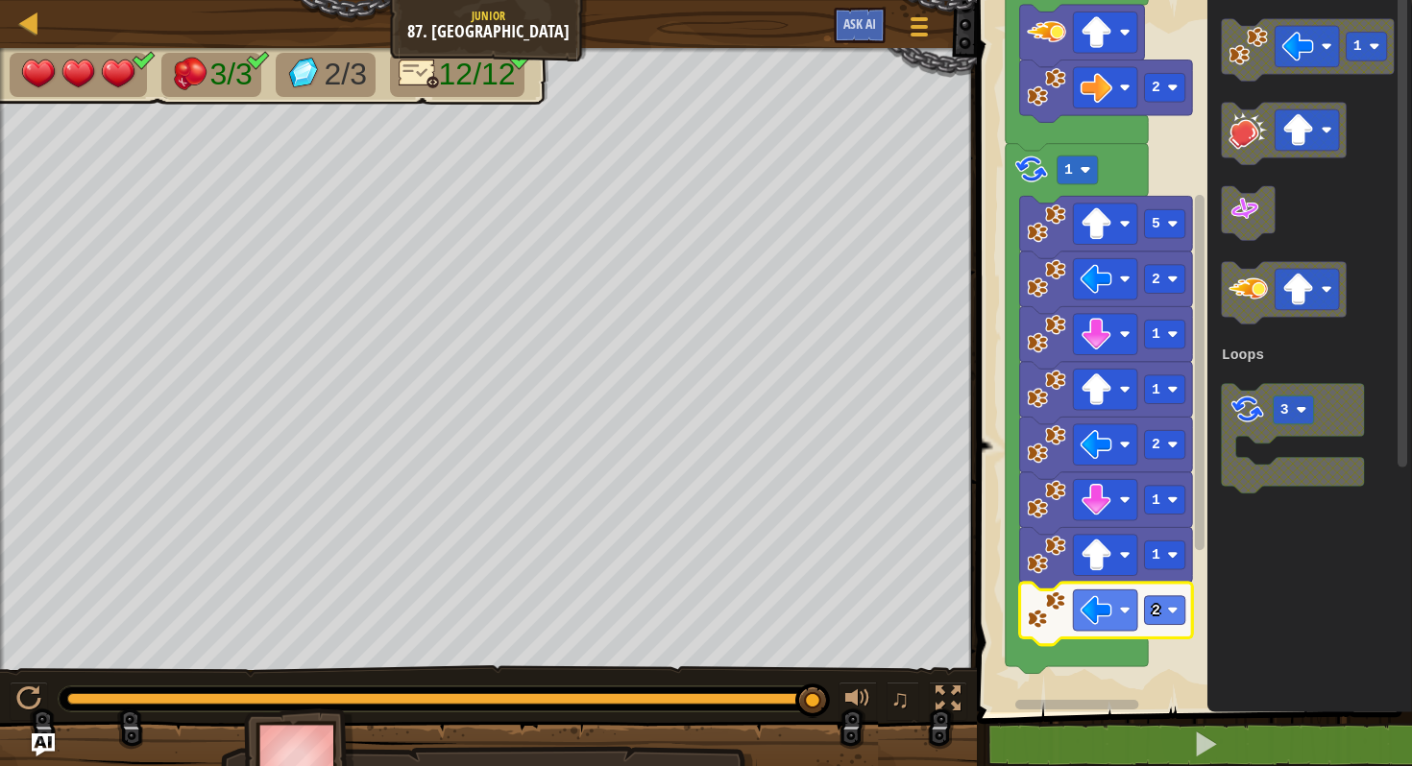
click at [1205, 224] on g "Blockly Workspace" at bounding box center [1199, 344] width 14 height 707
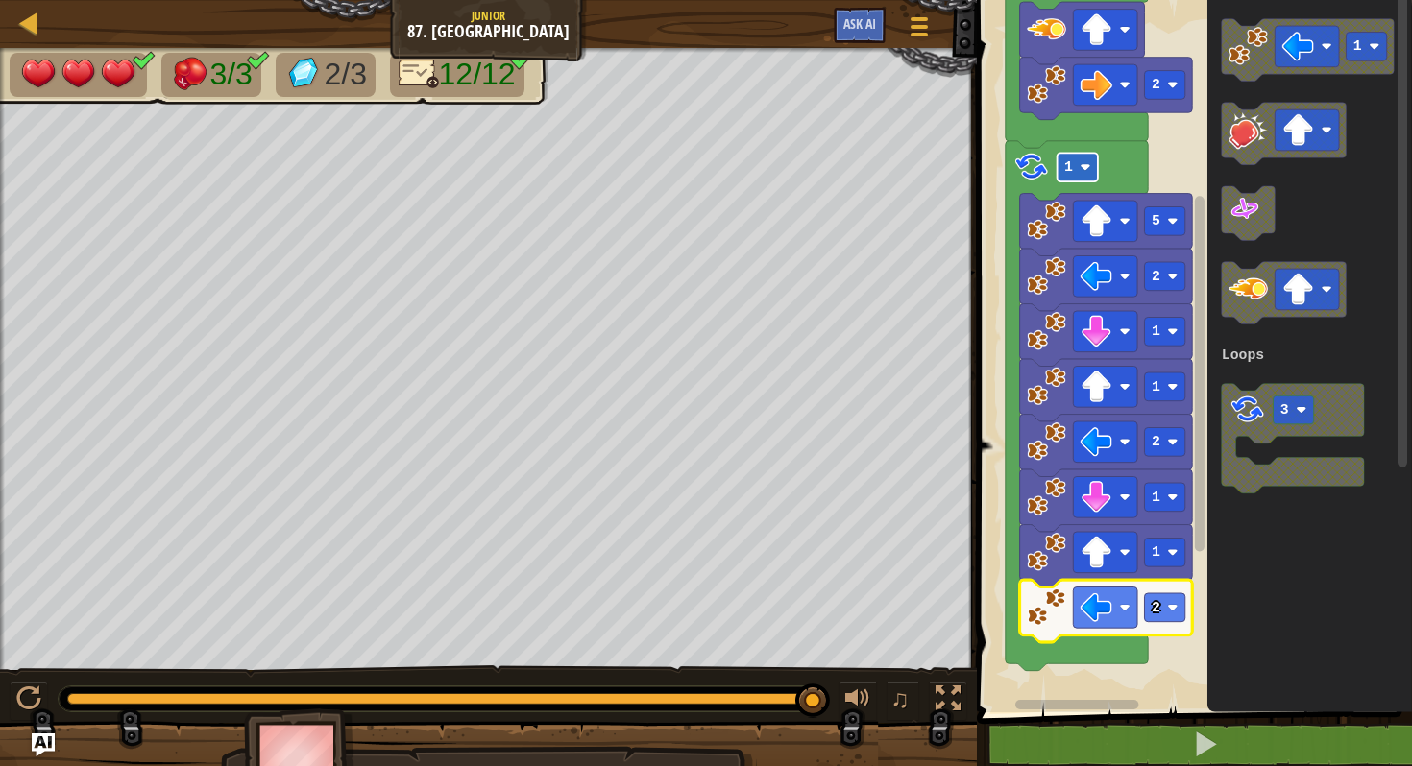
click at [1073, 171] on rect "Blockly Workspace" at bounding box center [1076, 167] width 40 height 29
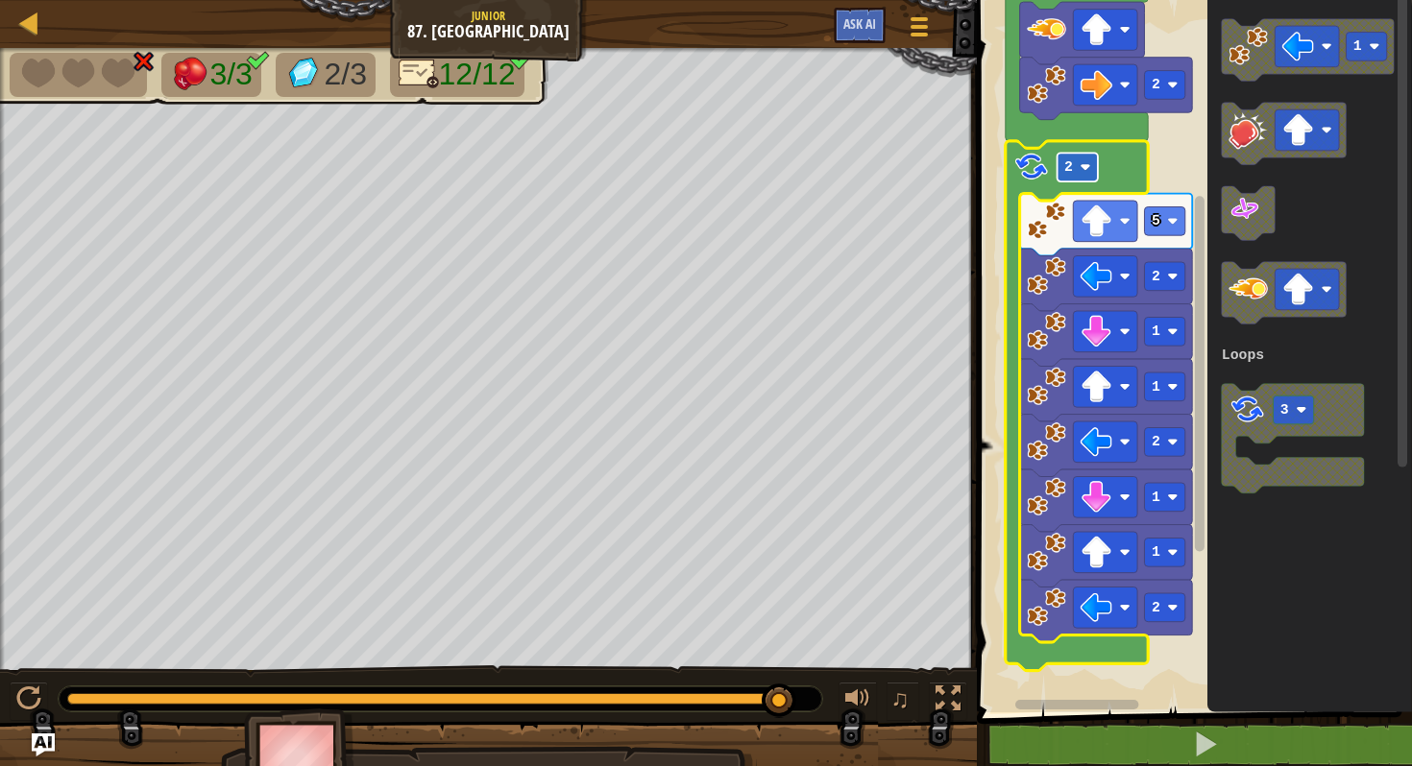
click at [1075, 172] on rect "Blockly Workspace" at bounding box center [1076, 167] width 40 height 29
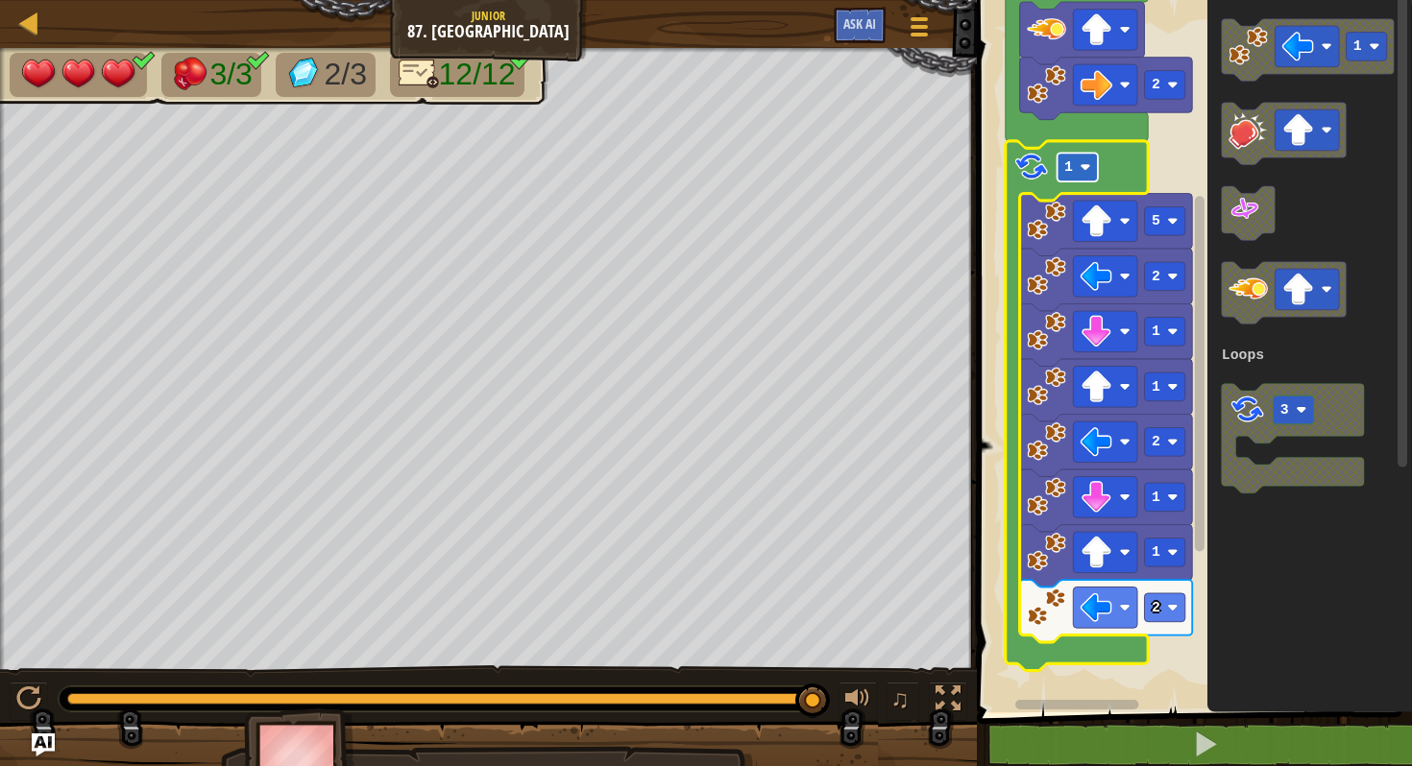
click at [1087, 169] on image "Blockly Workspace" at bounding box center [1084, 167] width 11 height 11
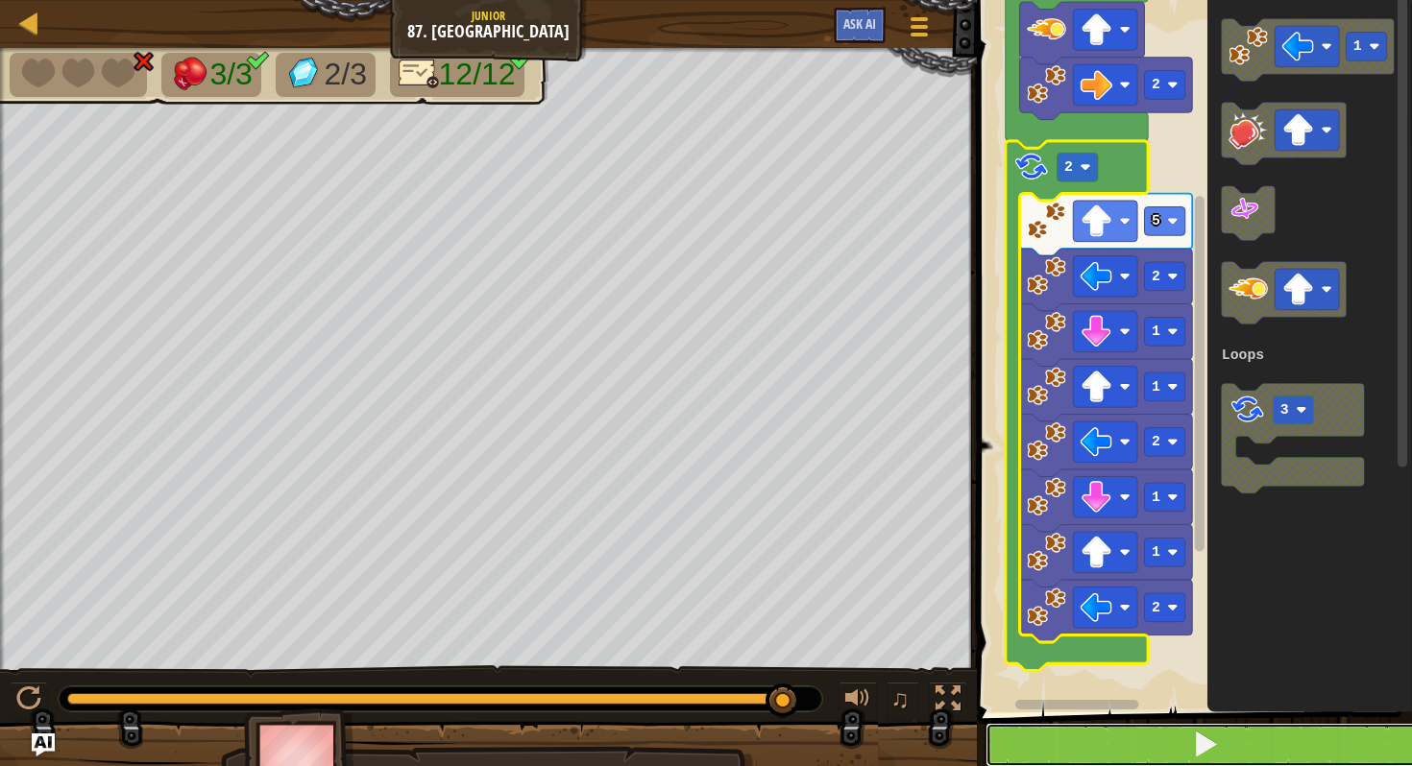
click at [1037, 746] on button at bounding box center [1205, 745] width 441 height 44
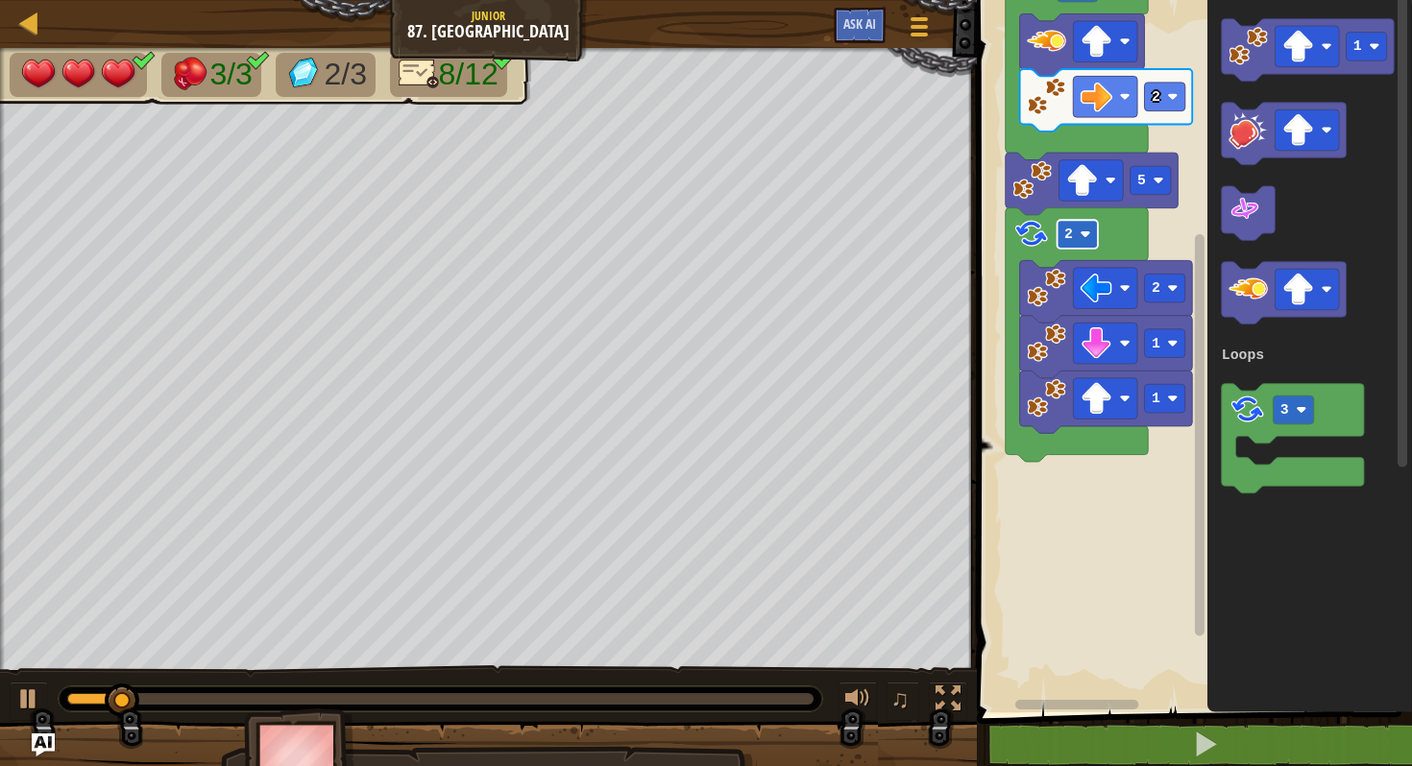
click at [1086, 242] on rect "Blockly Workspace" at bounding box center [1076, 234] width 40 height 29
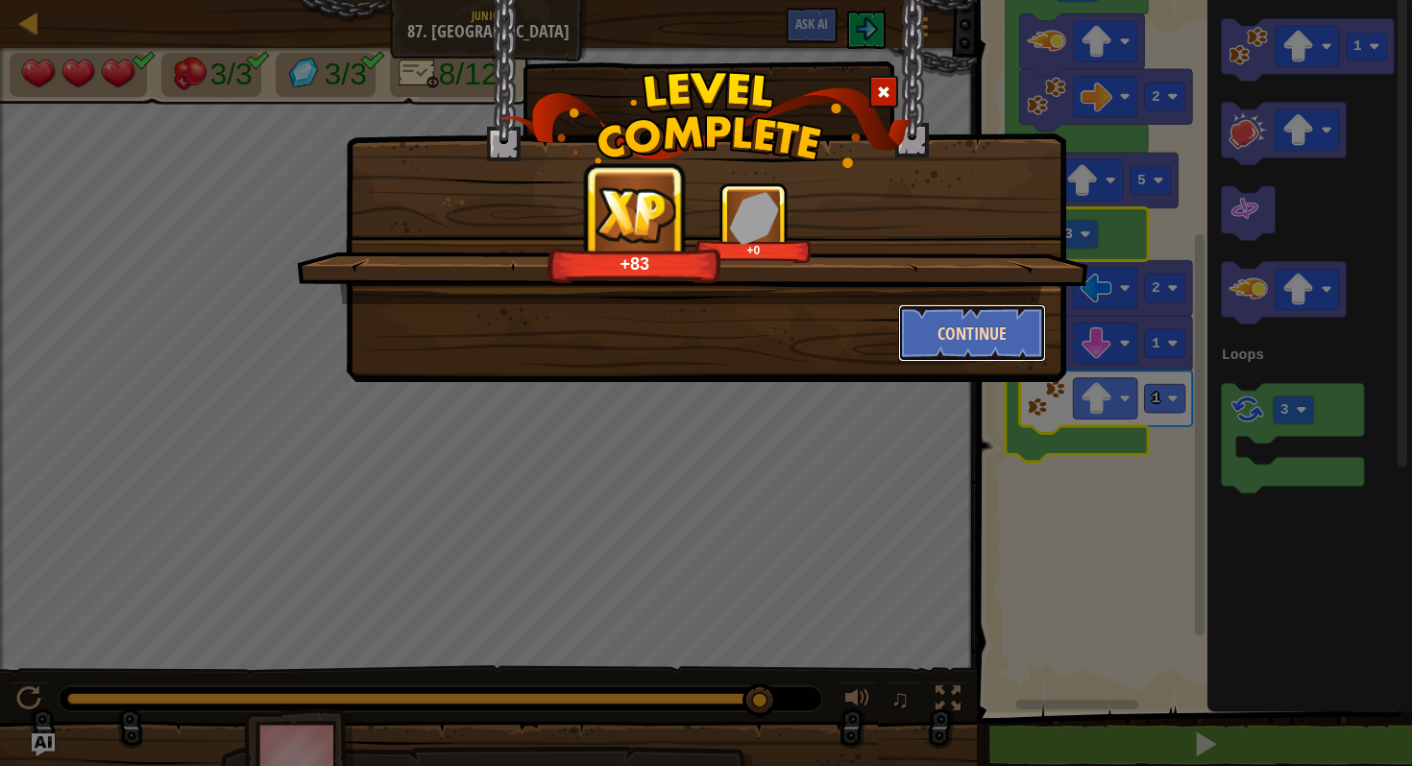
click at [968, 304] on button "Continue" at bounding box center [972, 333] width 149 height 58
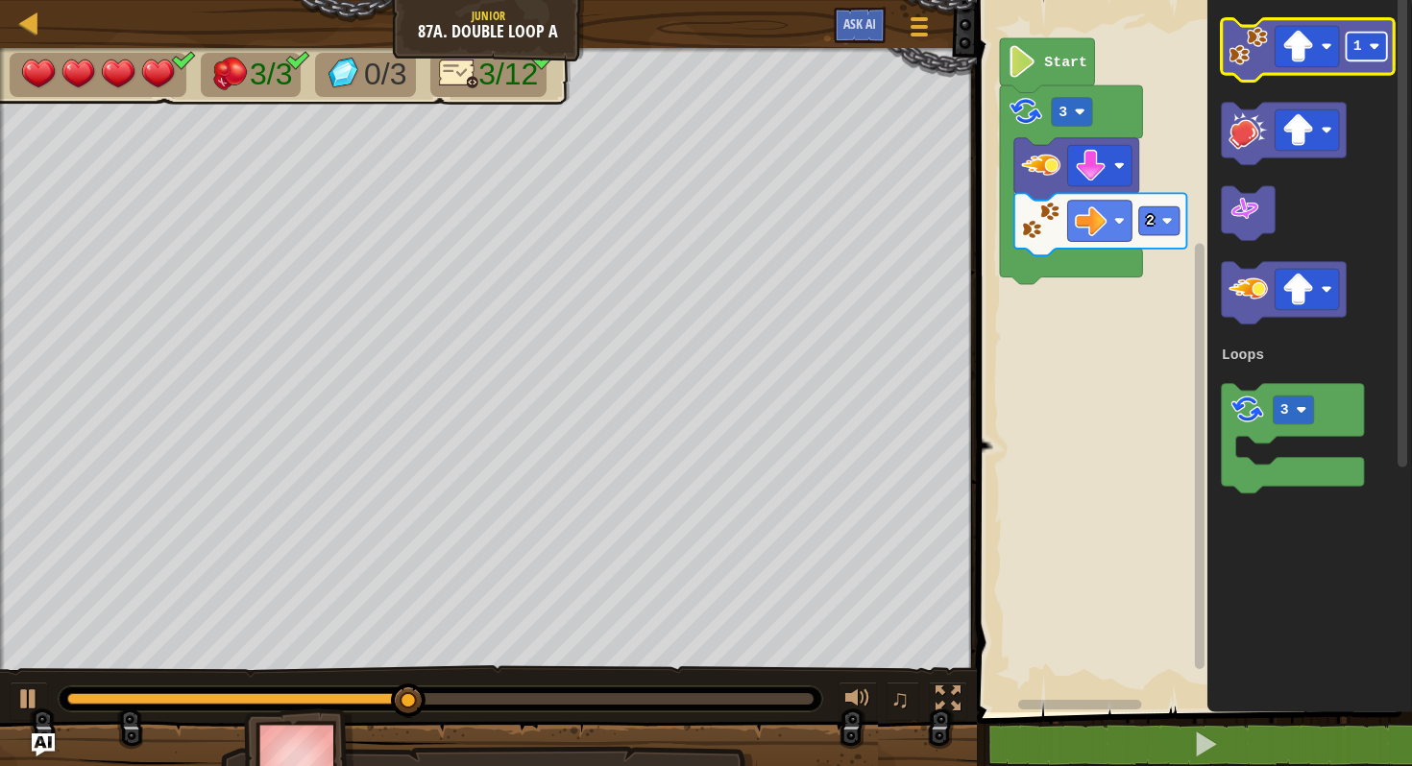
click at [1374, 48] on image "Blockly Workspace" at bounding box center [1374, 46] width 11 height 11
click at [1251, 43] on image "Blockly Workspace" at bounding box center [1247, 46] width 39 height 39
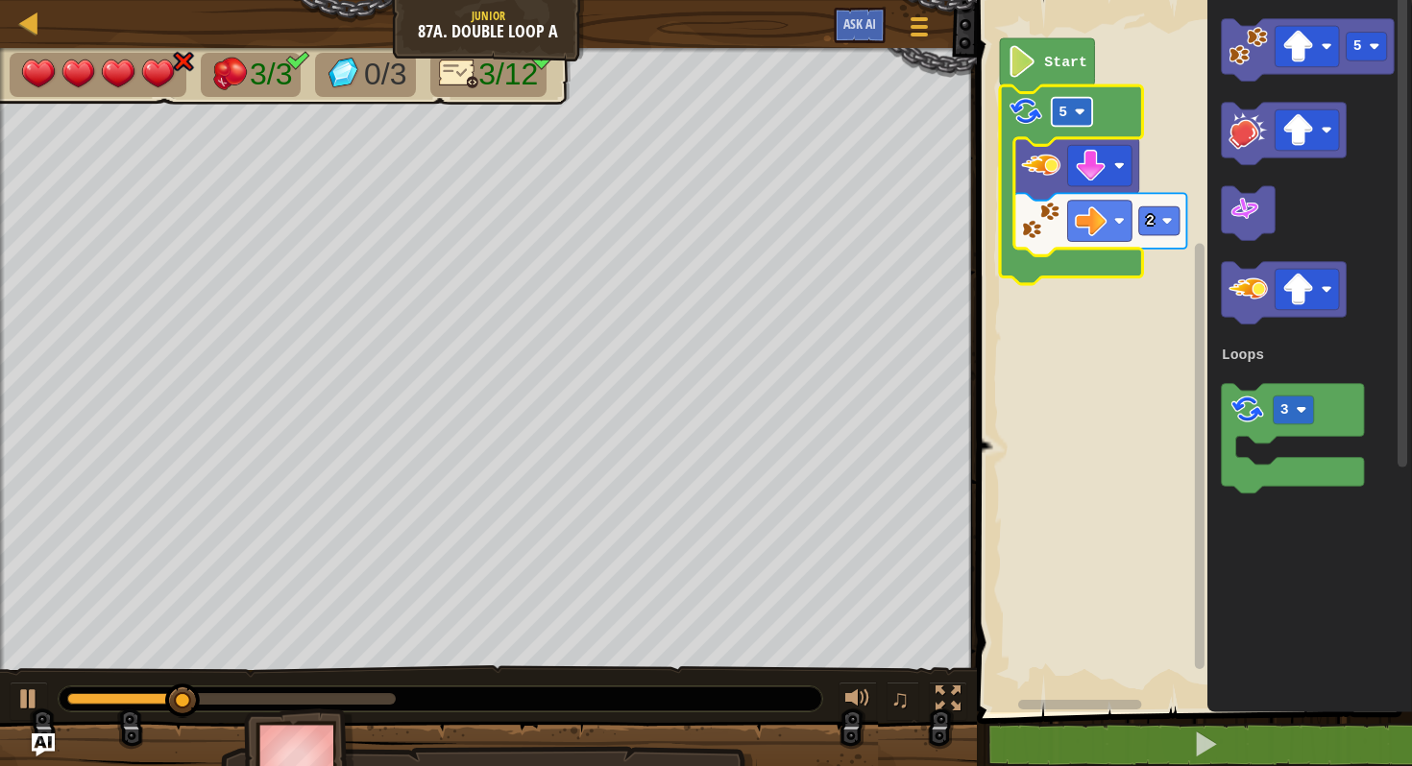
click at [1071, 110] on rect "Blockly Workspace" at bounding box center [1072, 112] width 40 height 29
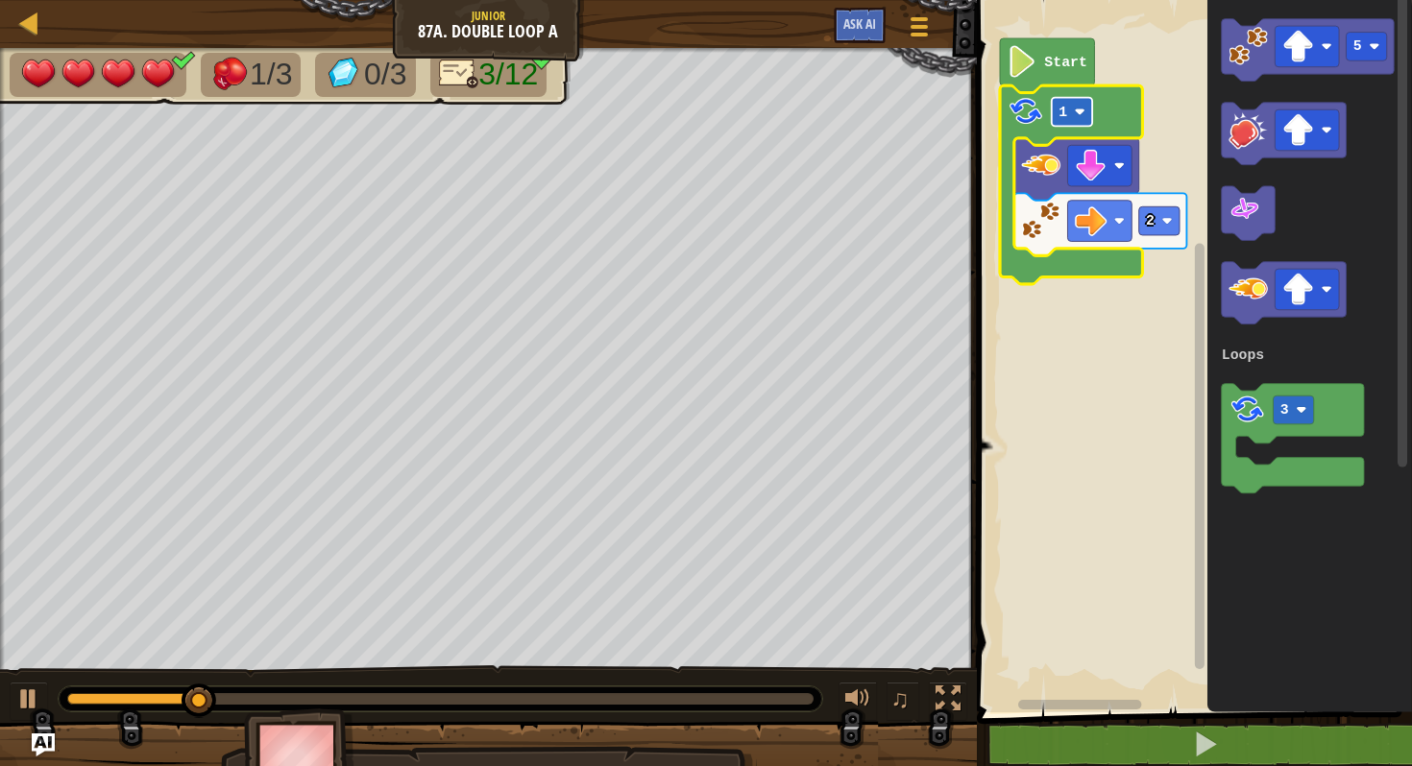
click at [1069, 103] on rect "Blockly Workspace" at bounding box center [1072, 112] width 40 height 29
click at [1069, 111] on rect "Blockly Workspace" at bounding box center [1072, 112] width 40 height 29
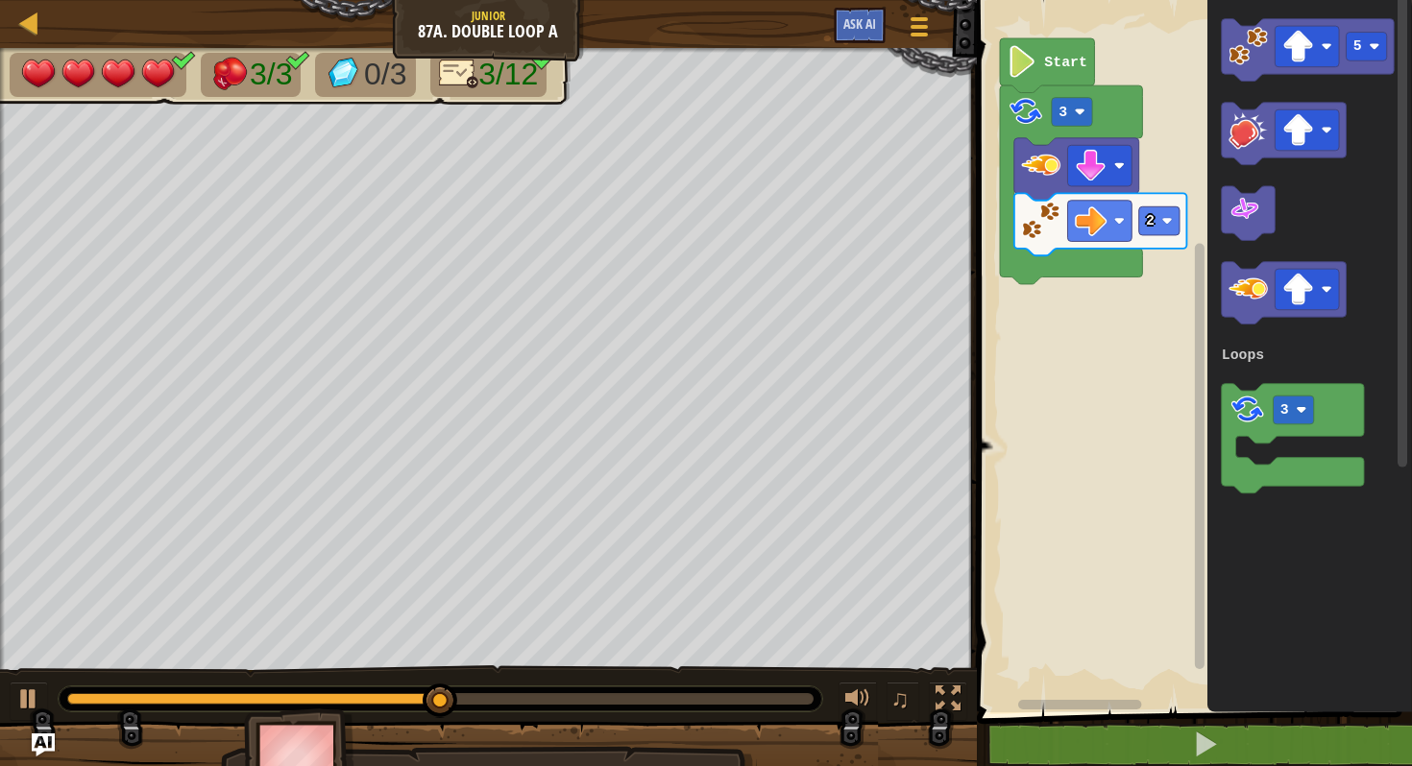
click at [1251, 45] on g "5 3 Loops" at bounding box center [1307, 256] width 173 height 474
click at [1251, 44] on image "Blockly Workspace" at bounding box center [1247, 46] width 39 height 39
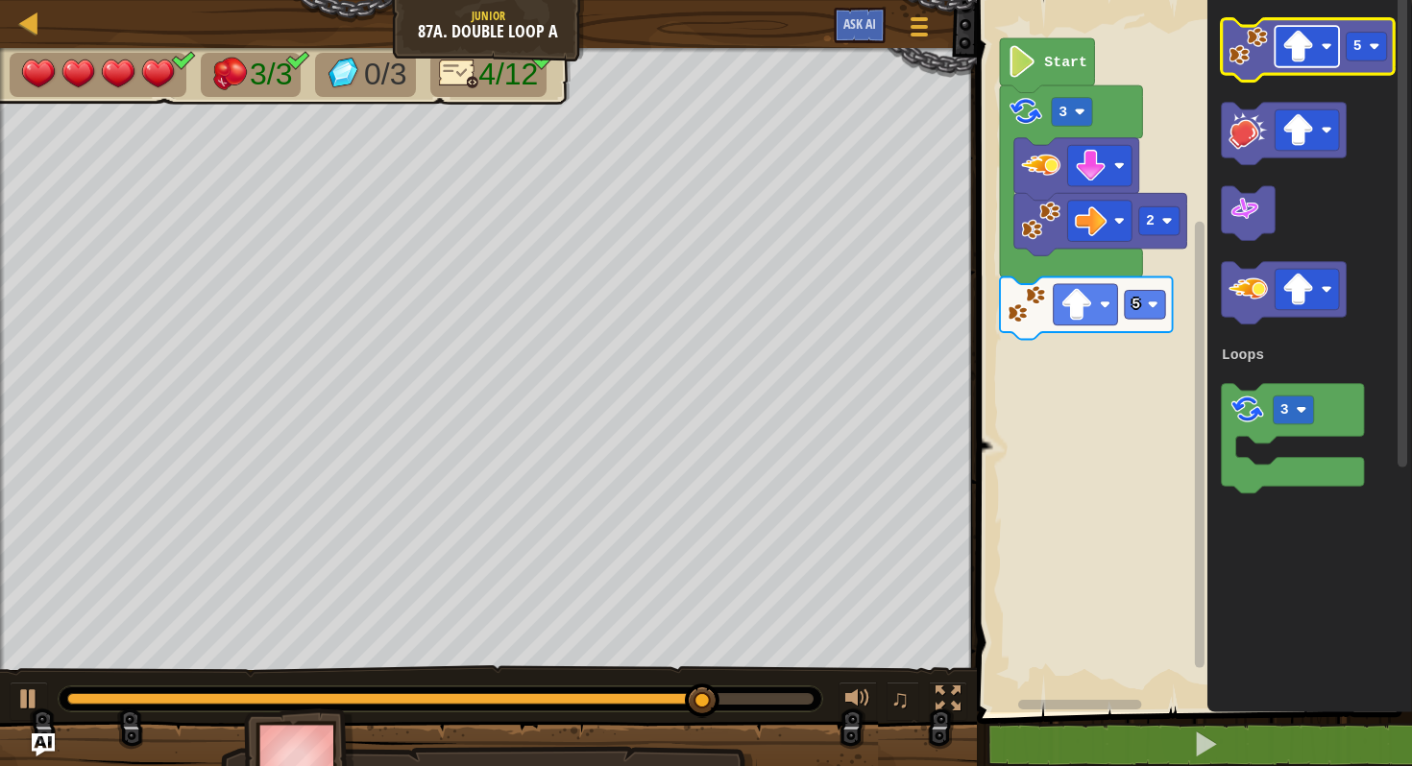
click at [1298, 49] on image "Blockly Workspace" at bounding box center [1298, 47] width 32 height 32
click at [1370, 47] on image "Blockly Workspace" at bounding box center [1374, 46] width 11 height 11
click at [1253, 47] on image "Blockly Workspace" at bounding box center [1247, 46] width 39 height 39
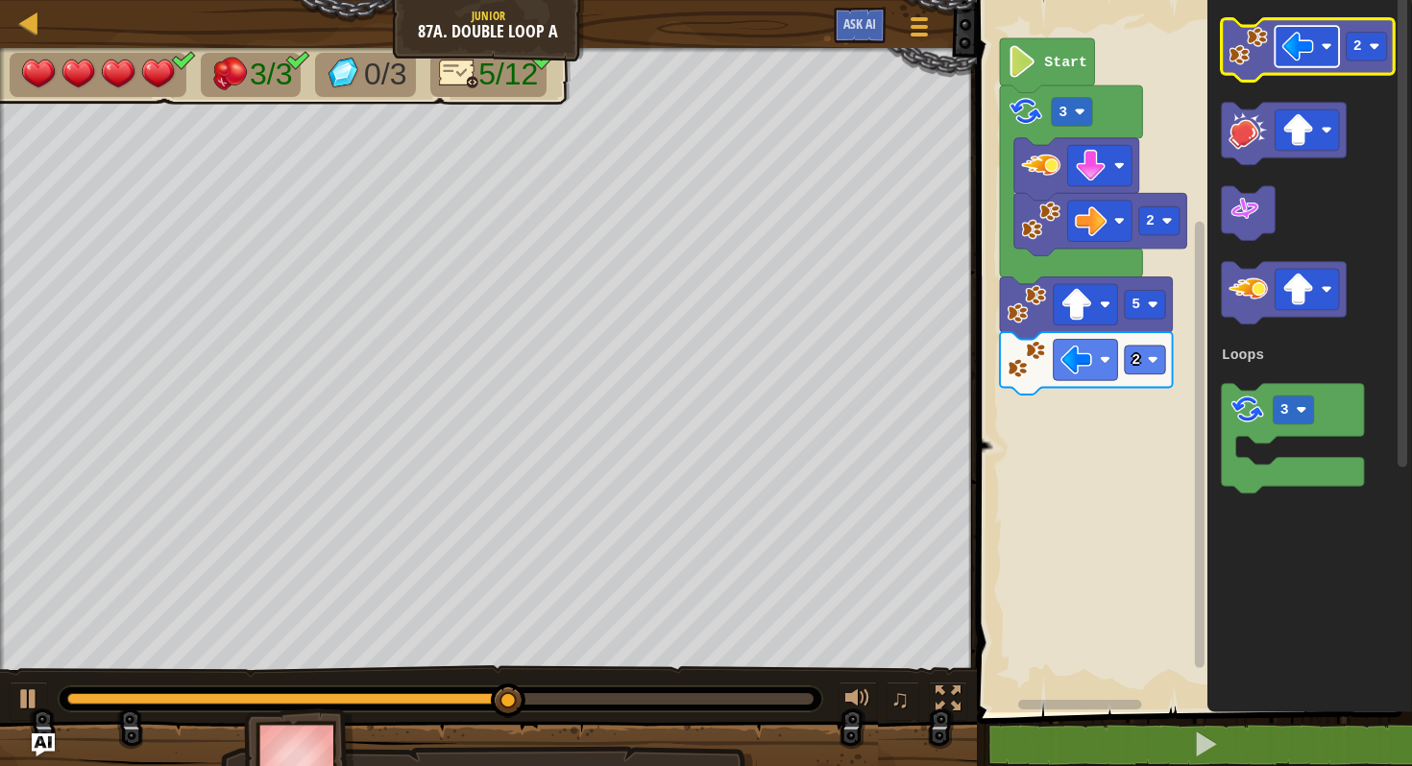
click at [1310, 43] on image "Blockly Workspace" at bounding box center [1298, 47] width 32 height 32
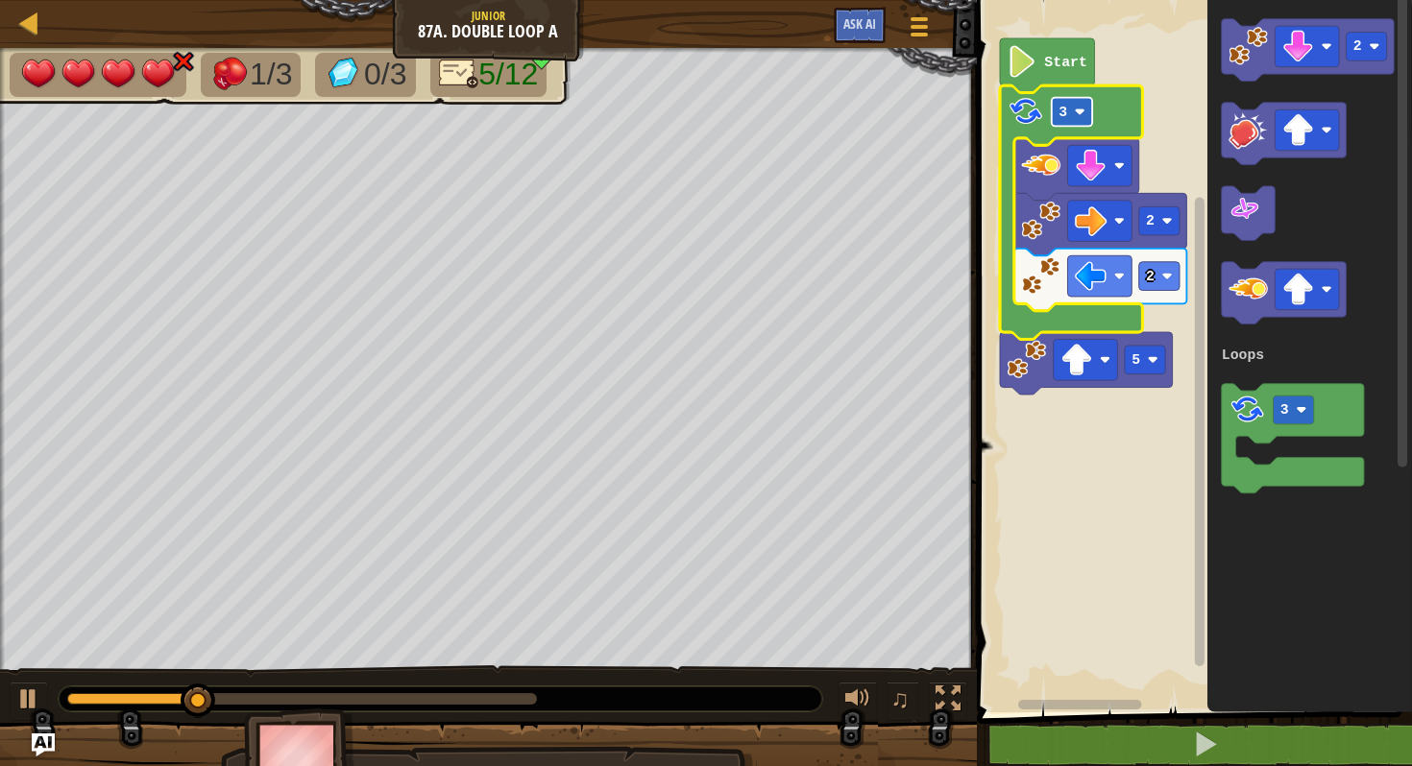
click at [1082, 104] on rect "Blockly Workspace" at bounding box center [1072, 112] width 40 height 29
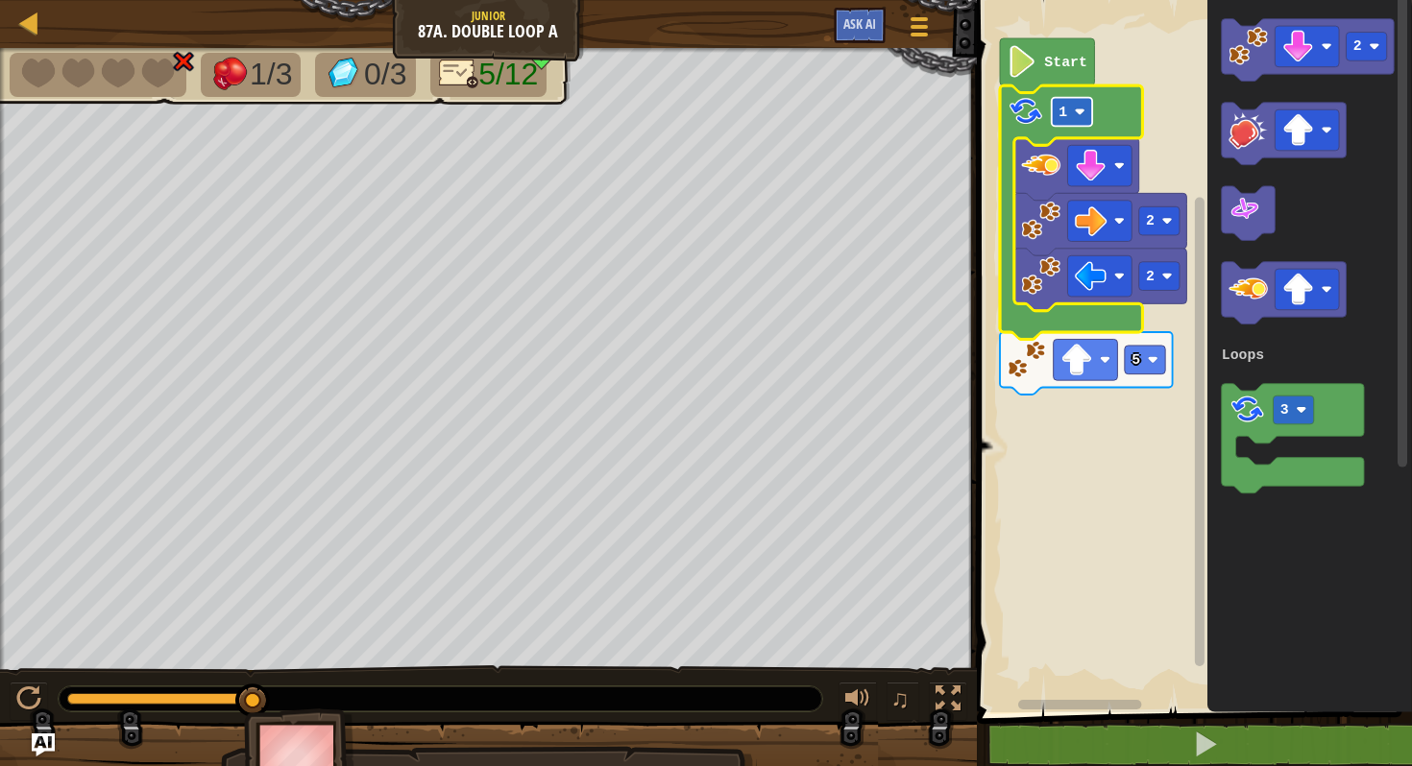
click at [1083, 109] on image "Blockly Workspace" at bounding box center [1079, 112] width 11 height 11
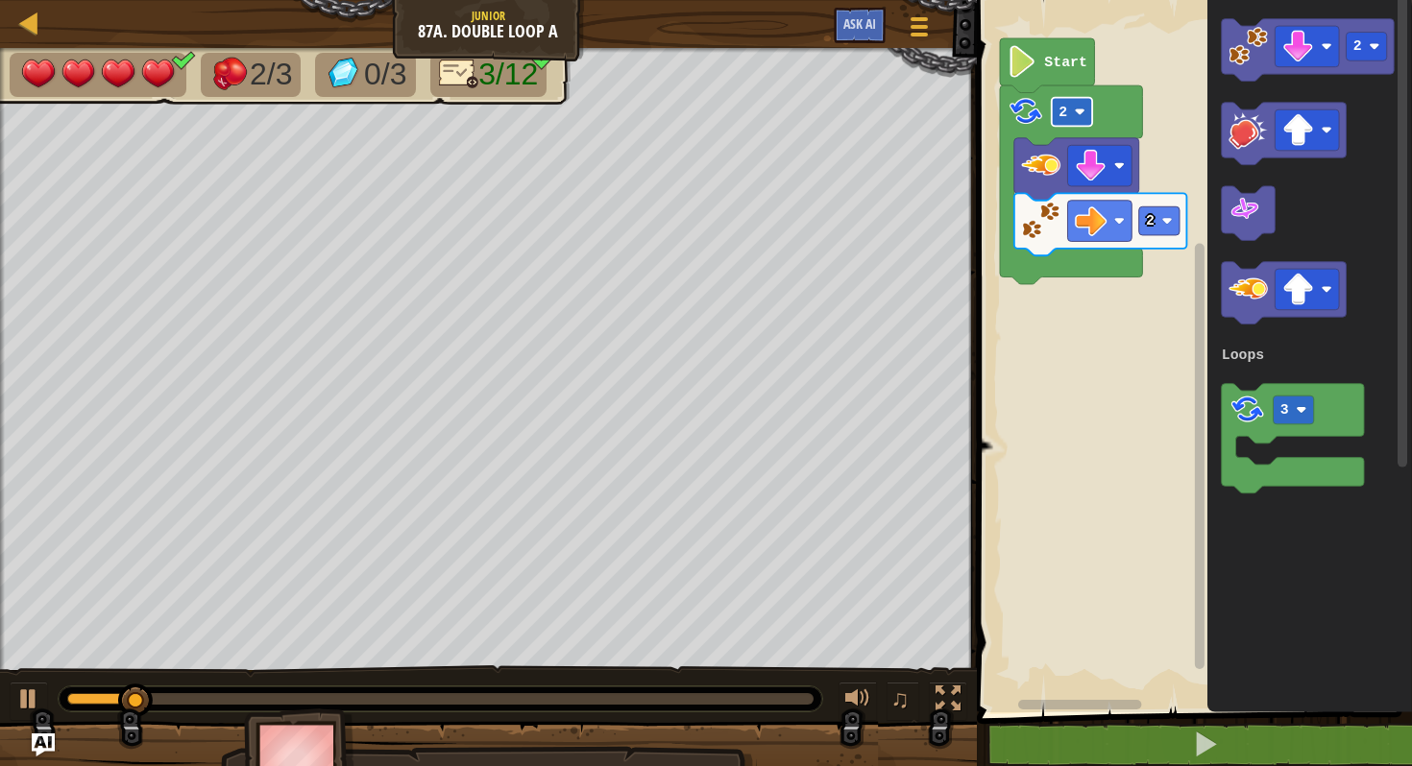
click at [1072, 118] on rect "Blockly Workspace" at bounding box center [1072, 112] width 40 height 29
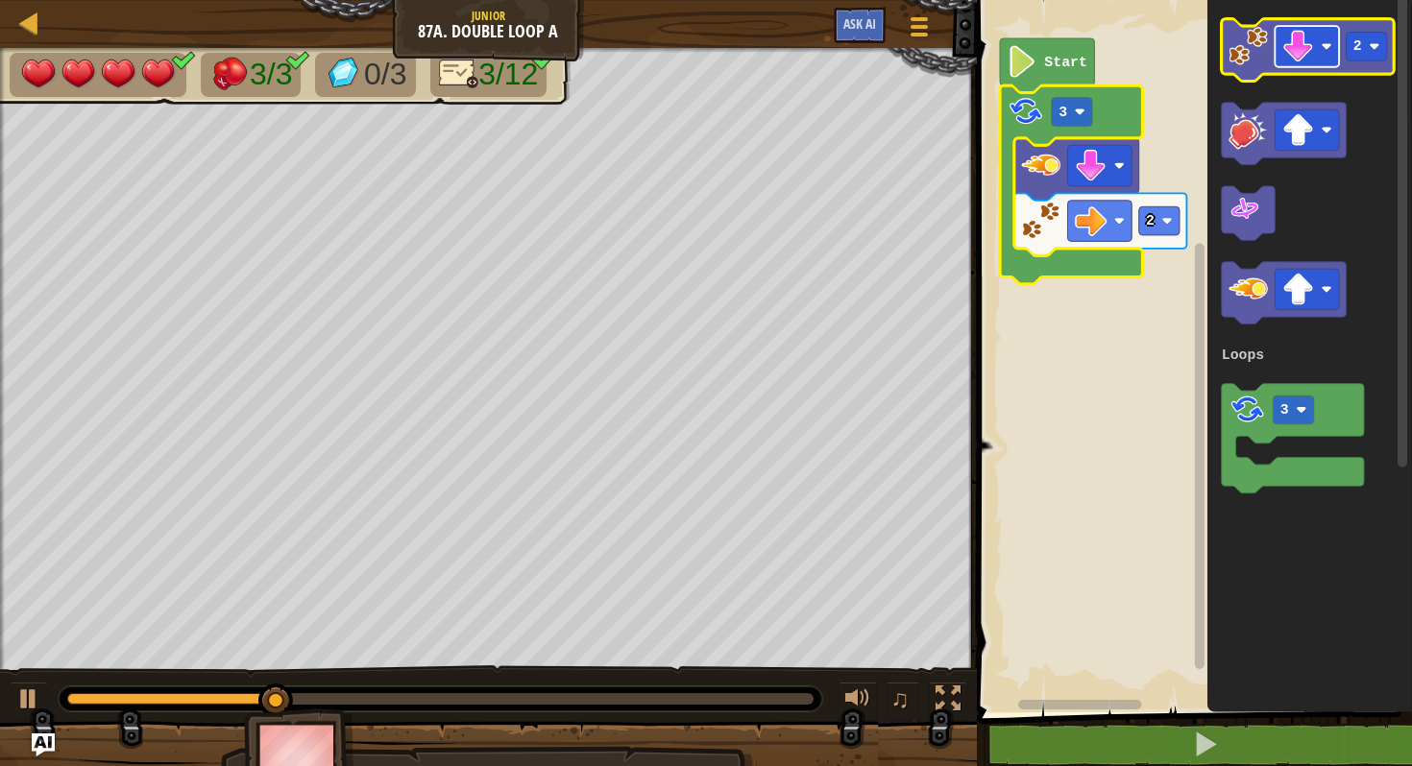
click at [1302, 50] on image "Blockly Workspace" at bounding box center [1298, 47] width 32 height 32
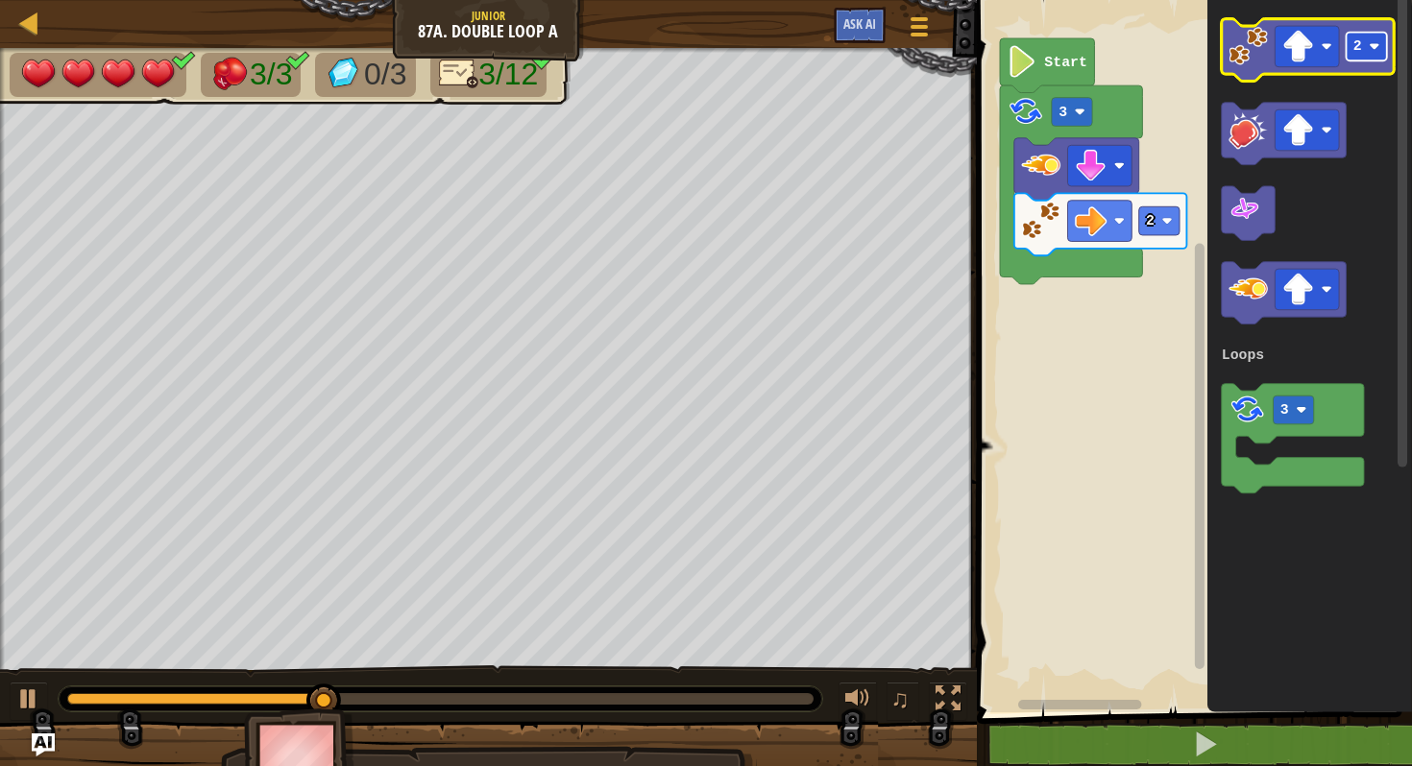
click at [1371, 46] on image "Blockly Workspace" at bounding box center [1374, 46] width 11 height 11
click at [1363, 39] on rect "Blockly Workspace" at bounding box center [1365, 47] width 40 height 29
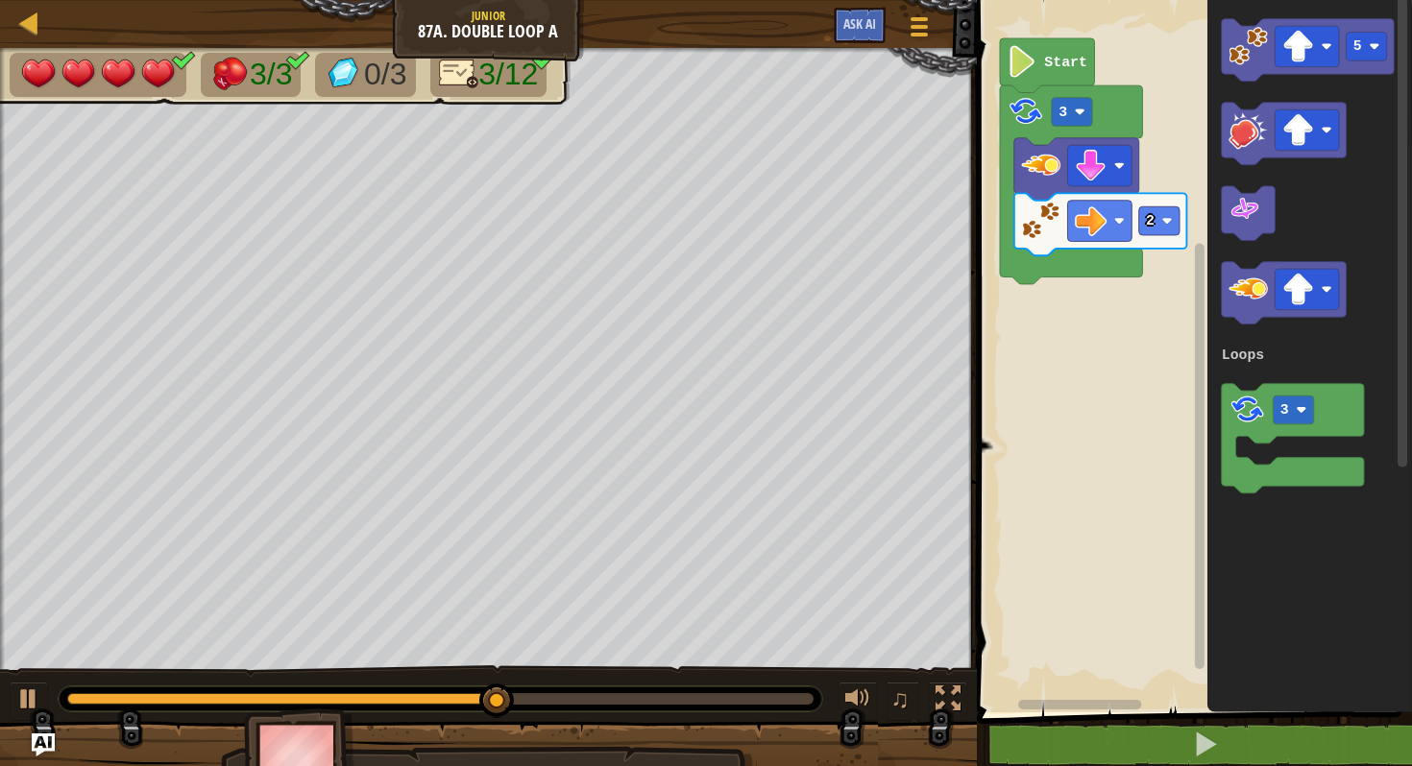
click at [1239, 71] on g "5" at bounding box center [1307, 50] width 173 height 62
click at [1240, 71] on icon "Blockly Workspace" at bounding box center [1307, 50] width 173 height 62
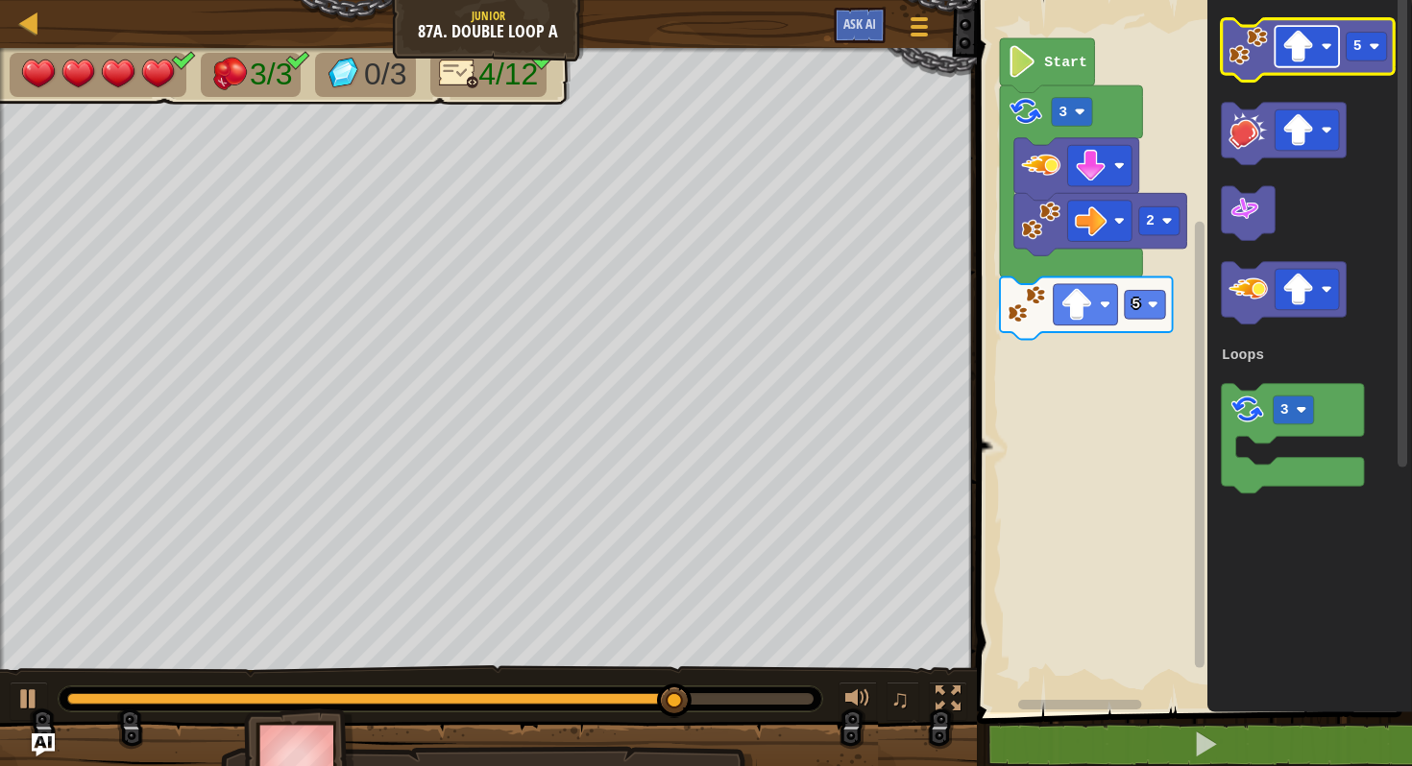
click at [1308, 48] on image "Blockly Workspace" at bounding box center [1298, 47] width 32 height 32
click at [1360, 47] on text "5" at bounding box center [1357, 45] width 9 height 15
click at [1265, 33] on image "Blockly Workspace" at bounding box center [1247, 46] width 39 height 39
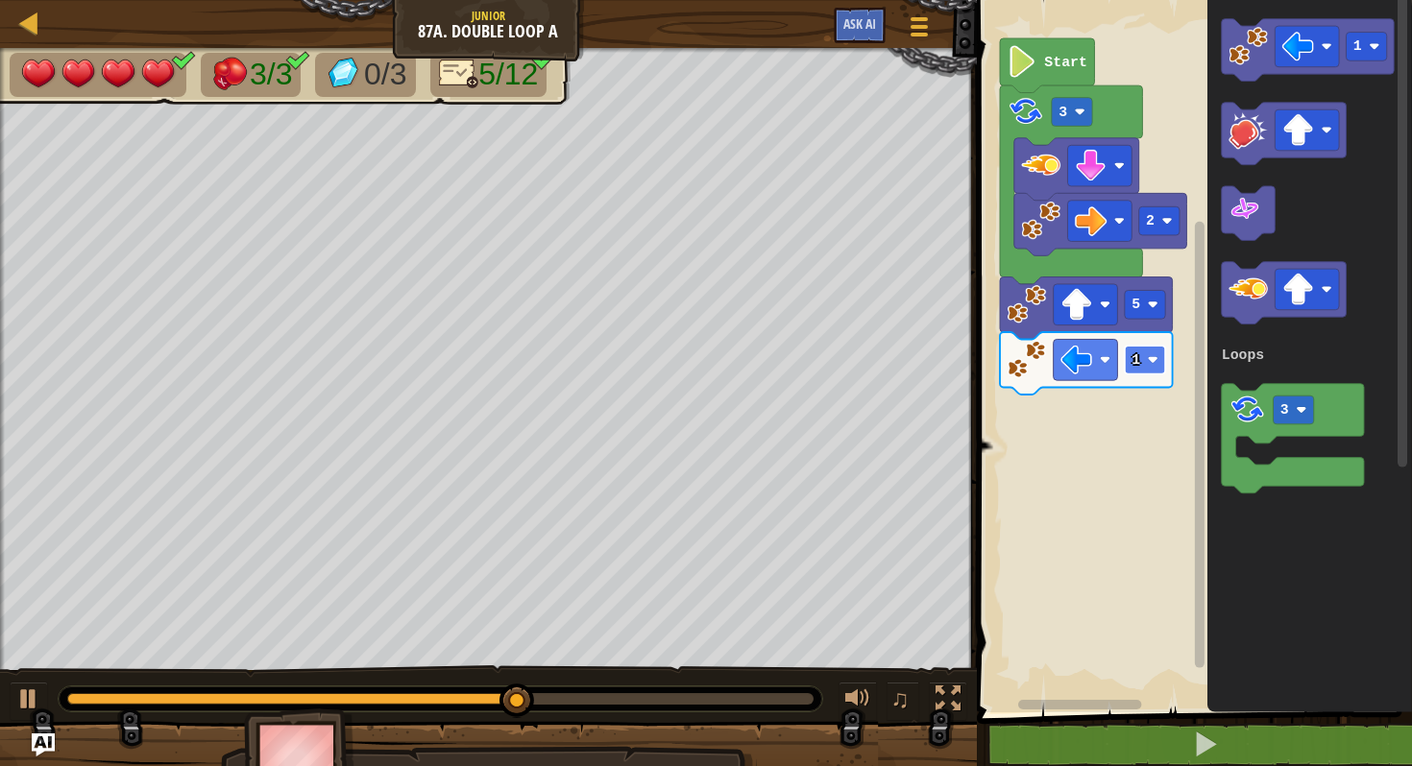
click at [1149, 362] on image "Blockly Workspace" at bounding box center [1152, 359] width 11 height 11
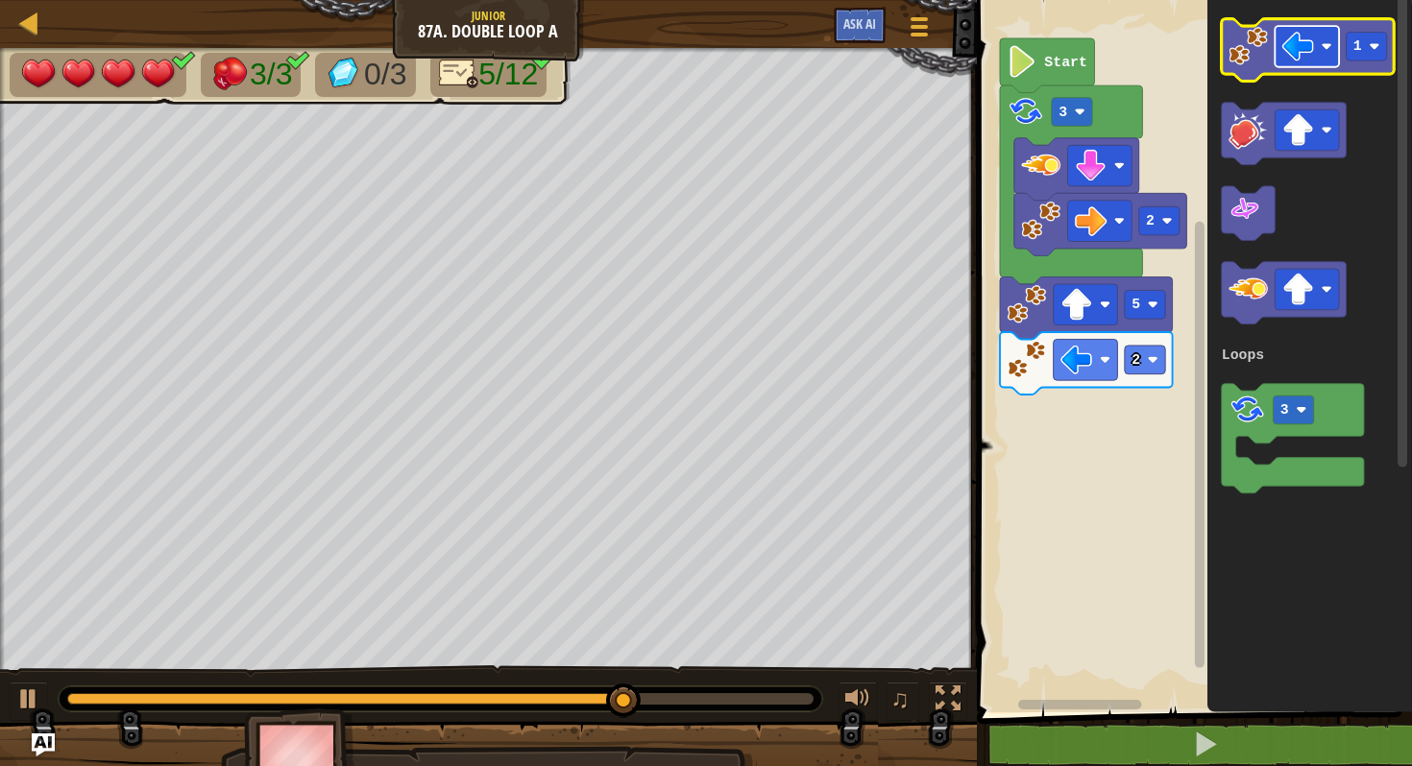
click at [1317, 44] on rect "Blockly Workspace" at bounding box center [1306, 46] width 64 height 41
click at [1250, 42] on image "Blockly Workspace" at bounding box center [1247, 46] width 39 height 39
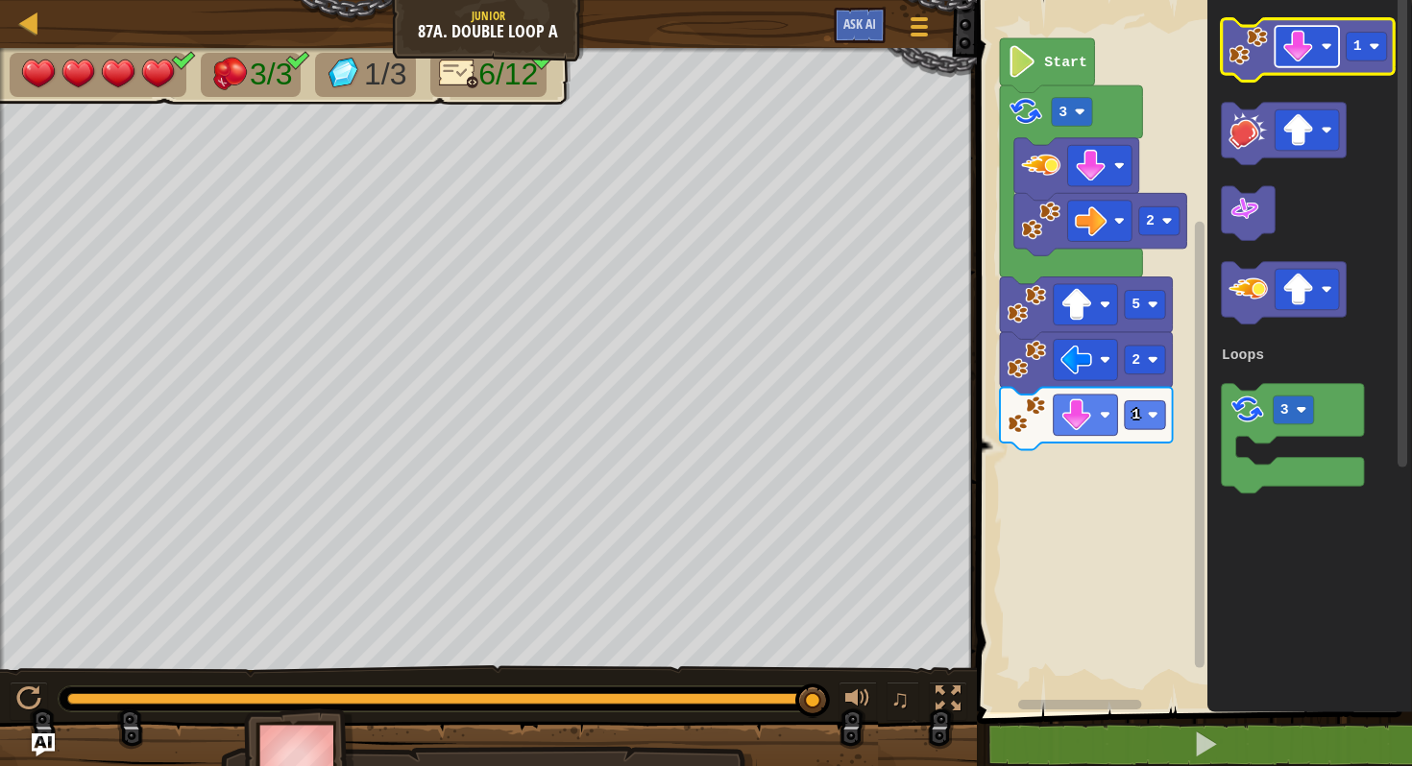
click at [1309, 37] on image "Blockly Workspace" at bounding box center [1298, 47] width 32 height 32
click at [1252, 45] on image "Blockly Workspace" at bounding box center [1247, 46] width 39 height 39
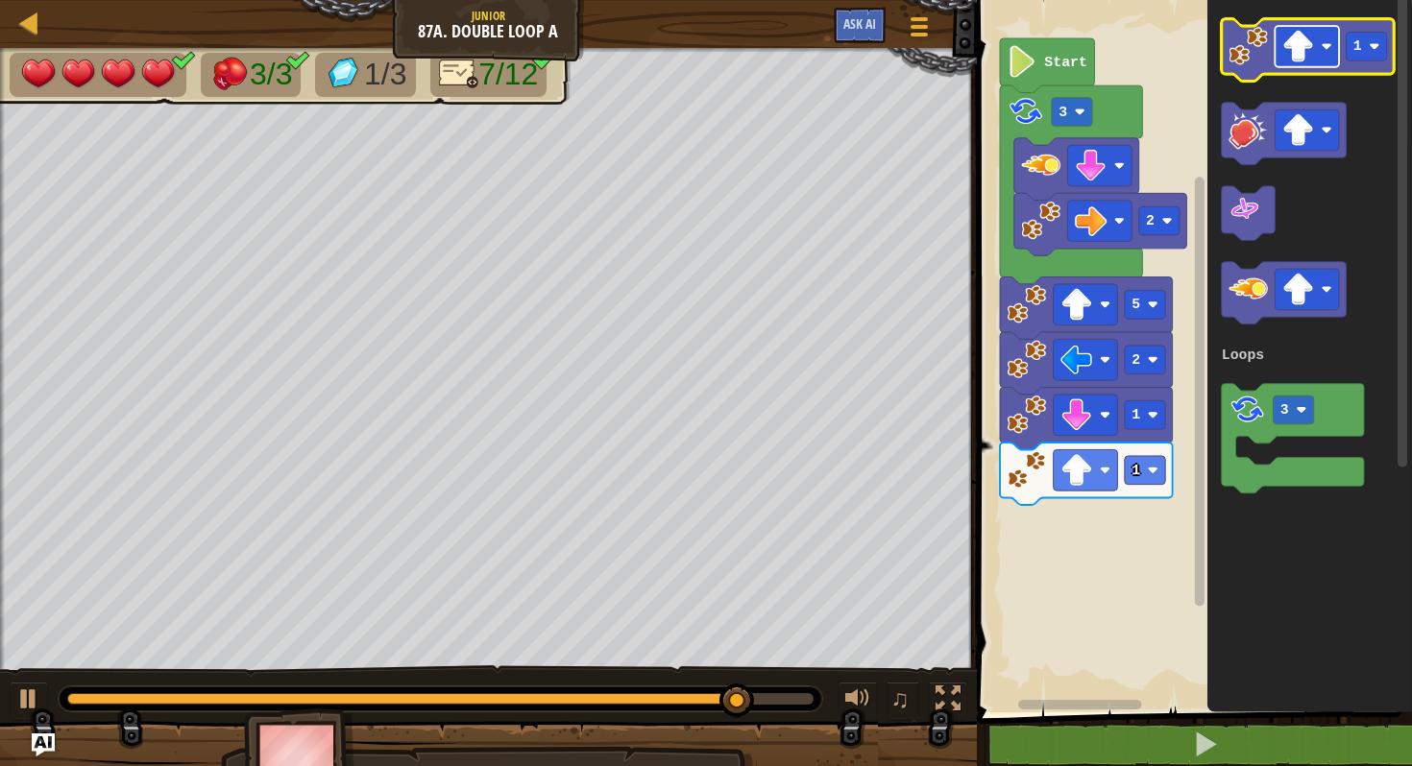
click at [1301, 33] on image "Blockly Workspace" at bounding box center [1298, 47] width 32 height 32
click at [1247, 41] on image "Blockly Workspace" at bounding box center [1247, 46] width 39 height 39
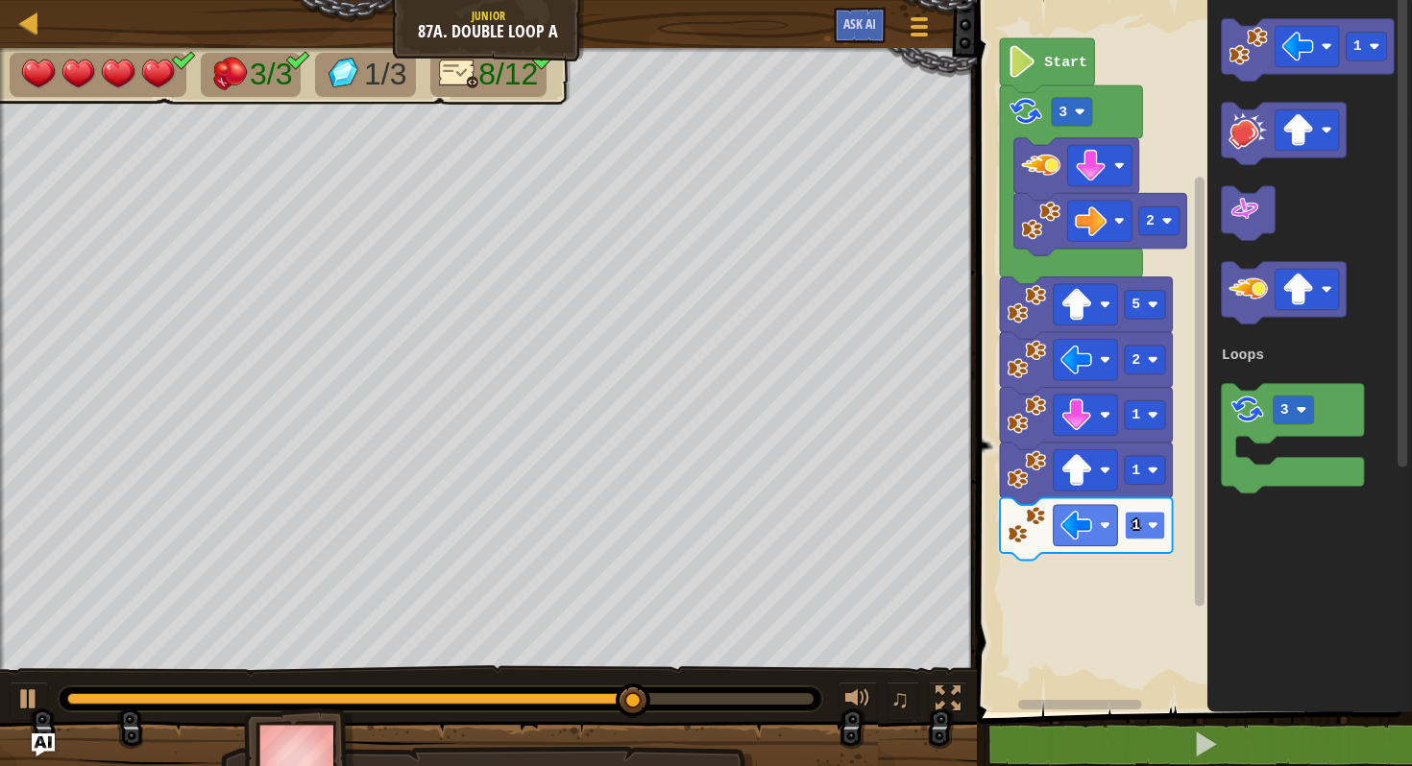
click at [1150, 525] on image "Blockly Workspace" at bounding box center [1152, 526] width 11 height 11
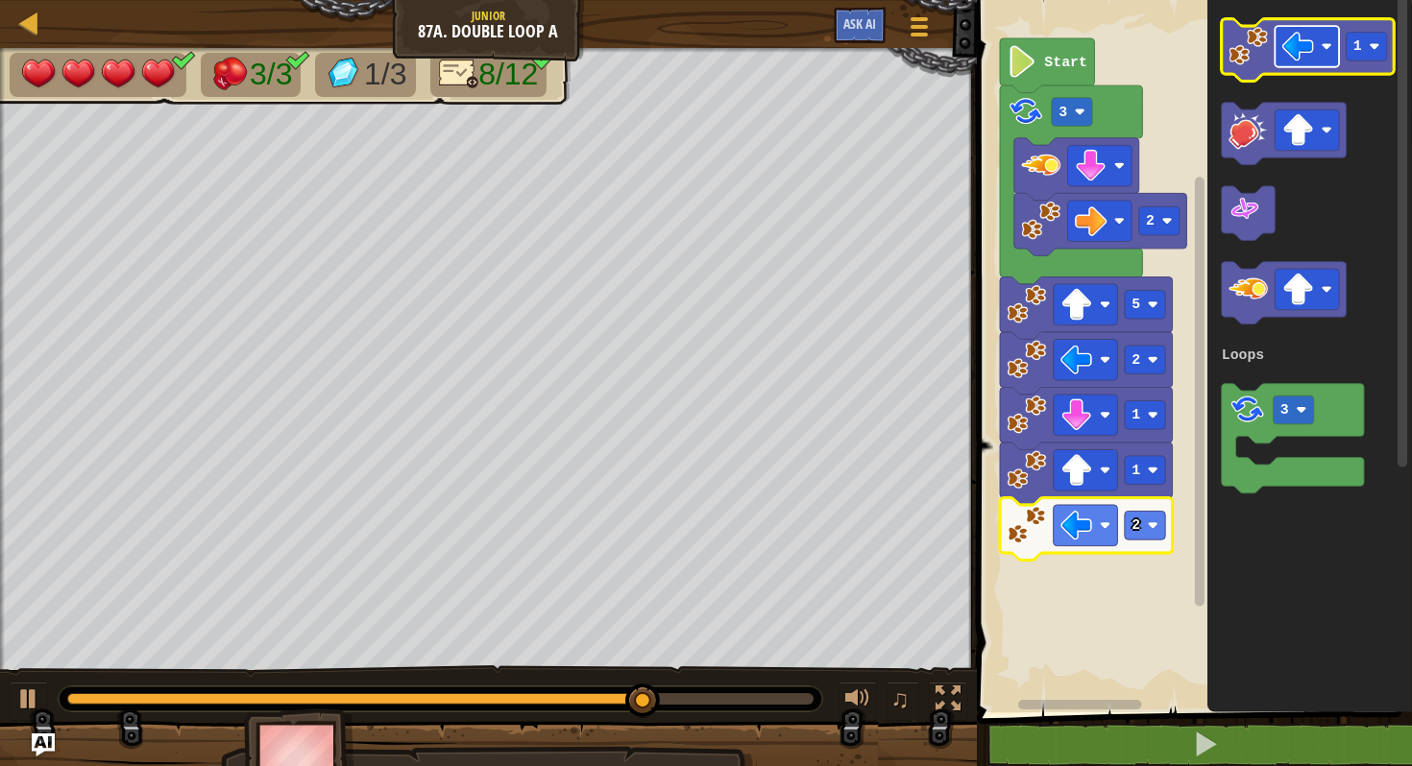
click at [1313, 39] on image "Blockly Workspace" at bounding box center [1298, 47] width 32 height 32
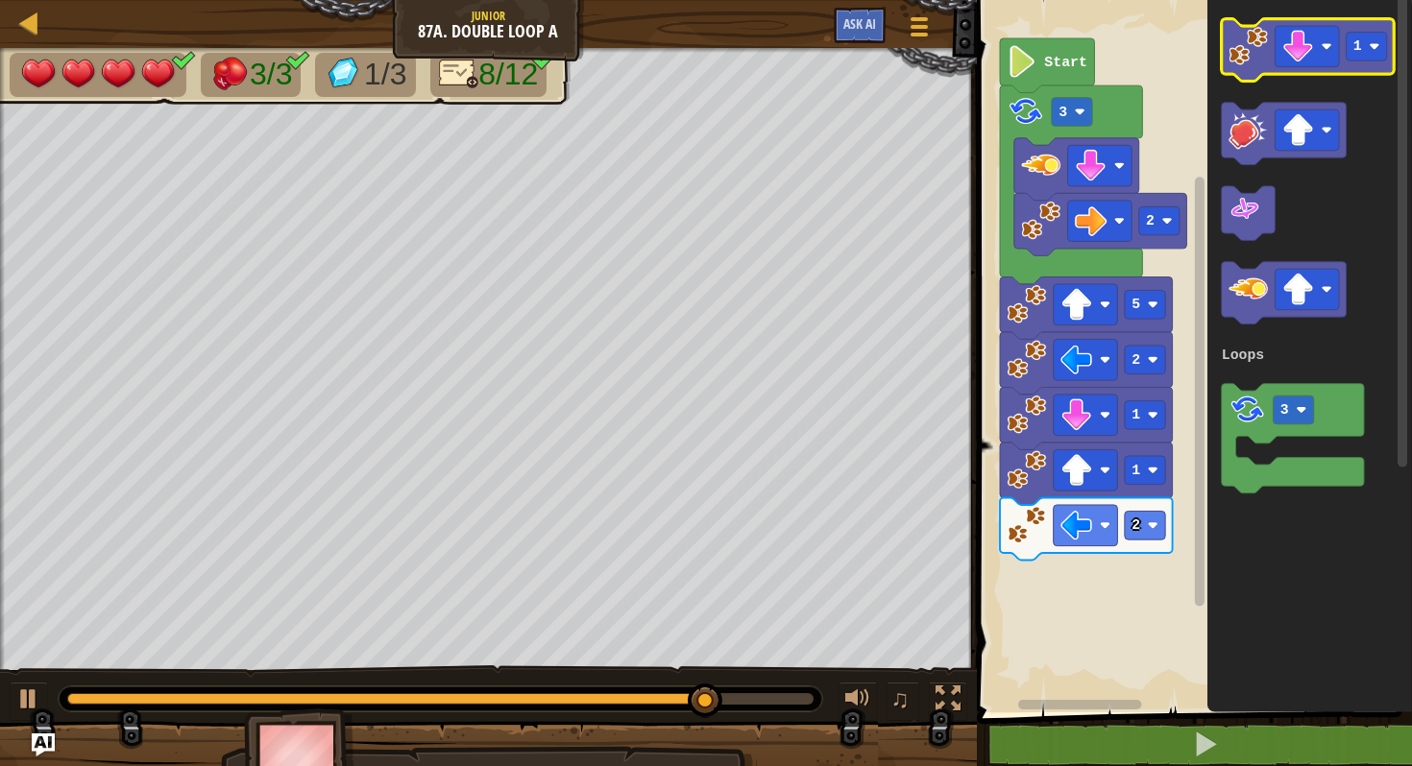
click at [1256, 54] on image "Blockly Workspace" at bounding box center [1247, 46] width 39 height 39
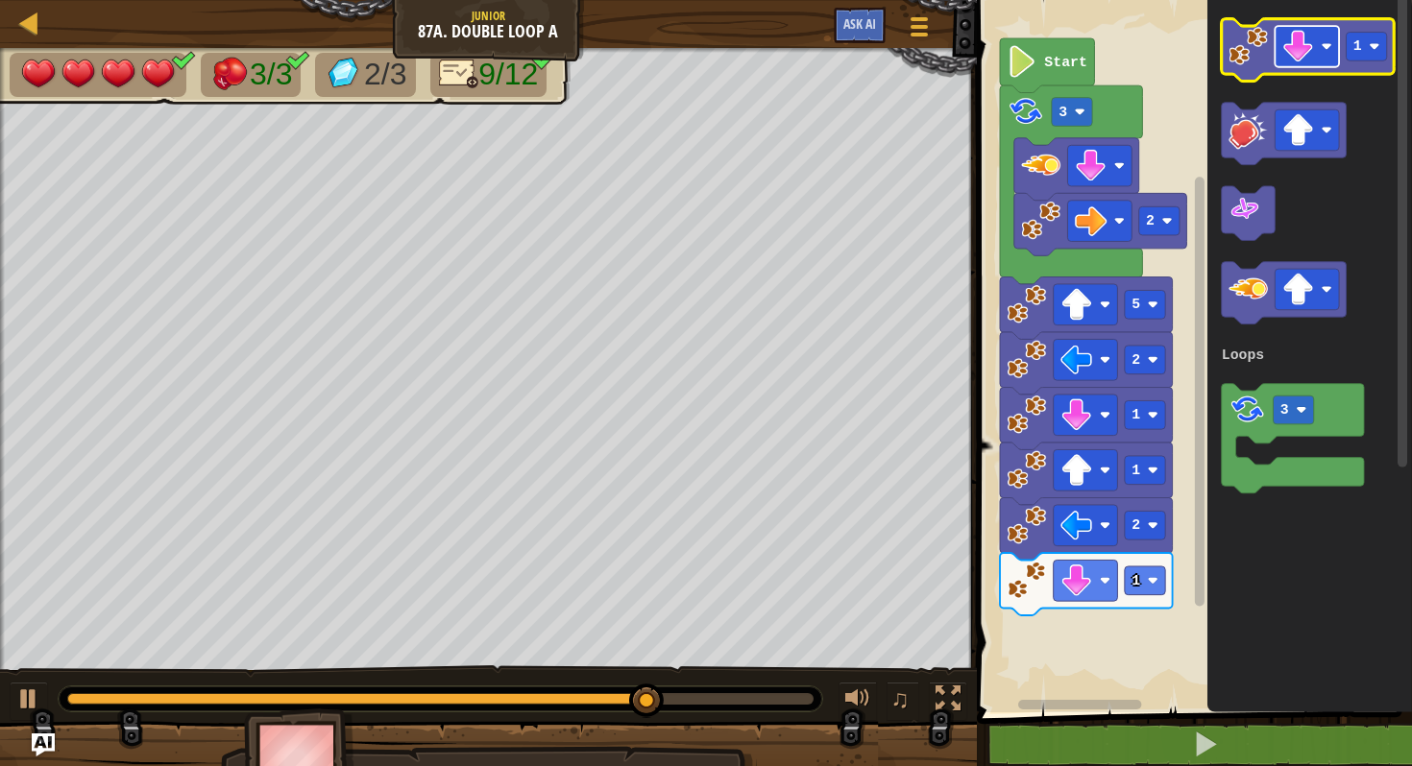
click at [1307, 50] on image "Blockly Workspace" at bounding box center [1298, 47] width 32 height 32
click at [1294, 41] on image "Blockly Workspace" at bounding box center [1298, 47] width 32 height 32
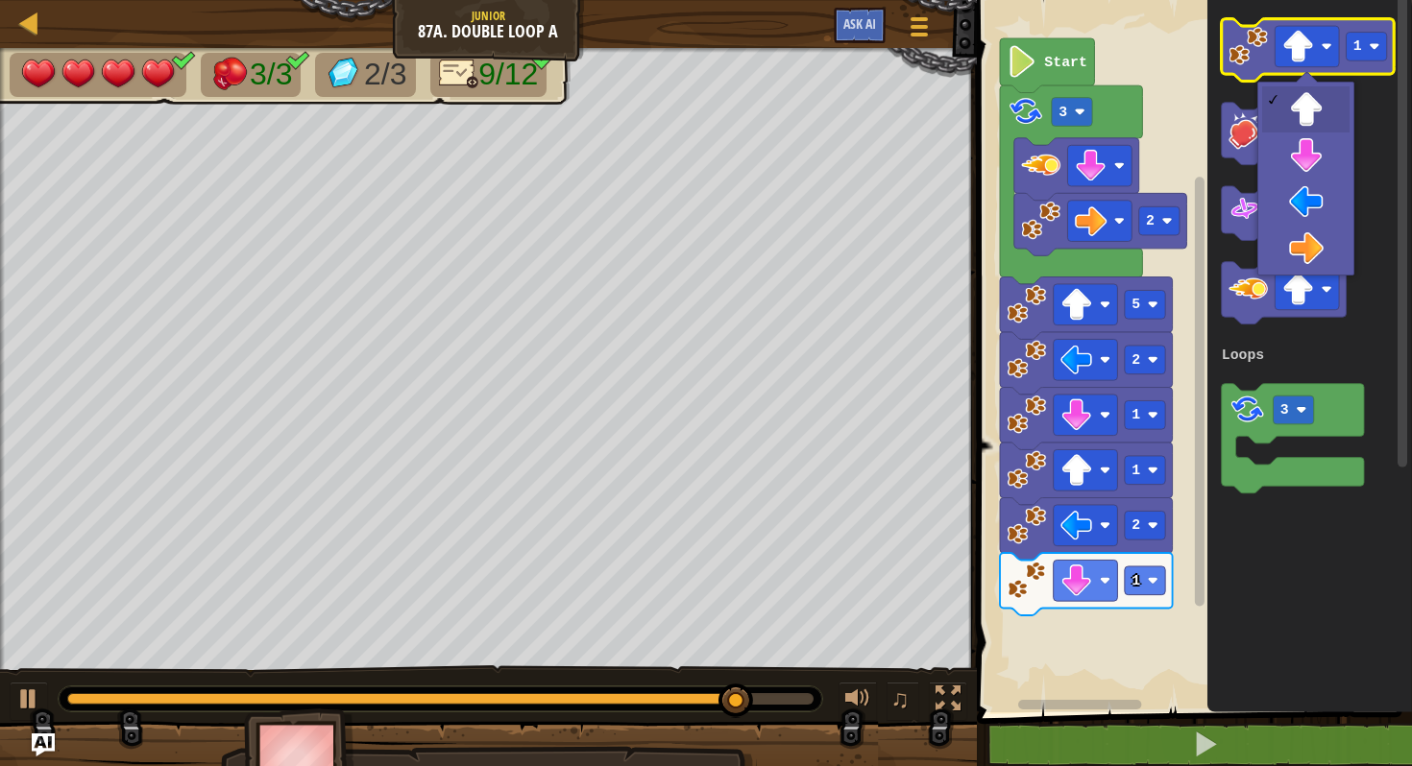
click at [1246, 44] on image "Blockly Workspace" at bounding box center [1247, 46] width 39 height 39
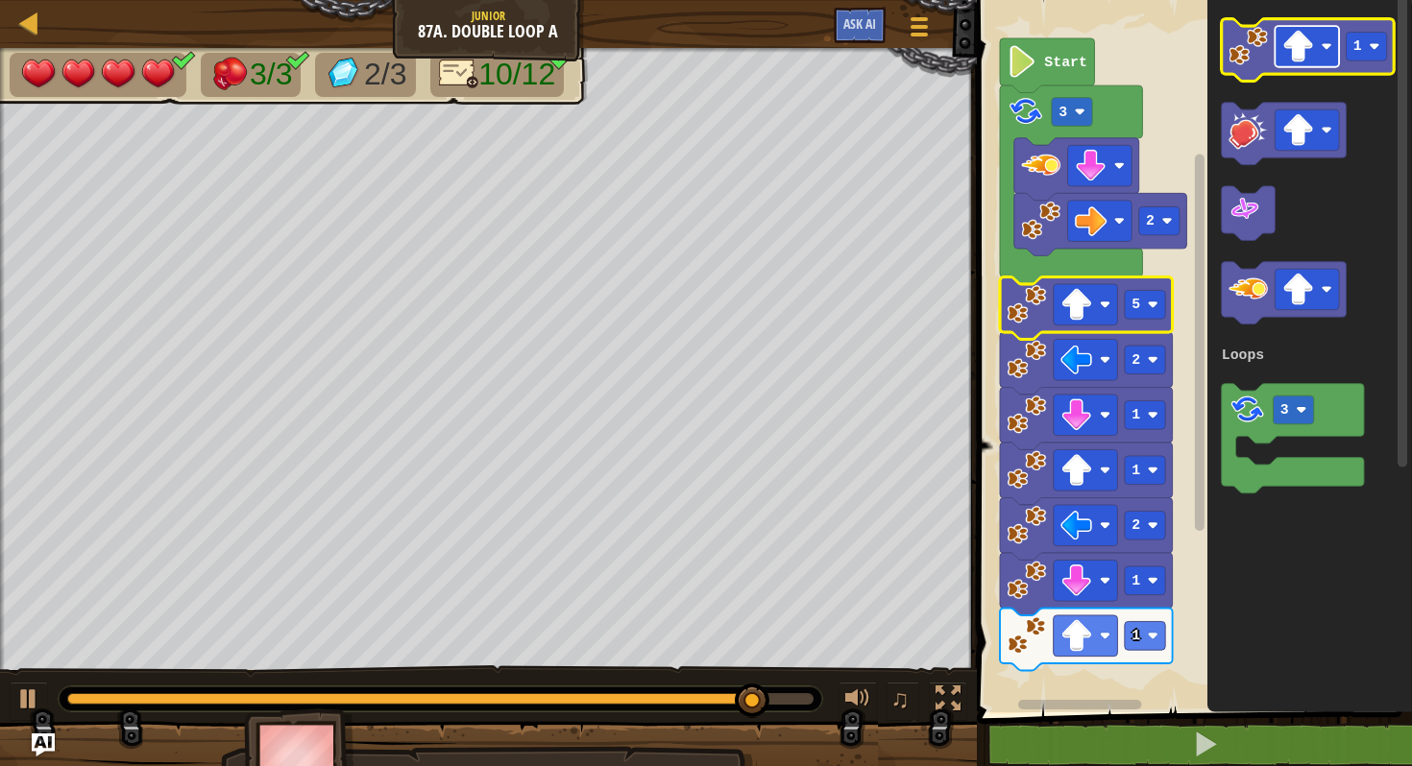
click at [1301, 54] on image "Blockly Workspace" at bounding box center [1298, 47] width 32 height 32
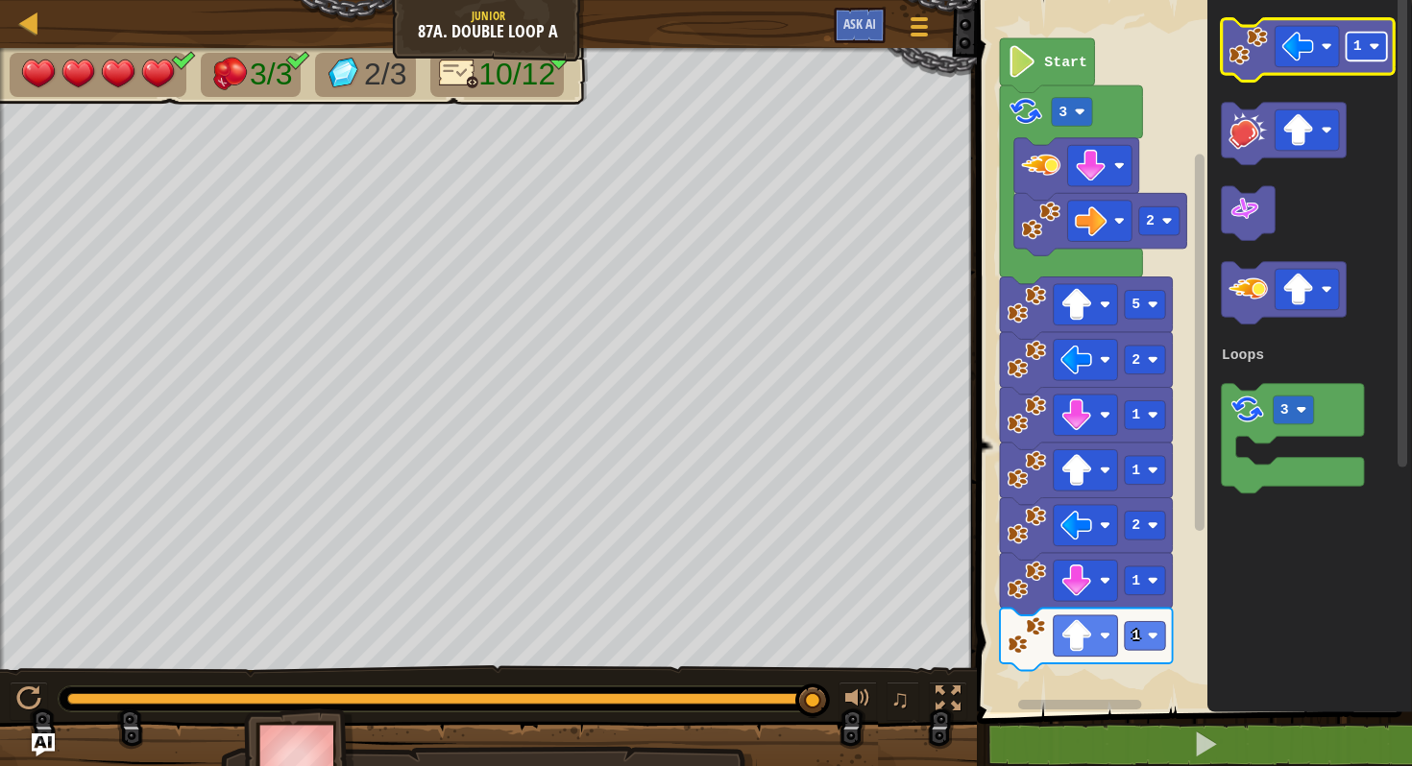
click at [1359, 38] on text "1" at bounding box center [1357, 45] width 9 height 15
click at [1252, 60] on image "Blockly Workspace" at bounding box center [1247, 46] width 39 height 39
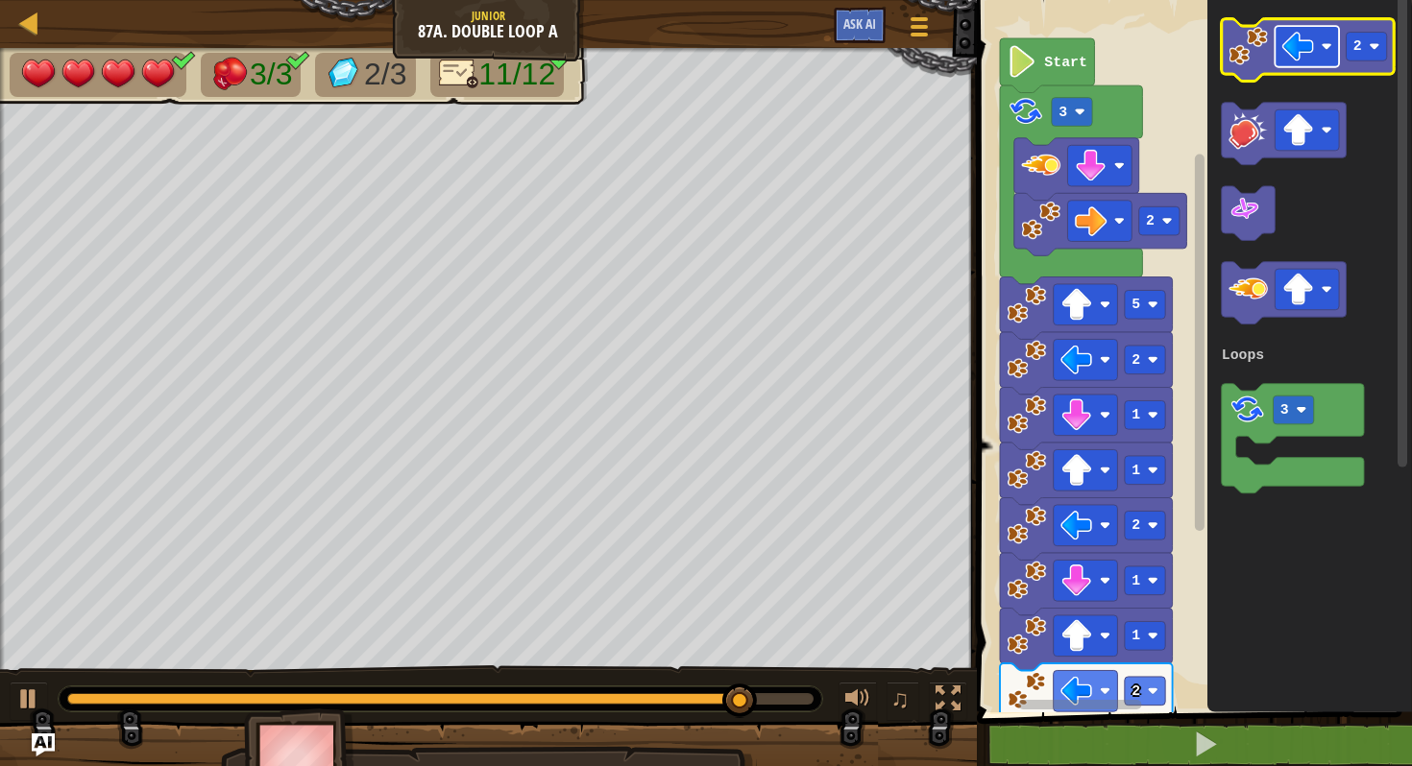
click at [1295, 56] on image "Blockly Workspace" at bounding box center [1298, 47] width 32 height 32
click at [1363, 58] on rect "Blockly Workspace" at bounding box center [1365, 47] width 40 height 29
click at [1252, 61] on image "Blockly Workspace" at bounding box center [1247, 46] width 39 height 39
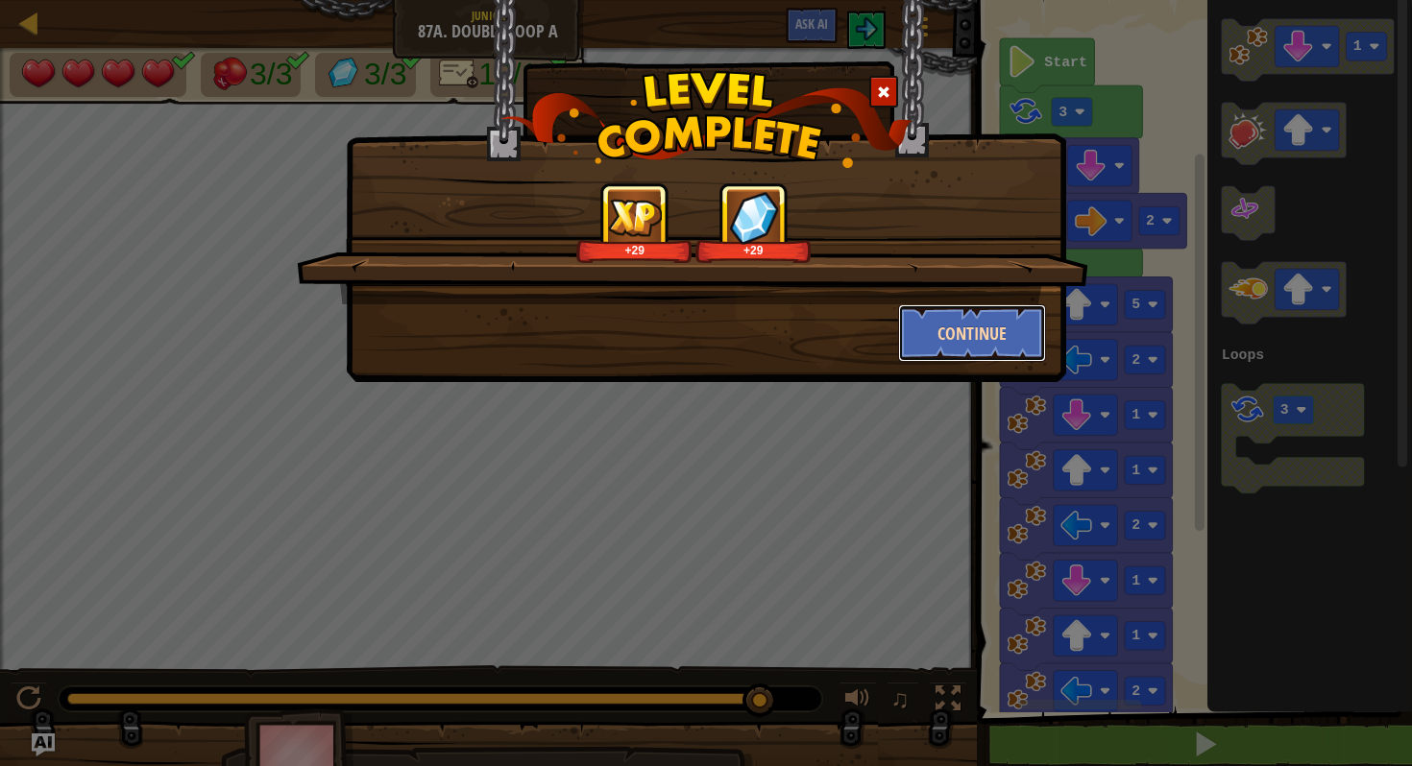
click at [985, 322] on button "Continue" at bounding box center [972, 333] width 149 height 58
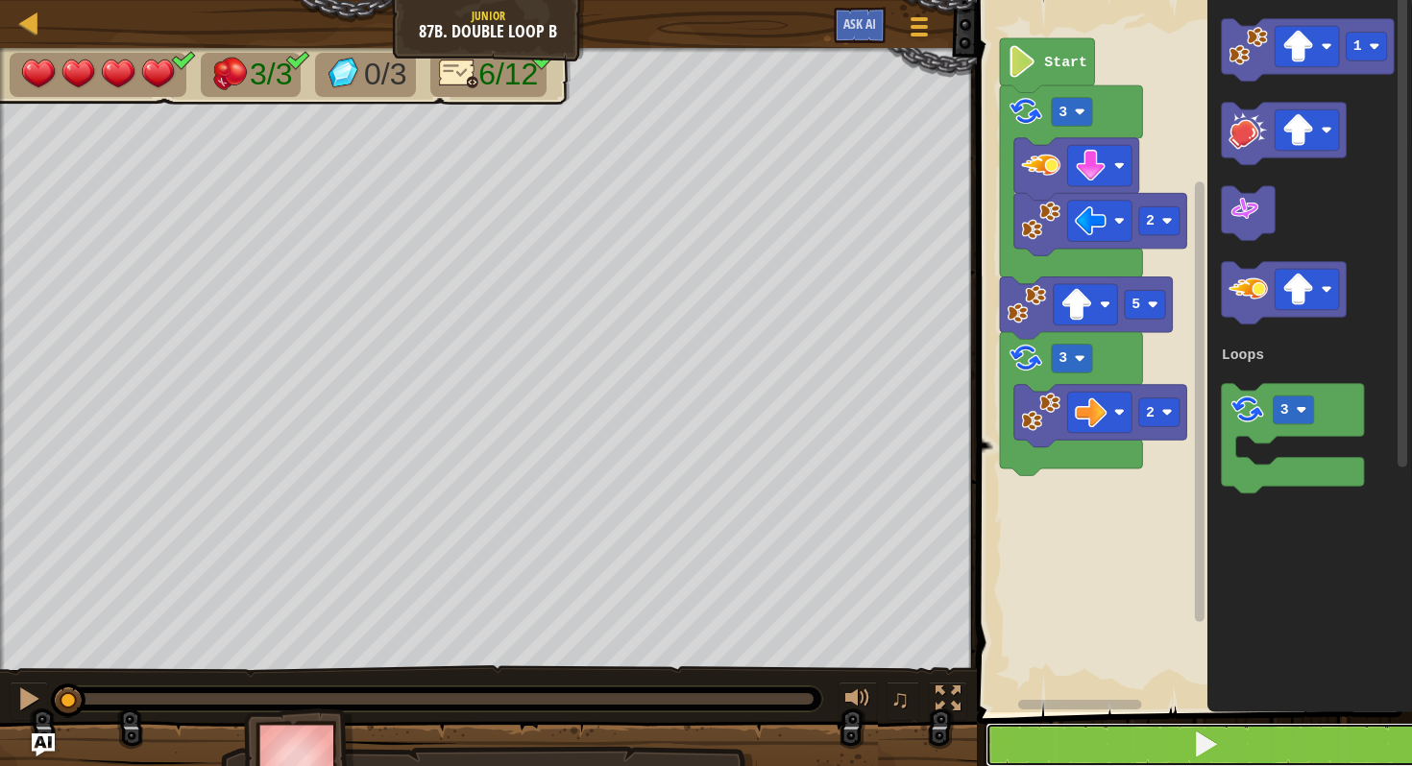
click at [1088, 735] on button at bounding box center [1205, 745] width 441 height 44
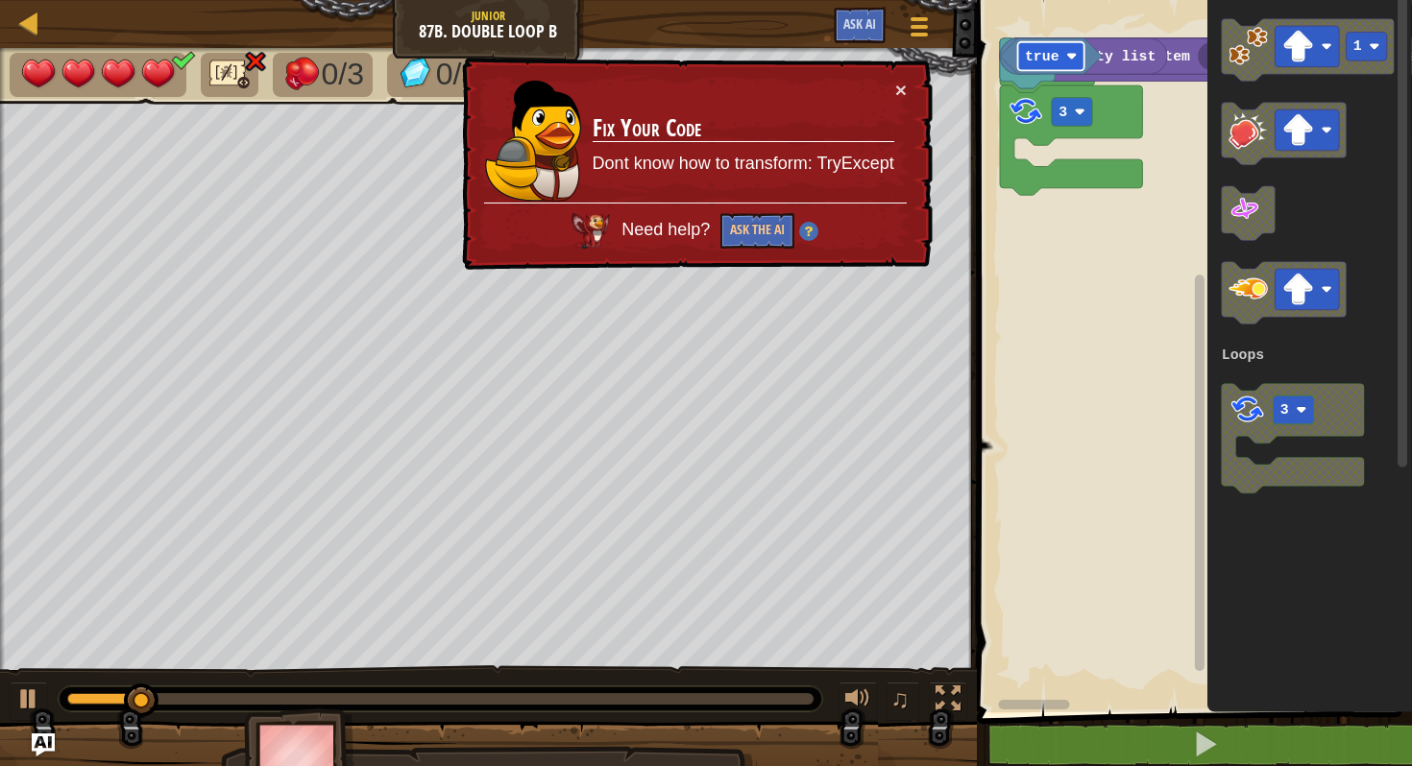
click at [1068, 61] on rect "Blockly Workspace" at bounding box center [1050, 56] width 66 height 29
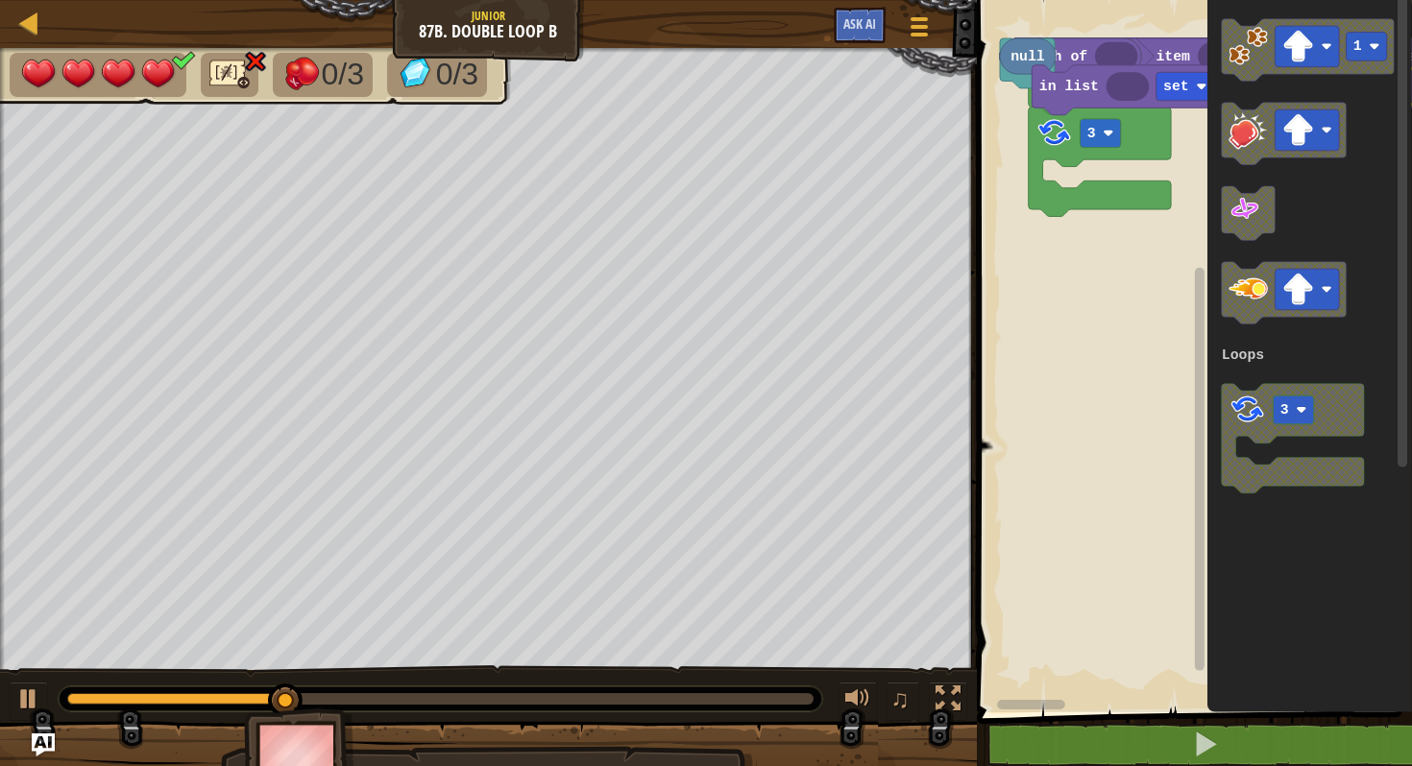
click at [1411, 0] on html "Map Junior 87b. Double Loop B Game Menu Ask AI 1 הההההההההההההההההההההההההההההה…" at bounding box center [706, 0] width 1412 height 0
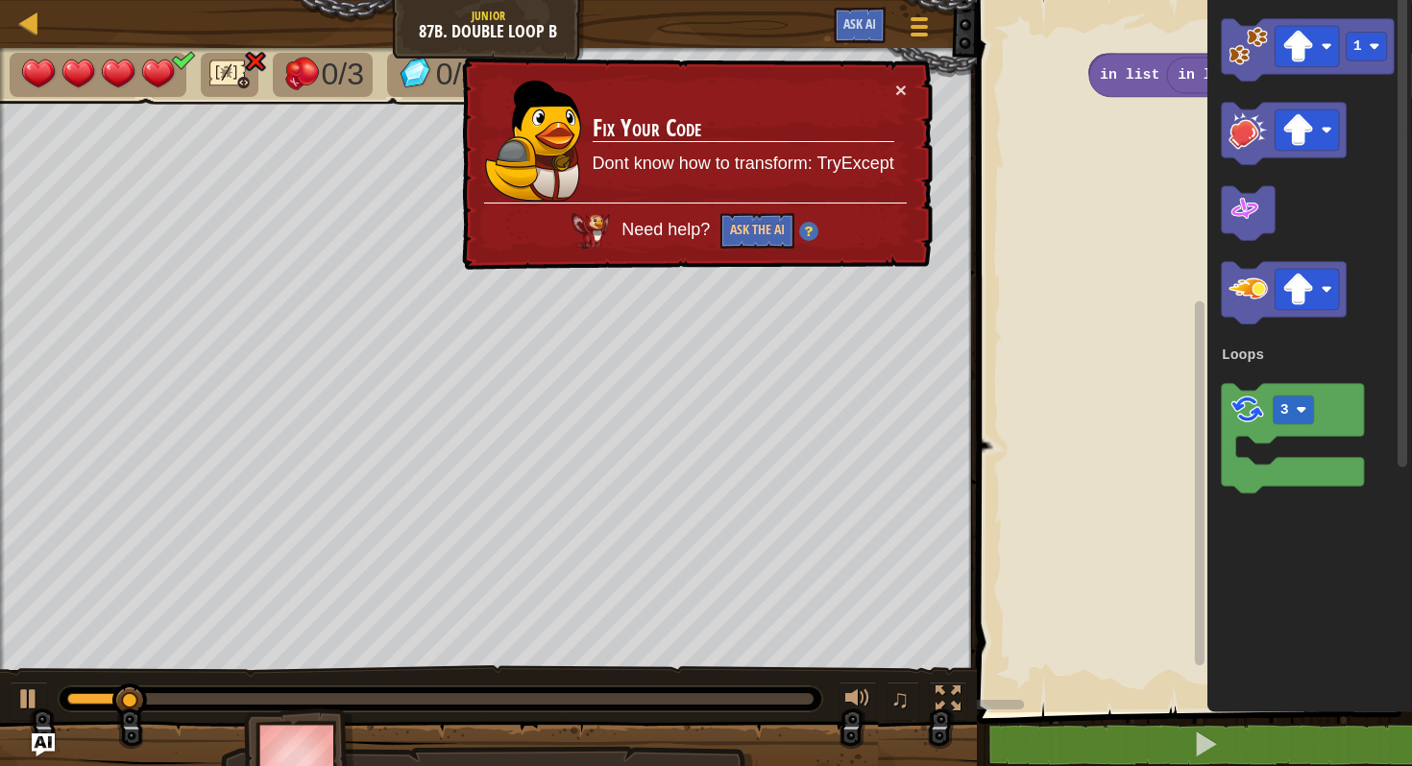
click at [1137, 66] on g "sort numeric ascending make list from text with delimiter in list get sub-list …" at bounding box center [1408, 351] width 875 height 722
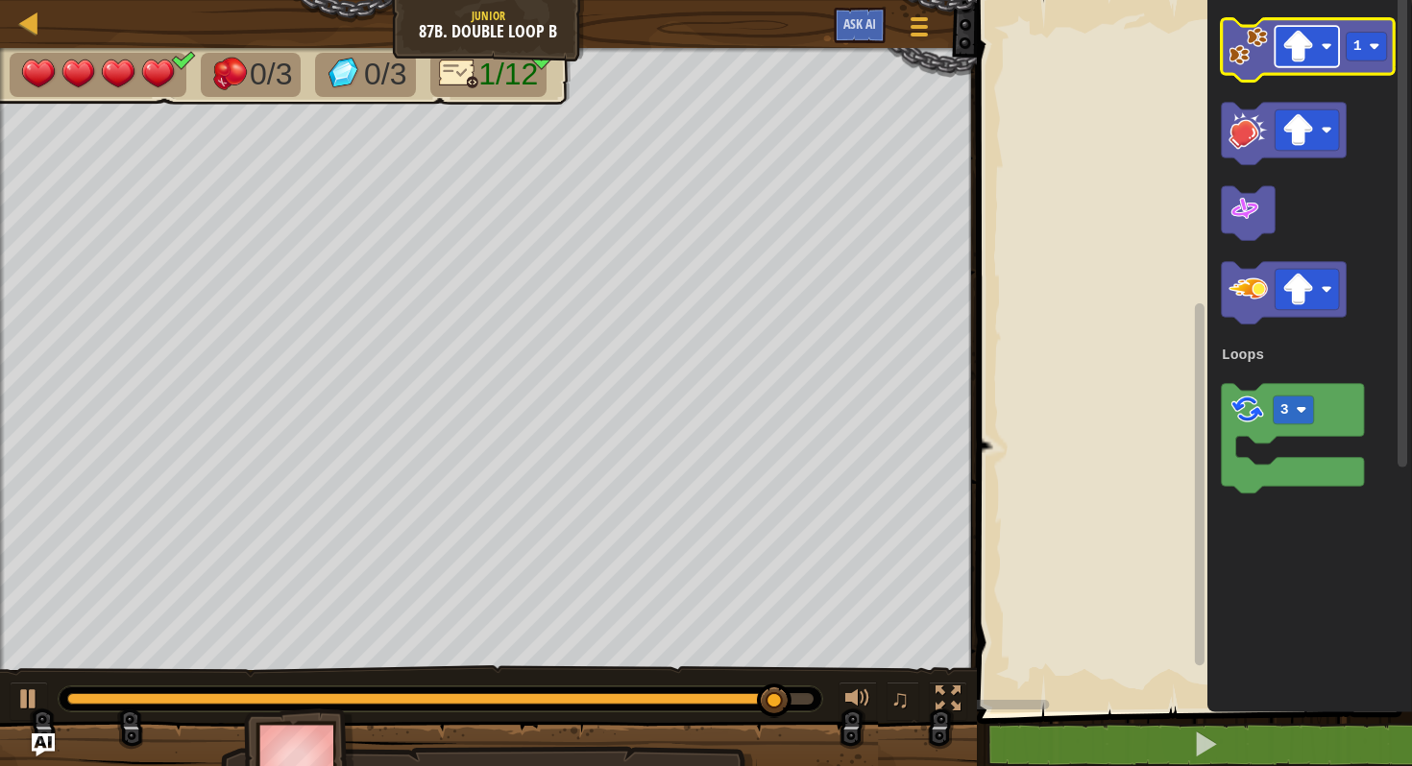
click at [1299, 49] on image "Blockly Workspace" at bounding box center [1298, 47] width 32 height 32
click at [1269, 47] on icon "Blockly Workspace" at bounding box center [1307, 50] width 173 height 62
click at [1244, 53] on image "Blockly Workspace" at bounding box center [1247, 46] width 39 height 39
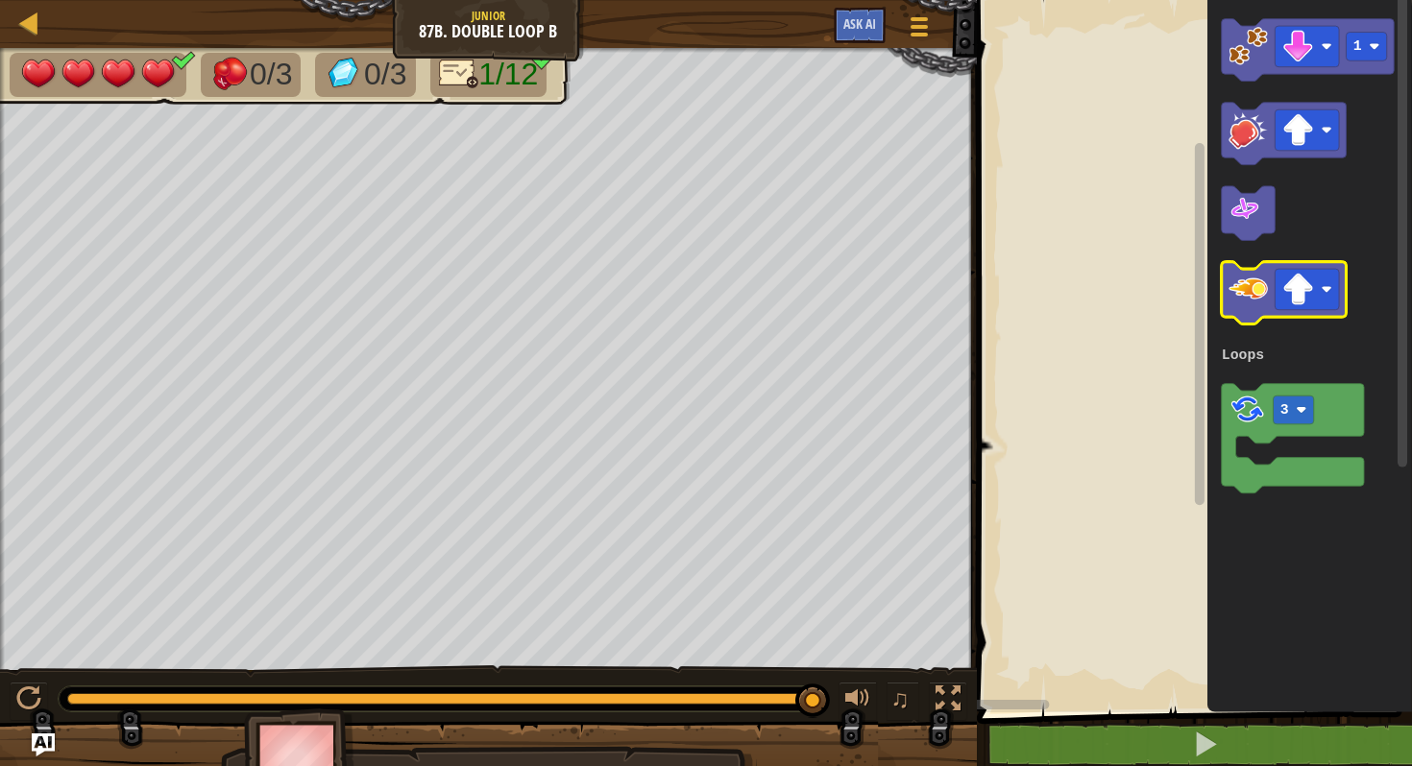
click at [1271, 283] on div "Loops 1 3 Loops" at bounding box center [1191, 351] width 441 height 722
click at [1299, 277] on image "Blockly Workspace" at bounding box center [1298, 290] width 32 height 32
click at [1299, 295] on image "Blockly Workspace" at bounding box center [1298, 290] width 32 height 32
click at [1253, 279] on image "Blockly Workspace" at bounding box center [1247, 289] width 39 height 39
click at [42, 22] on link "Map" at bounding box center [43, 24] width 10 height 26
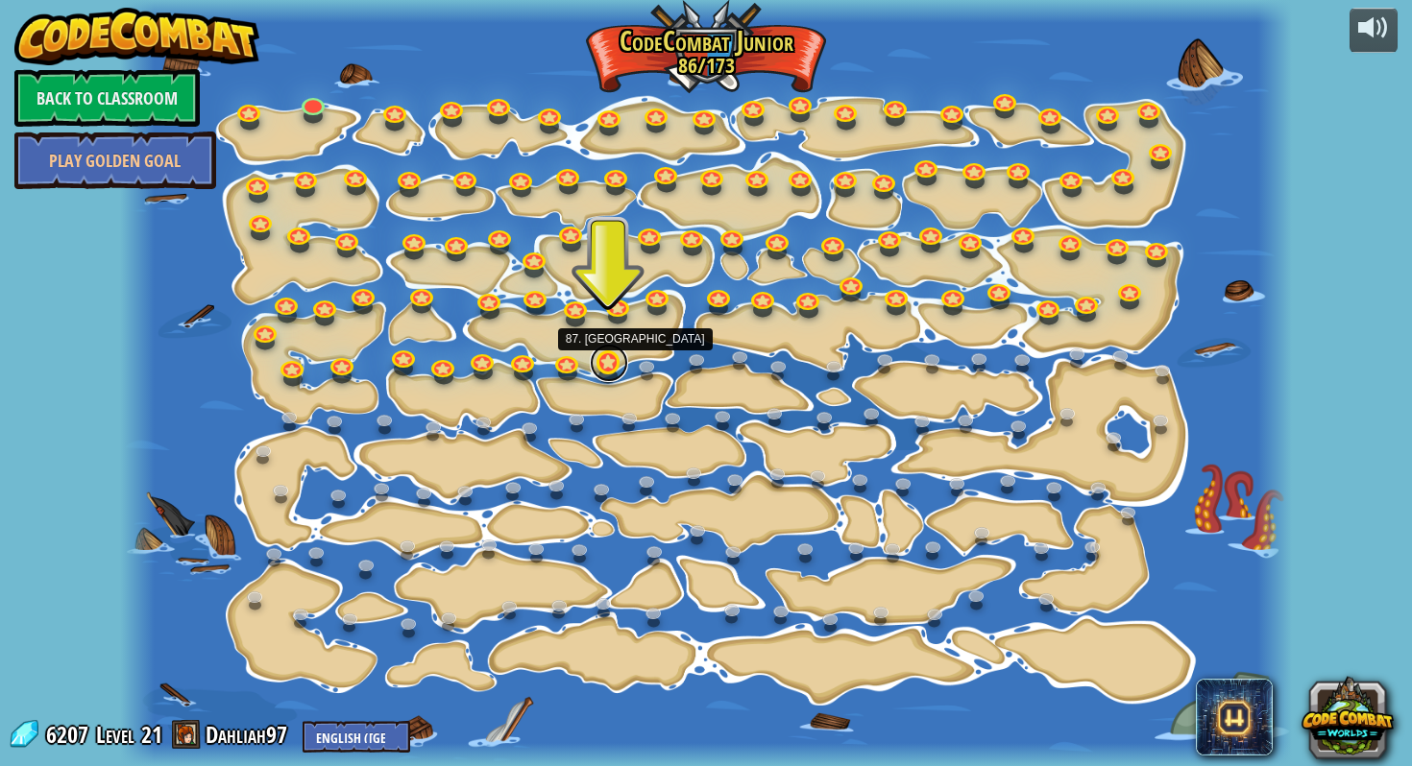
click at [611, 365] on link at bounding box center [609, 363] width 38 height 38
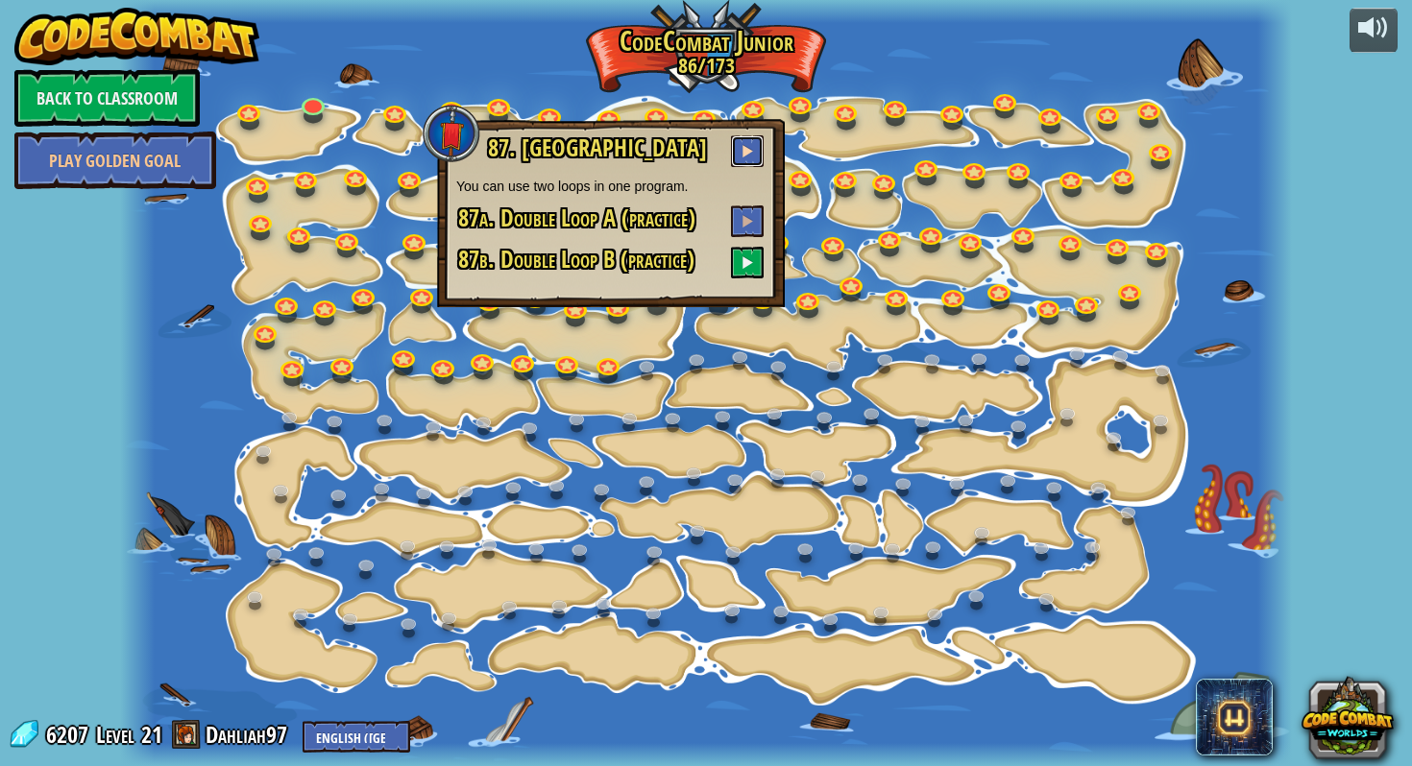
click at [755, 154] on button at bounding box center [747, 151] width 33 height 32
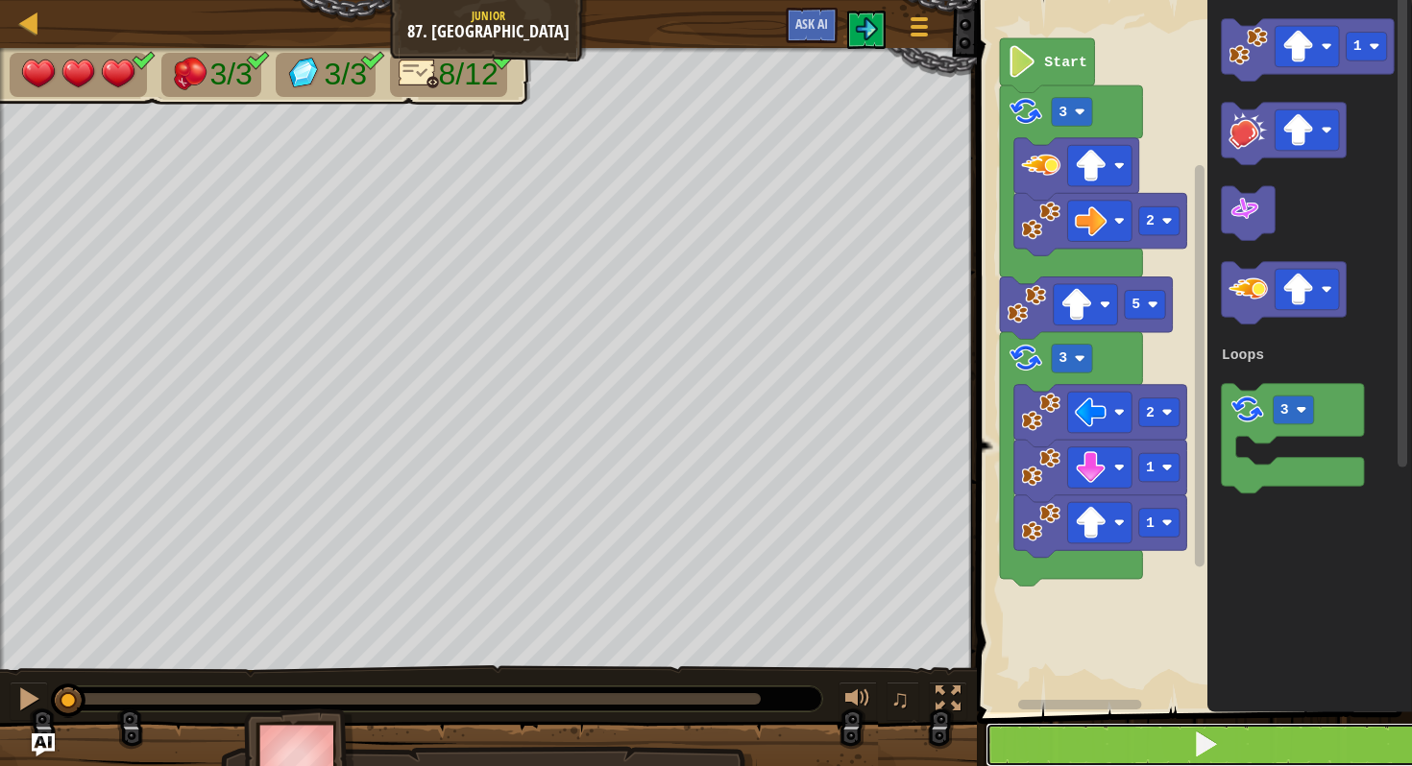
click at [1123, 732] on button at bounding box center [1205, 745] width 441 height 44
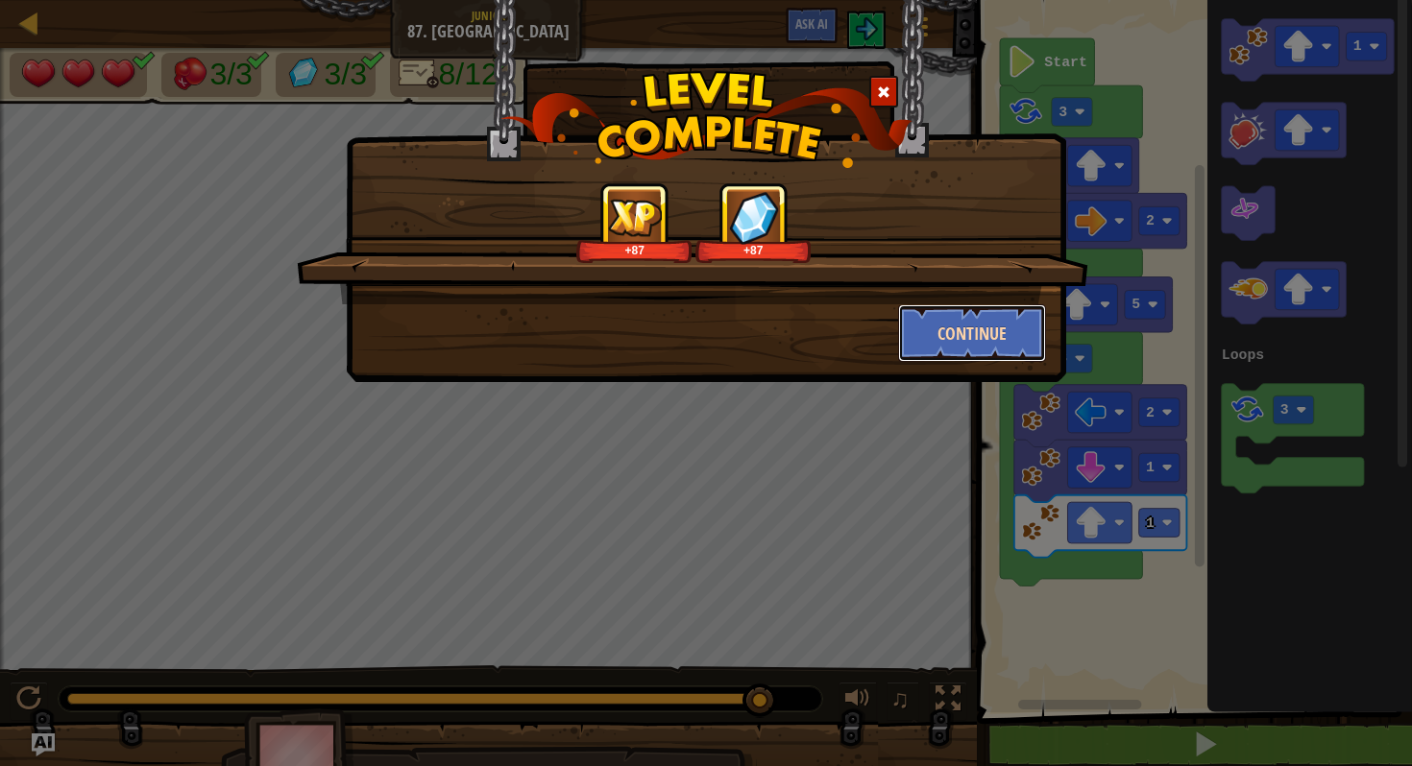
click at [961, 336] on button "Continue" at bounding box center [972, 333] width 149 height 58
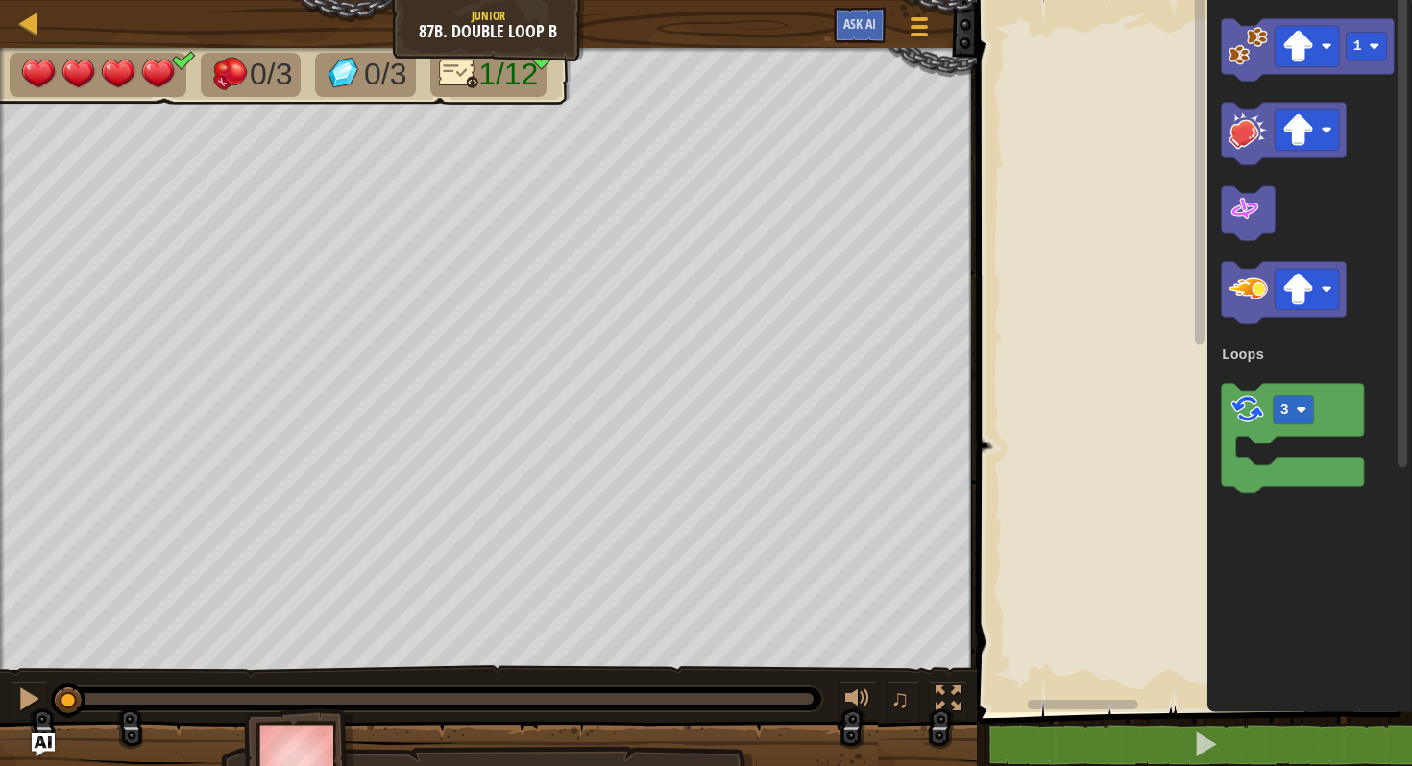
click at [1176, 676] on rect "Blockly Workspace" at bounding box center [1191, 351] width 441 height 722
click at [28, 27] on div at bounding box center [29, 23] width 24 height 24
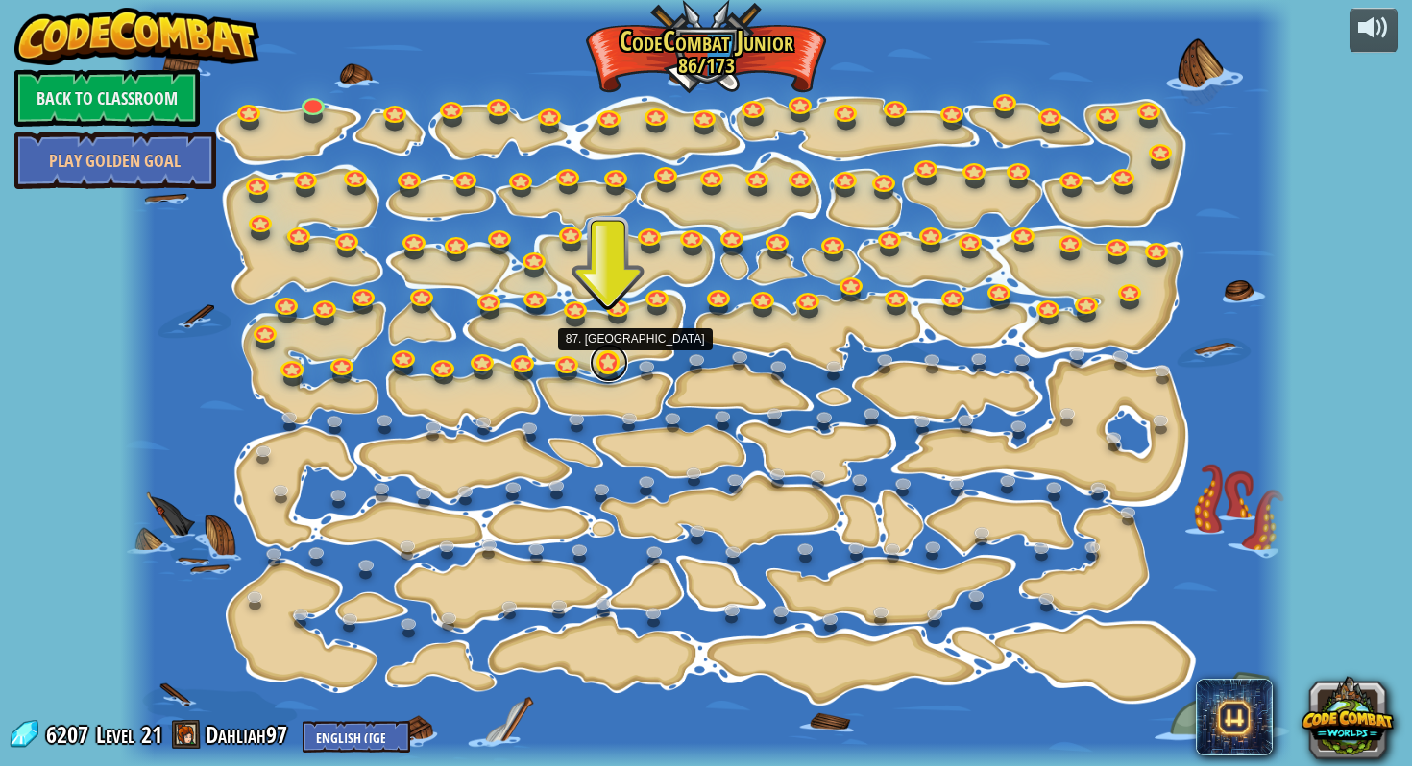
click at [607, 364] on link at bounding box center [609, 363] width 38 height 38
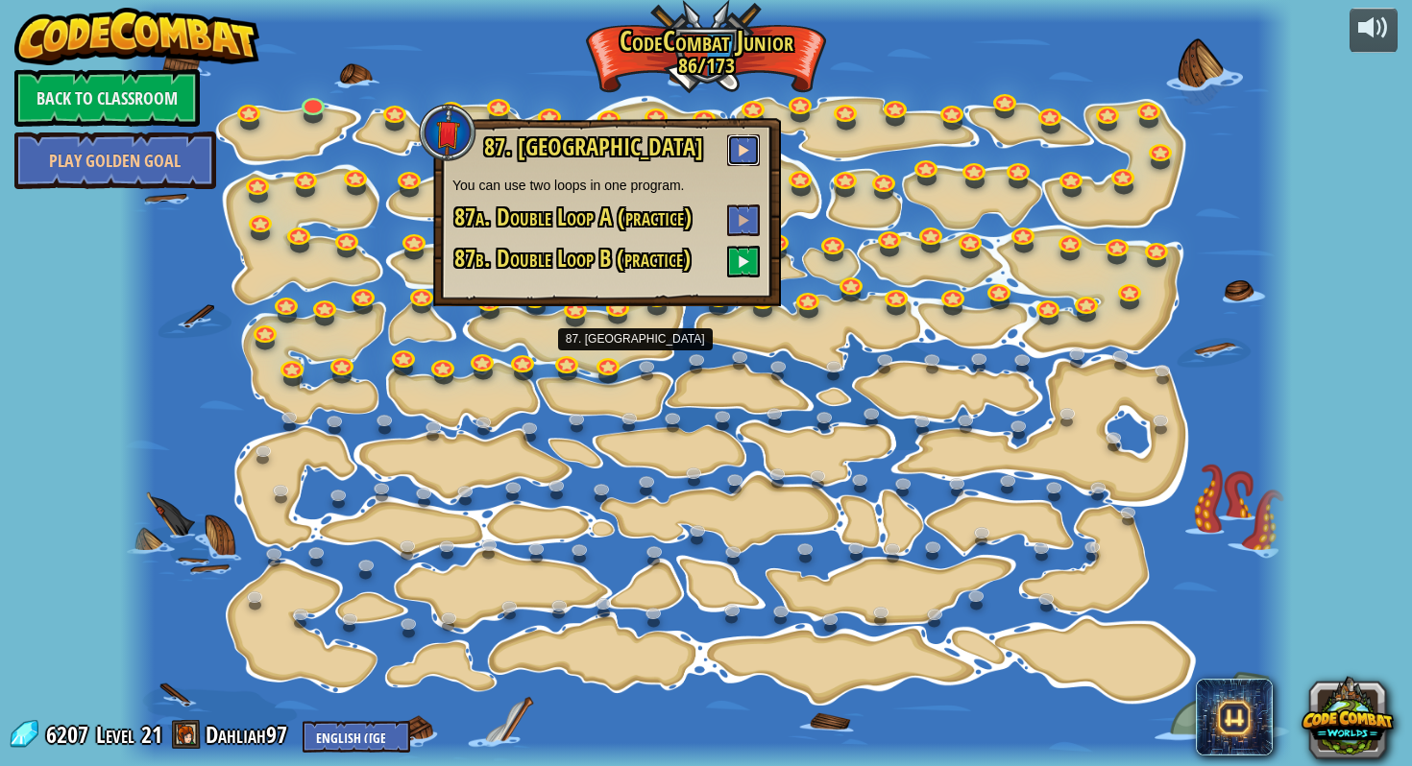
click at [745, 151] on span at bounding box center [743, 149] width 13 height 13
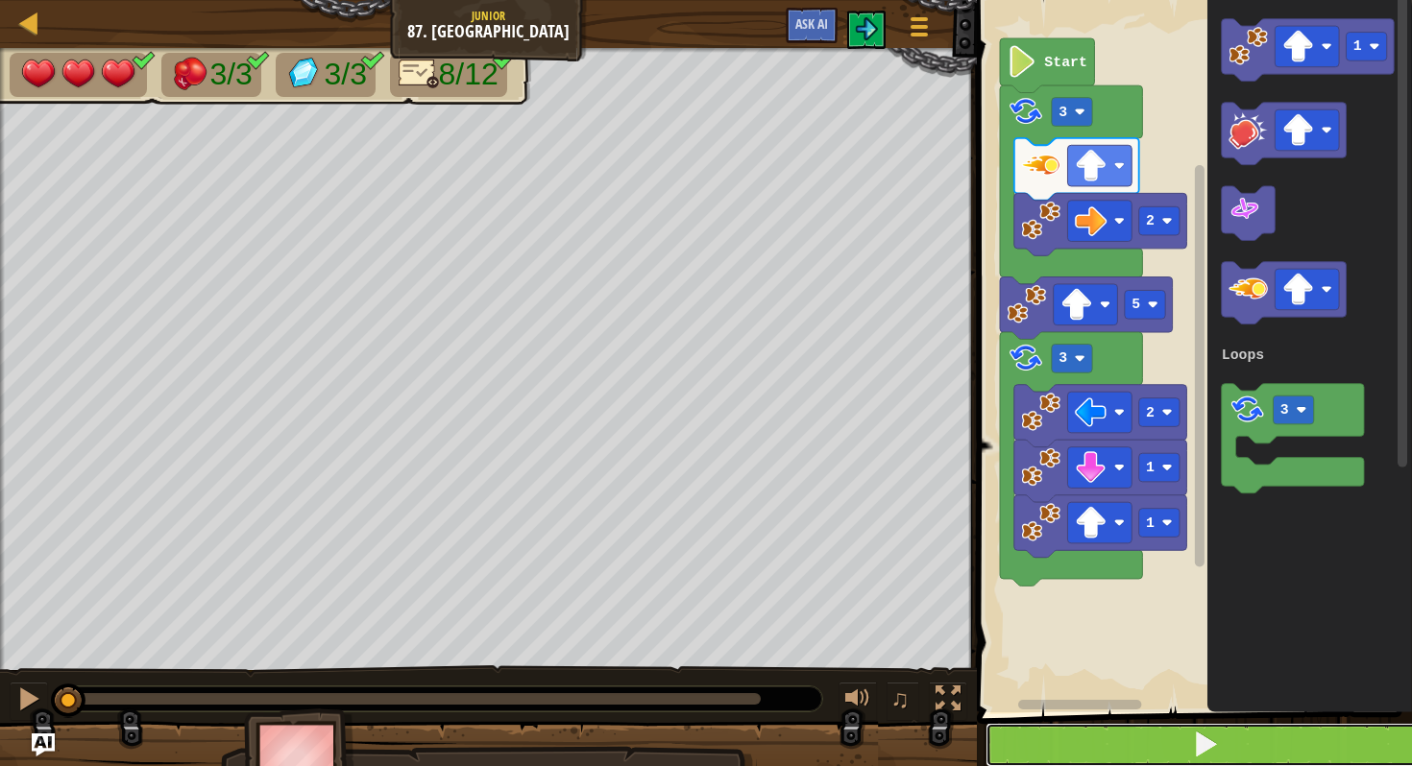
click at [1054, 760] on button at bounding box center [1205, 745] width 441 height 44
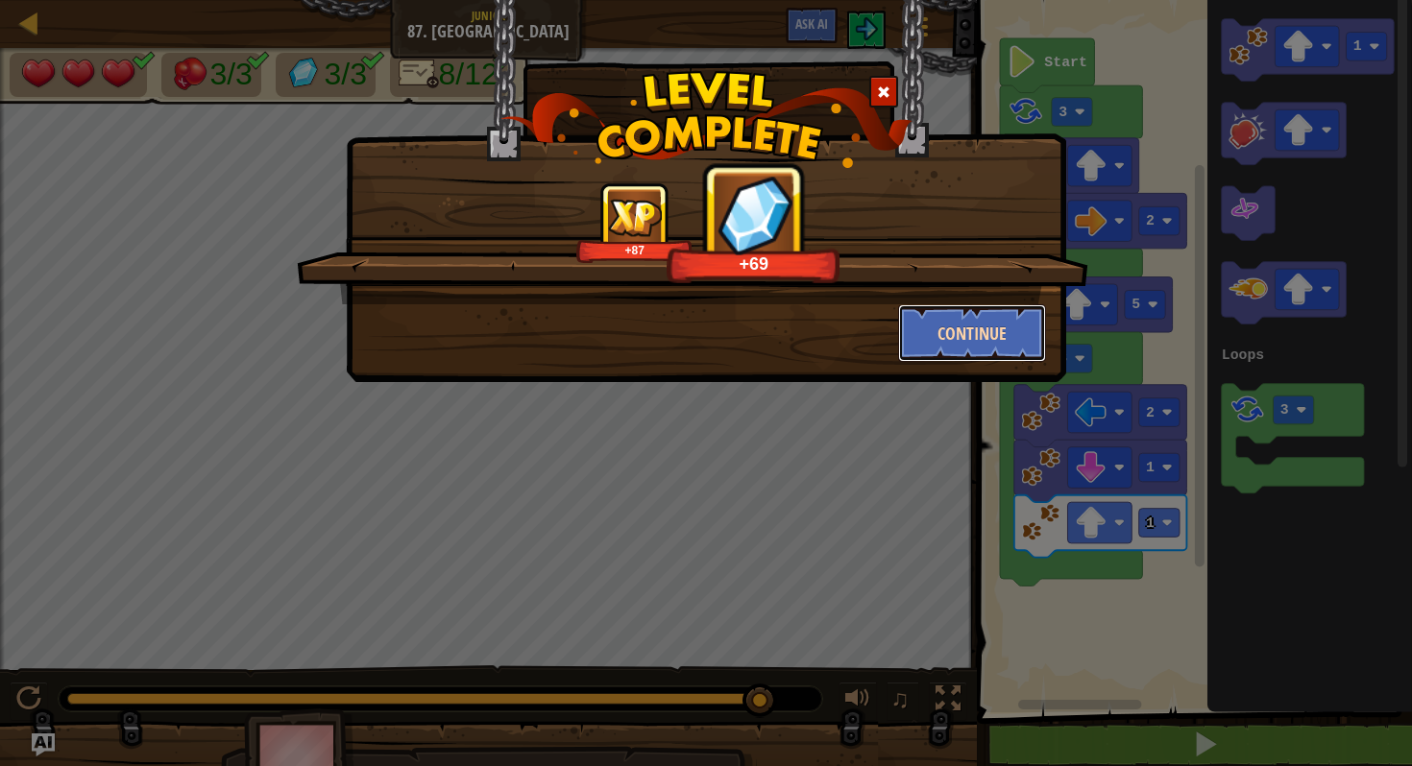
click at [993, 336] on button "Continue" at bounding box center [972, 333] width 149 height 58
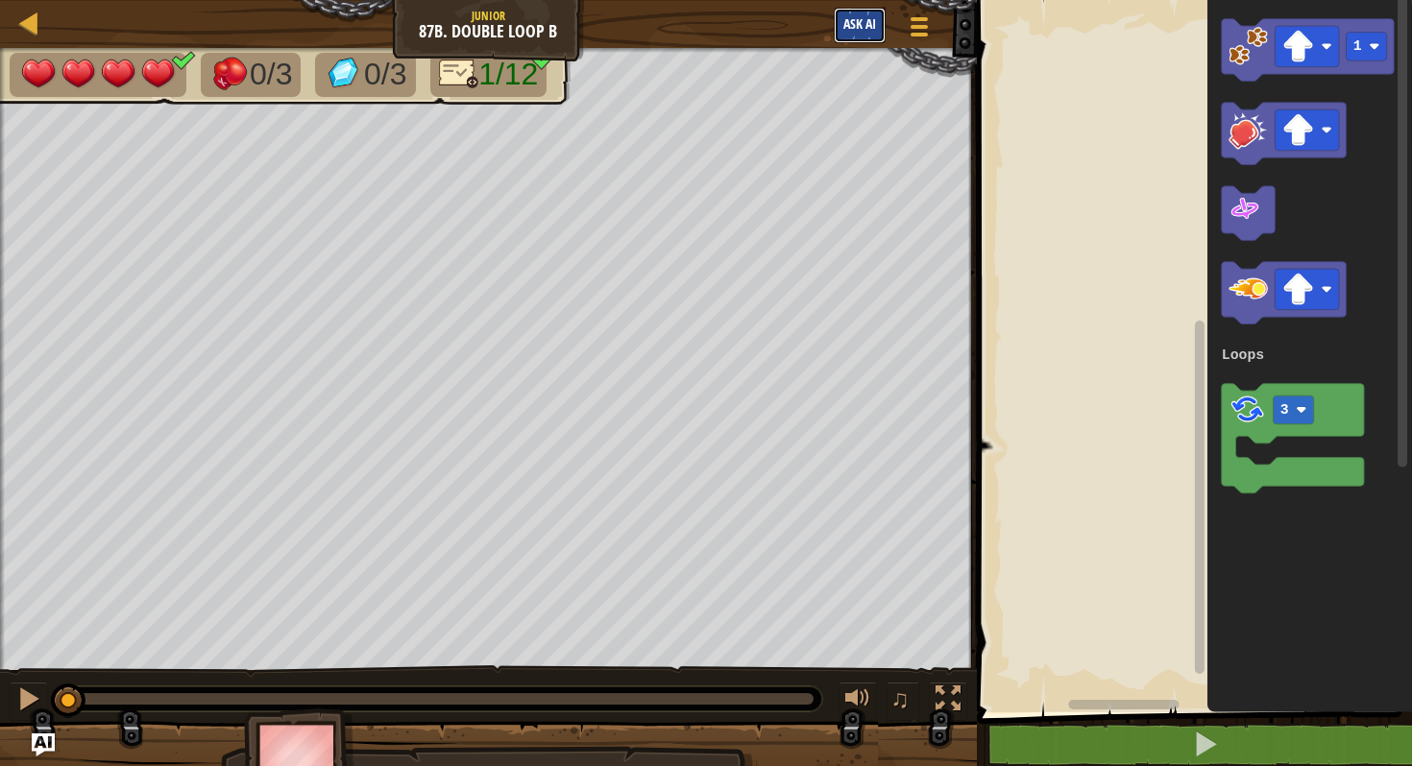
click at [840, 19] on button "Ask AI" at bounding box center [860, 26] width 52 height 36
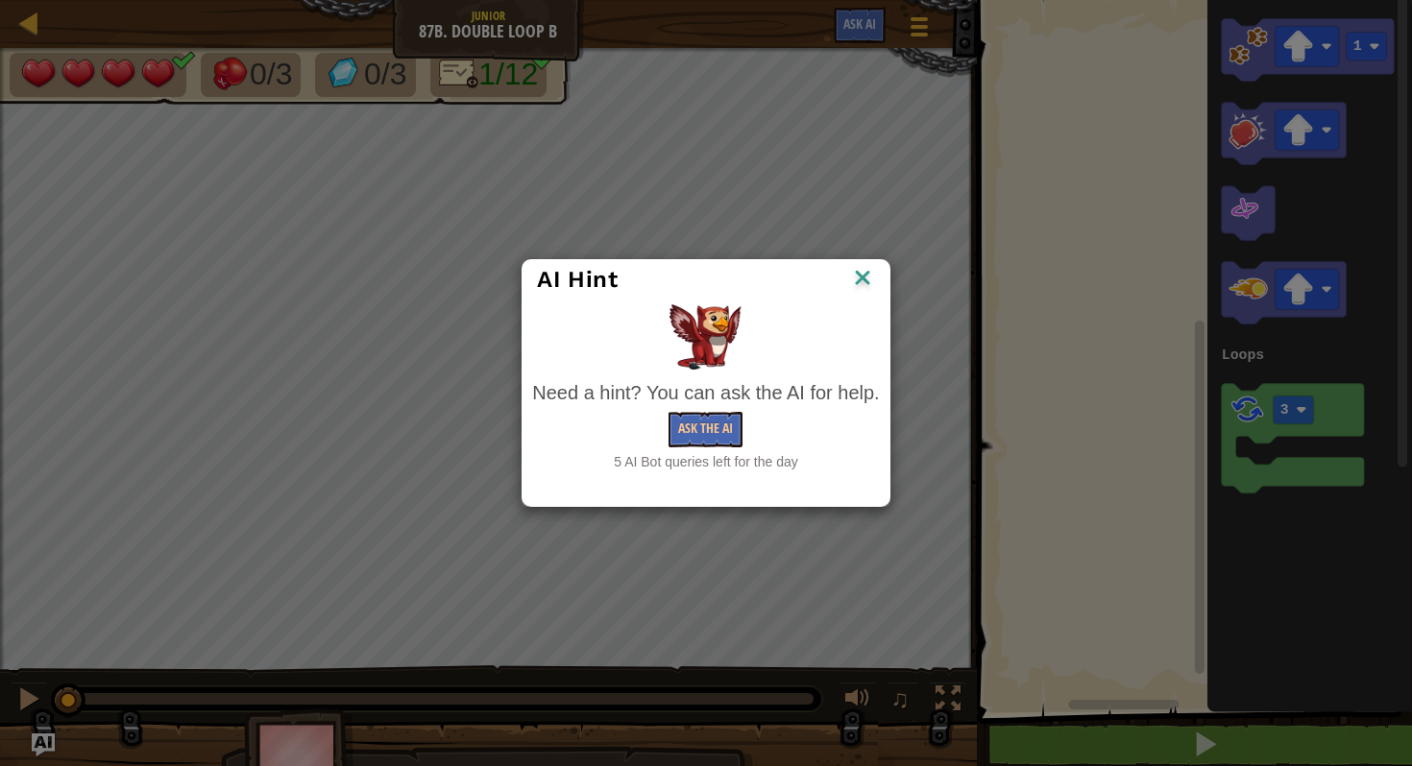
click at [840, 18] on div "AI Hint Need a hint? You can ask the AI for help. Ask the AI 5 AI Bot queries l…" at bounding box center [706, 383] width 1412 height 766
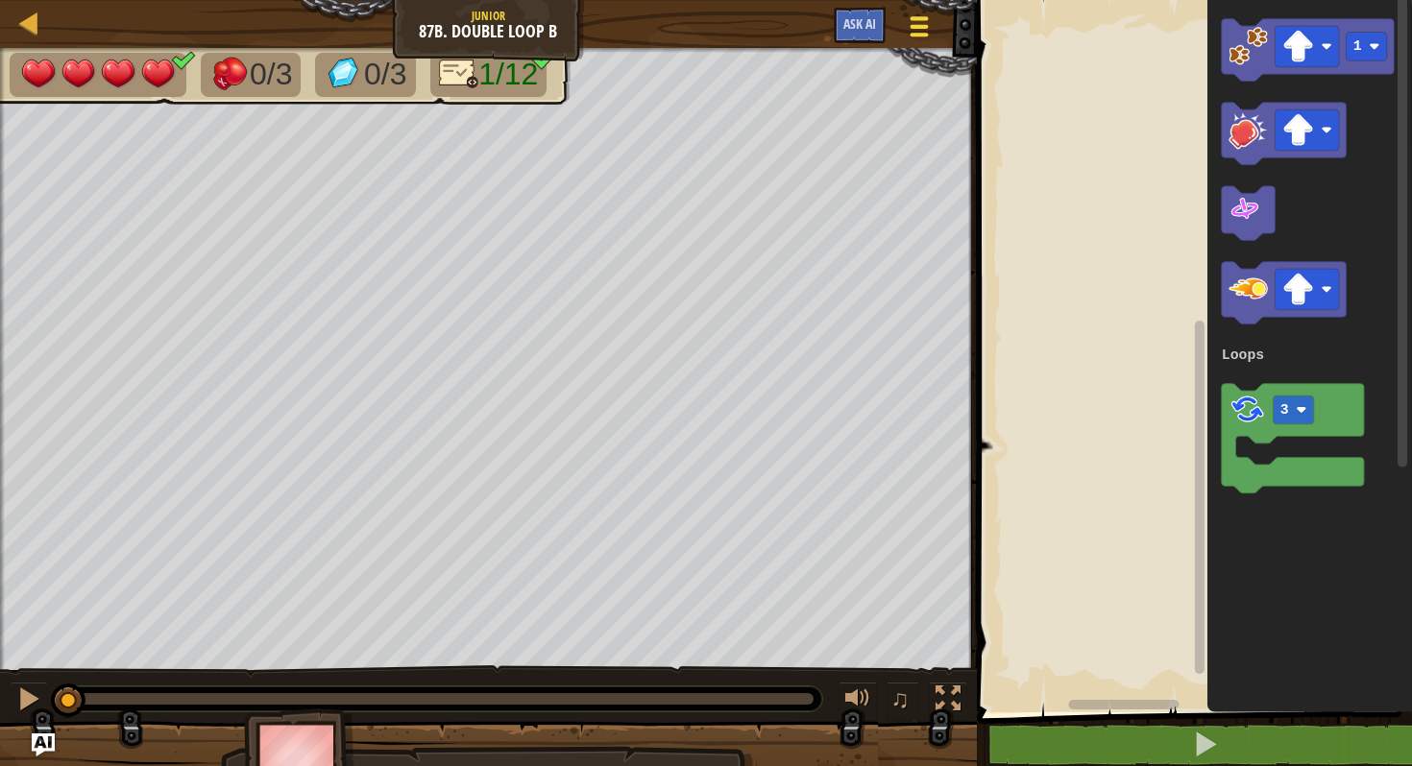
click at [920, 12] on div at bounding box center [919, 26] width 26 height 28
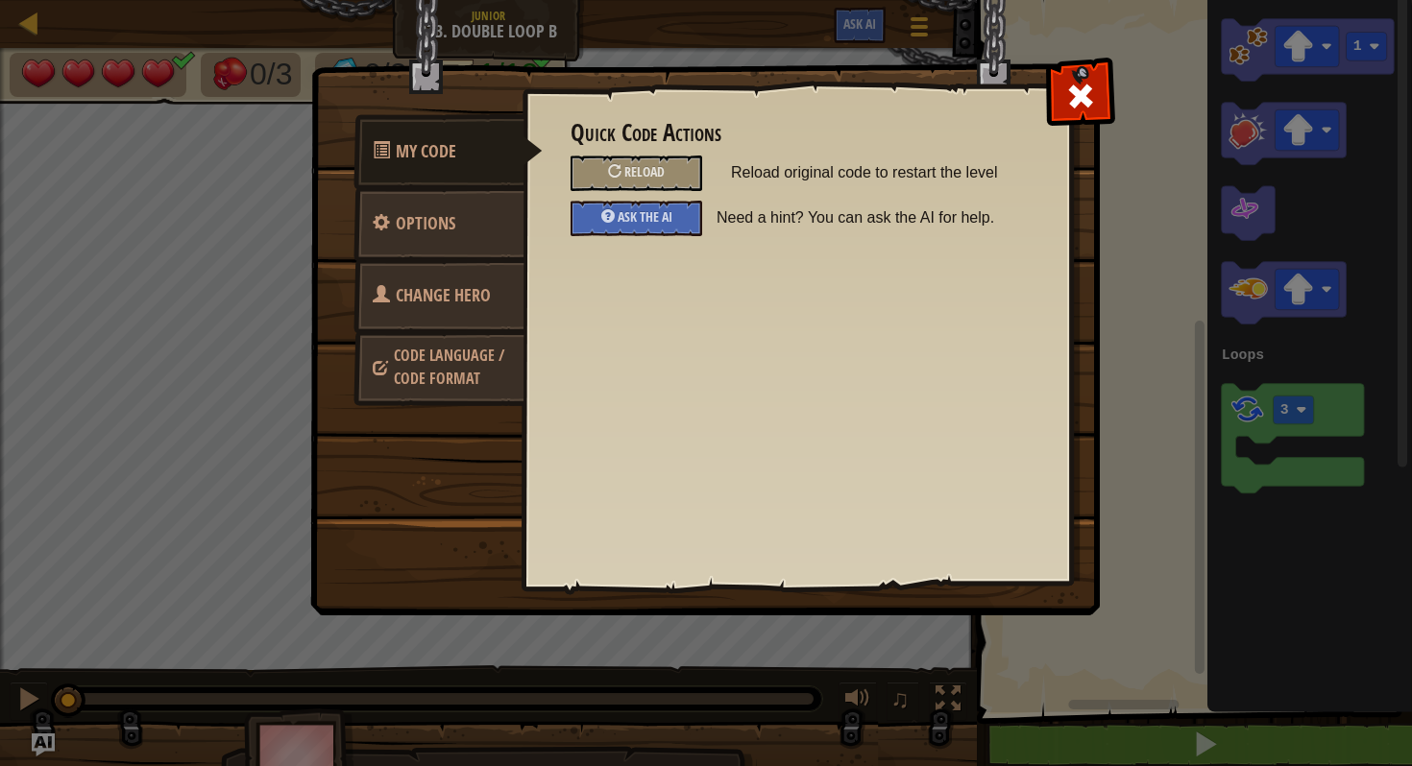
click at [453, 295] on span "Change Hero" at bounding box center [443, 295] width 95 height 24
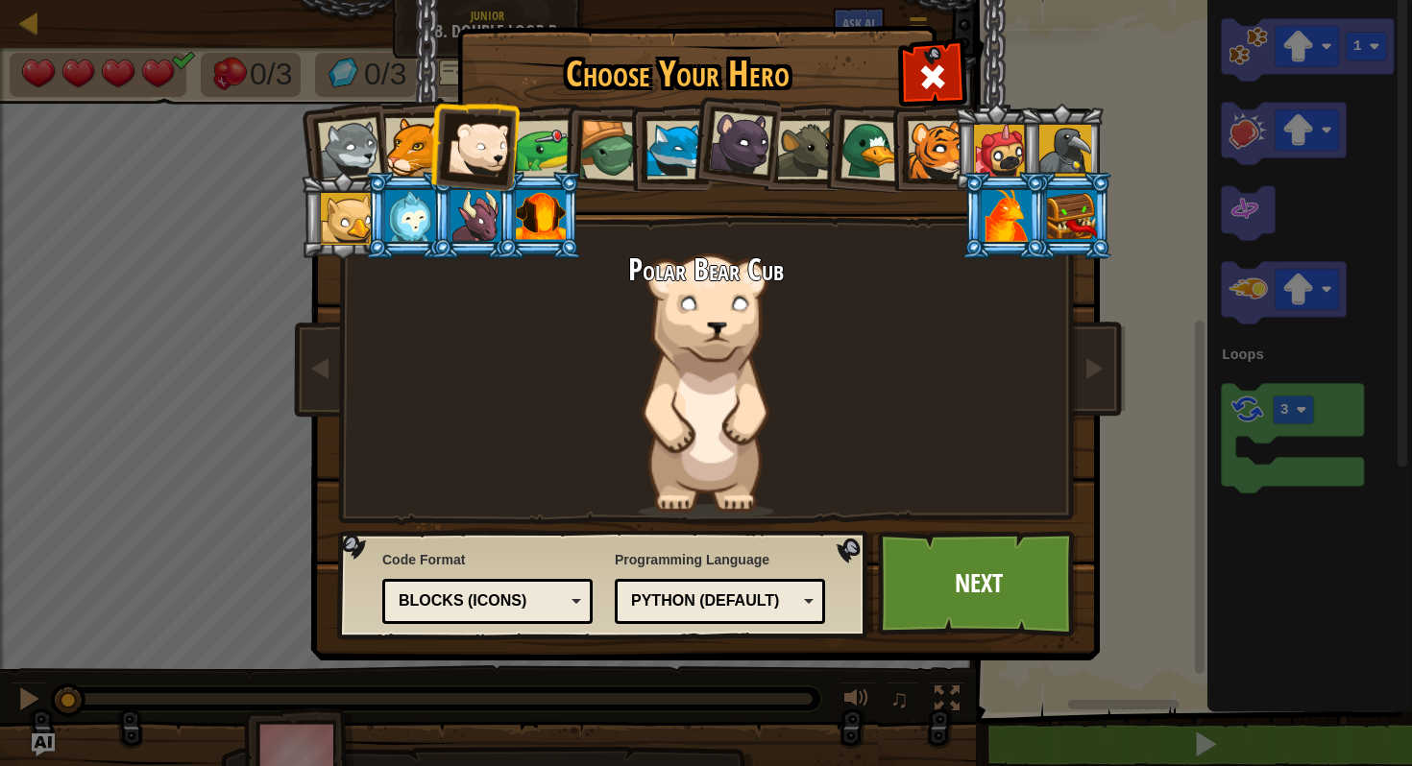
click at [498, 150] on div at bounding box center [479, 147] width 63 height 63
drag, startPoint x: 553, startPoint y: 164, endPoint x: 713, endPoint y: 162, distance: 159.4
click at [722, 104] on ol at bounding box center [706, 104] width 792 height 0
click at [1012, 211] on div at bounding box center [1006, 216] width 50 height 52
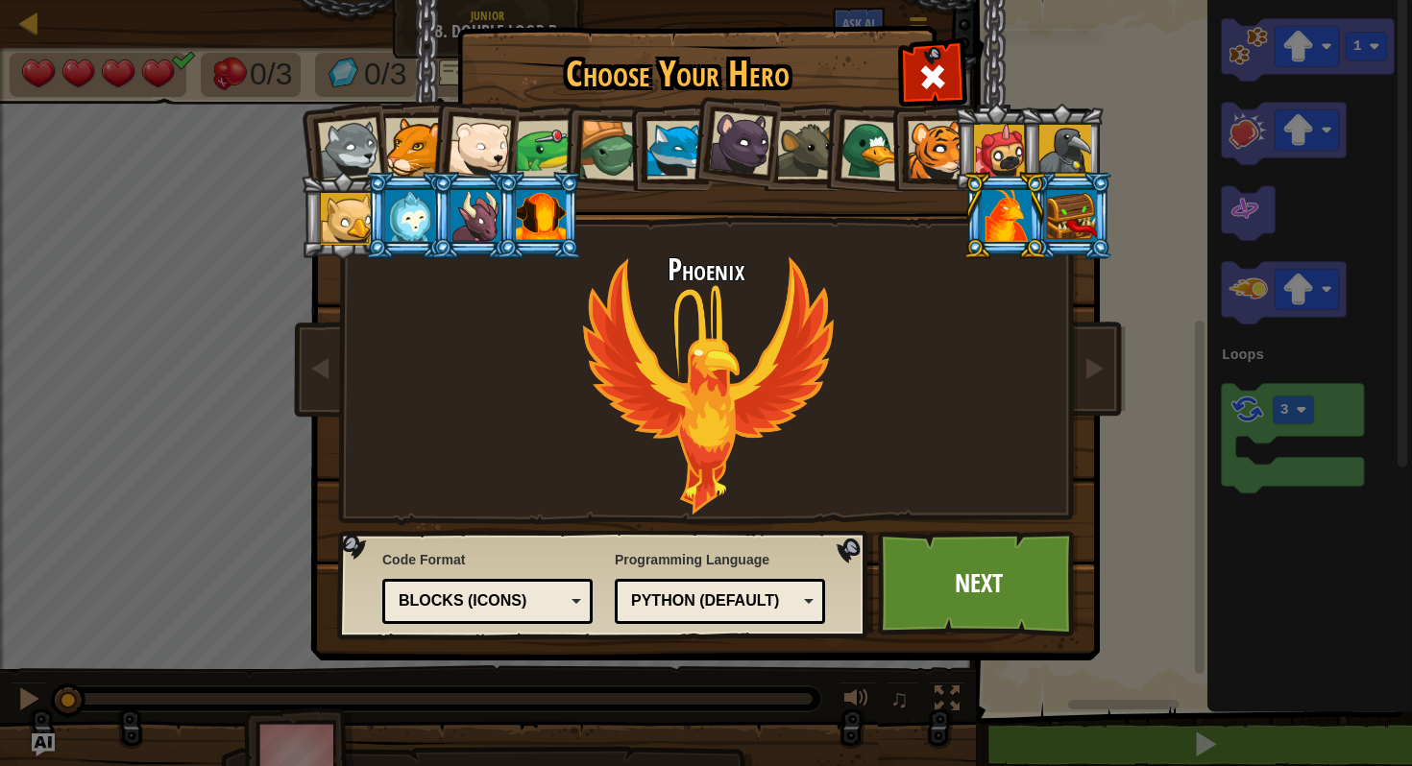
click at [1078, 225] on div at bounding box center [1072, 216] width 50 height 52
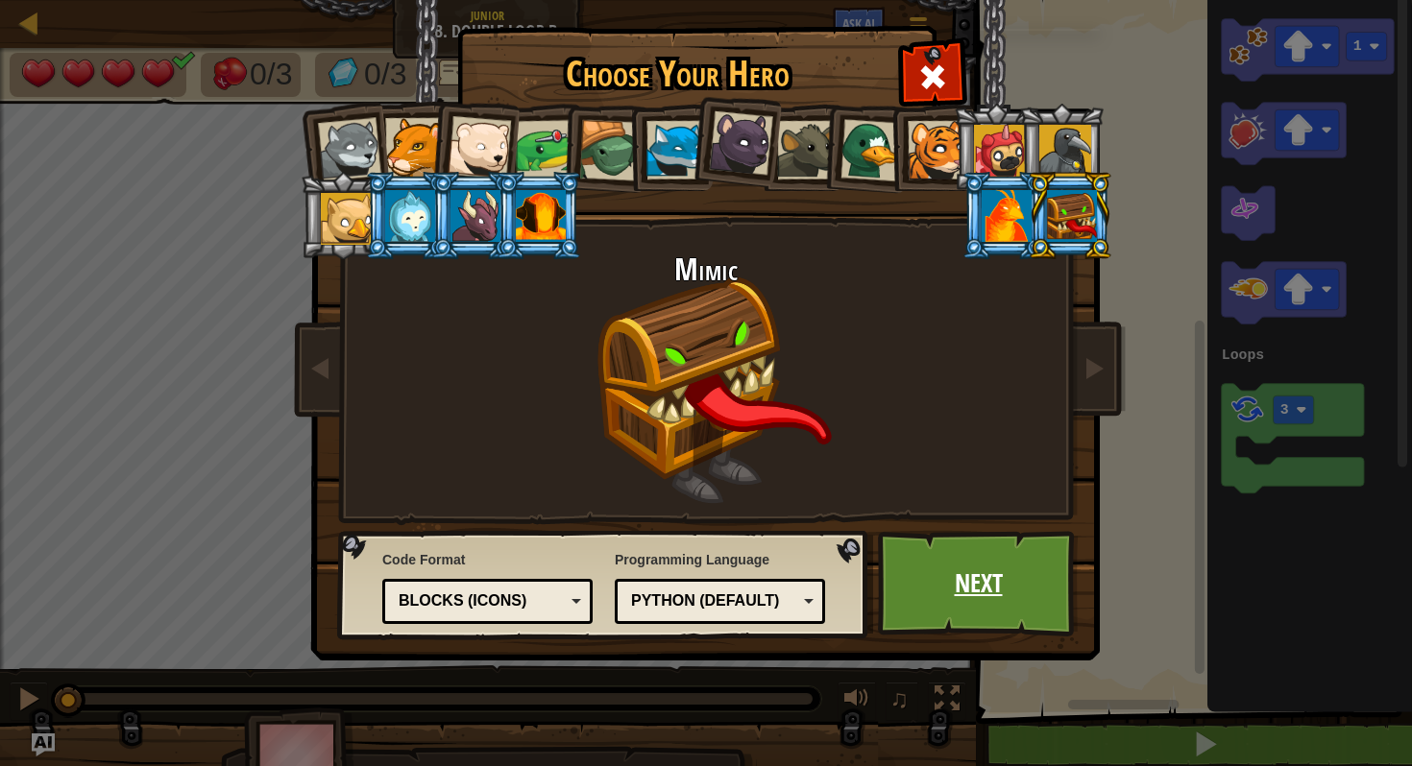
click at [984, 594] on link "Next" at bounding box center [978, 584] width 201 height 106
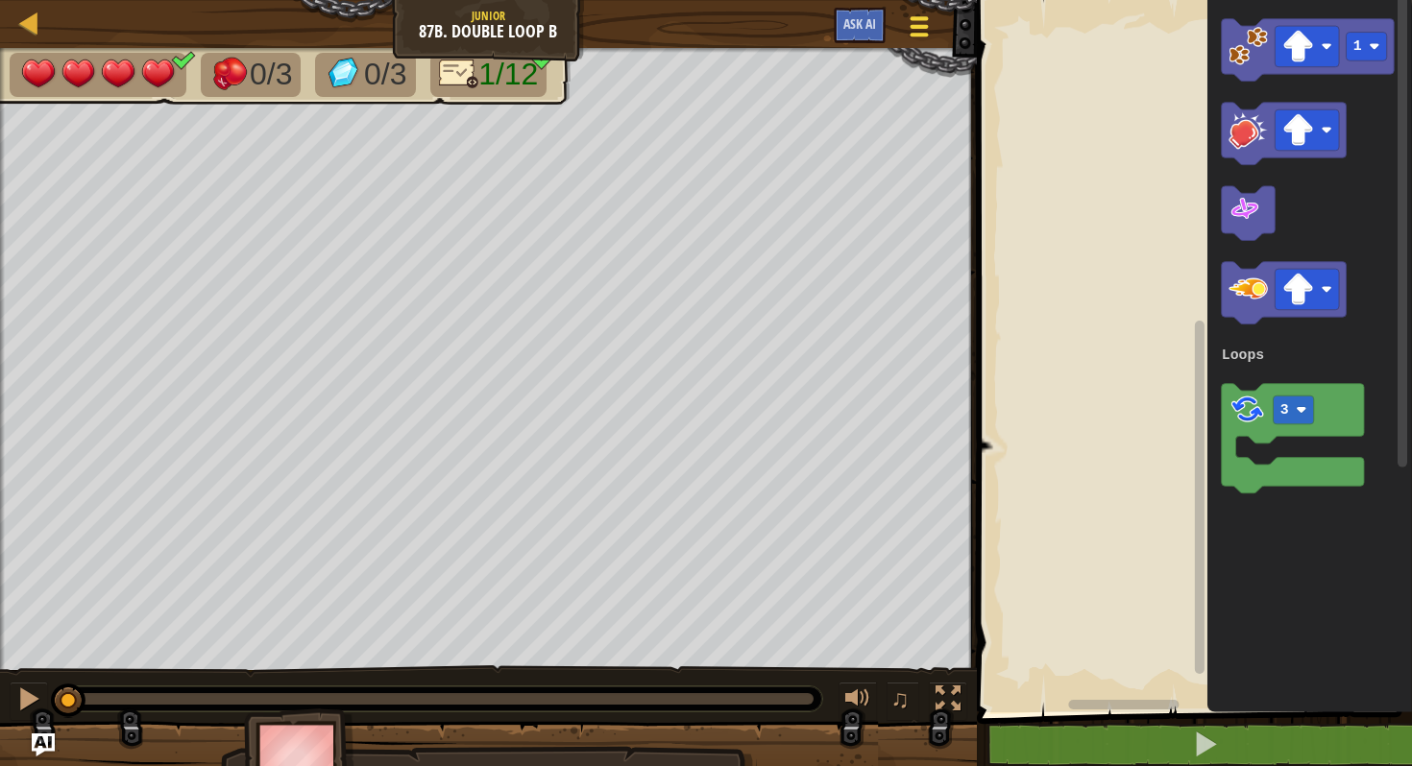
click at [920, 25] on span at bounding box center [918, 27] width 18 height 4
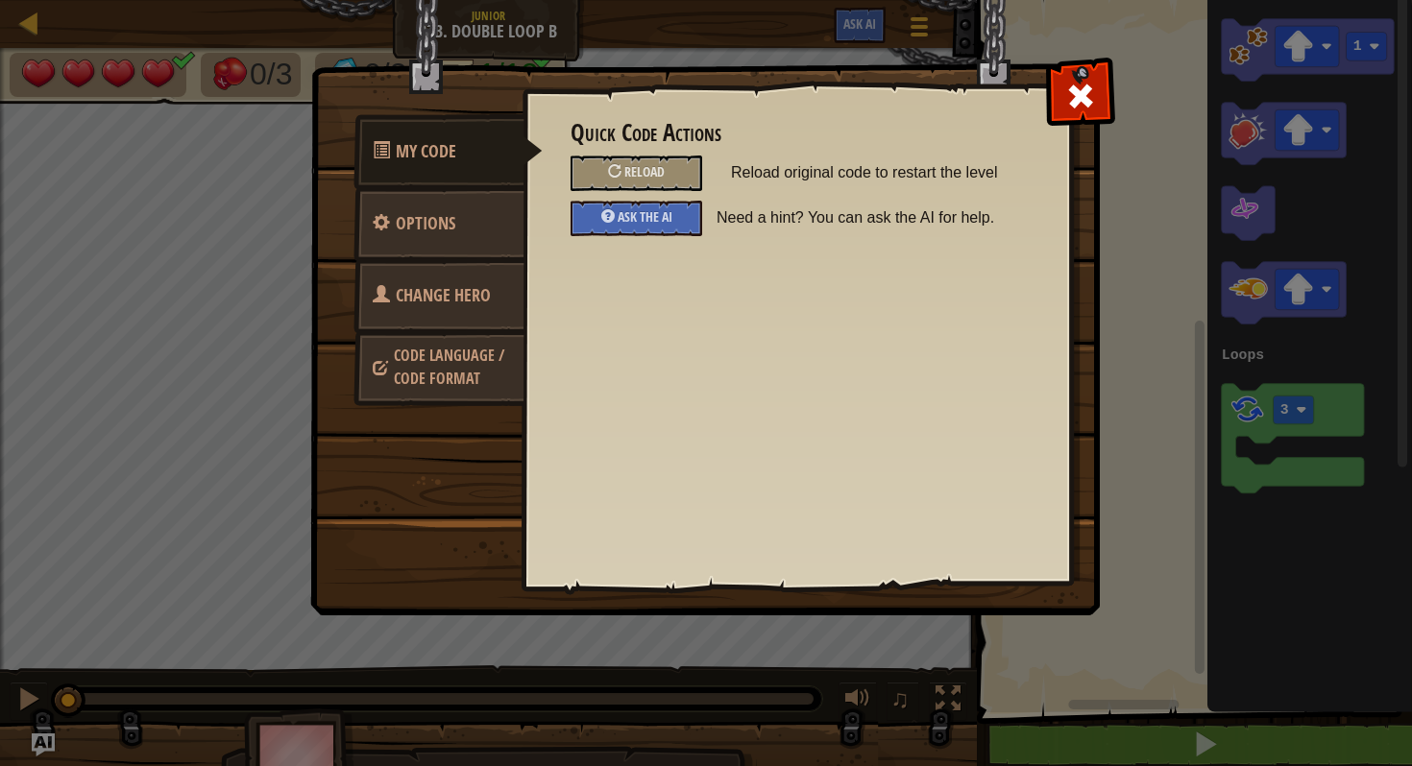
click at [423, 314] on link "Change Hero" at bounding box center [438, 295] width 171 height 75
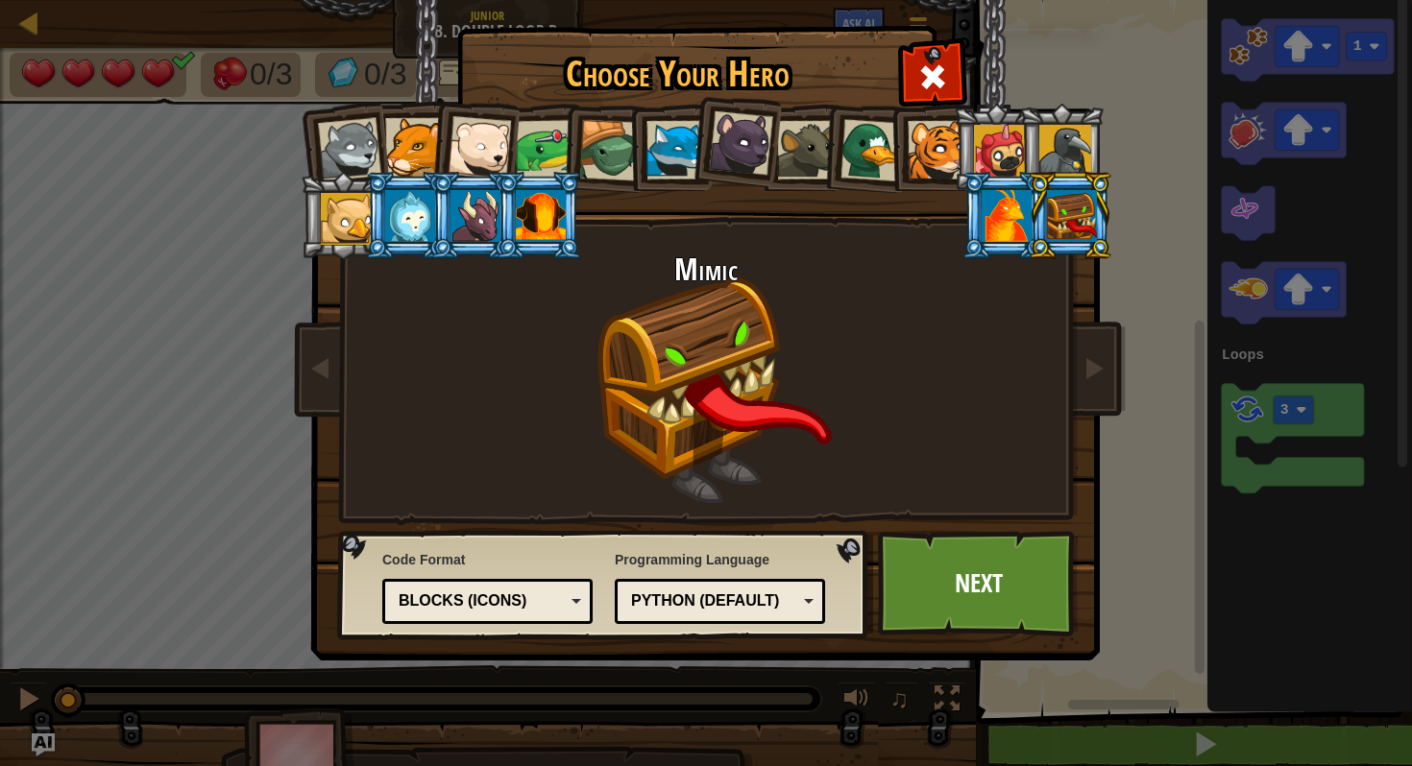
click at [495, 161] on div at bounding box center [479, 147] width 63 height 63
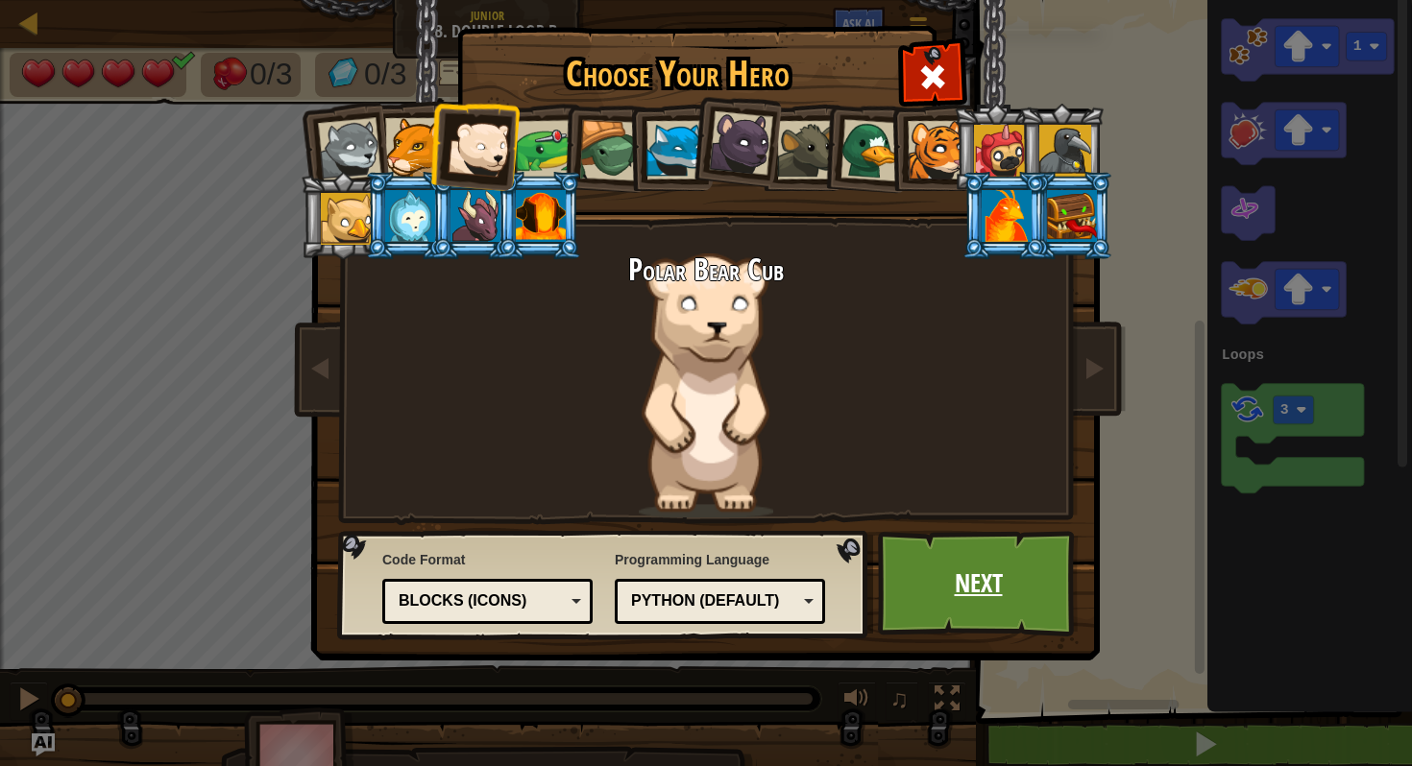
click at [962, 592] on link "Next" at bounding box center [978, 584] width 201 height 106
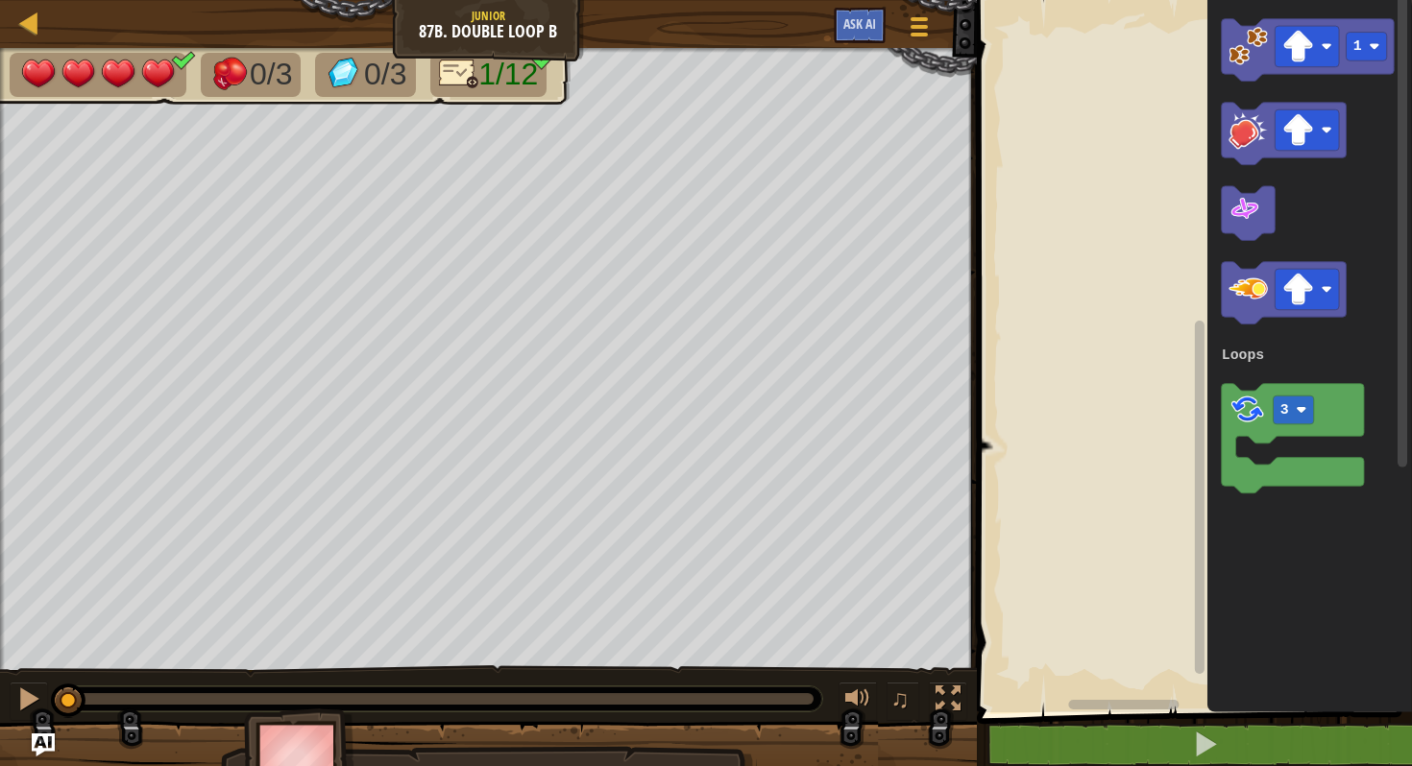
click at [975, 765] on div at bounding box center [488, 769] width 977 height 96
click at [1201, 765] on div "1 2 '' . split ( ) הההההההההההההההההההההההההההההההההההההההההההההההההההההההההההה…" at bounding box center [1191, 396] width 441 height 773
click at [1252, 126] on div "Loops 1 3 Loops" at bounding box center [1191, 351] width 441 height 722
click at [1248, 204] on image "Blockly Workspace" at bounding box center [1244, 209] width 32 height 32
click at [1249, 214] on image "Blockly Workspace" at bounding box center [1244, 209] width 32 height 32
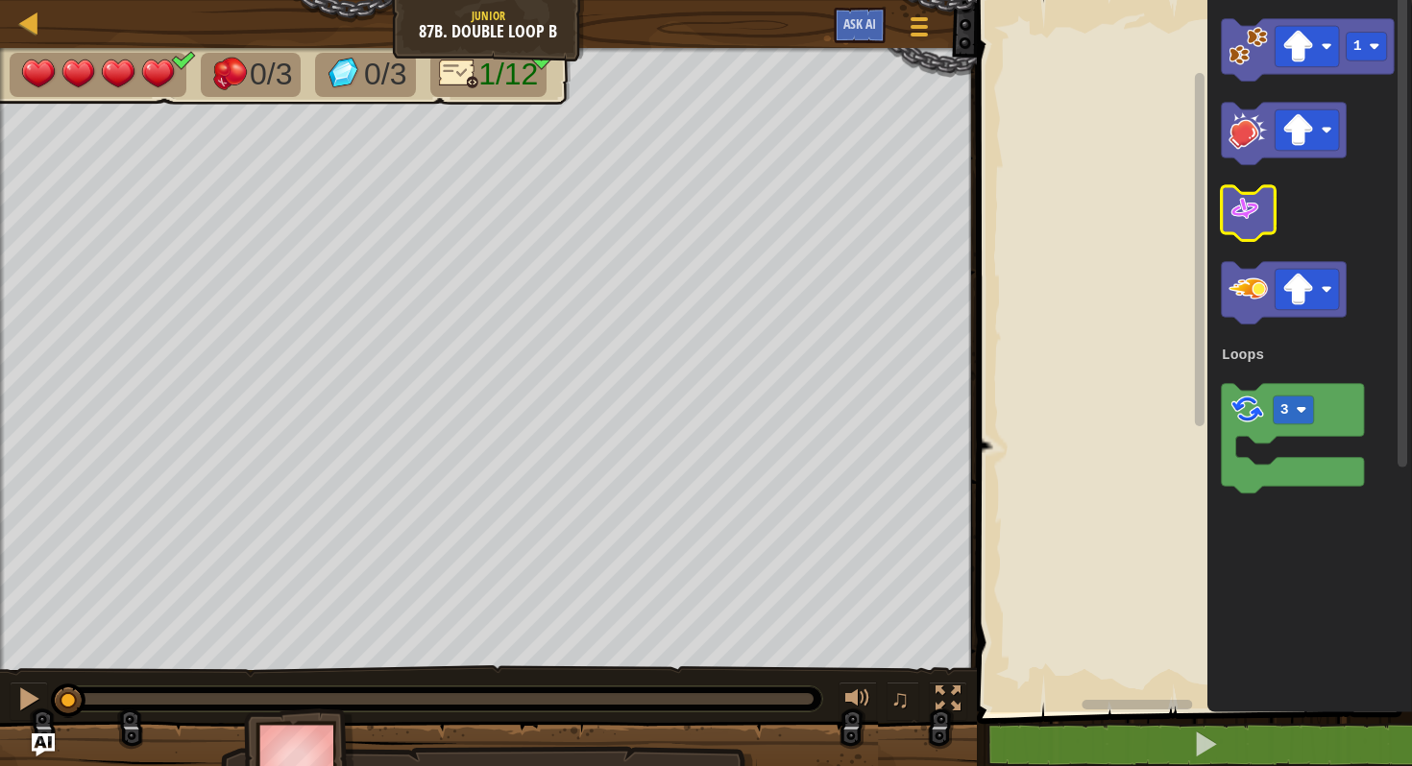
click at [1249, 214] on image "Blockly Workspace" at bounding box center [1244, 209] width 32 height 32
click at [1244, 214] on image "Blockly Workspace" at bounding box center [1244, 209] width 32 height 32
click at [1243, 213] on image "Blockly Workspace" at bounding box center [1244, 209] width 32 height 32
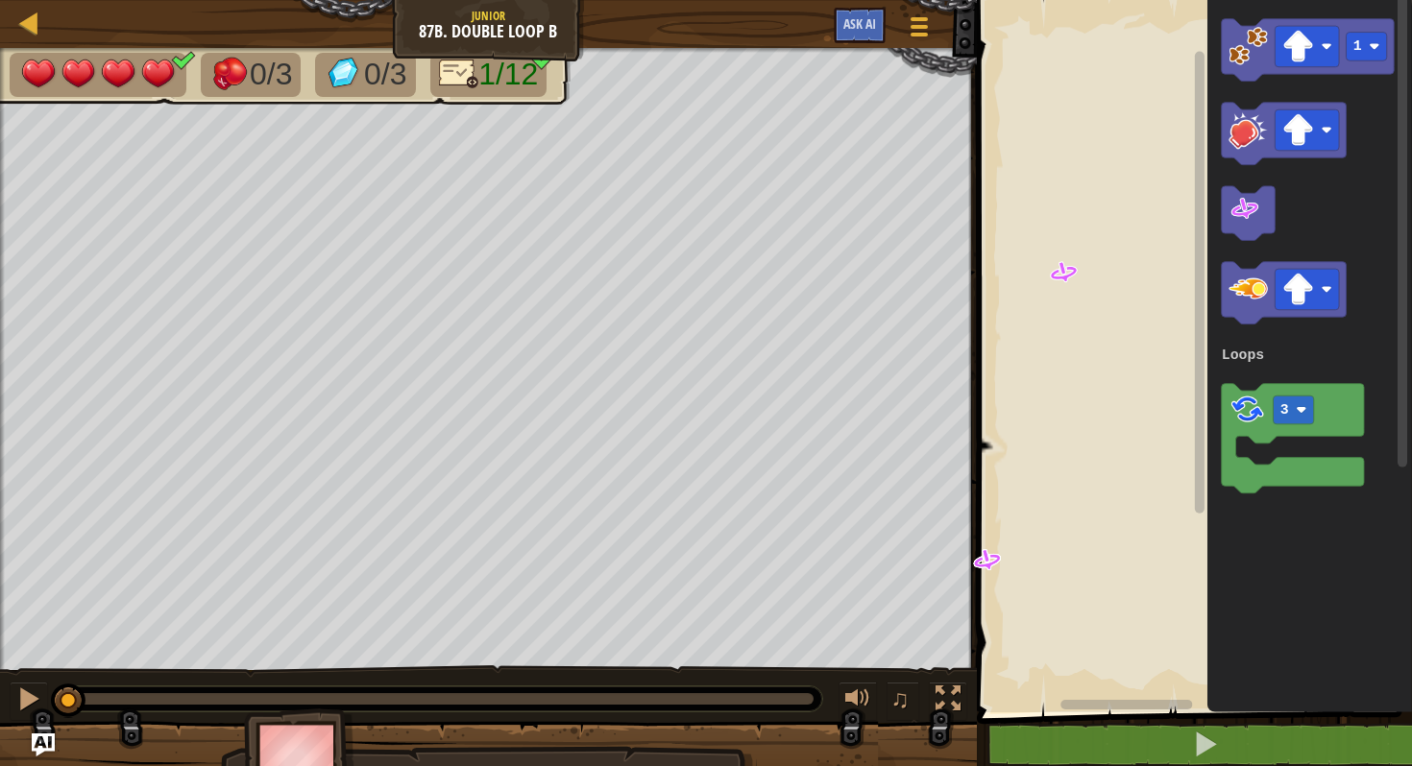
click at [975, 576] on g "Blockly Workspace" at bounding box center [1191, 351] width 441 height 722
click at [983, 561] on image "Blockly Workspace" at bounding box center [987, 561] width 32 height 32
click at [1250, 218] on image "Blockly Workspace" at bounding box center [1244, 209] width 32 height 32
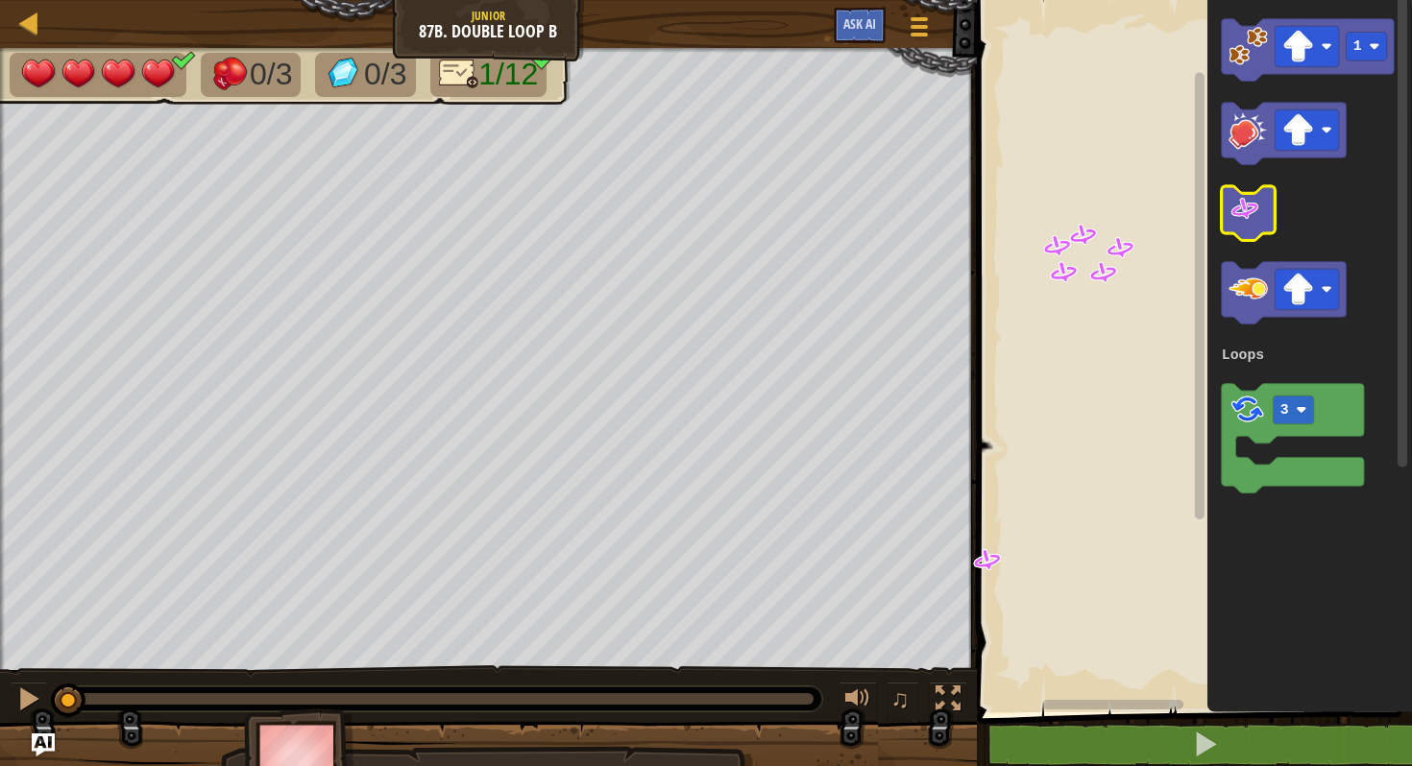
click at [1248, 228] on icon "Blockly Workspace" at bounding box center [1248, 213] width 54 height 55
click at [1246, 206] on image "Blockly Workspace" at bounding box center [1244, 209] width 32 height 32
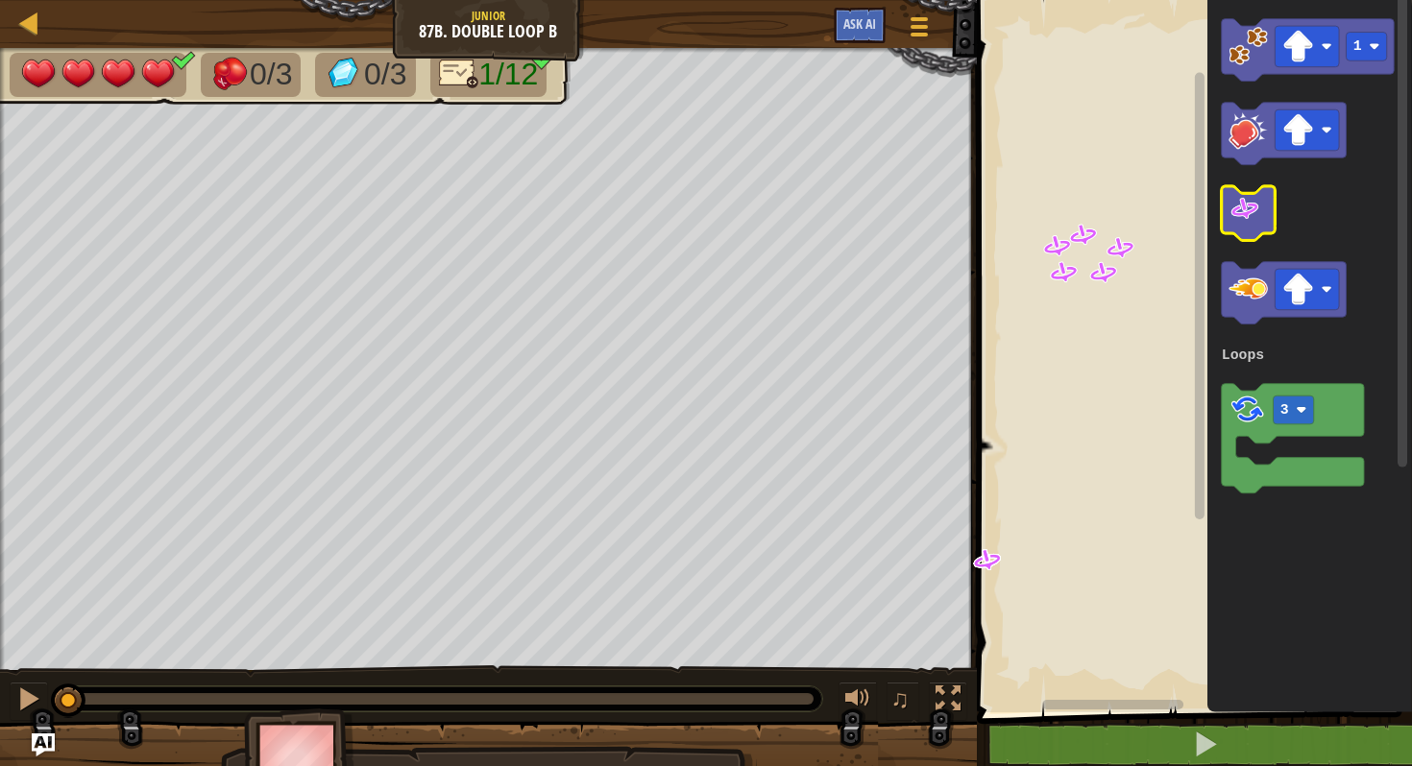
click at [1246, 206] on image "Blockly Workspace" at bounding box center [1244, 209] width 32 height 32
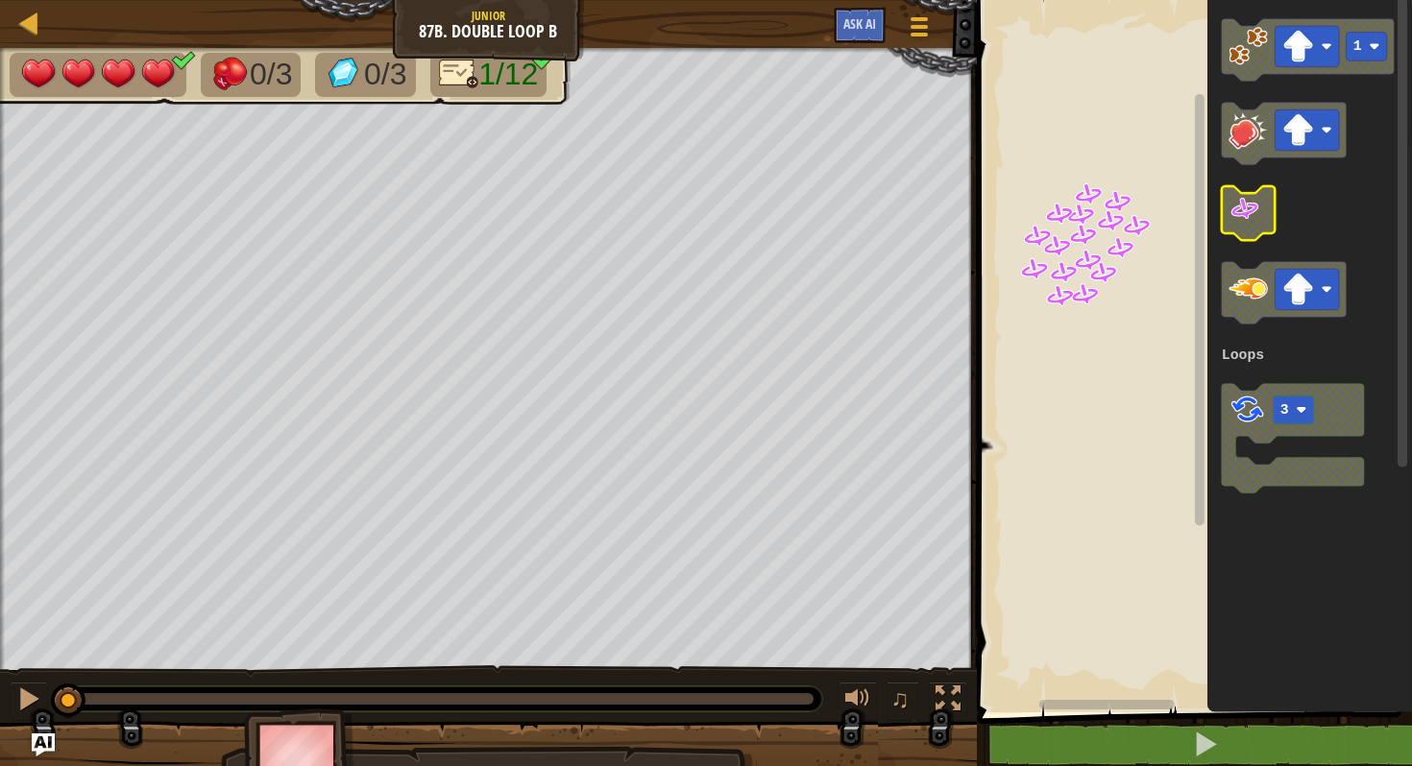
click at [1265, 202] on icon "Blockly Workspace" at bounding box center [1248, 213] width 54 height 55
click at [1278, 199] on icon "Blockly Workspace" at bounding box center [1309, 351] width 205 height 722
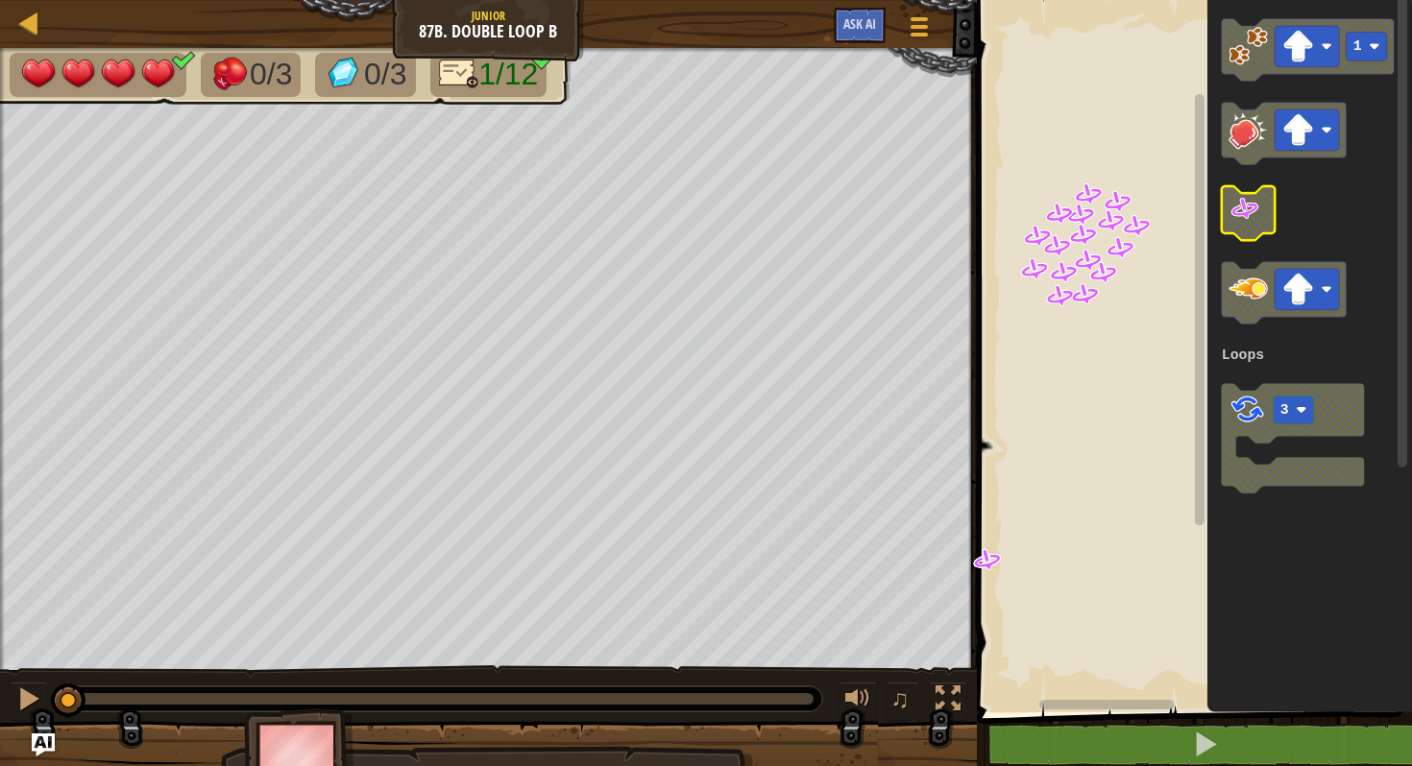
click at [1241, 212] on image "Blockly Workspace" at bounding box center [1244, 209] width 32 height 32
click at [1242, 212] on image "Blockly Workspace" at bounding box center [1244, 209] width 32 height 32
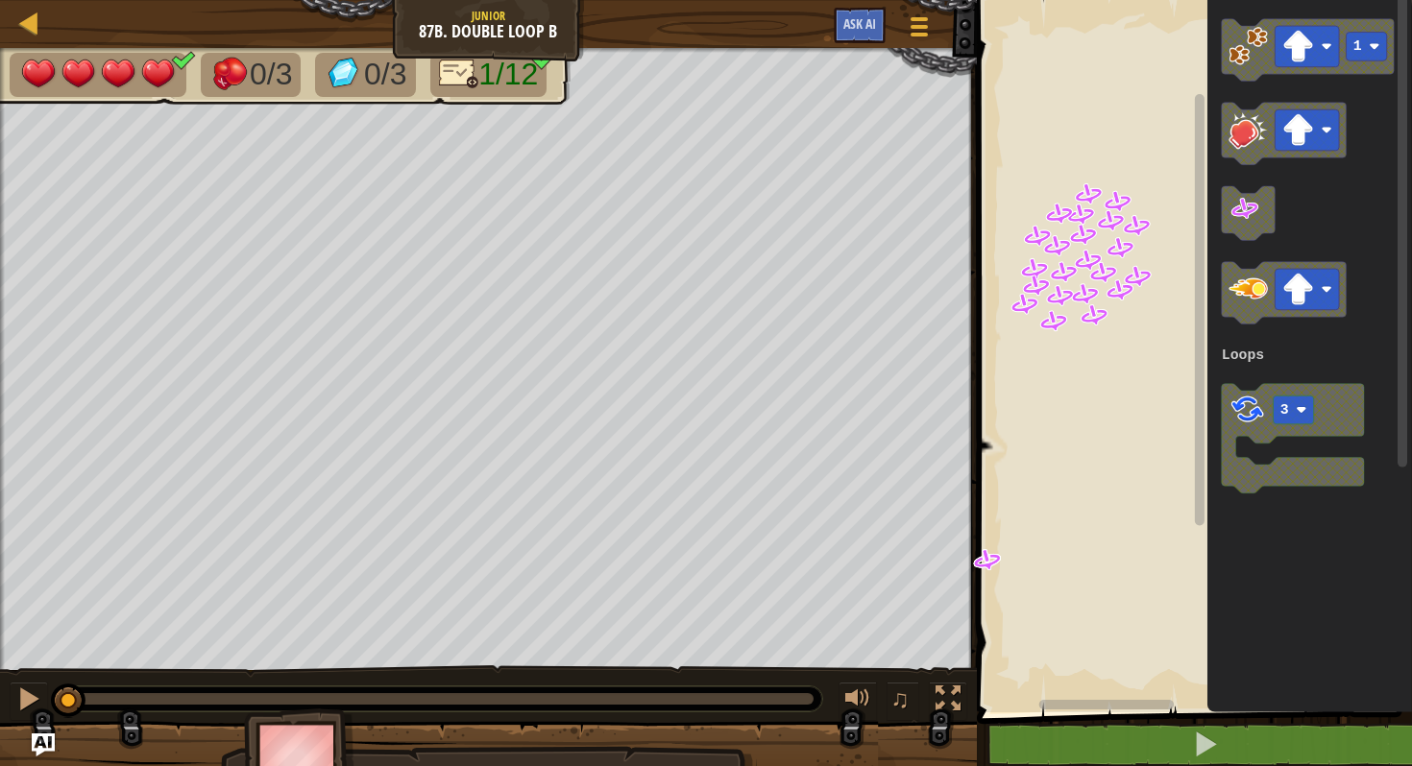
click at [987, 564] on image "Blockly Workspace" at bounding box center [987, 561] width 32 height 32
click at [1248, 123] on image "Blockly Workspace" at bounding box center [1247, 129] width 39 height 39
click at [1248, 129] on image "Blockly Workspace" at bounding box center [1247, 129] width 39 height 39
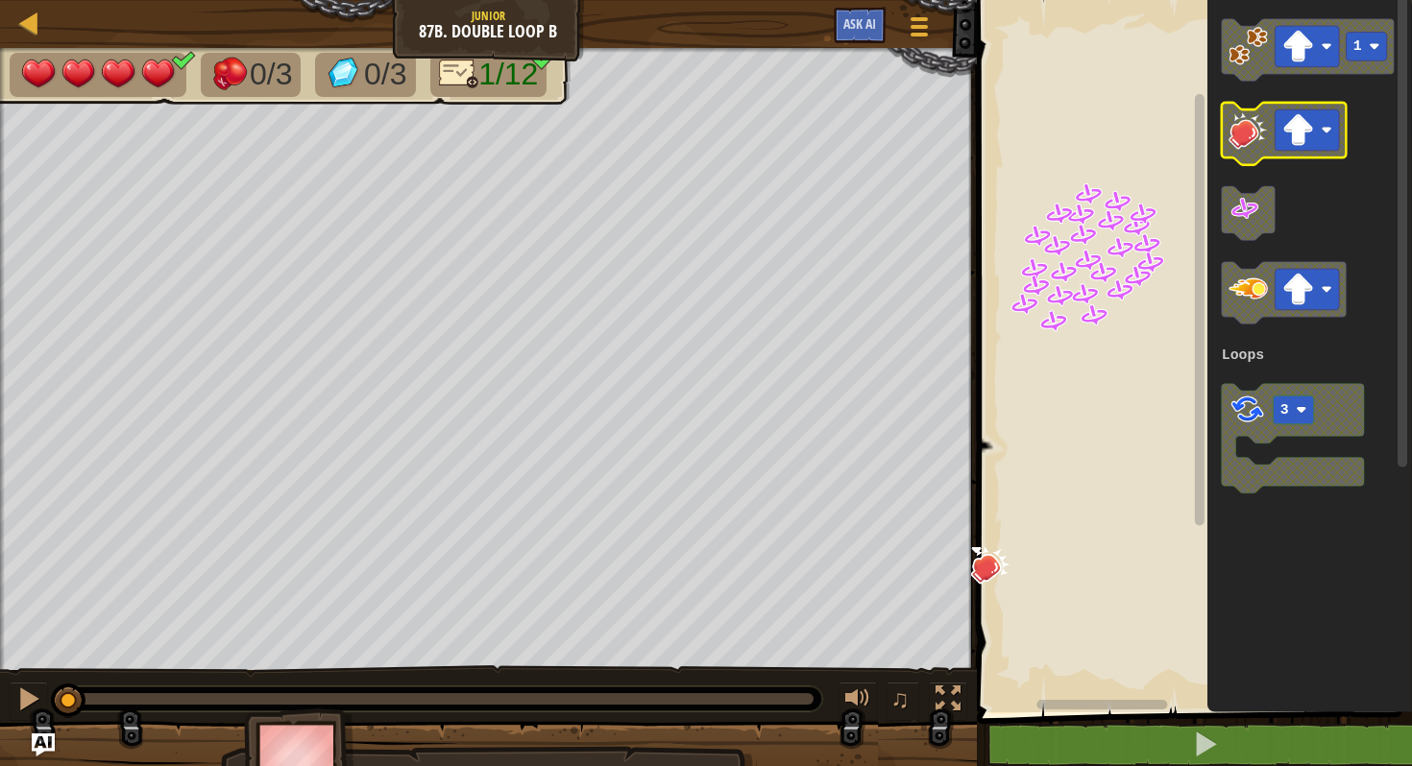
click at [1248, 129] on image "Blockly Workspace" at bounding box center [1247, 129] width 39 height 39
click at [1251, 129] on image "Blockly Workspace" at bounding box center [1247, 129] width 39 height 39
click at [1261, 132] on image "Blockly Workspace" at bounding box center [1247, 129] width 39 height 39
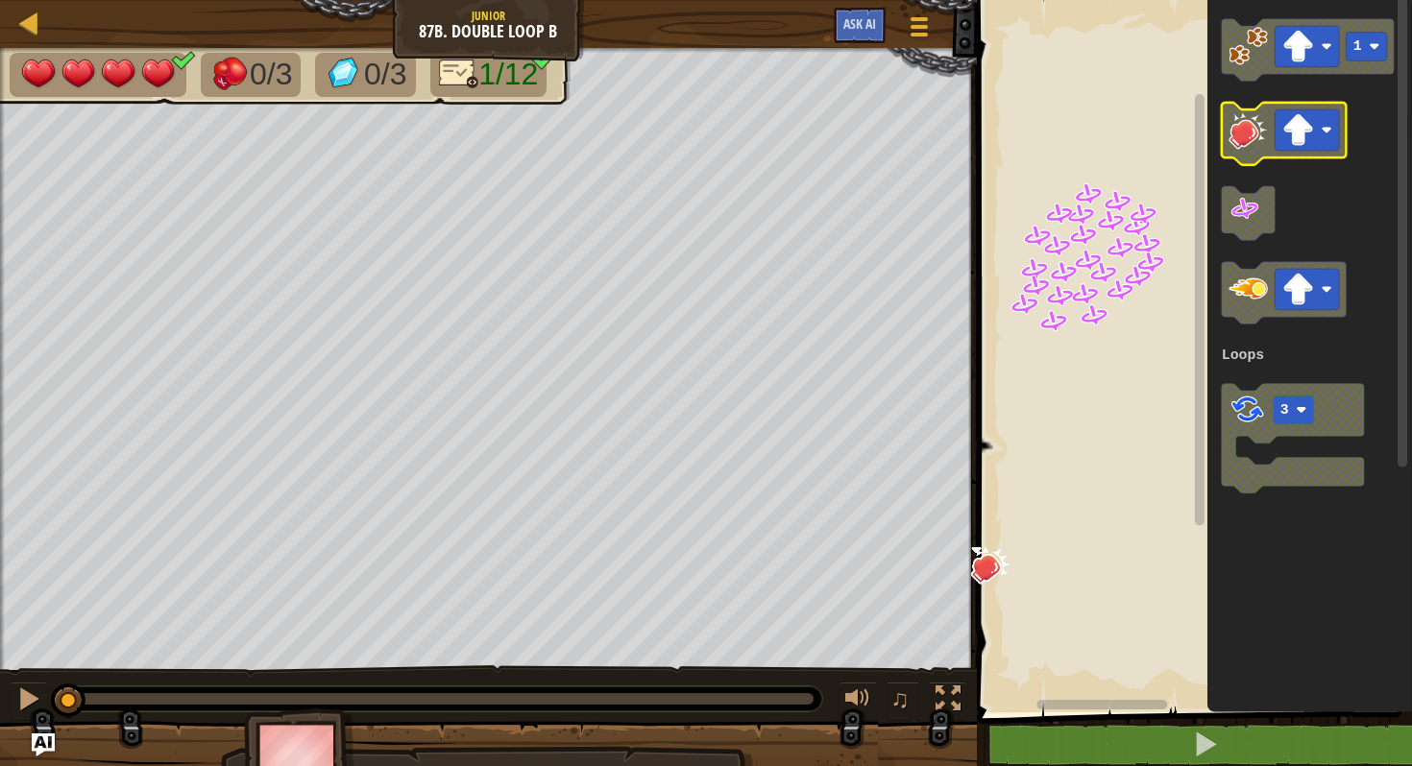
click at [1261, 132] on image "Blockly Workspace" at bounding box center [1247, 129] width 39 height 39
click at [1261, 131] on image "Blockly Workspace" at bounding box center [1247, 129] width 39 height 39
click at [1261, 133] on image "Blockly Workspace" at bounding box center [1247, 129] width 39 height 39
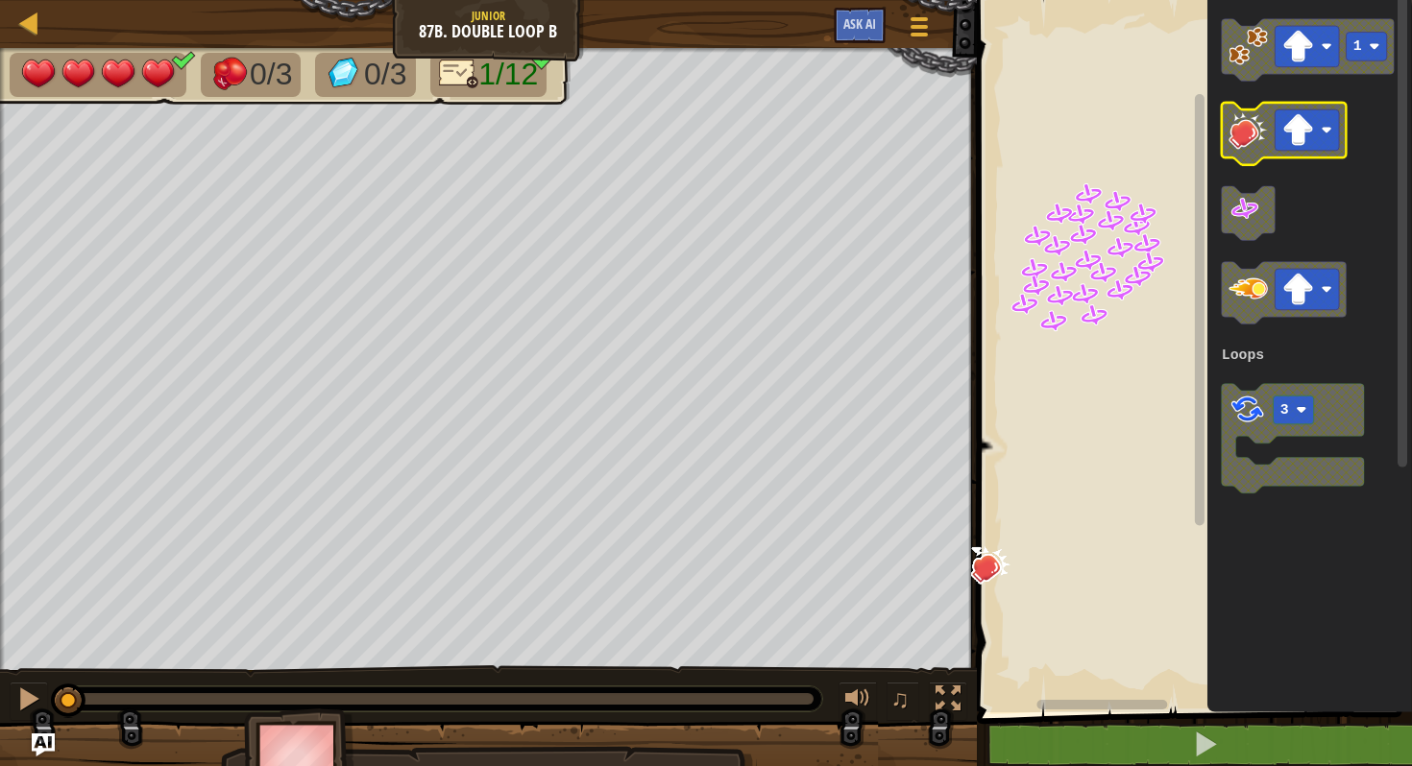
click at [1261, 133] on image "Blockly Workspace" at bounding box center [1247, 129] width 39 height 39
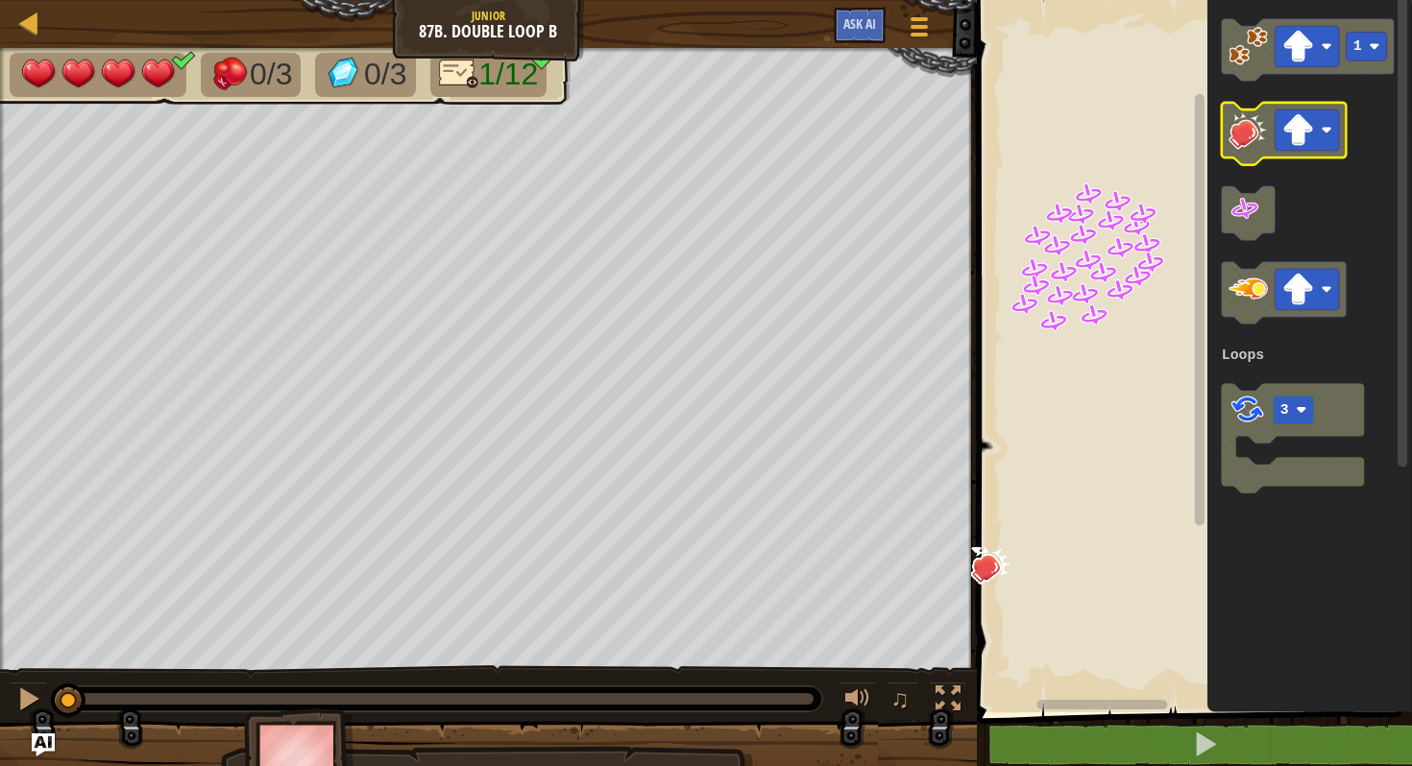
click at [1261, 133] on image "Blockly Workspace" at bounding box center [1247, 129] width 39 height 39
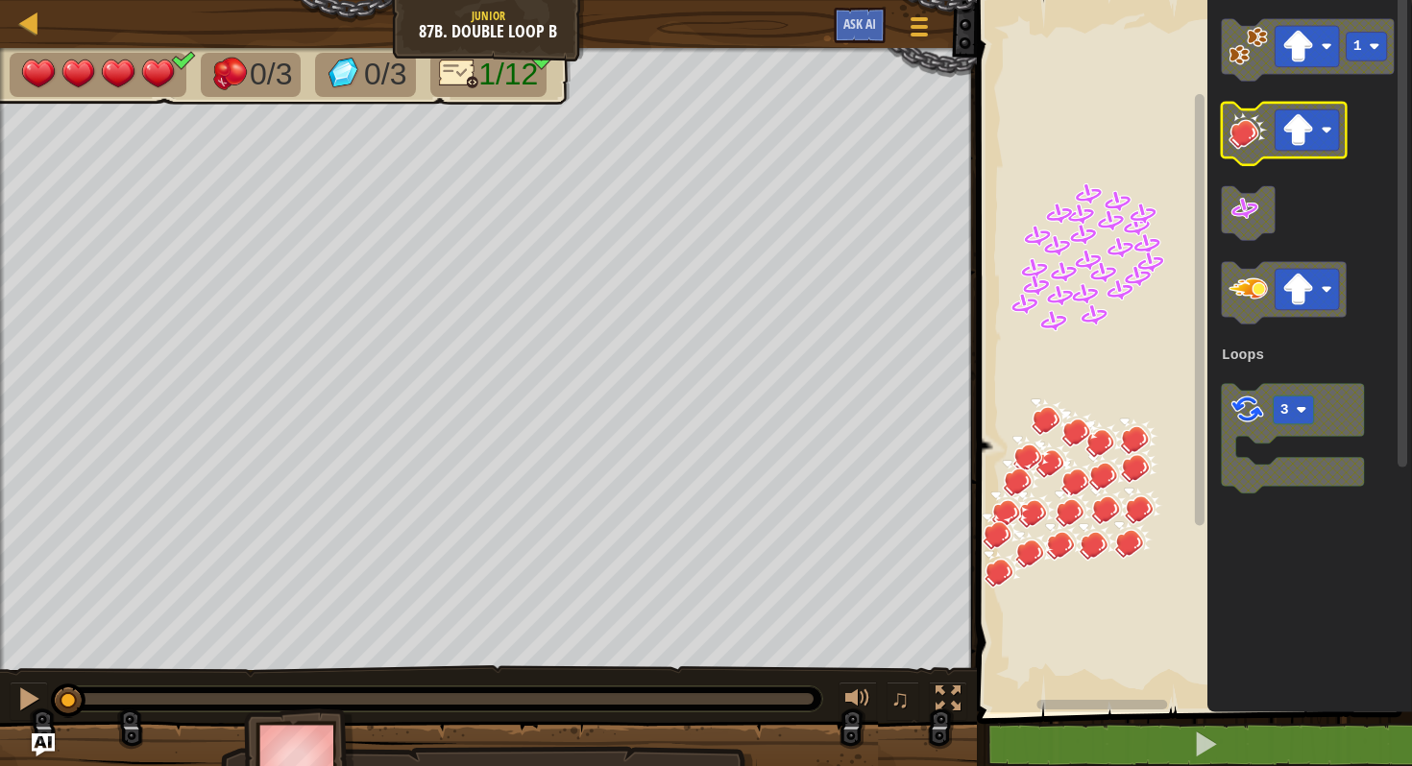
click at [1248, 140] on image "Blockly Workspace" at bounding box center [1247, 129] width 39 height 39
click at [1251, 127] on image "Blockly Workspace" at bounding box center [1247, 129] width 39 height 39
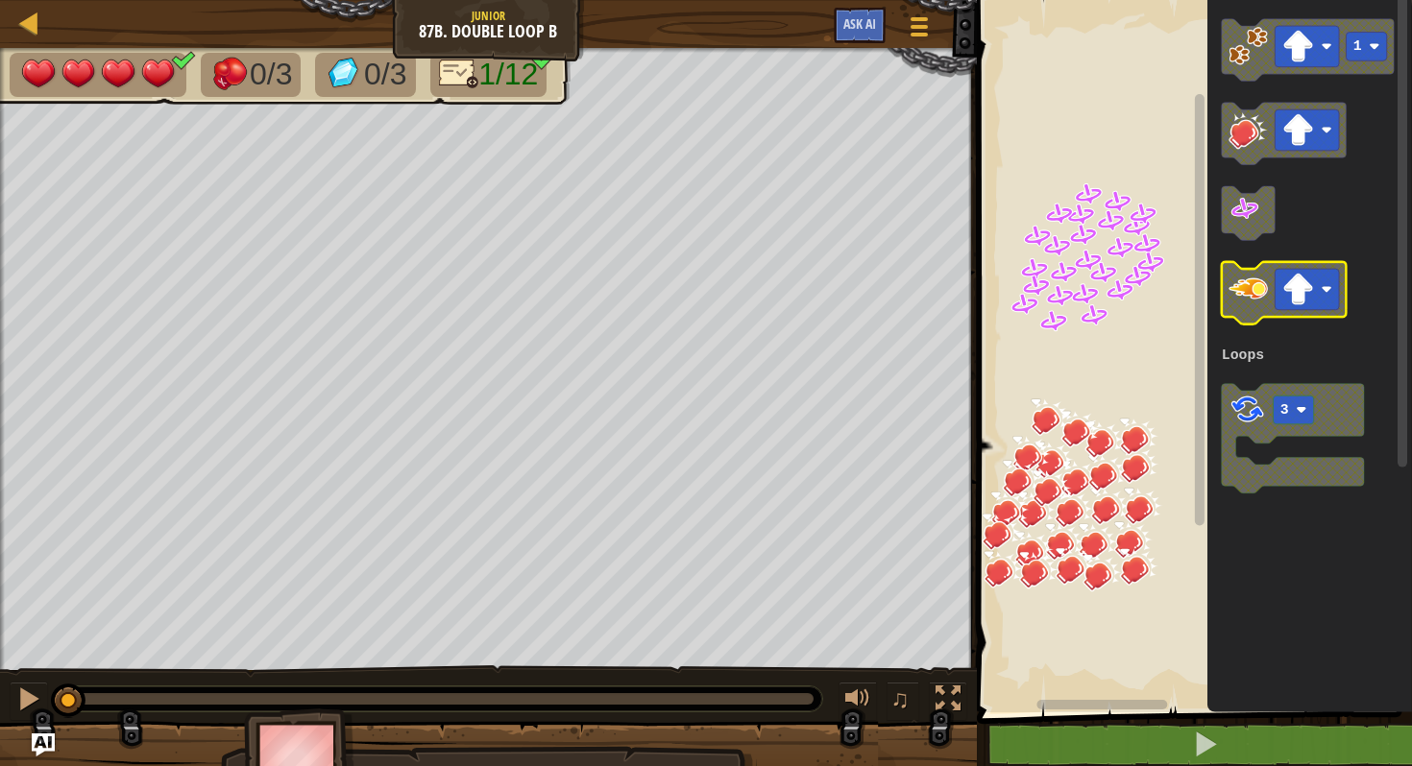
click at [1249, 288] on image "Blockly Workspace" at bounding box center [1247, 289] width 39 height 39
click at [1260, 291] on image "Blockly Workspace" at bounding box center [1247, 289] width 39 height 39
click at [1259, 291] on image "Blockly Workspace" at bounding box center [1247, 289] width 39 height 39
click at [1256, 290] on image "Blockly Workspace" at bounding box center [1247, 289] width 39 height 39
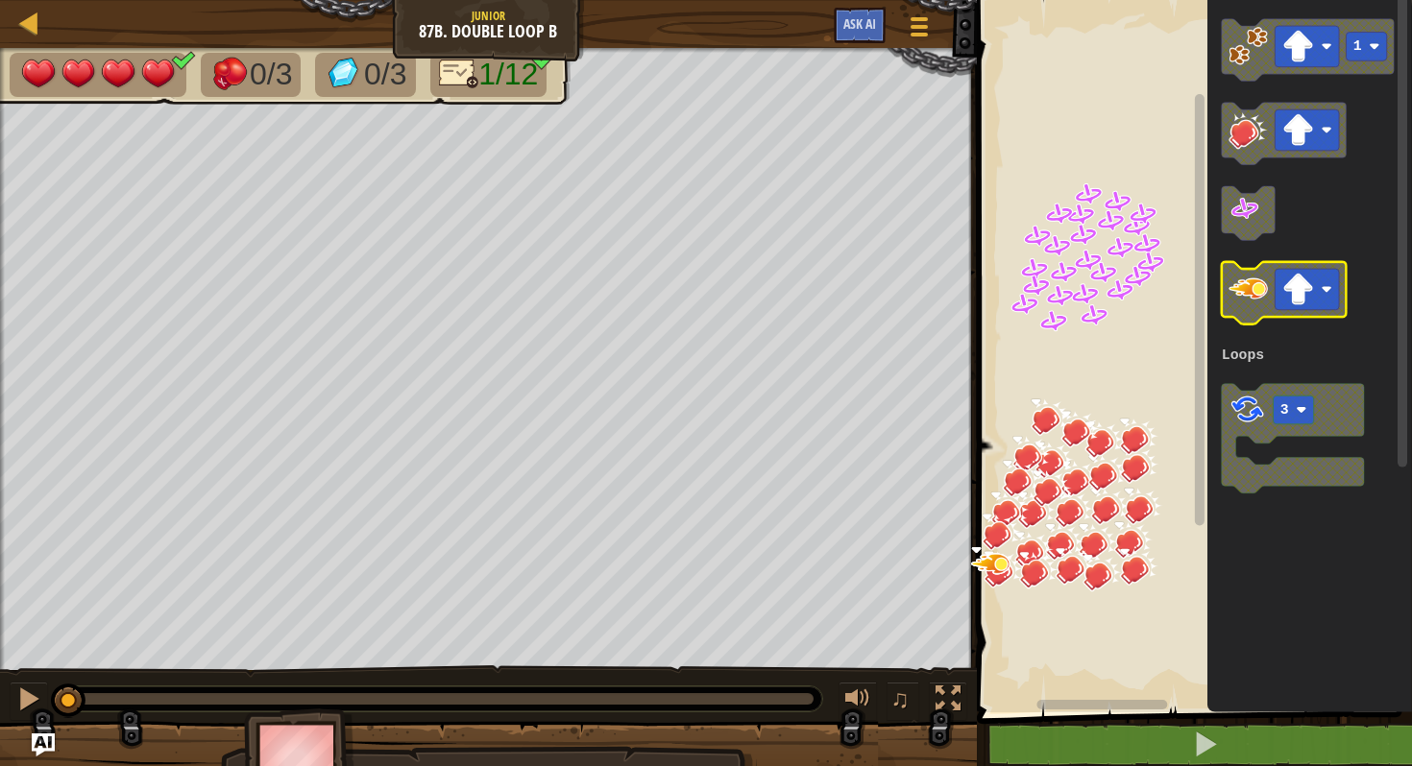
click at [1263, 290] on image "Blockly Workspace" at bounding box center [1247, 289] width 39 height 39
click at [1272, 289] on g "Blockly Workspace" at bounding box center [1283, 293] width 125 height 62
click at [1273, 288] on g "Blockly Workspace" at bounding box center [1283, 292] width 125 height 62
click at [1272, 291] on g "Blockly Workspace" at bounding box center [1283, 292] width 125 height 62
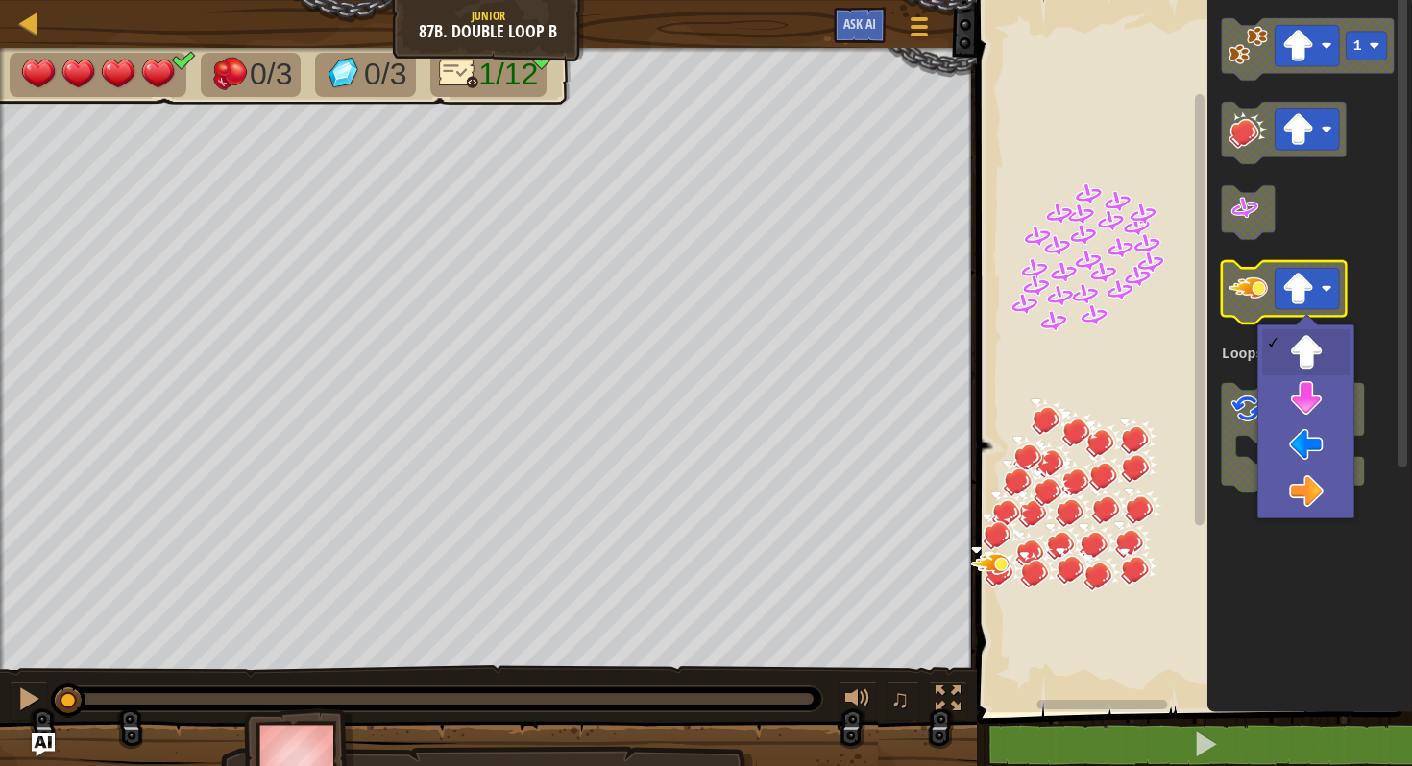
click at [1267, 289] on g "Blockly Workspace" at bounding box center [1283, 292] width 125 height 62
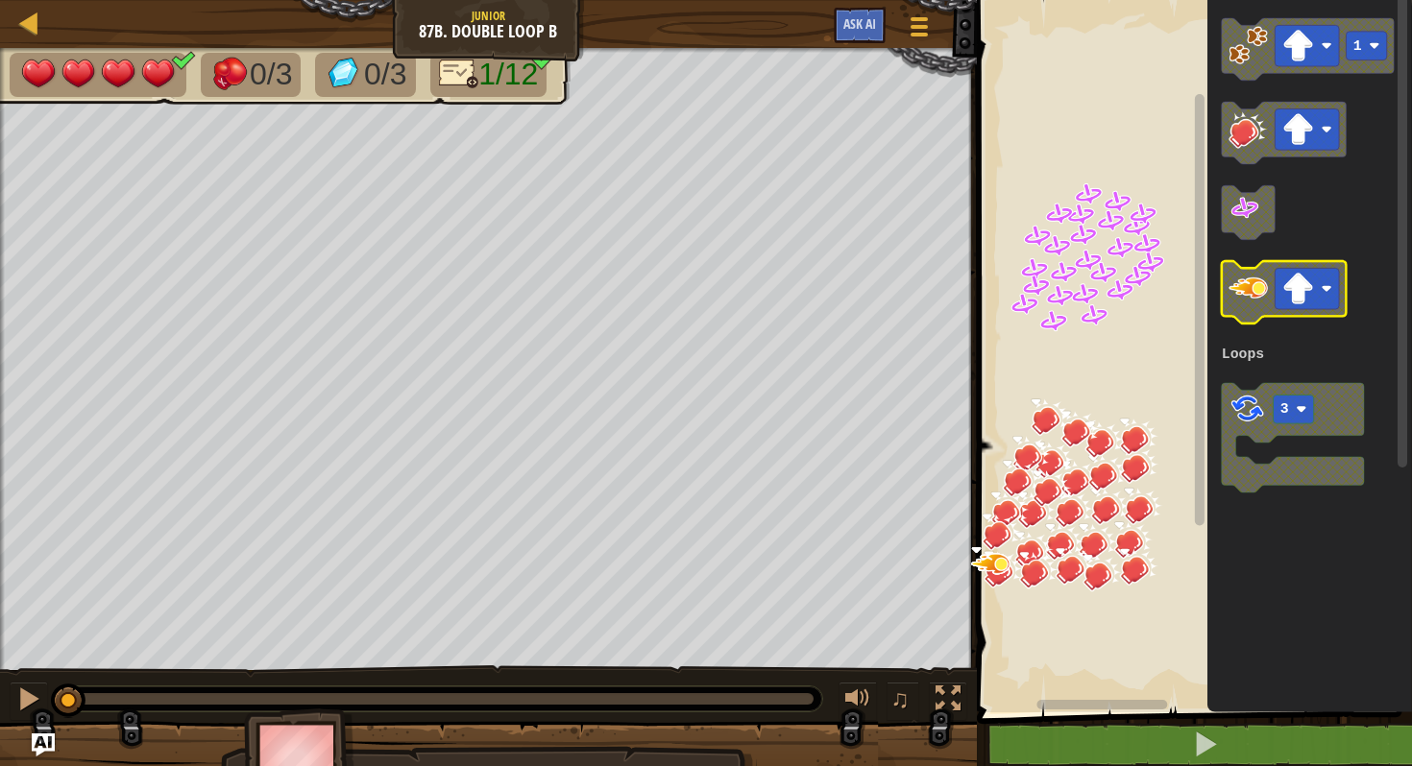
click at [1265, 287] on image "Blockly Workspace" at bounding box center [1247, 288] width 39 height 39
click at [1260, 284] on image "Blockly Workspace" at bounding box center [1247, 288] width 39 height 39
click at [1254, 282] on image "Blockly Workspace" at bounding box center [1247, 288] width 39 height 39
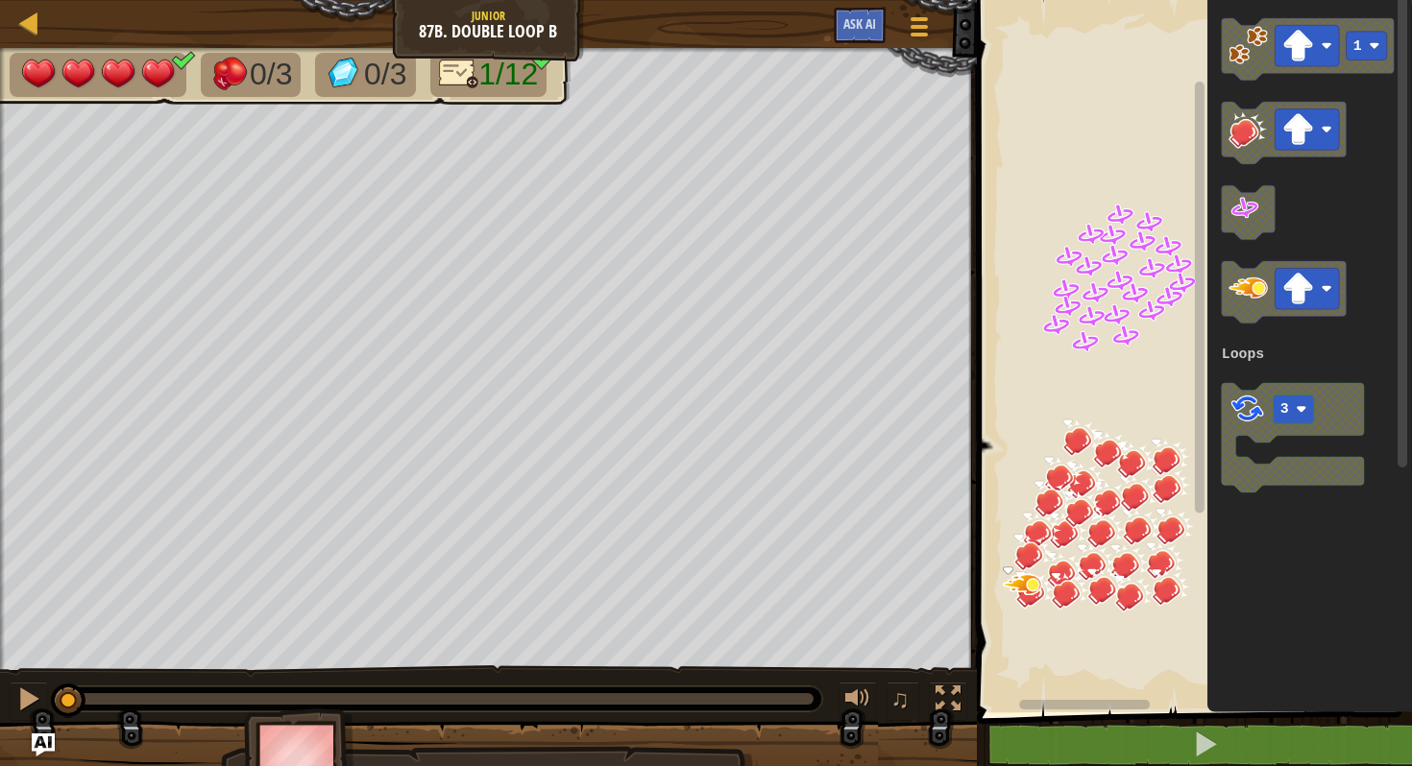
click at [1079, 209] on rect "Blockly Workspace" at bounding box center [1191, 351] width 441 height 722
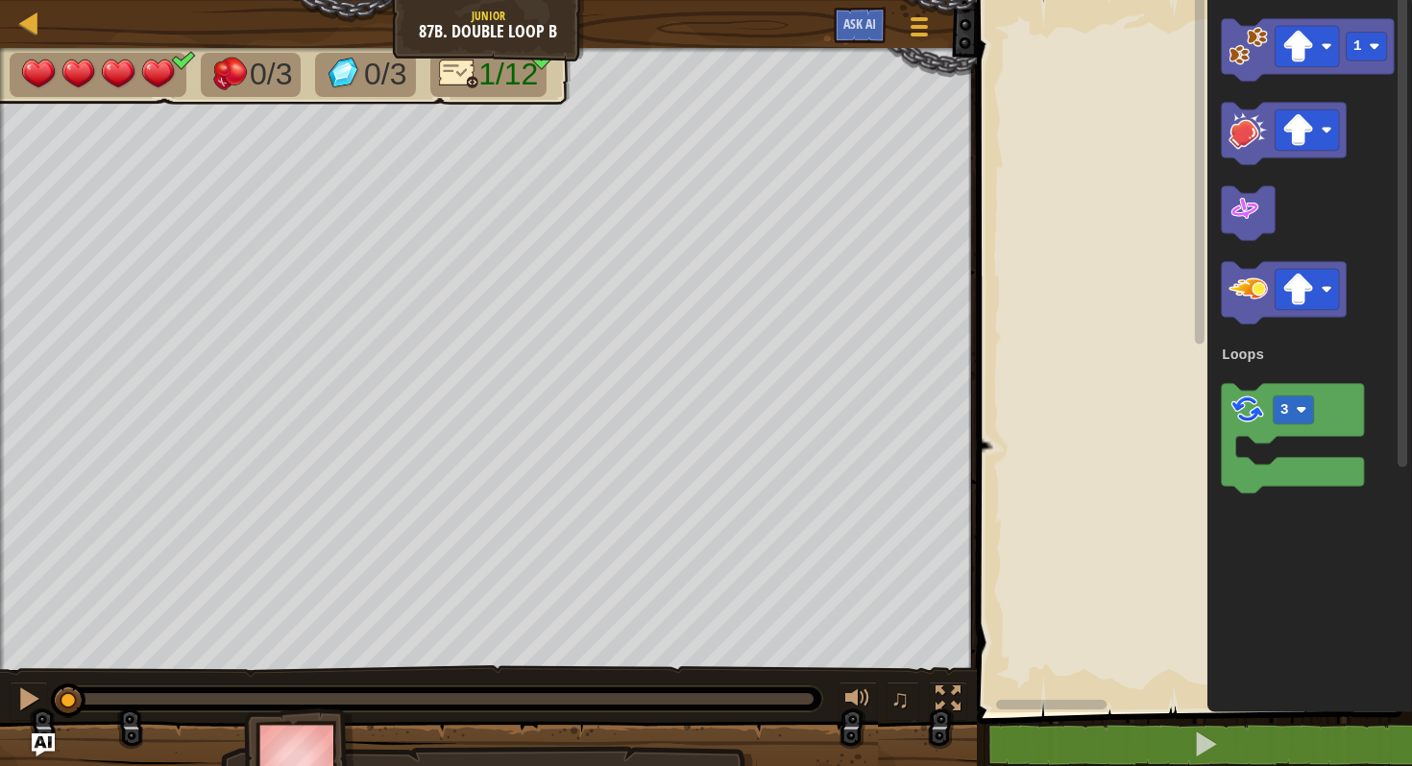
click at [925, 343] on div "Map Junior 87b. Double Loop B Game Menu Ask AI 1 הההההההההההההההההההההההההההההה…" at bounding box center [706, 383] width 1412 height 766
click at [957, 717] on div "Map Junior 87b. Double Loop B Game Menu Ask AI 1 הההההההההההההההההההההההההההההה…" at bounding box center [706, 383] width 1412 height 766
click at [1288, 287] on image "Blockly Workspace" at bounding box center [1298, 290] width 32 height 32
click at [1272, 318] on rect "Blockly Workspace" at bounding box center [1283, 293] width 125 height 62
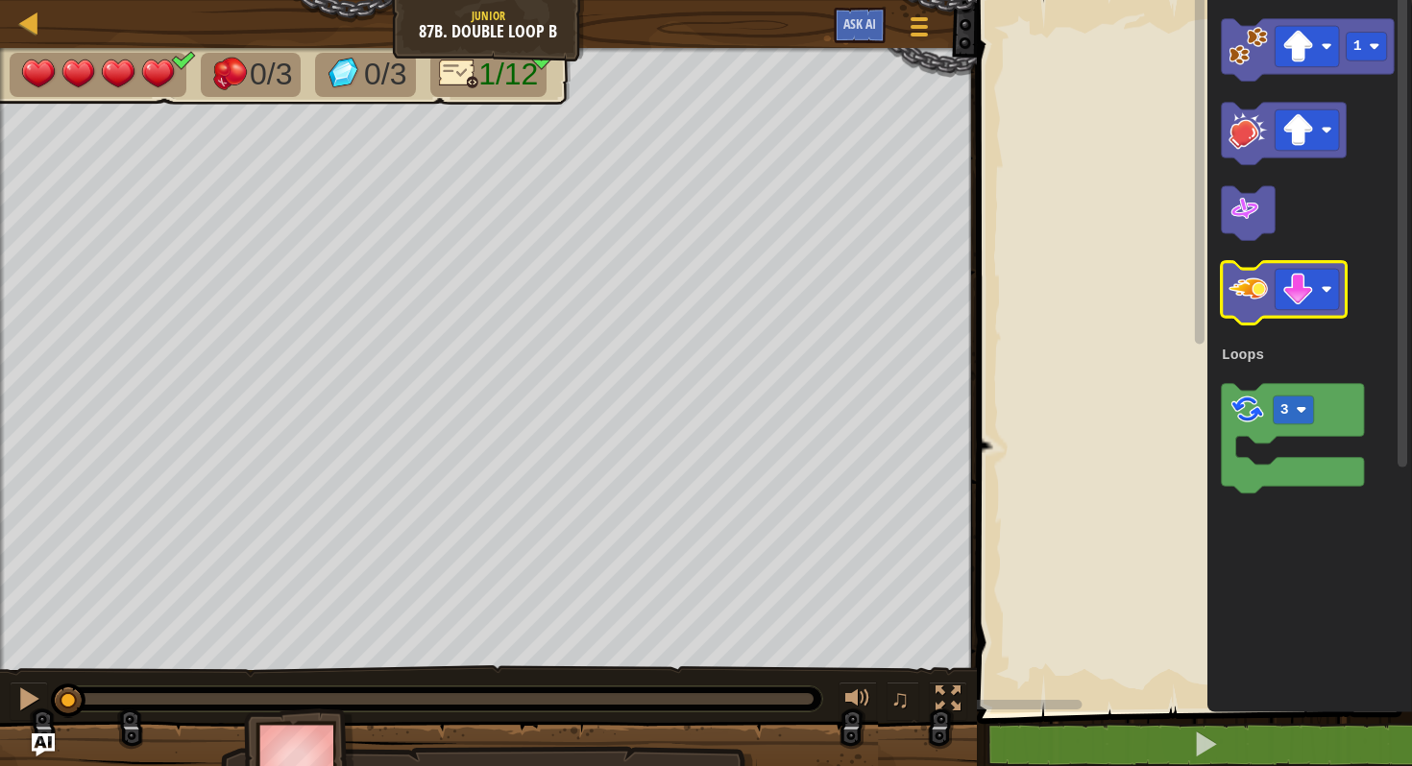
click at [1246, 296] on image "Blockly Workspace" at bounding box center [1247, 289] width 39 height 39
click at [1255, 304] on image "Blockly Workspace" at bounding box center [1247, 289] width 39 height 39
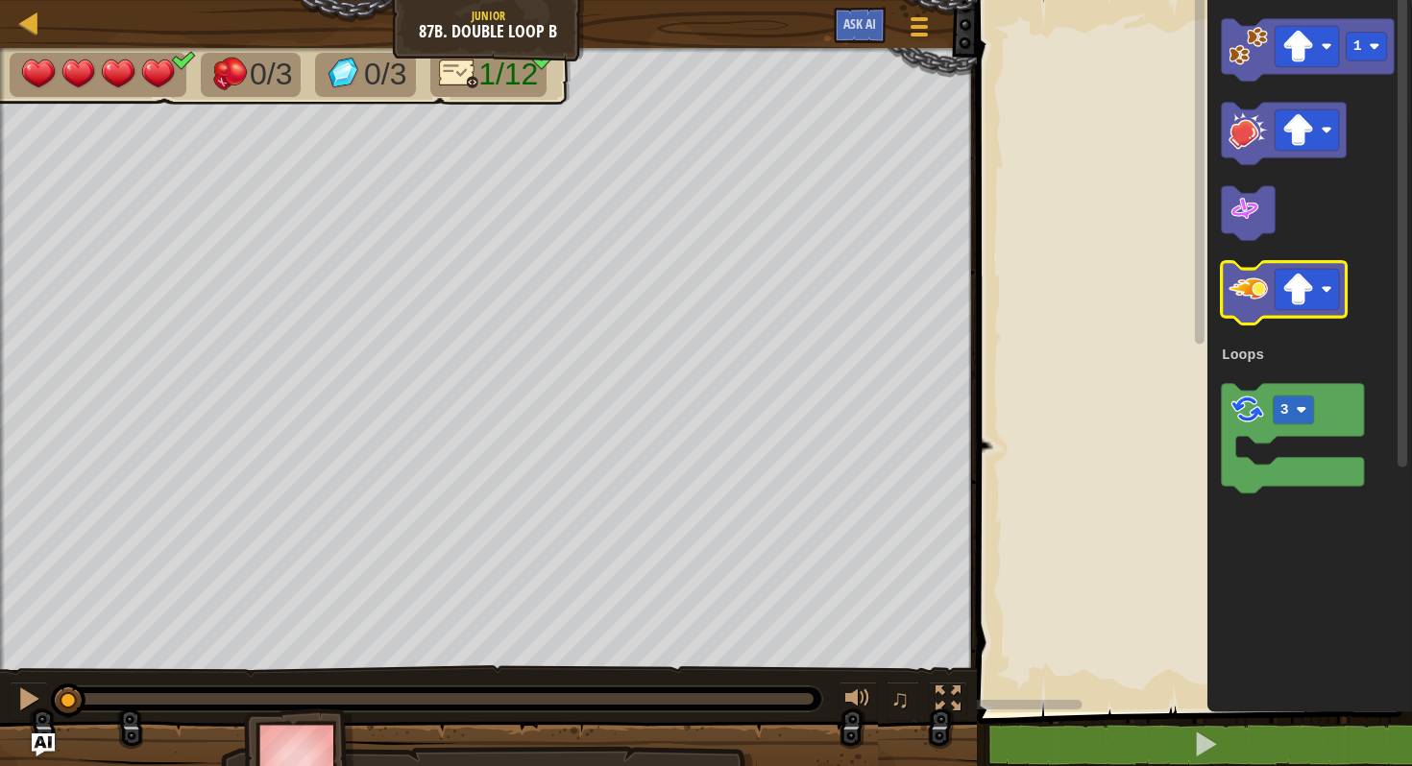
click at [1255, 304] on image "Blockly Workspace" at bounding box center [1247, 289] width 39 height 39
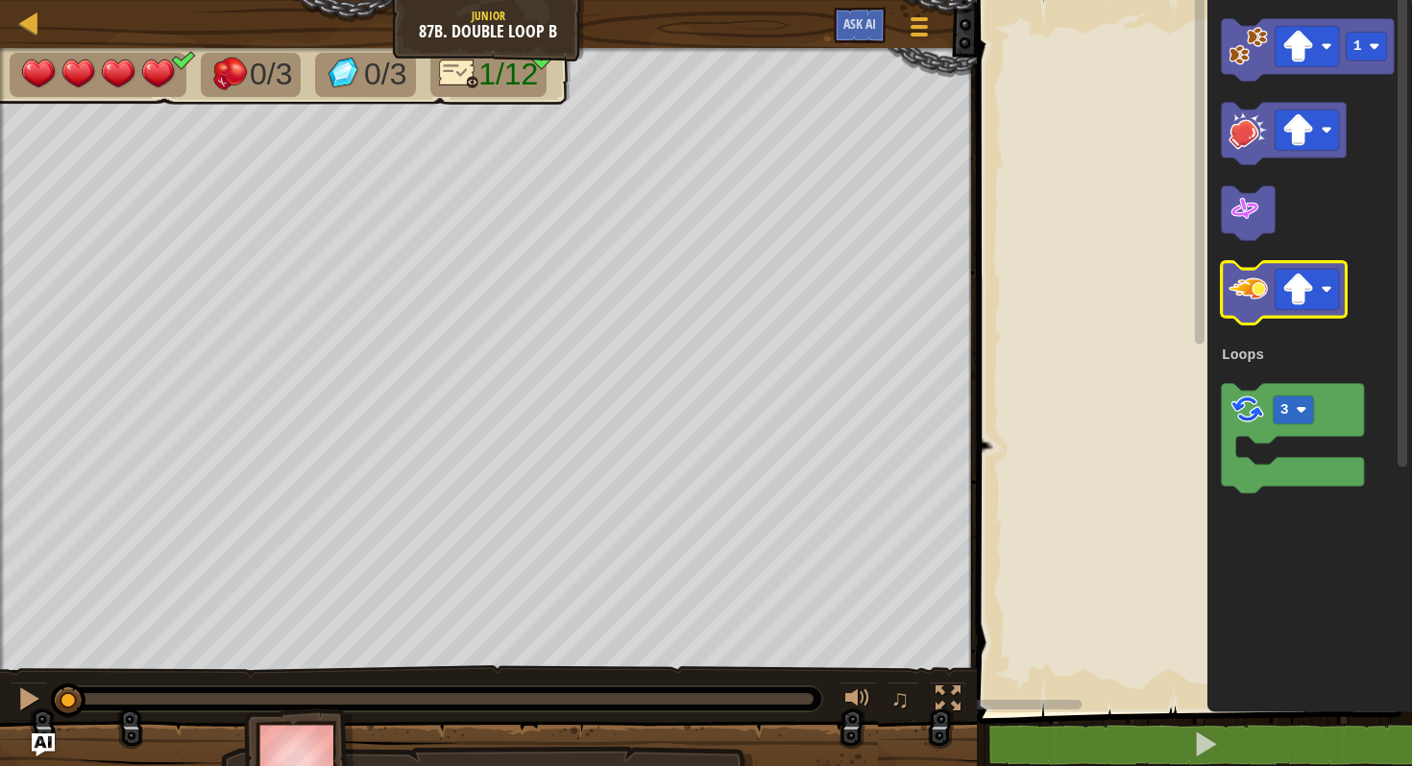
click at [1255, 304] on image "Blockly Workspace" at bounding box center [1247, 289] width 39 height 39
click at [24, 15] on div at bounding box center [29, 23] width 24 height 24
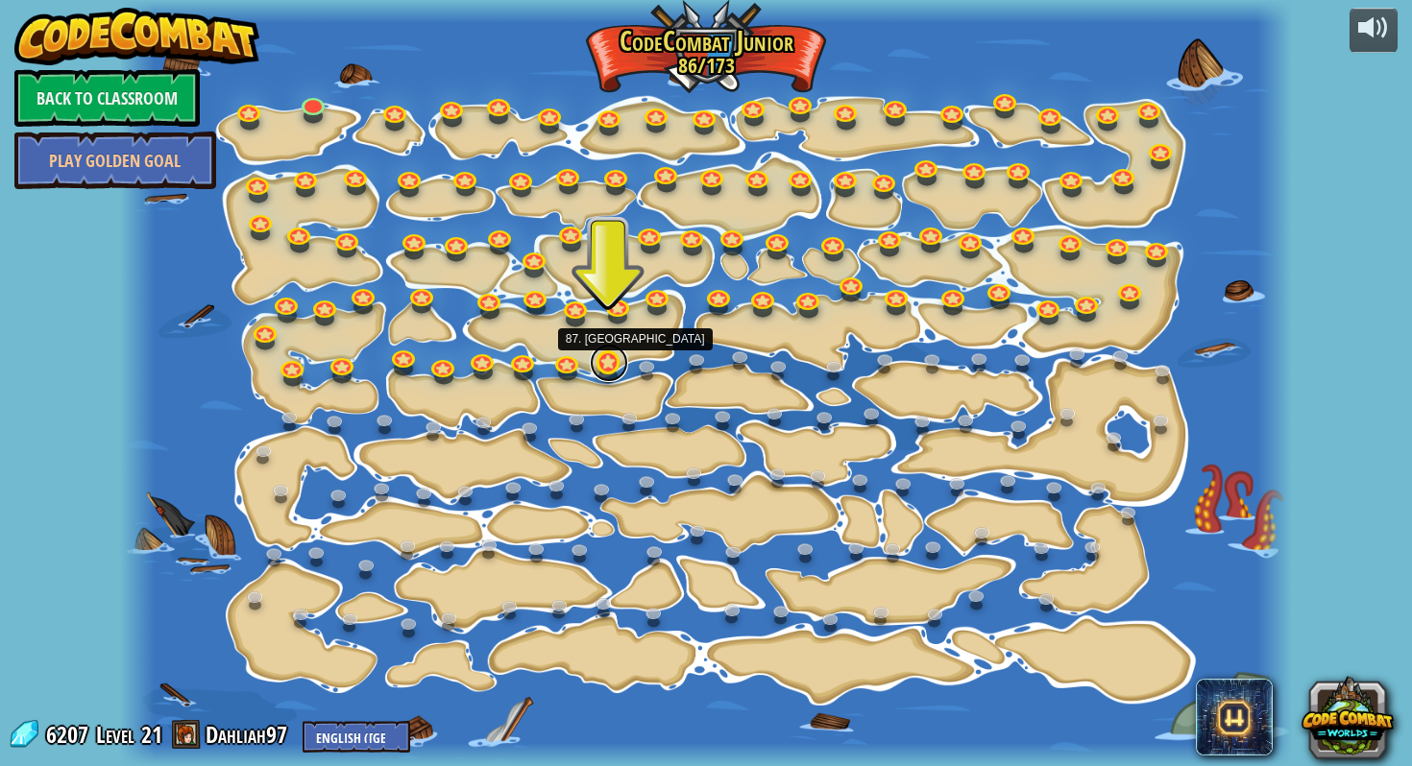
click at [601, 372] on link at bounding box center [609, 363] width 38 height 38
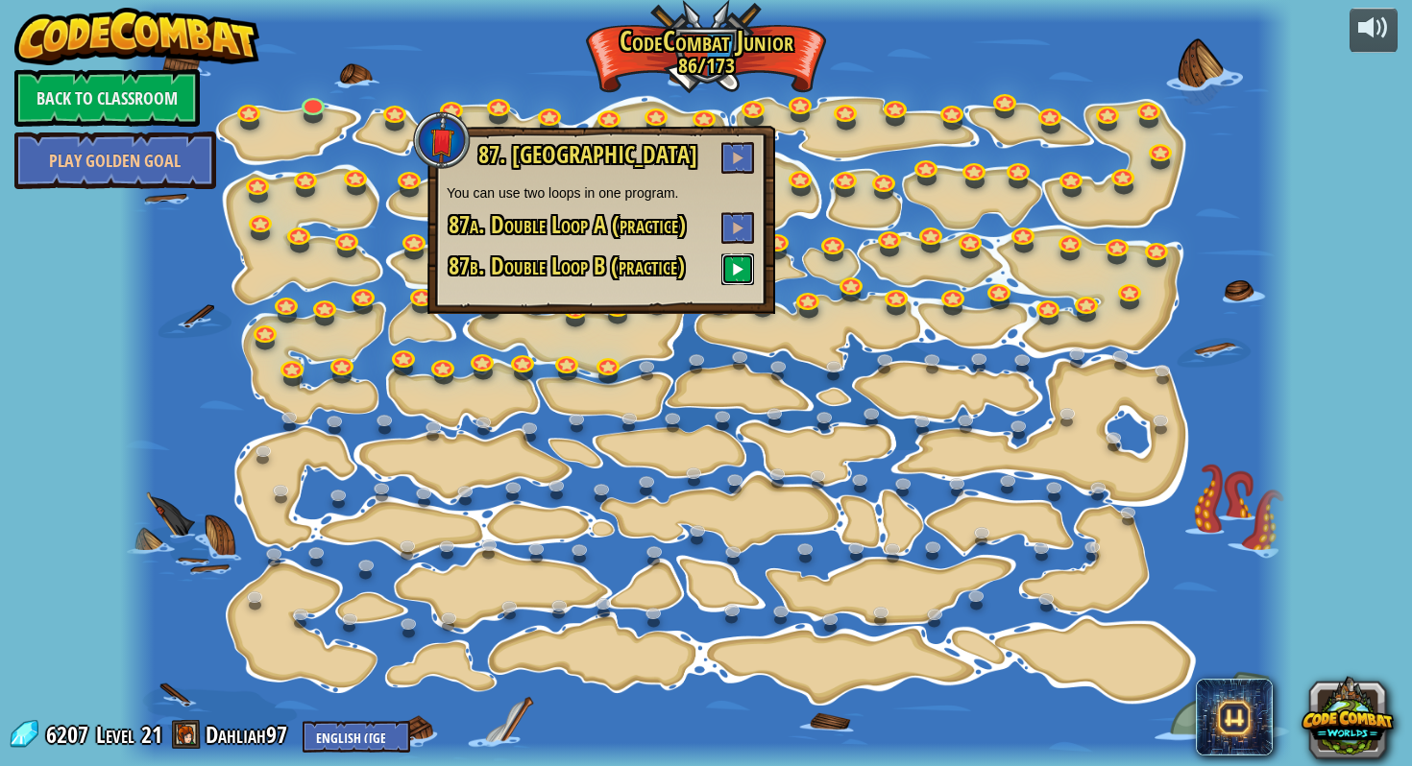
click at [738, 276] on span at bounding box center [737, 268] width 13 height 13
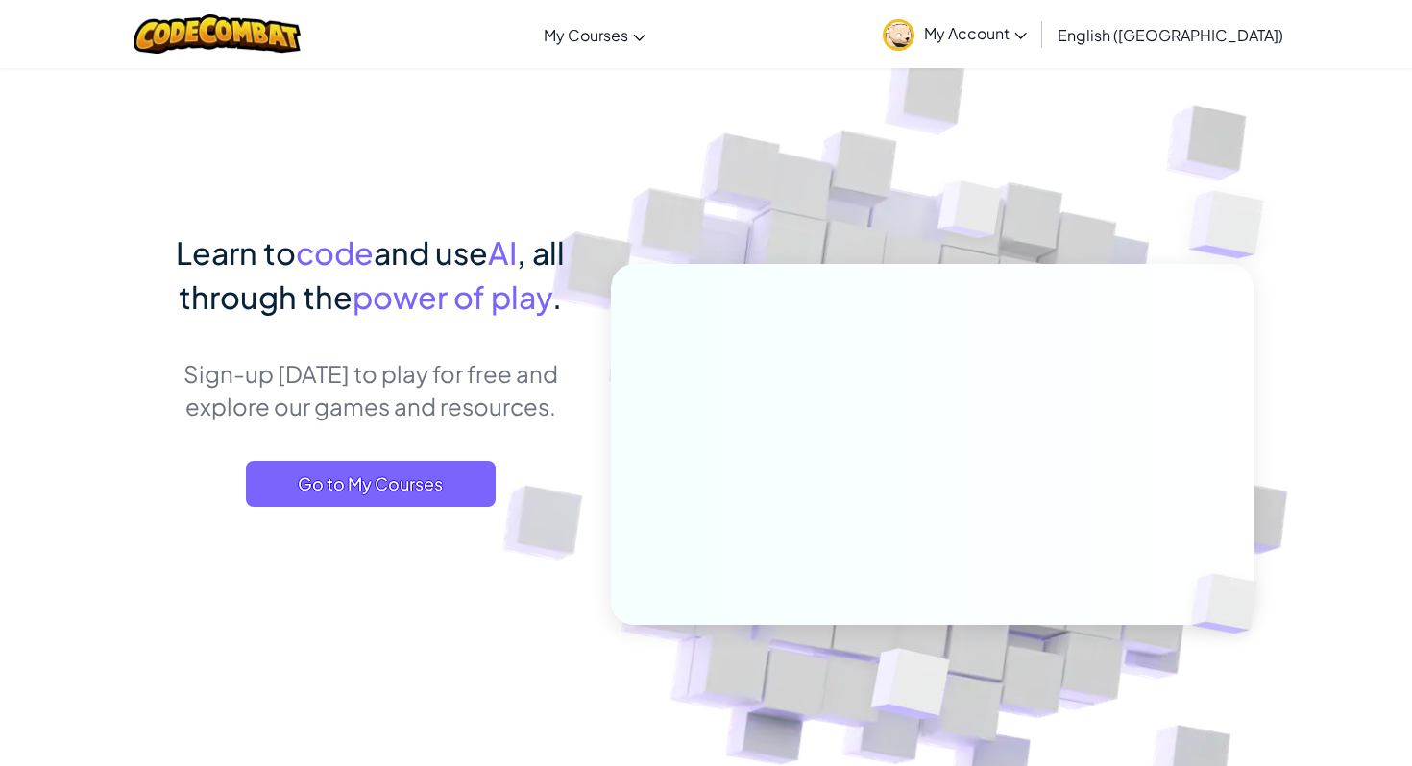
click at [1036, 46] on link "My Account" at bounding box center [954, 34] width 163 height 61
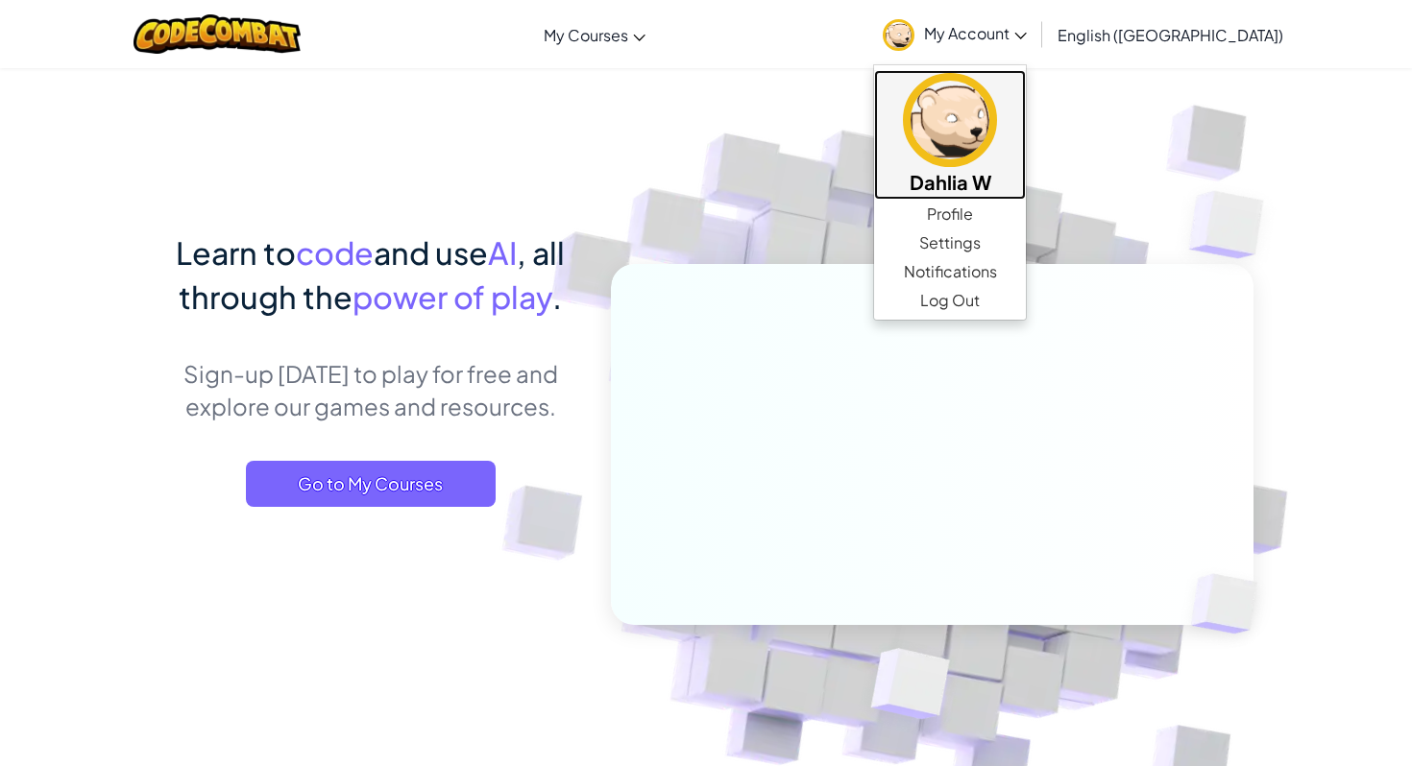
click at [1006, 182] on h5 "Dahlia W" at bounding box center [949, 182] width 113 height 30
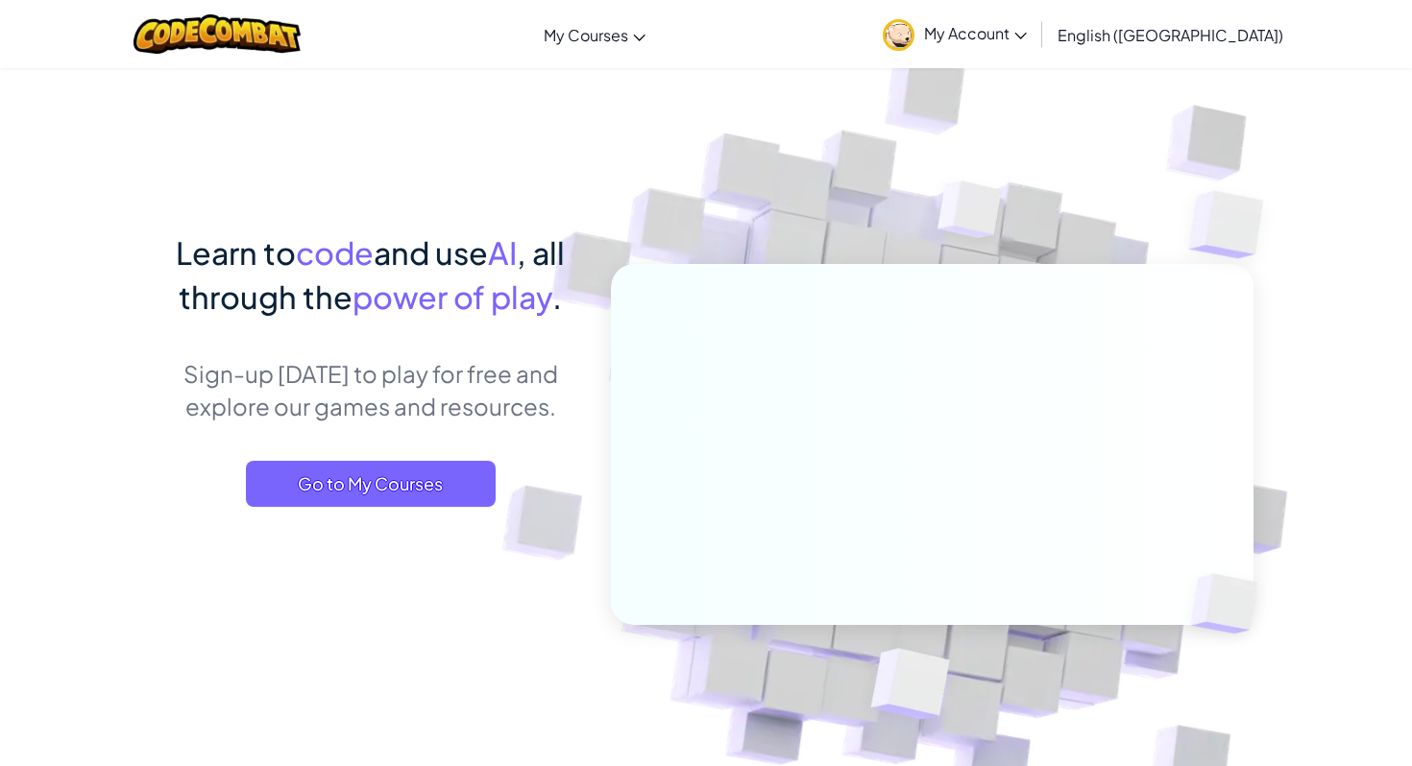
scroll to position [74, 0]
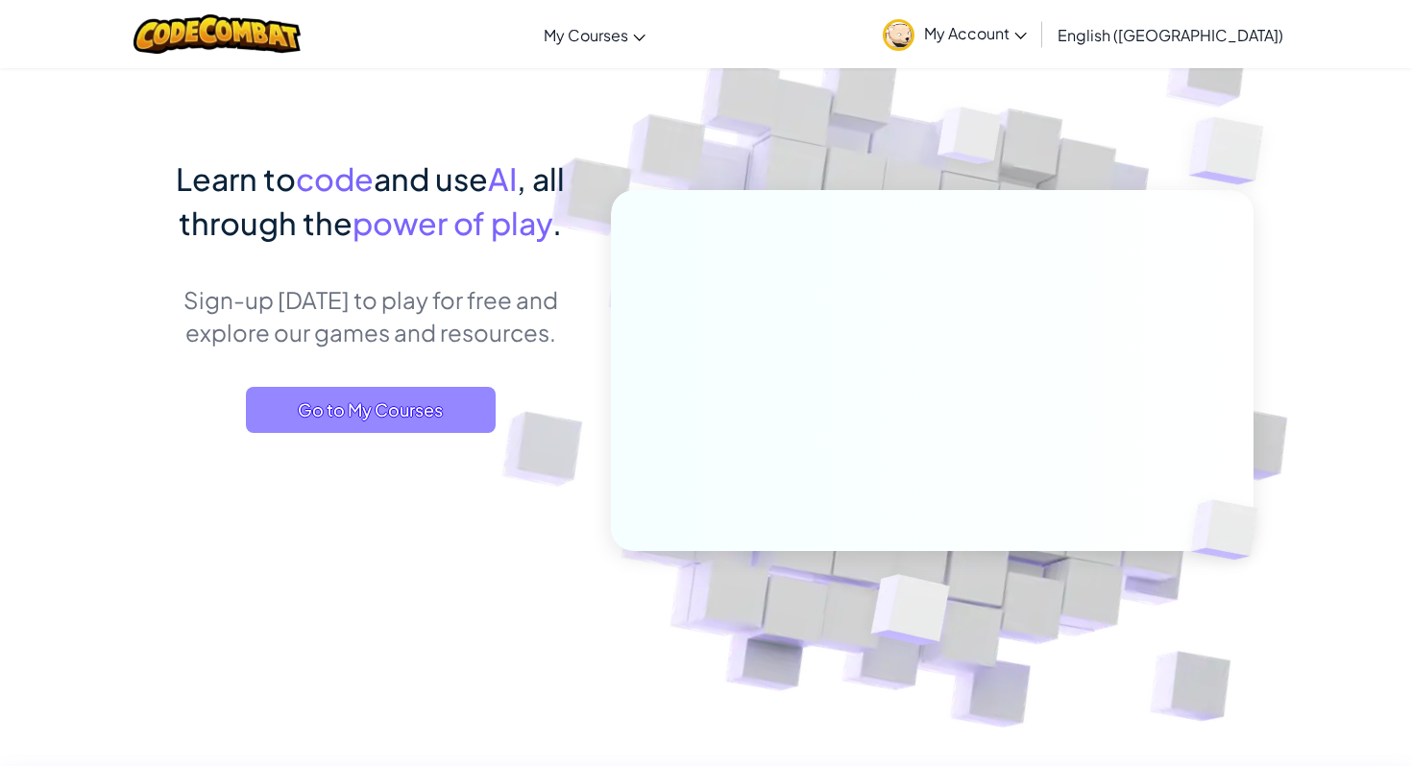
click at [385, 425] on span "Go to My Courses" at bounding box center [371, 410] width 250 height 46
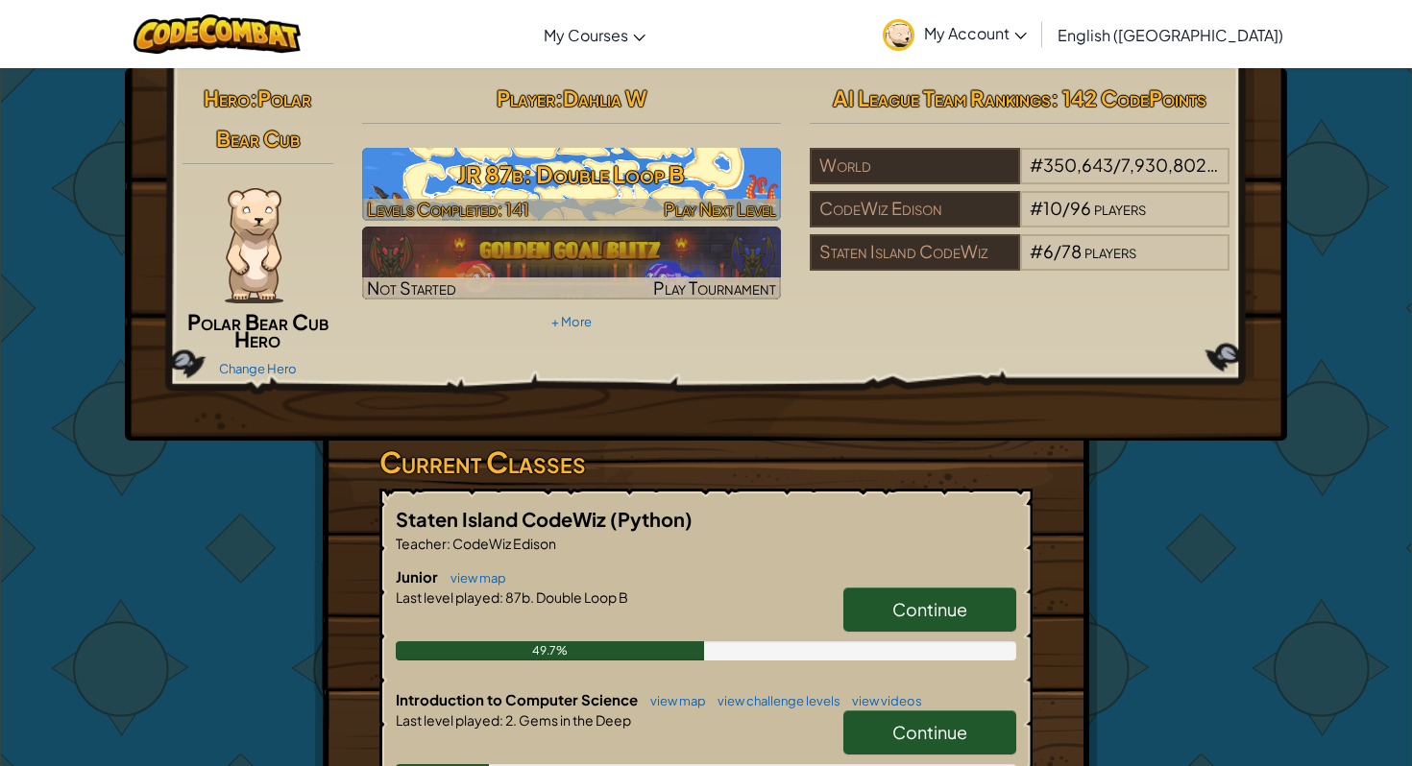
click at [741, 214] on span "Play Next Level" at bounding box center [720, 209] width 112 height 22
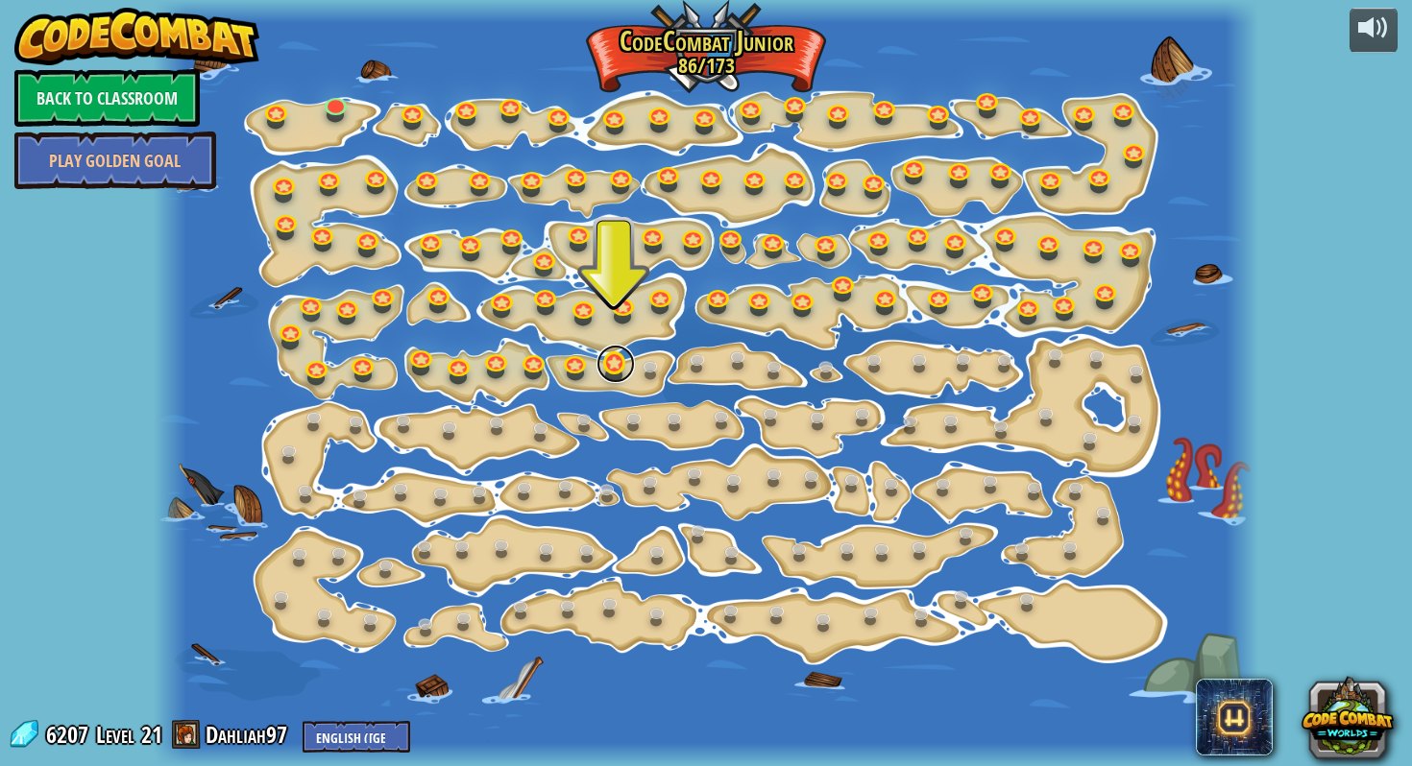
click at [618, 355] on link at bounding box center [615, 364] width 38 height 38
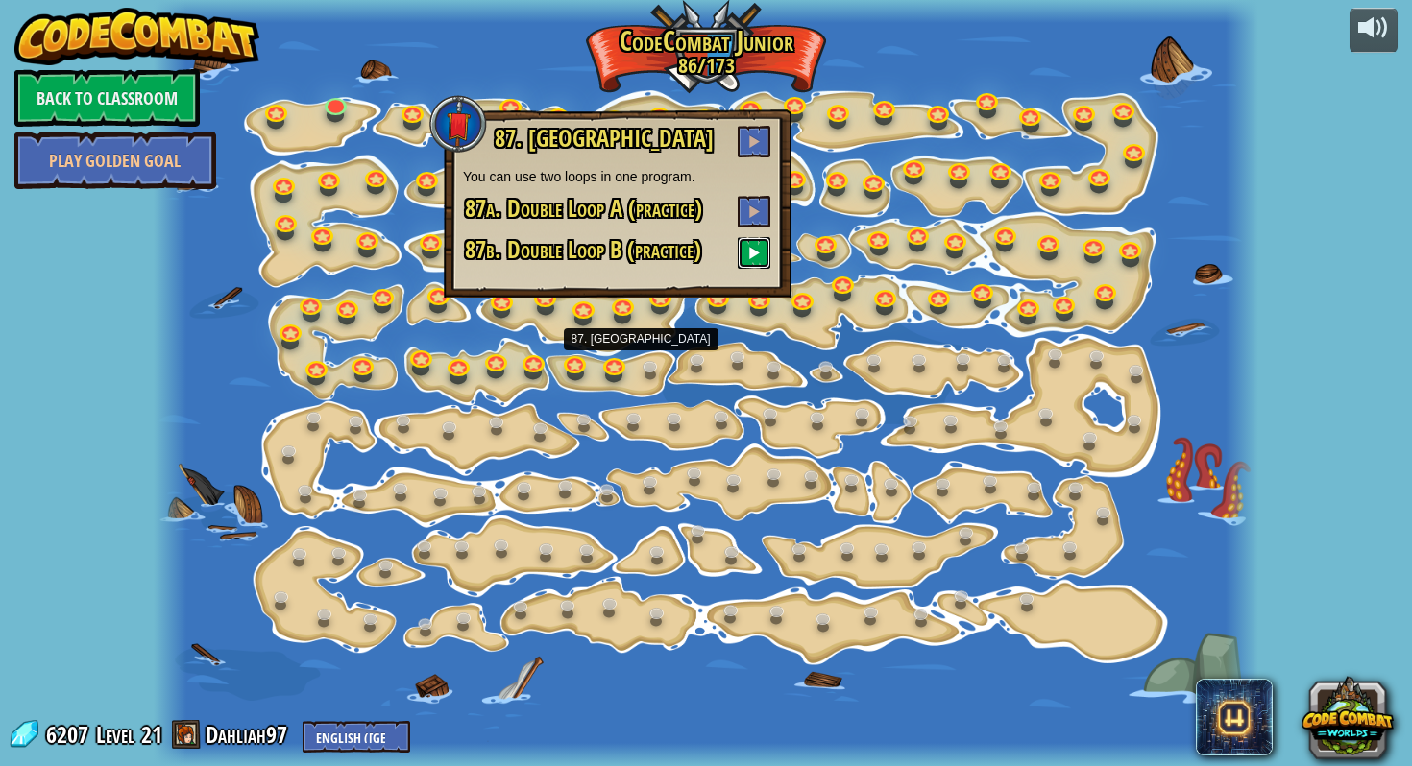
click at [746, 259] on button at bounding box center [754, 253] width 33 height 32
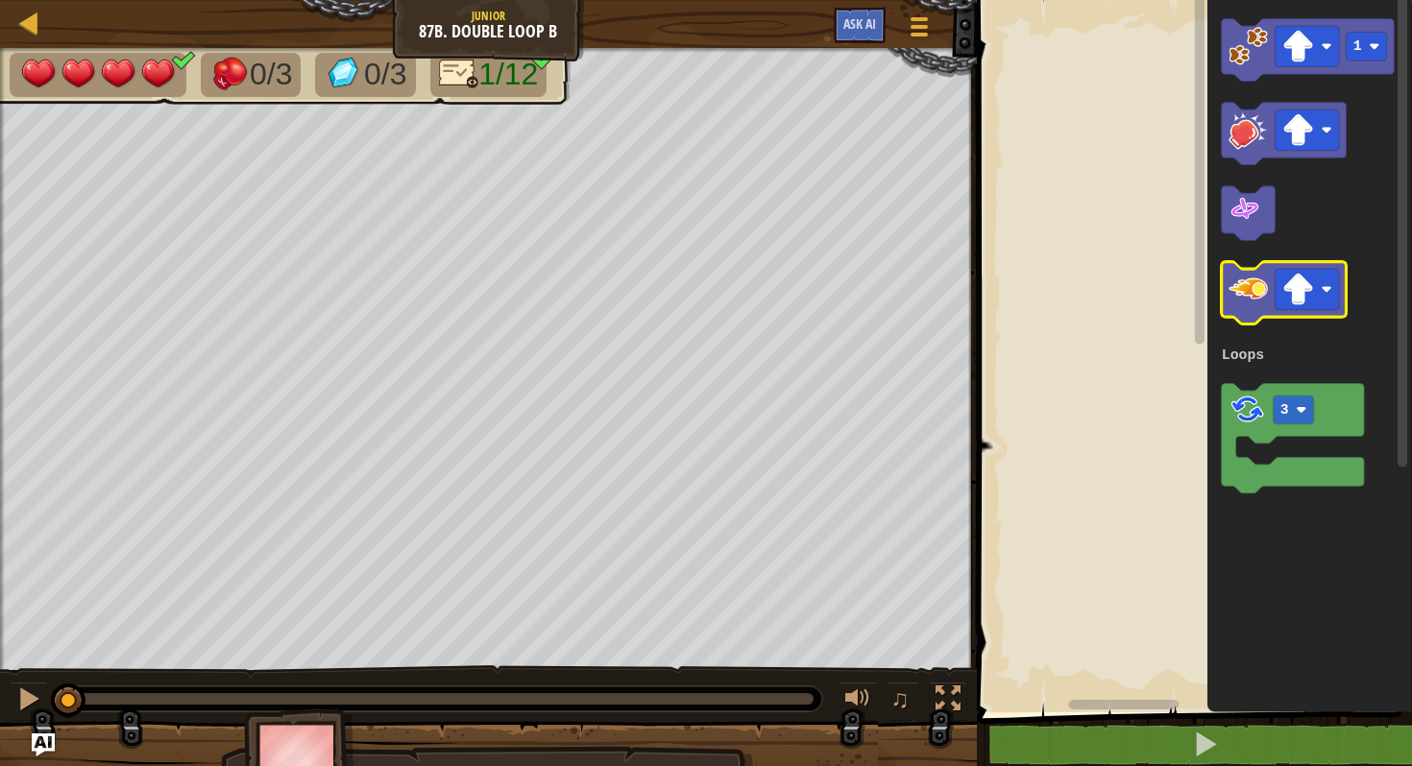
click at [1248, 301] on image "Blockly Workspace" at bounding box center [1247, 289] width 39 height 39
click at [859, 318] on div "Map Junior 87b. Double Loop B Game Menu Ask AI 1 הההההההההההההההההההההההההההההה…" at bounding box center [706, 383] width 1412 height 766
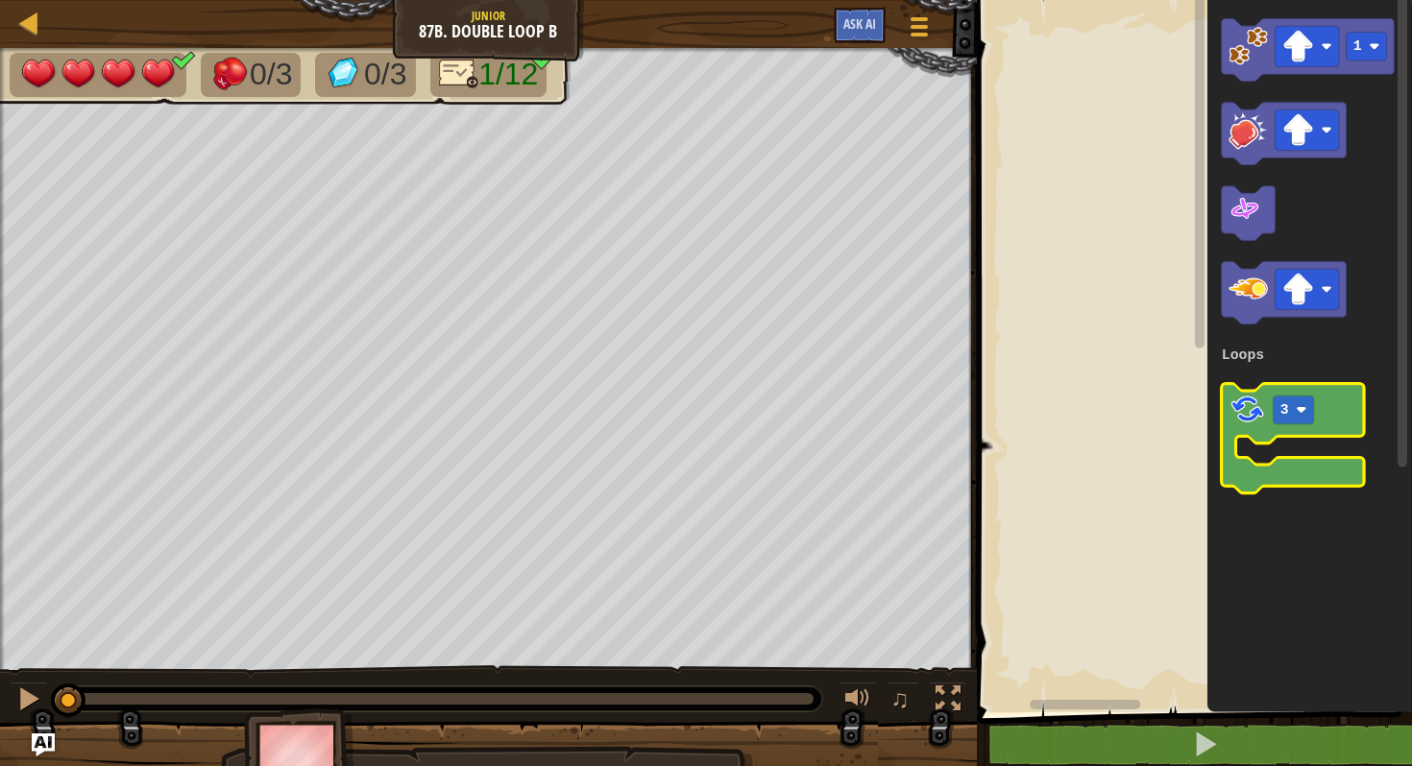
click at [1270, 385] on icon "1 3 Loops" at bounding box center [1309, 351] width 205 height 722
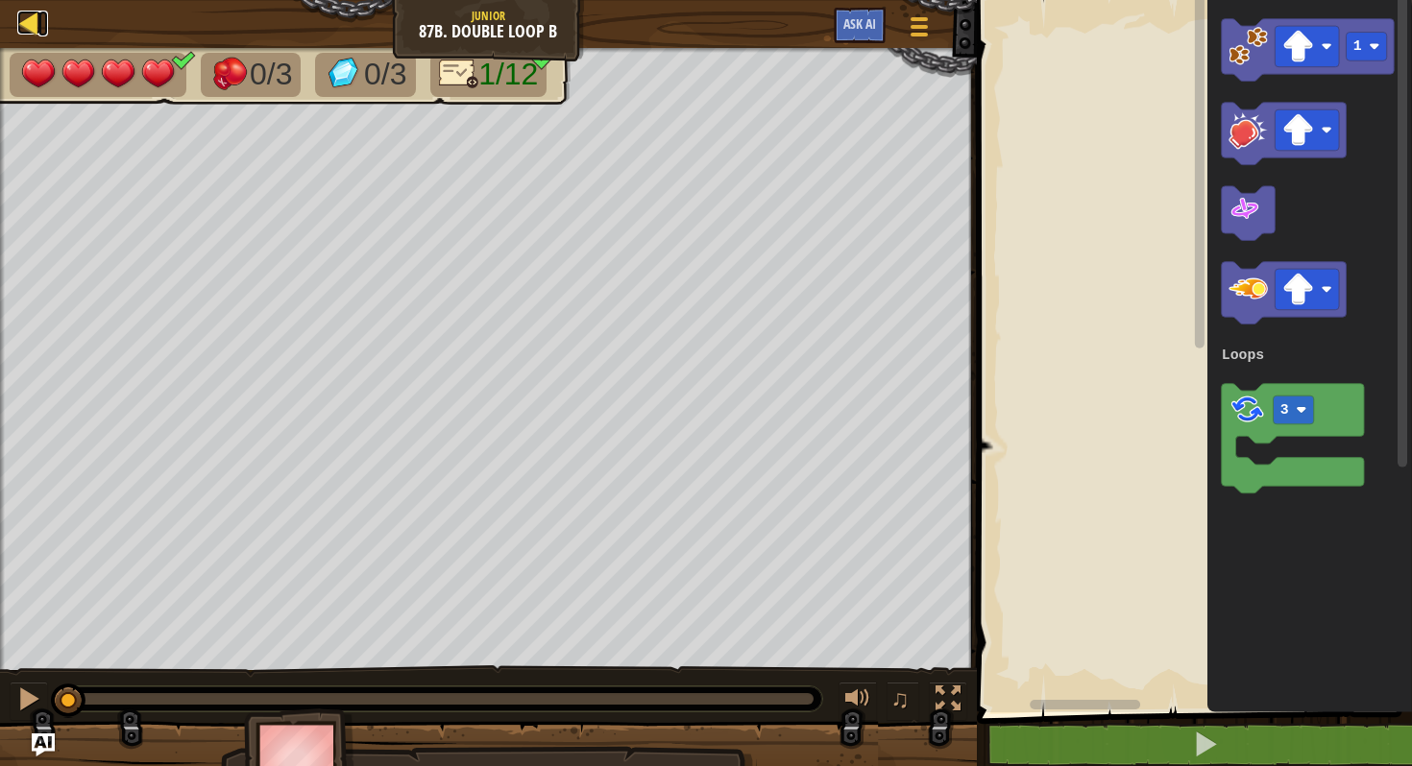
click at [29, 21] on div at bounding box center [29, 23] width 24 height 24
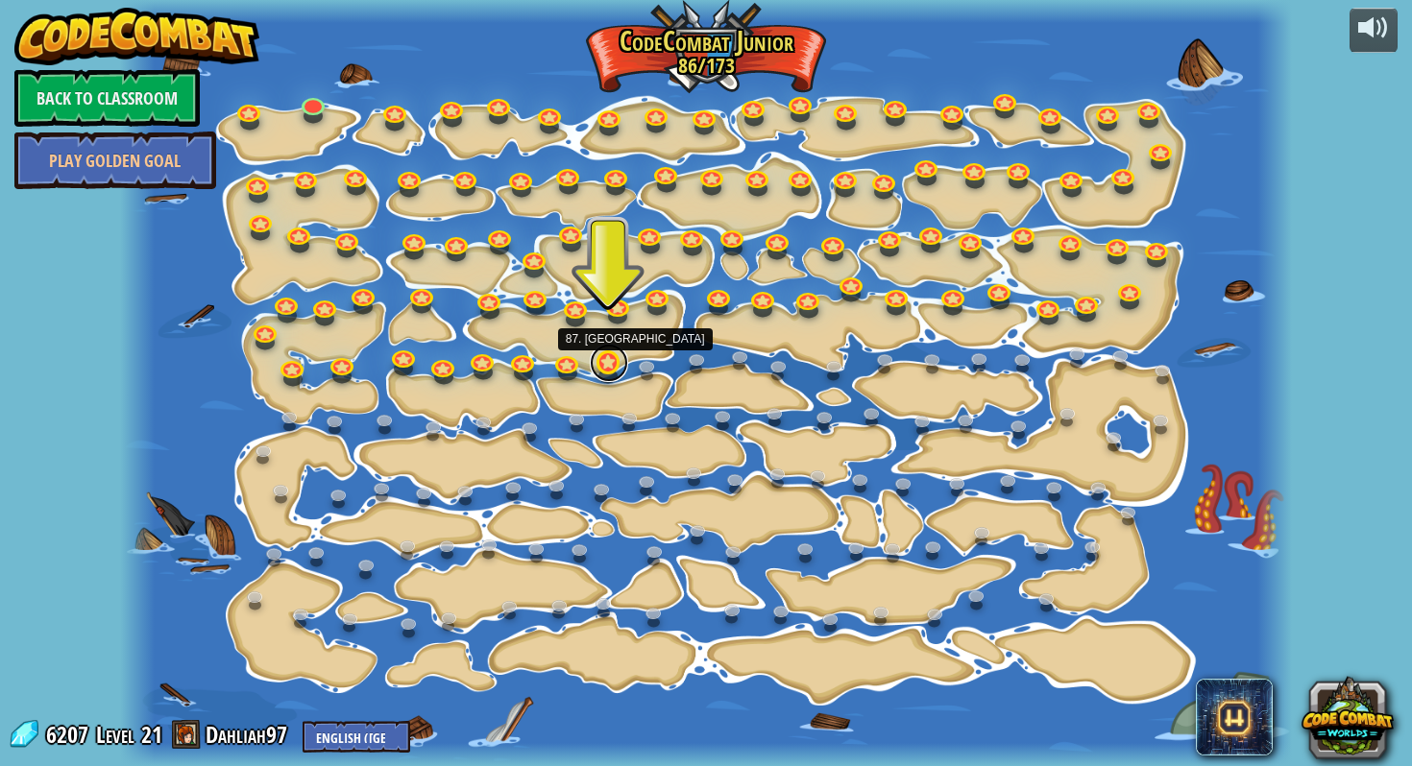
click at [616, 378] on div "15. Step Change Change step arguments. 15a. Step Change A (practice) 11. Go Sma…" at bounding box center [706, 383] width 1173 height 766
click at [614, 371] on link at bounding box center [609, 363] width 38 height 38
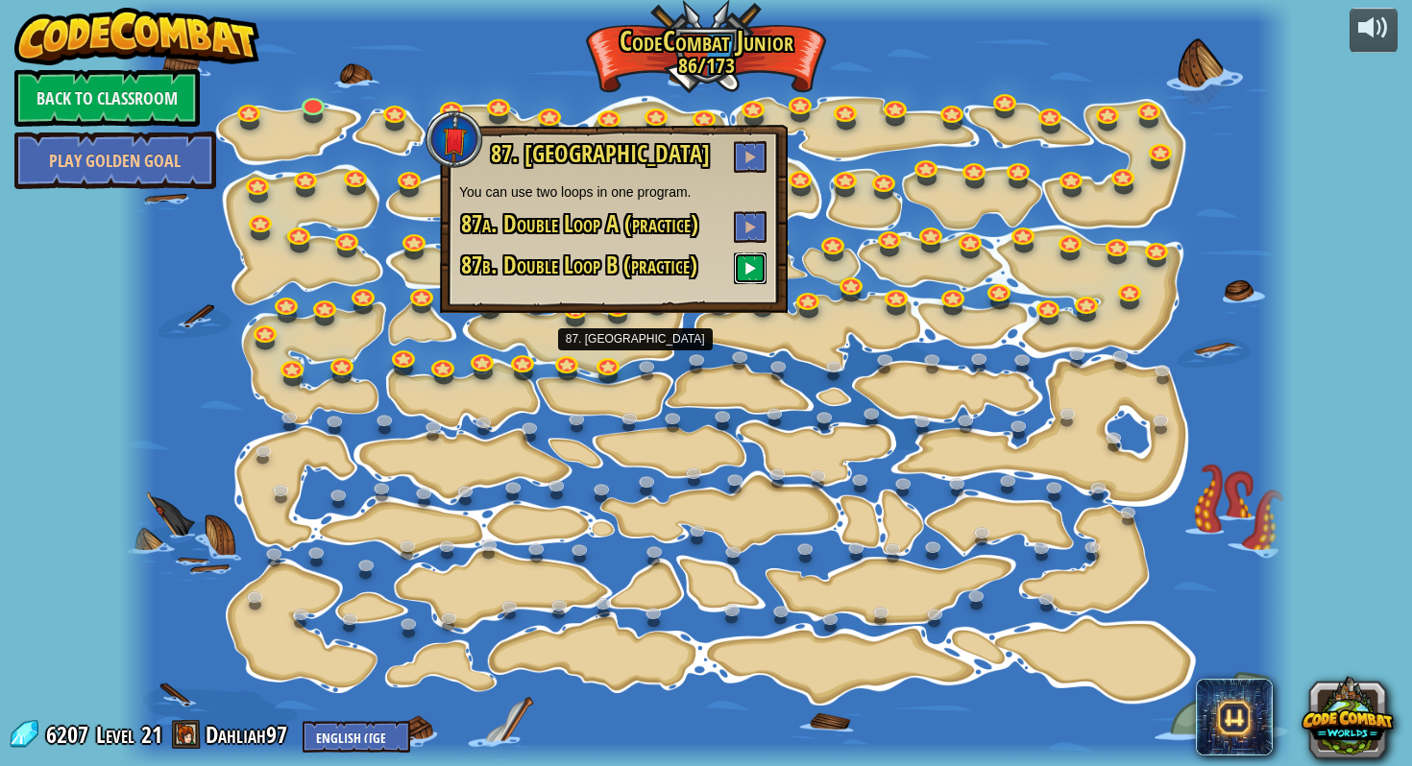
click at [744, 272] on span at bounding box center [749, 267] width 13 height 13
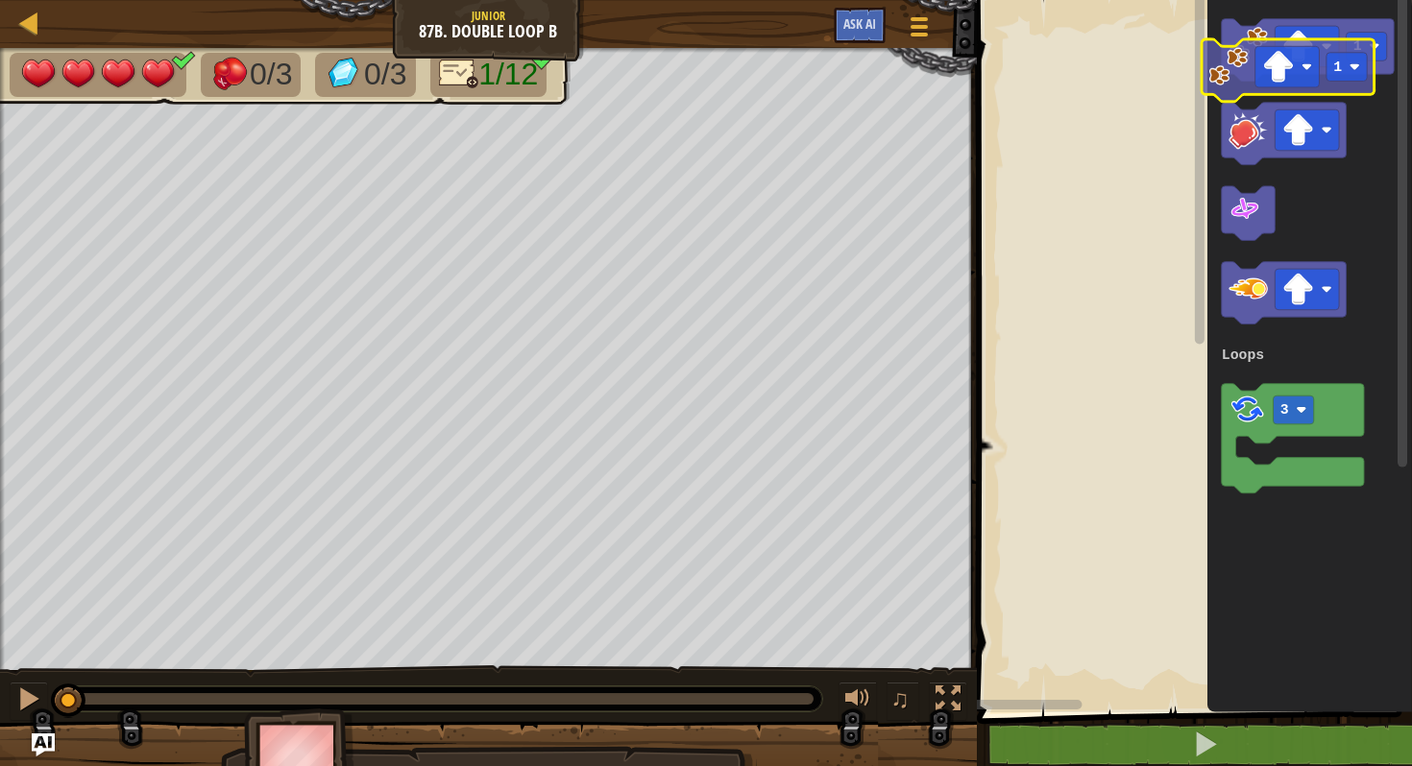
click at [1229, 78] on g "1 3 Loops" at bounding box center [1307, 256] width 173 height 474
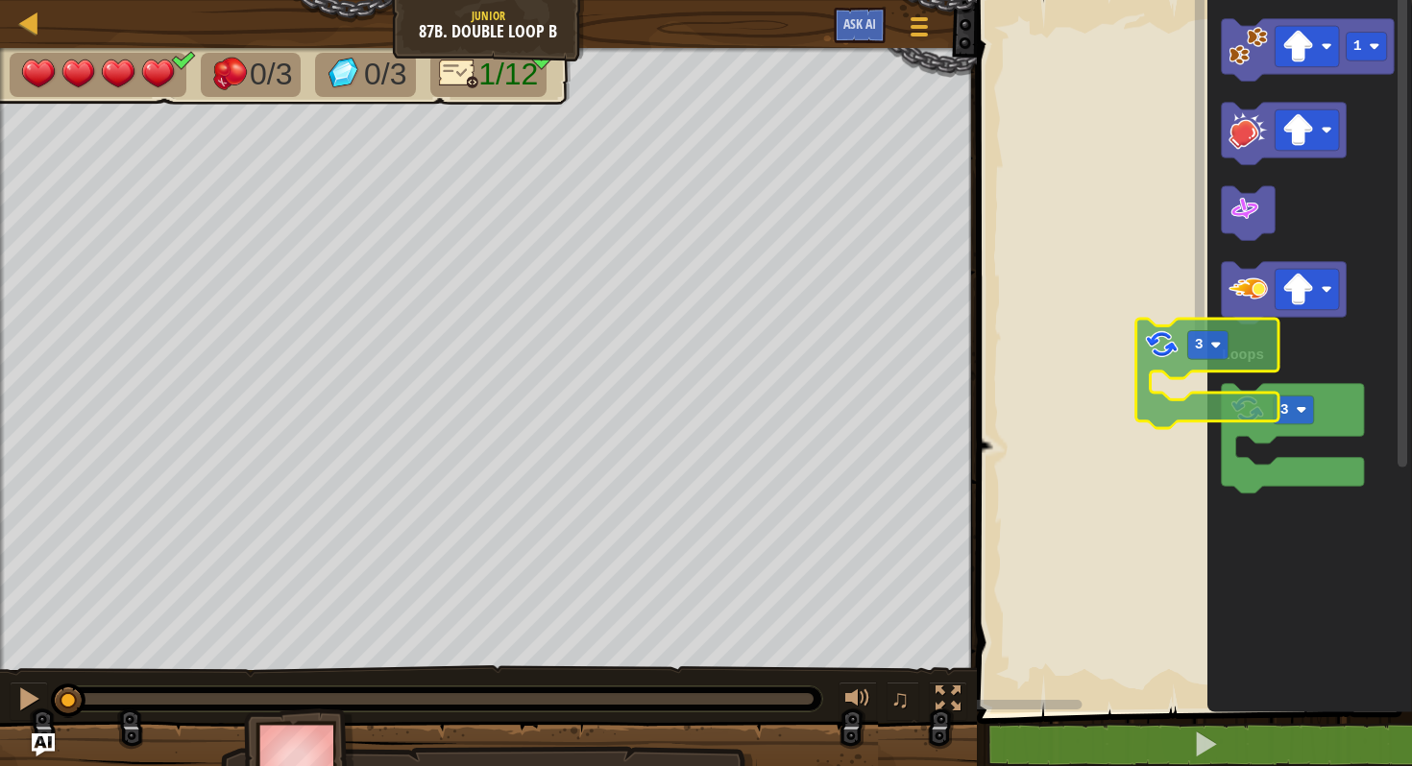
click at [1078, 227] on div "Loops 1 3 Loops 3" at bounding box center [1191, 351] width 441 height 722
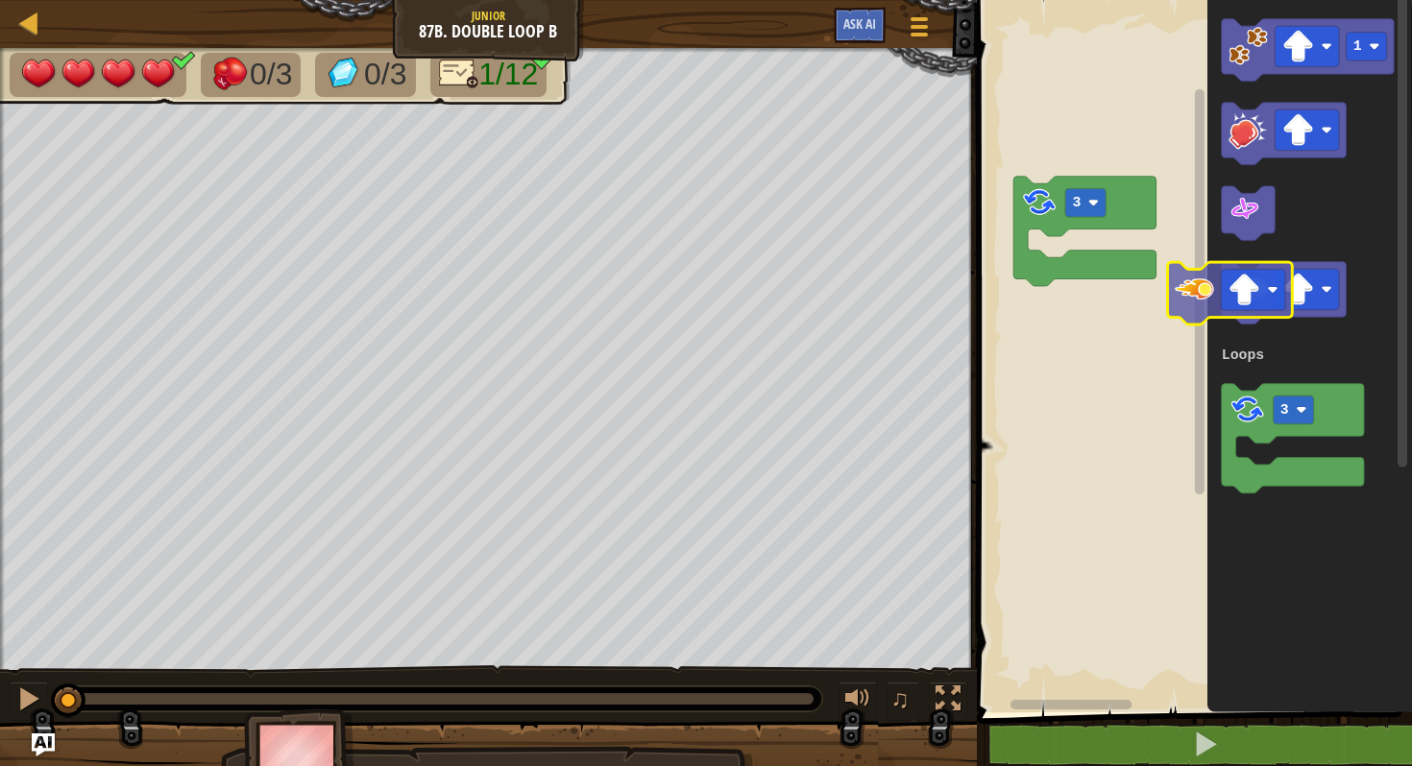
click at [1055, 268] on div "Loops 3 1 3 Loops" at bounding box center [1191, 351] width 441 height 722
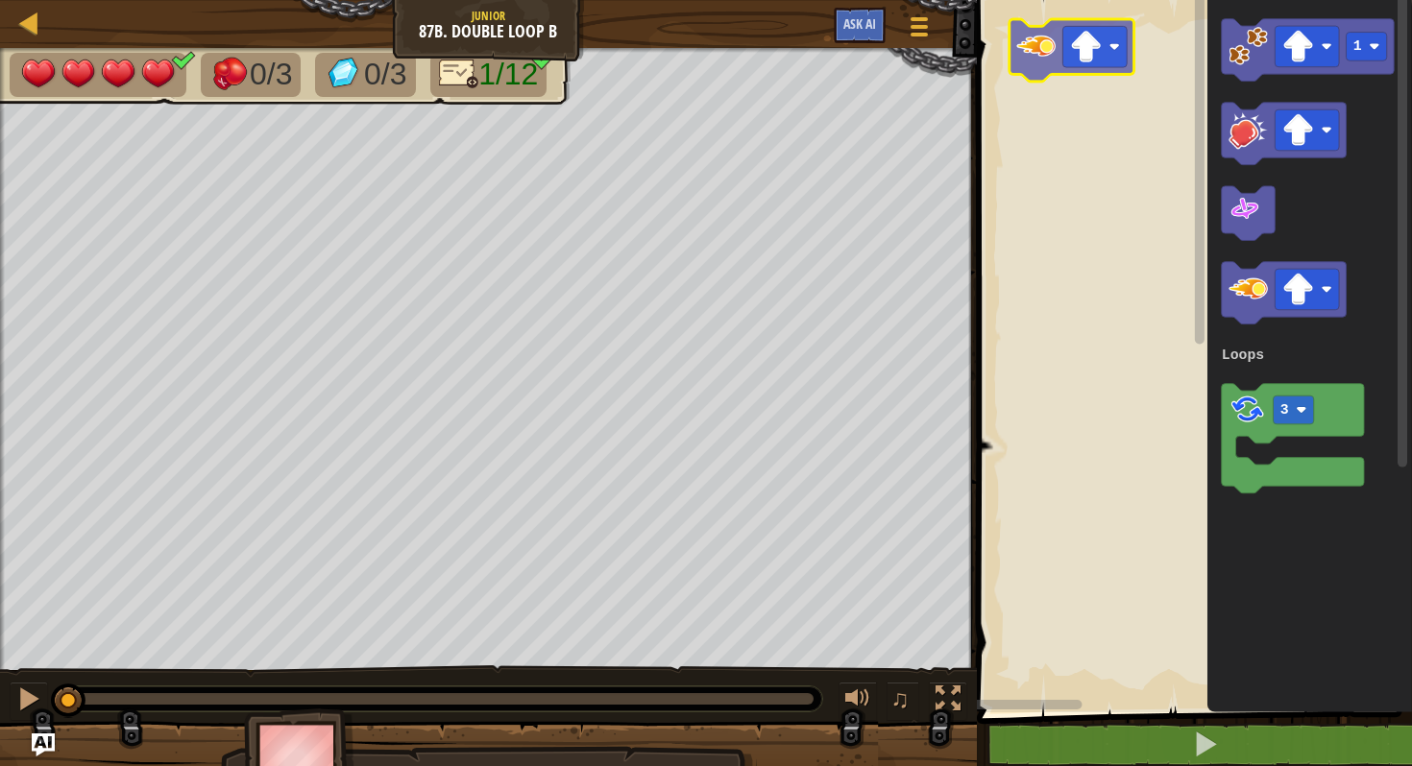
click at [1042, 60] on div "Loops 1 3 Loops" at bounding box center [1191, 351] width 441 height 722
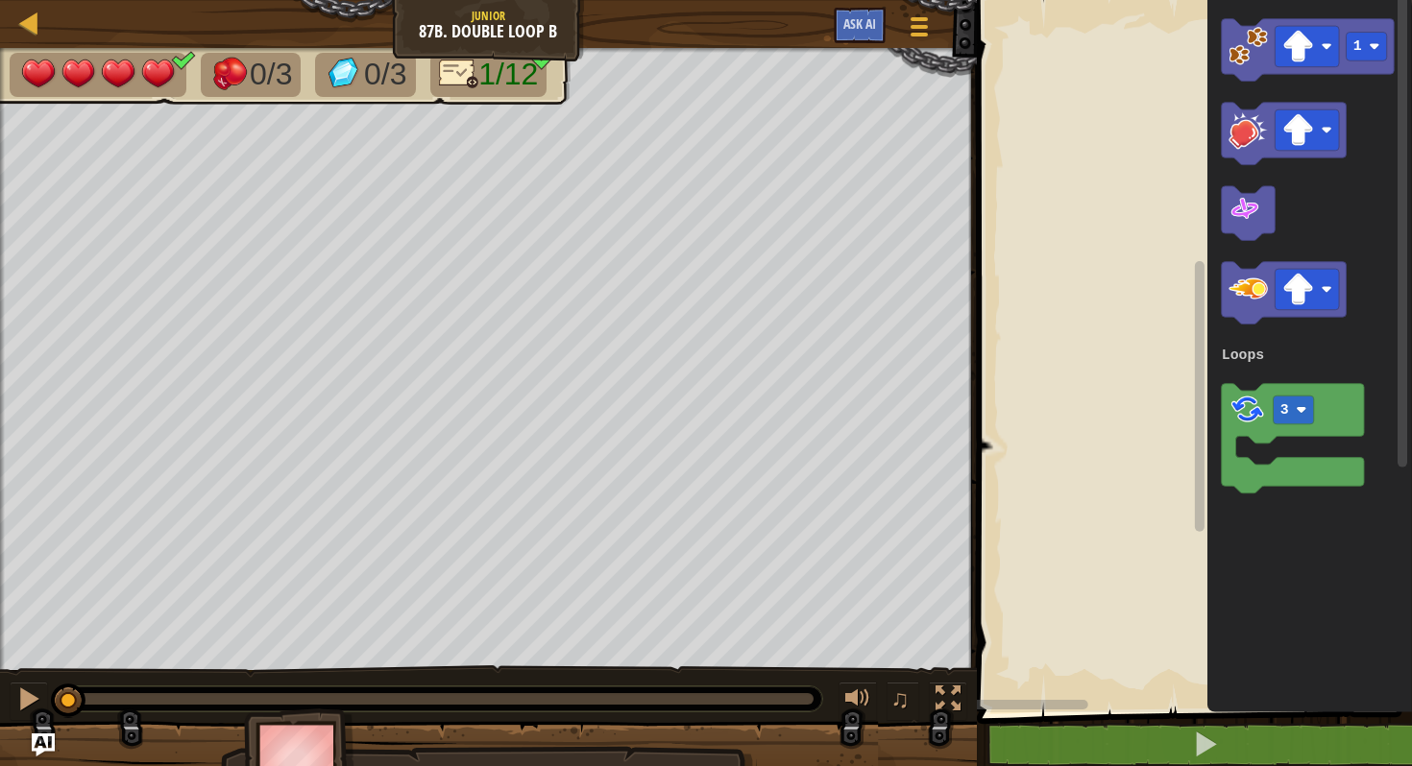
click at [1200, 376] on rect "Blockly Workspace" at bounding box center [1200, 396] width 10 height 271
click at [1180, 194] on div "Loops 1 3 Loops" at bounding box center [1191, 351] width 441 height 722
click at [1251, 0] on html "Map Junior 87b. Double Loop B Game Menu Ask AI 1 הההההההההההההההההההההההההההההה…" at bounding box center [706, 0] width 1412 height 0
click at [1034, 691] on div "Loops 1 3 Loops" at bounding box center [1191, 351] width 441 height 722
click at [1216, 713] on div "1 2 '' . split ( ) הההההההההההההההההההההההההההההההההההההההההההההההההההההההההההה…" at bounding box center [1191, 396] width 441 height 773
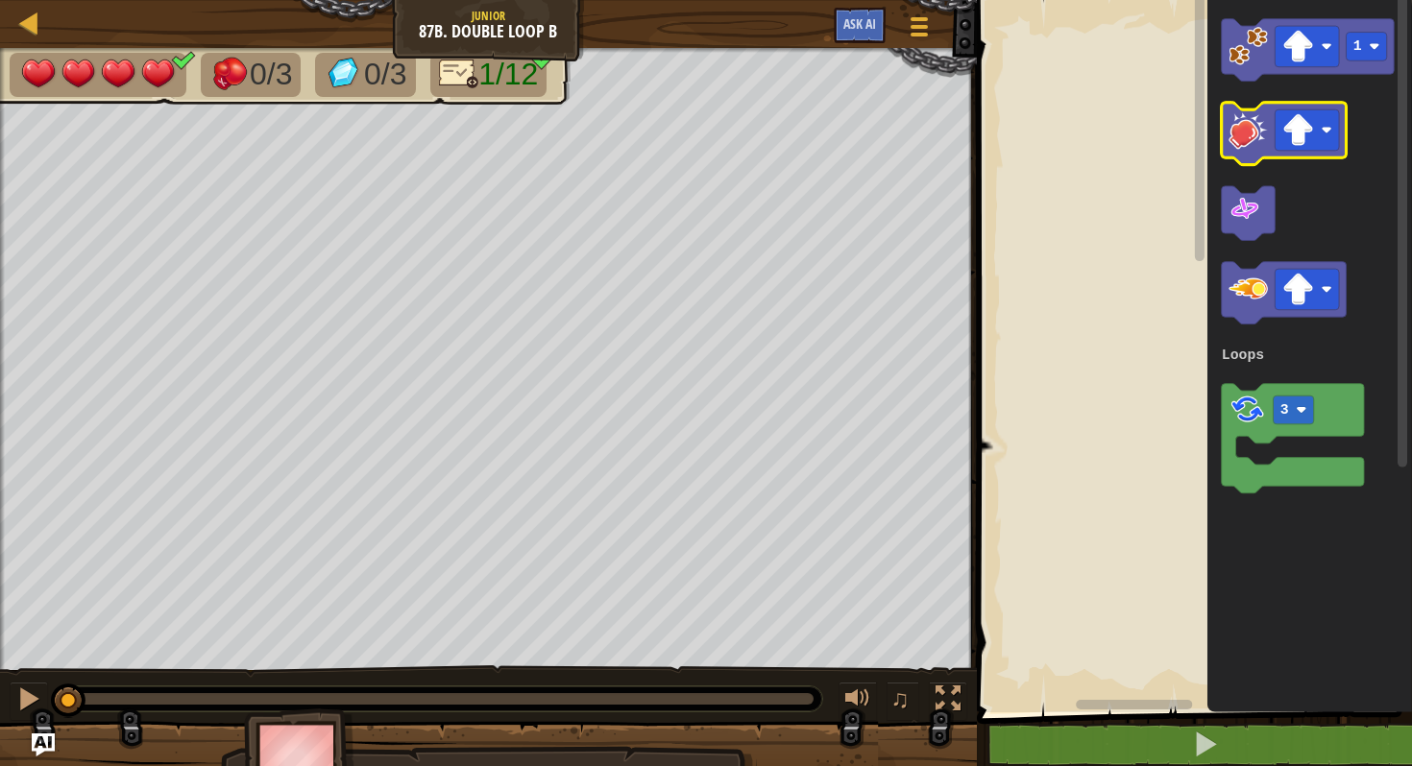
click at [1224, 84] on div "Loops 1 3 Loops" at bounding box center [1191, 351] width 441 height 722
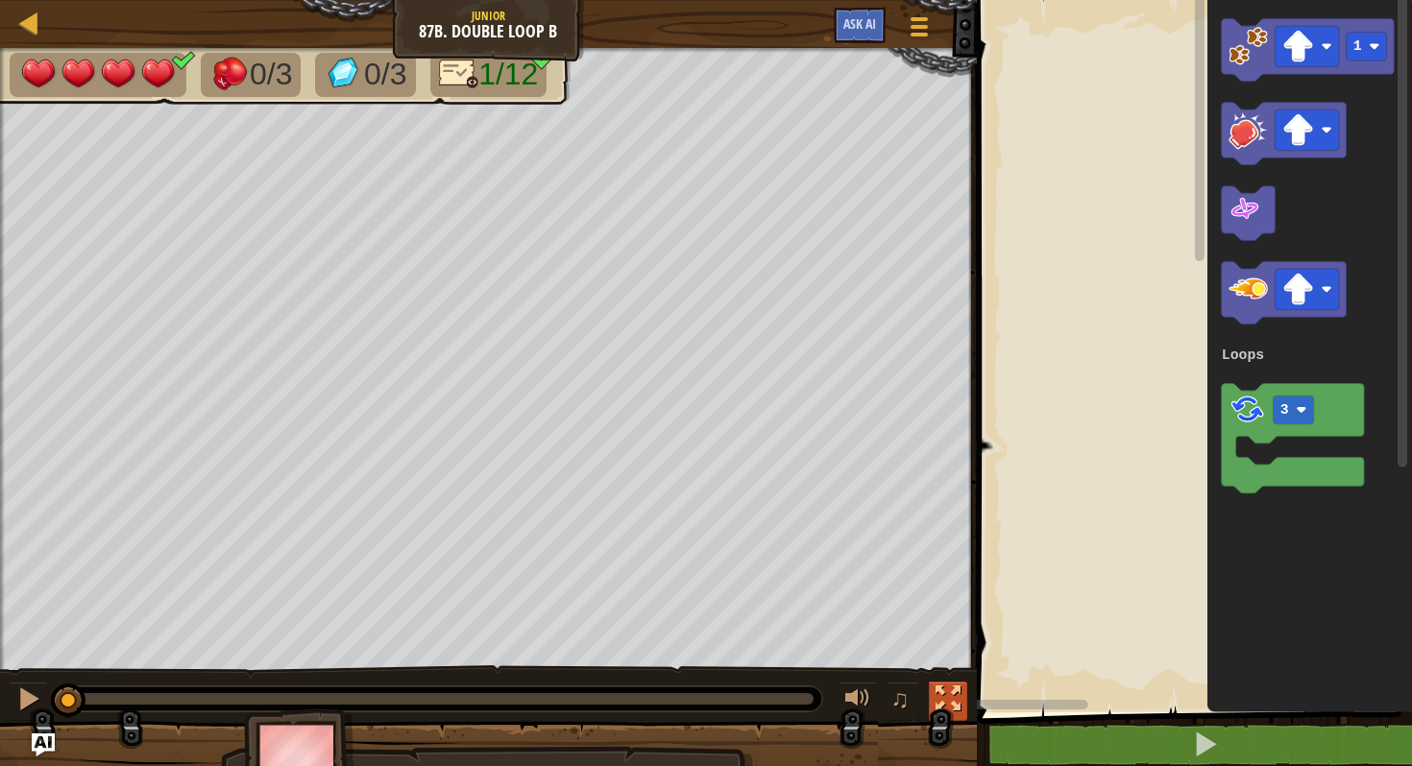
click at [929, 697] on div "Map Junior 87b. Double Loop B Game Menu Ask AI 1 הההההההההההההההההההההההההההההה…" at bounding box center [706, 383] width 1412 height 766
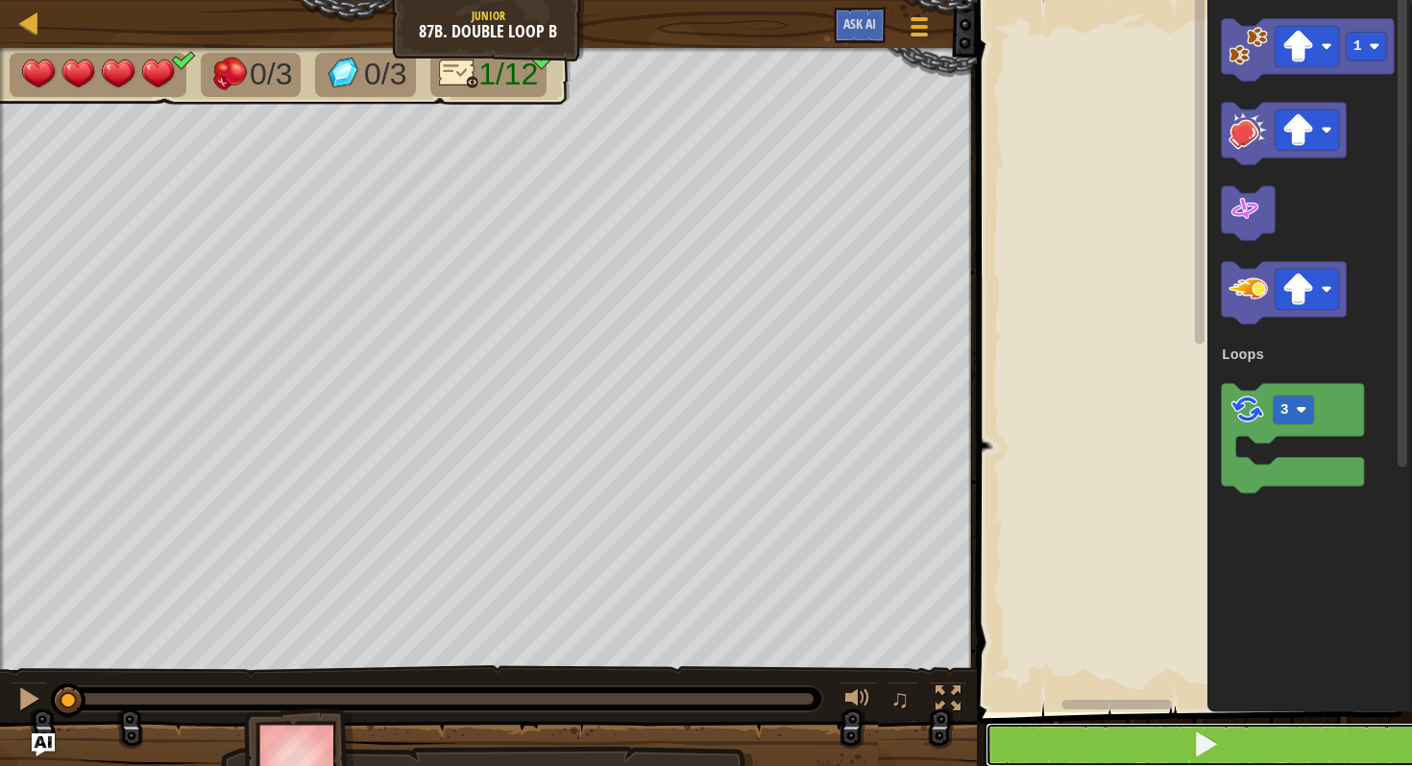
click at [1197, 765] on button at bounding box center [1205, 745] width 441 height 44
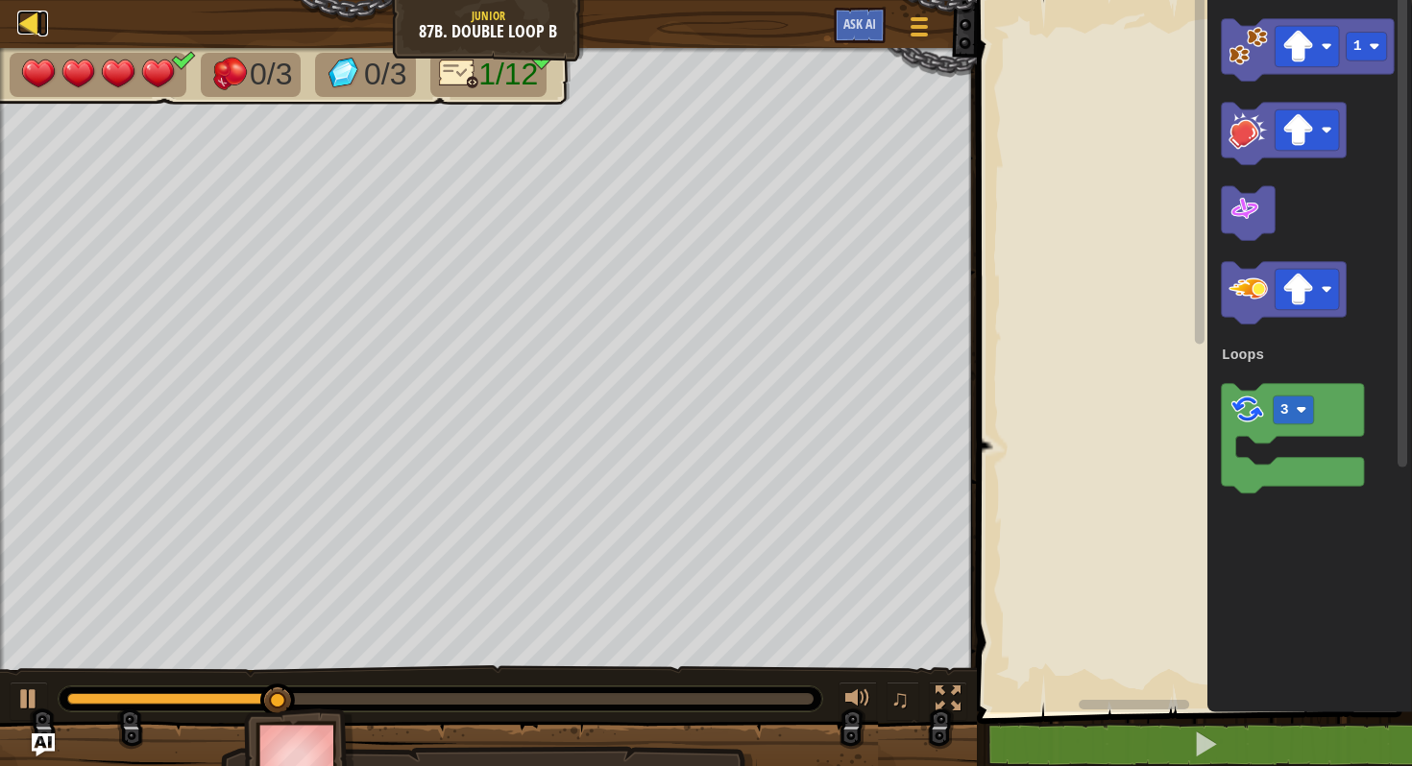
click at [29, 27] on div at bounding box center [29, 23] width 24 height 24
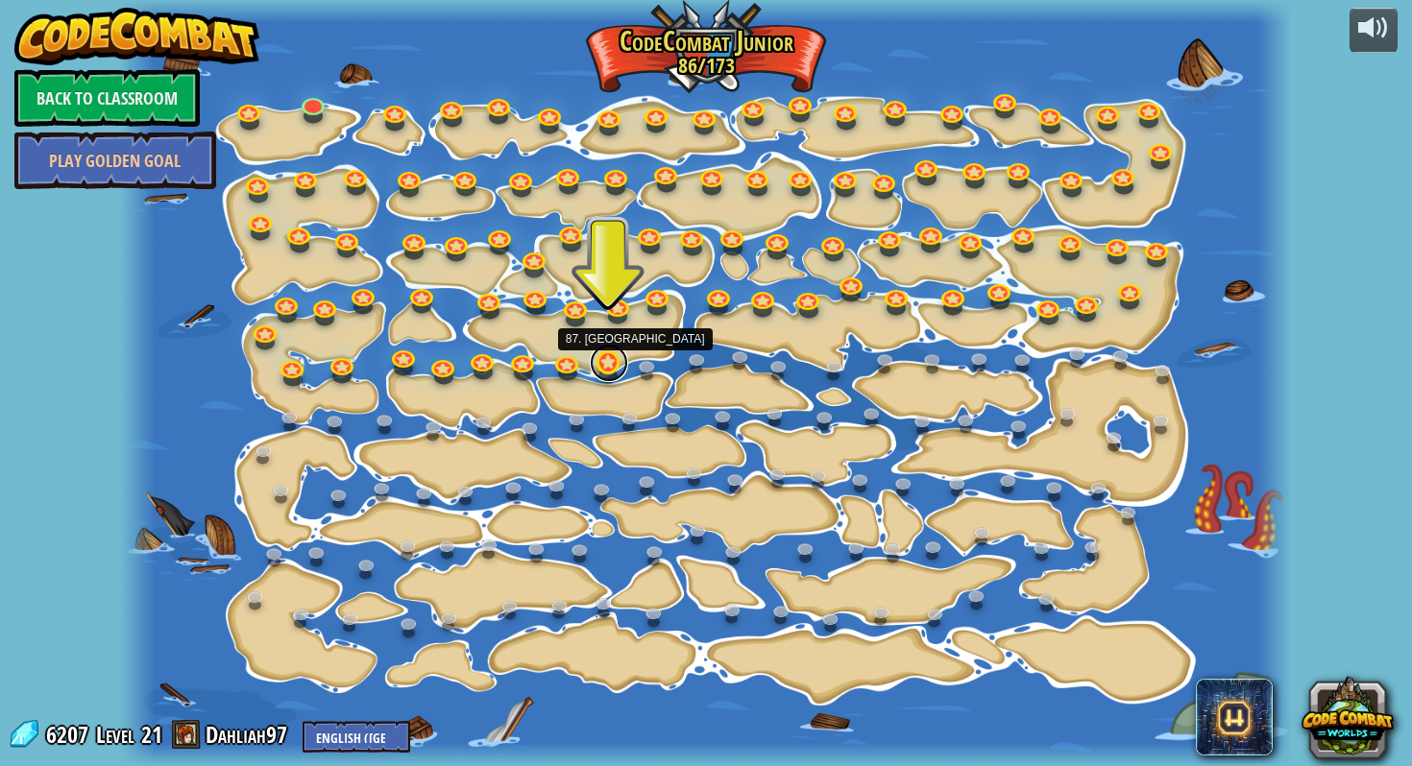
click at [601, 371] on link at bounding box center [609, 363] width 38 height 38
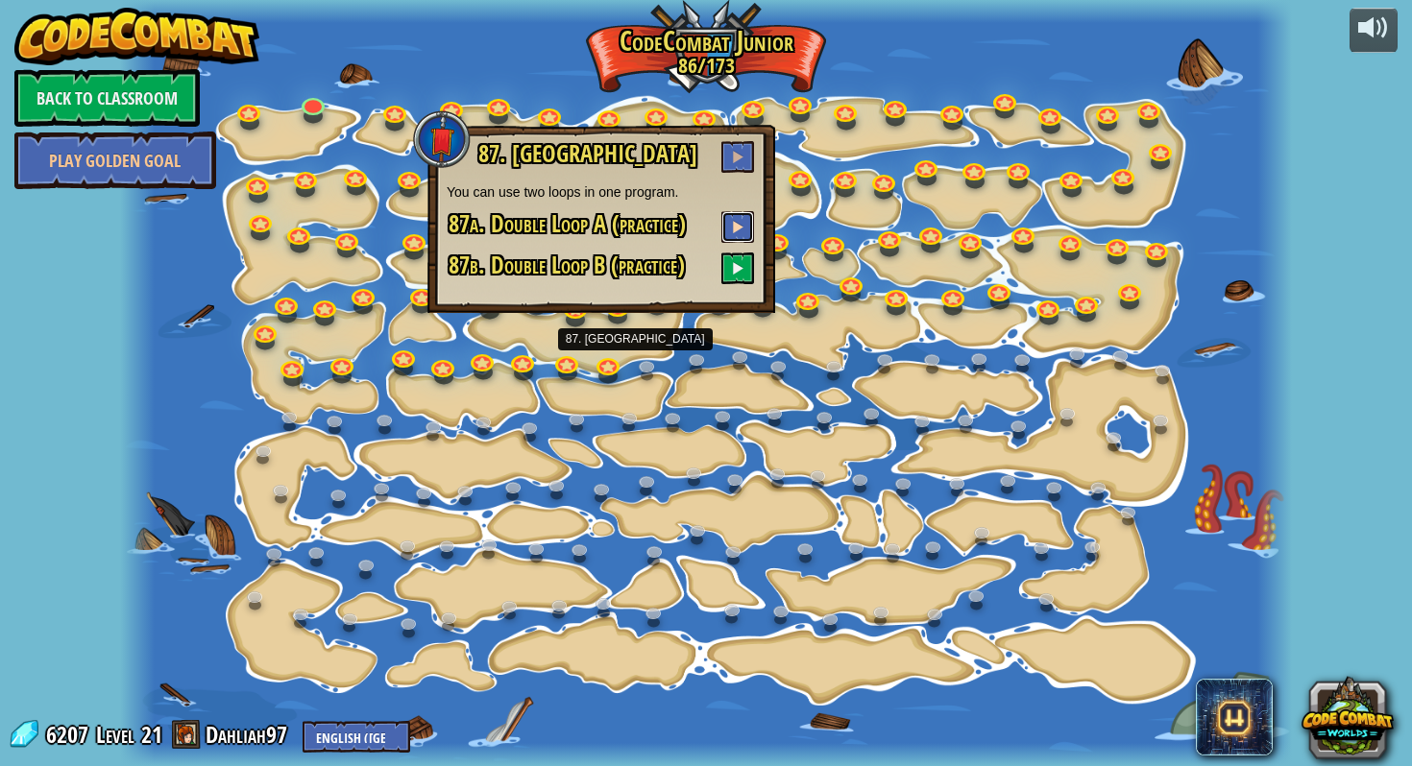
click at [741, 213] on button at bounding box center [737, 227] width 33 height 32
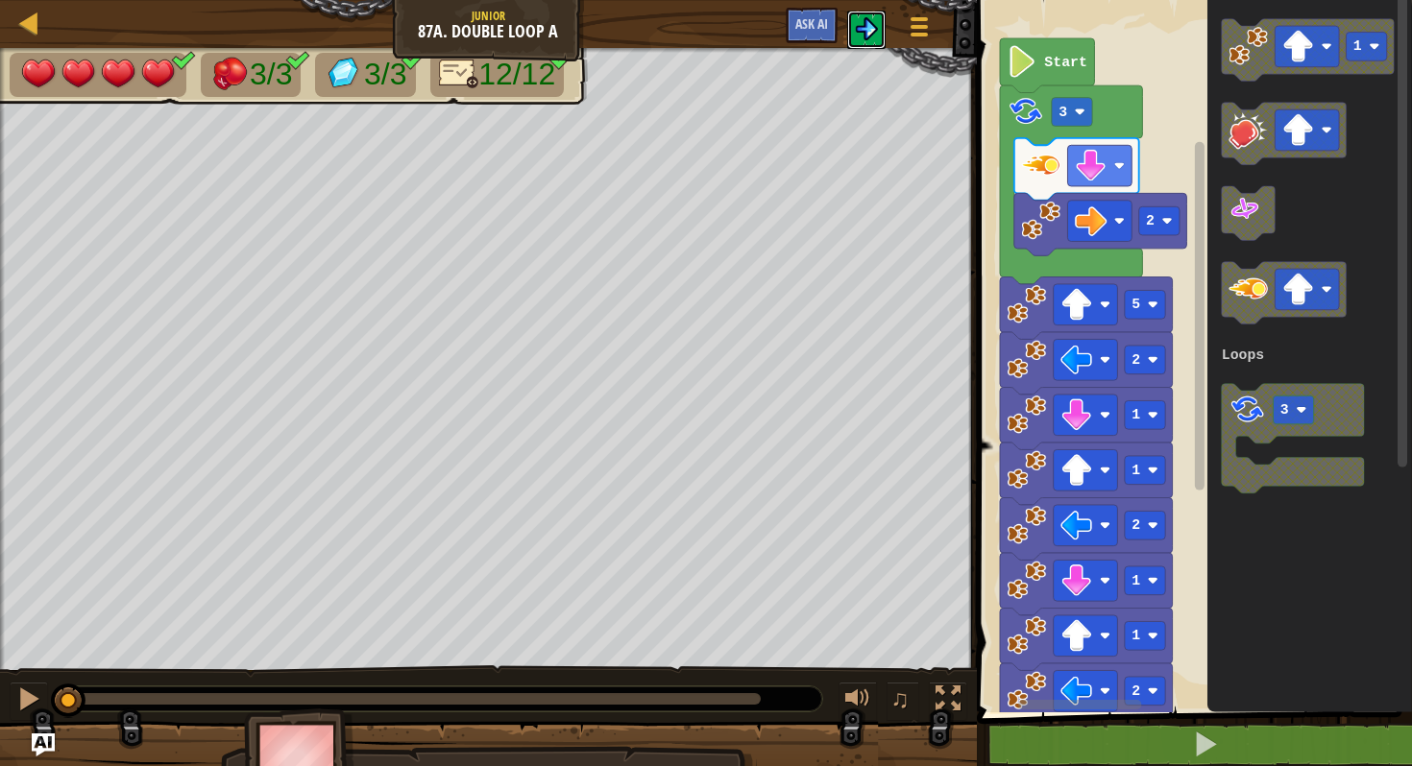
click at [855, 15] on button at bounding box center [866, 30] width 38 height 38
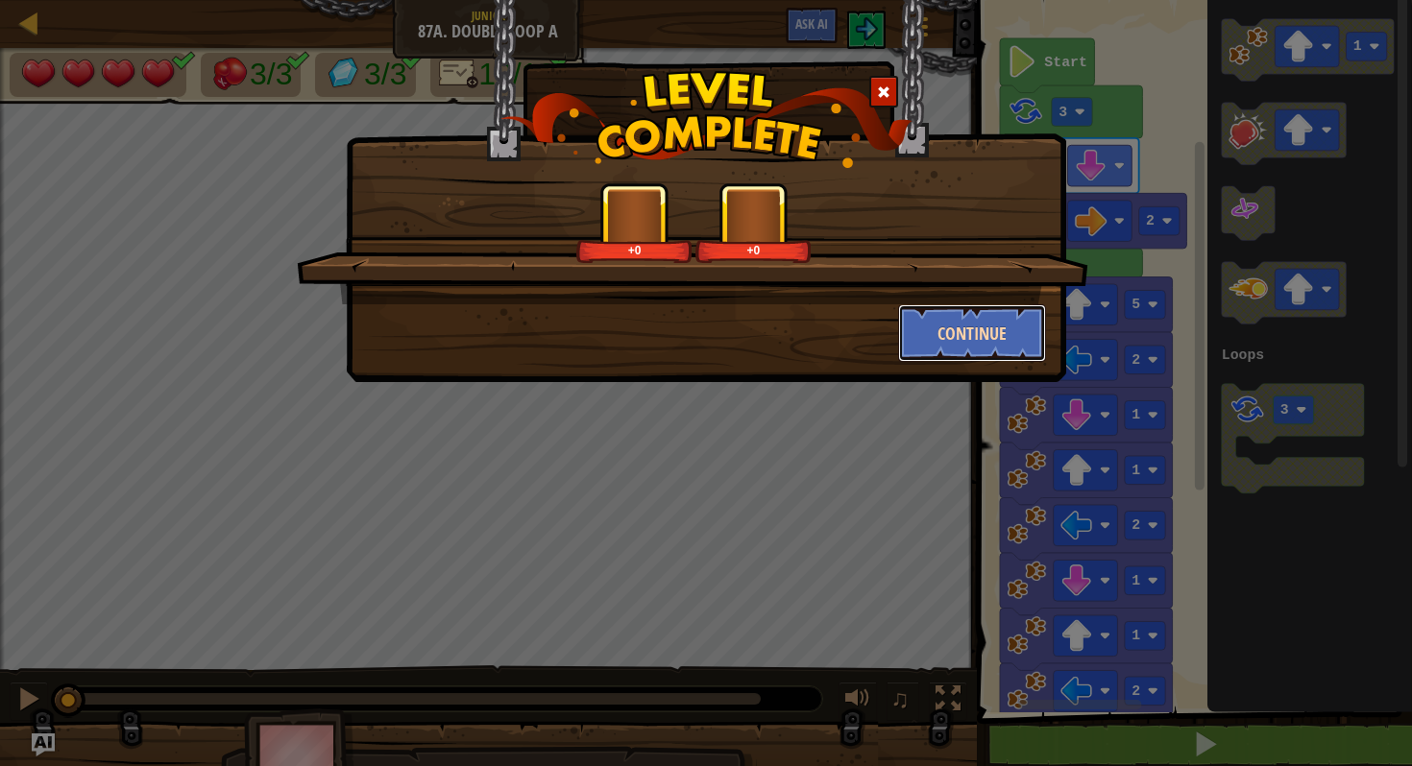
click at [936, 327] on button "Continue" at bounding box center [972, 333] width 149 height 58
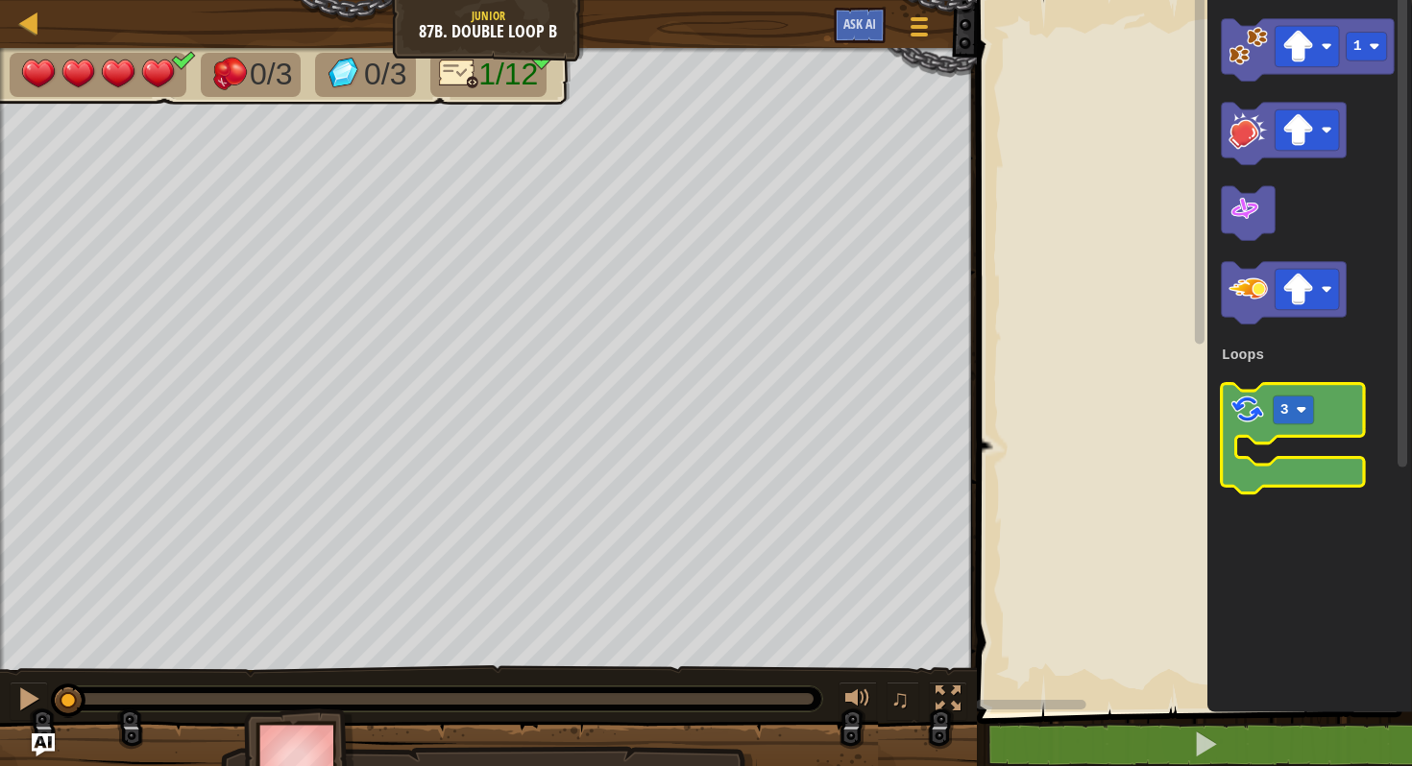
click at [1264, 405] on image "Blockly Workspace" at bounding box center [1246, 409] width 37 height 37
click at [1236, 407] on image "Blockly Workspace" at bounding box center [1246, 409] width 37 height 37
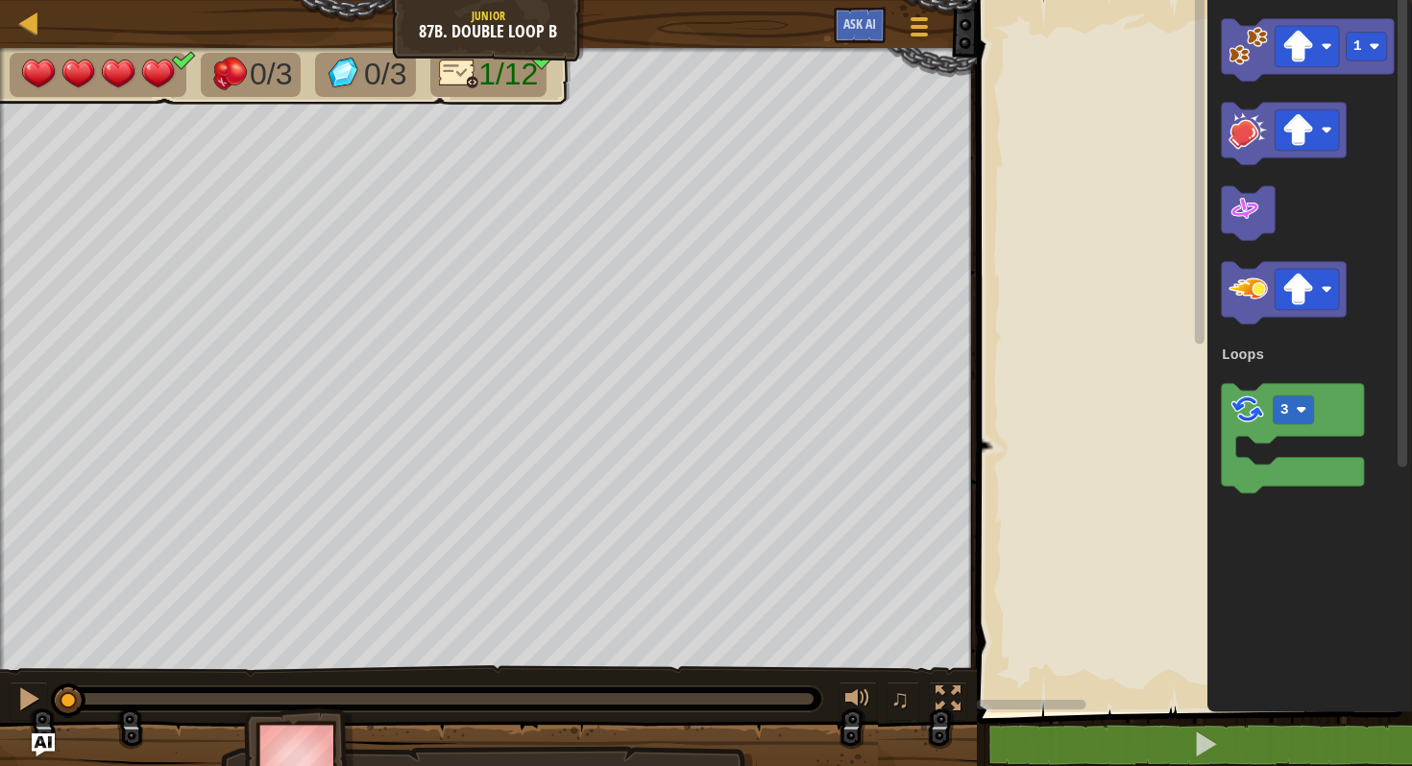
click at [1082, 407] on div "Loops 1 3 Loops" at bounding box center [1191, 351] width 441 height 722
click at [1095, 410] on div "Loops 1 3 Loops" at bounding box center [1191, 351] width 441 height 722
click at [1063, 334] on div "Loops 1 3 Loops" at bounding box center [1191, 351] width 441 height 722
click at [1080, 330] on image "Blockly Workspace" at bounding box center [1080, 323] width 39 height 39
click at [1049, 313] on image "Blockly Workspace" at bounding box center [1045, 310] width 11 height 11
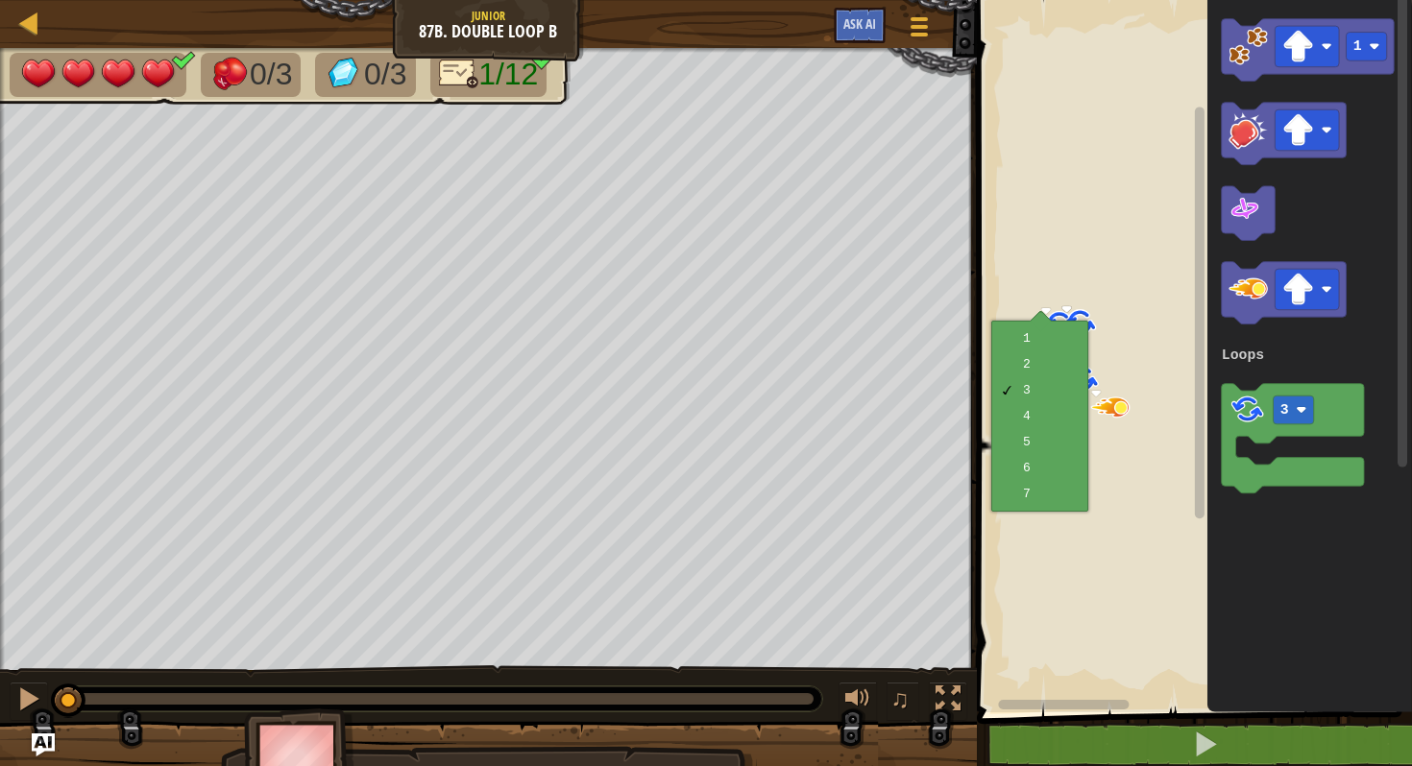
click at [1006, 269] on rect "Blockly Workspace" at bounding box center [1191, 351] width 441 height 722
